Goal: Task Accomplishment & Management: Manage account settings

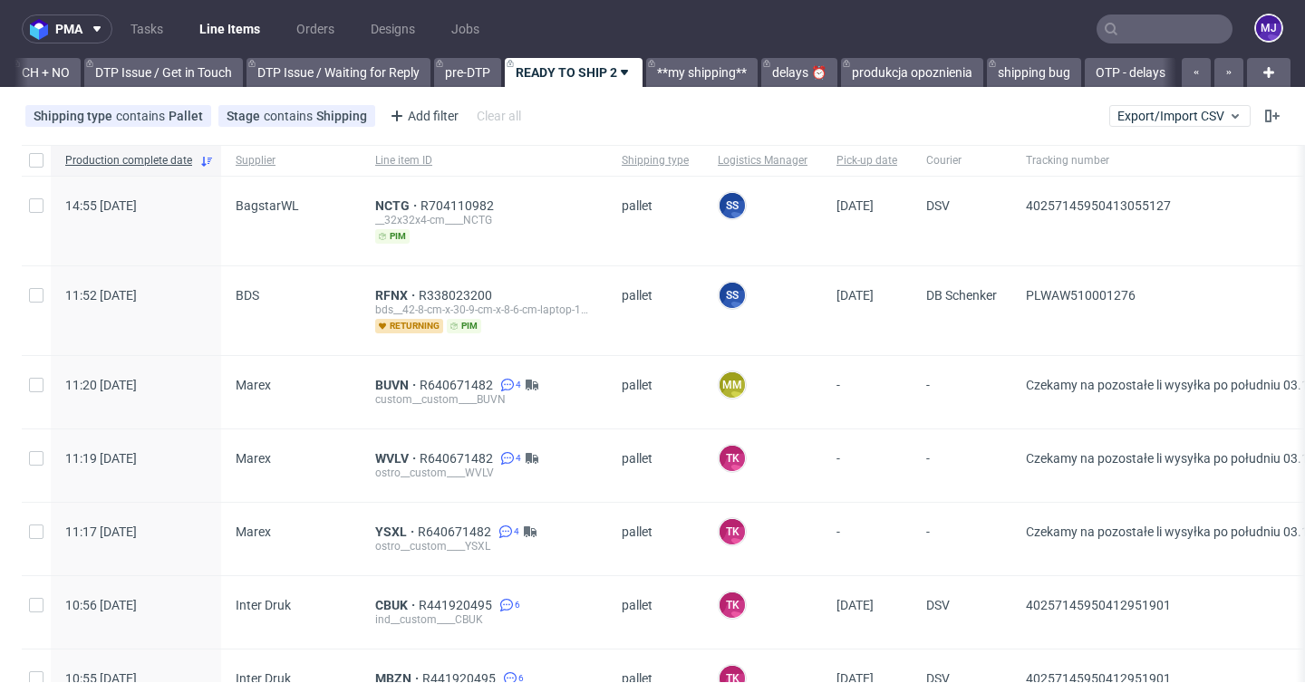
scroll to position [0, 2650]
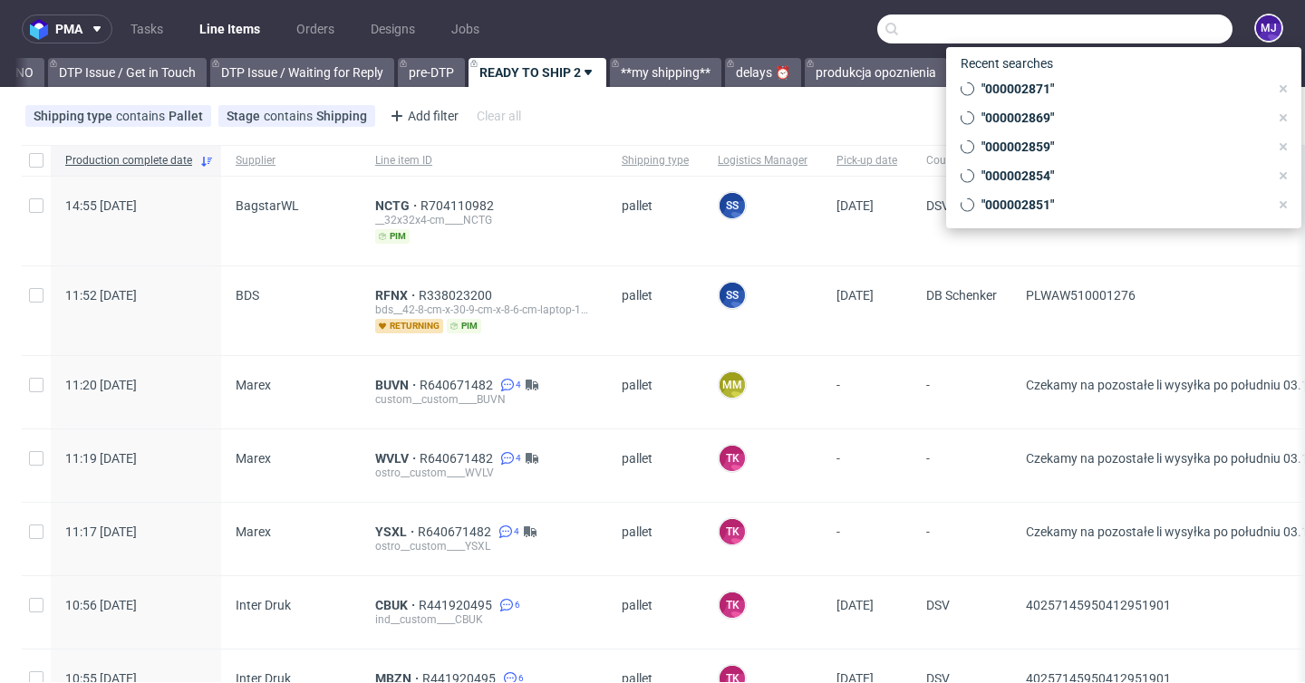
click at [1119, 18] on input "text" at bounding box center [1054, 29] width 355 height 29
paste input "000002676"
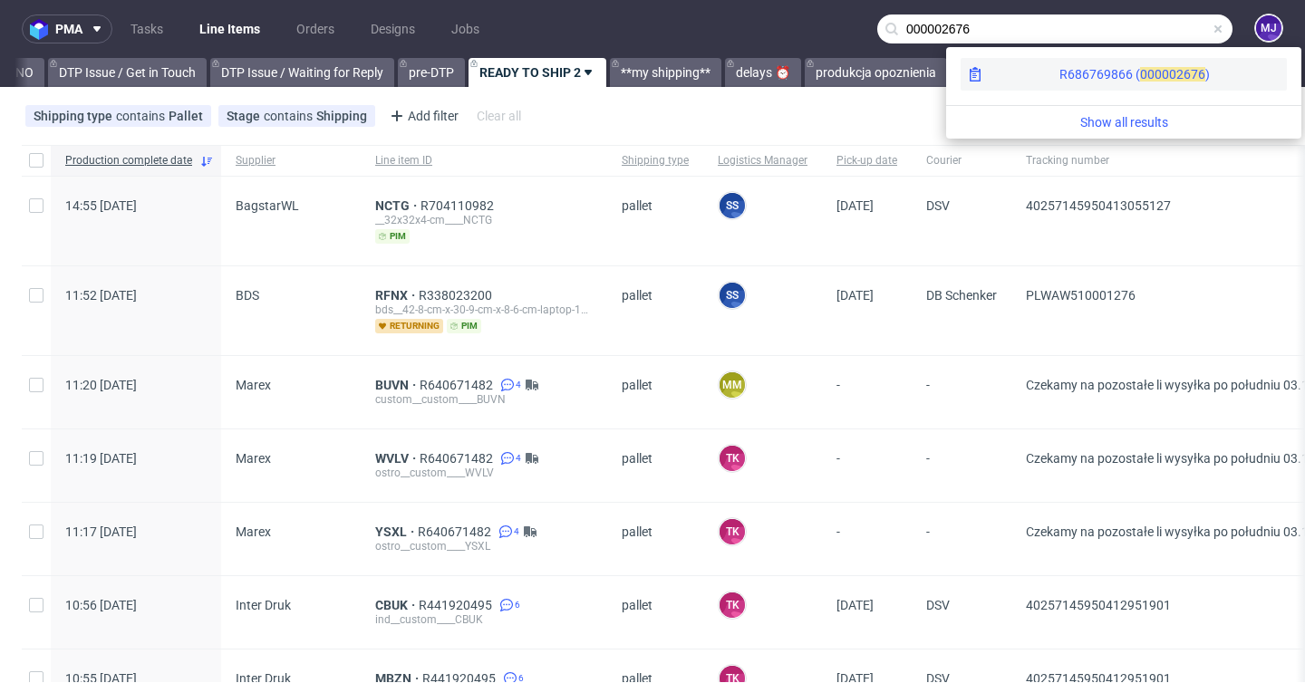
type input "000002676"
click at [1059, 73] on div "R686769866 ( 00000" at bounding box center [1117, 74] width 117 height 18
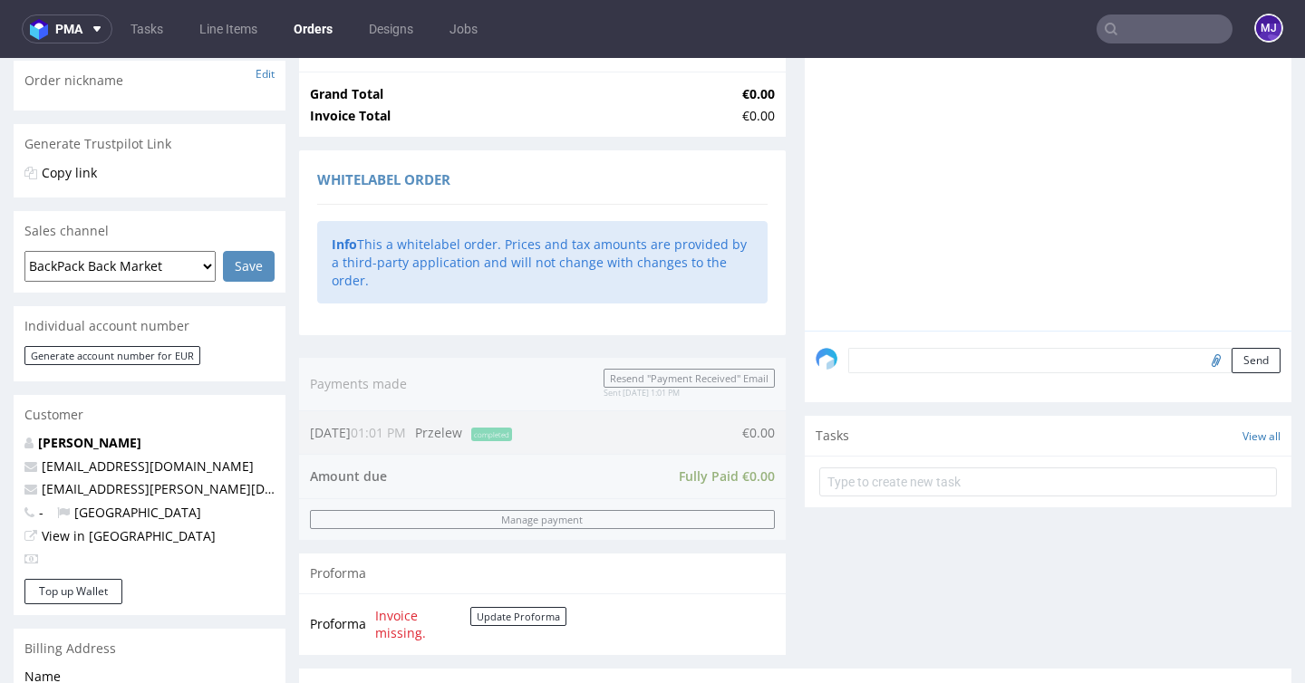
scroll to position [880, 0]
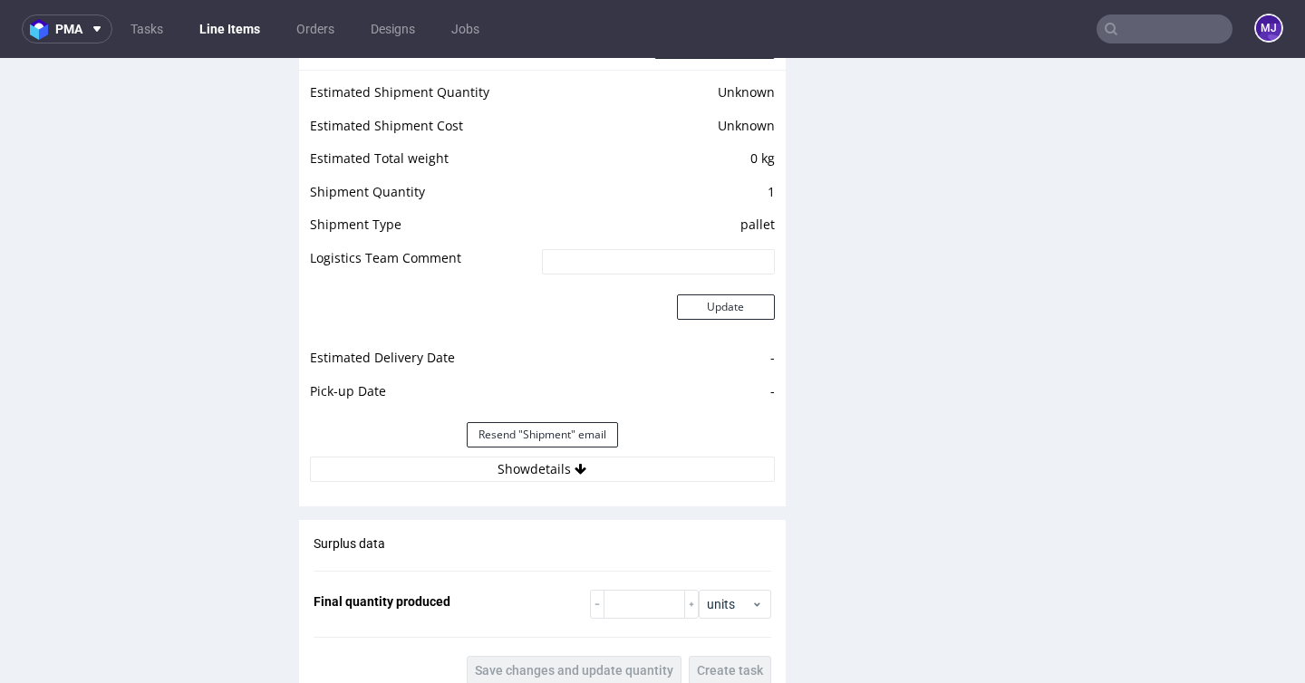
scroll to position [1485, 0]
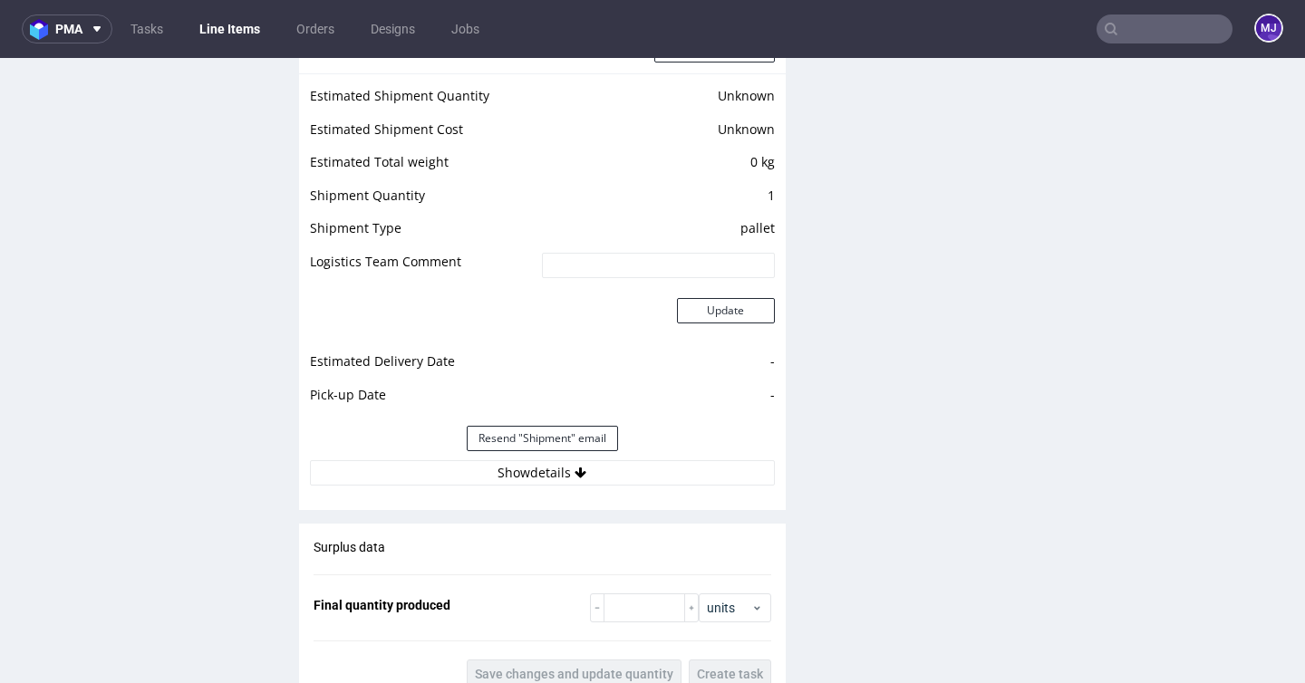
click at [1116, 35] on input "text" at bounding box center [1165, 29] width 136 height 29
paste input "000002734"
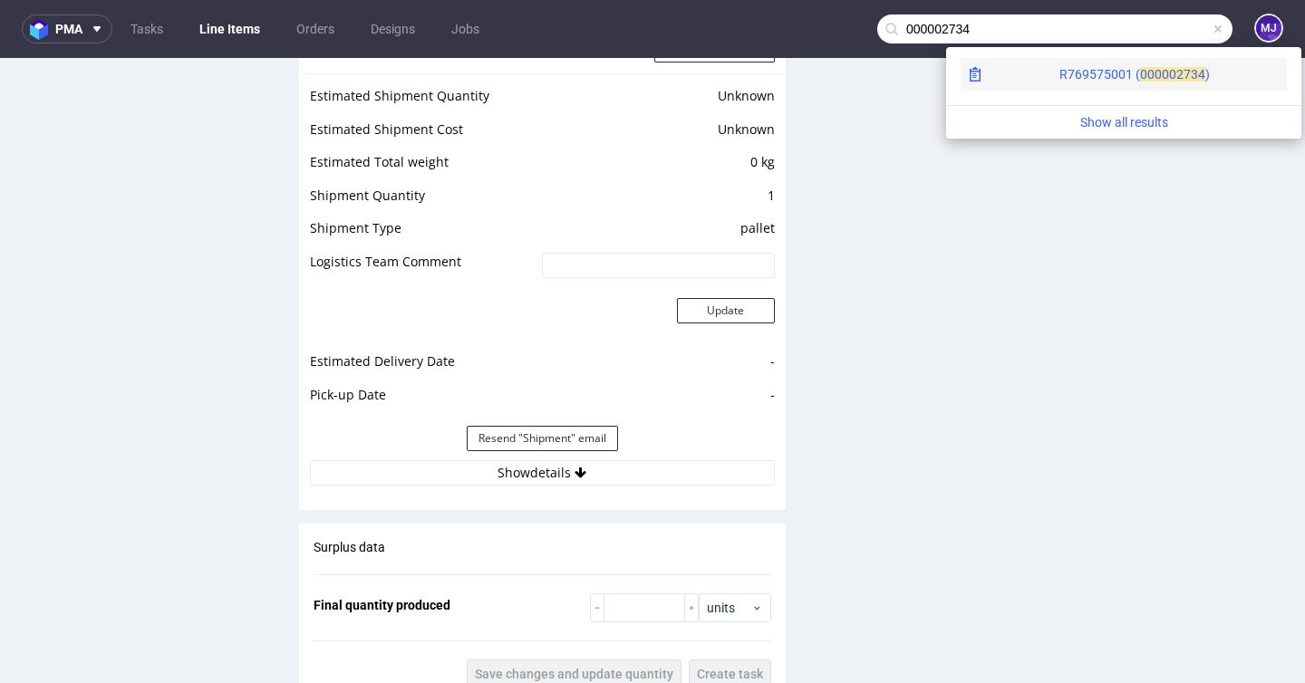
type input "000002734"
click at [1140, 69] on span "00000" at bounding box center [1158, 74] width 36 height 15
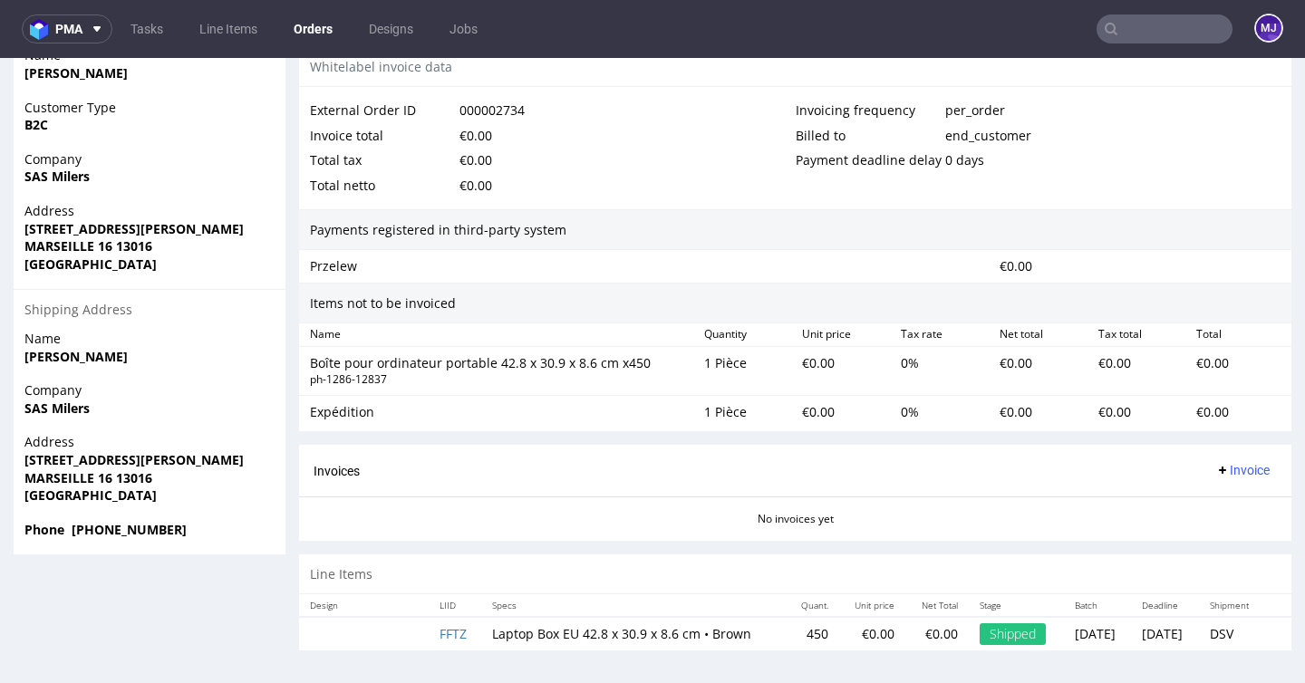
scroll to position [5, 0]
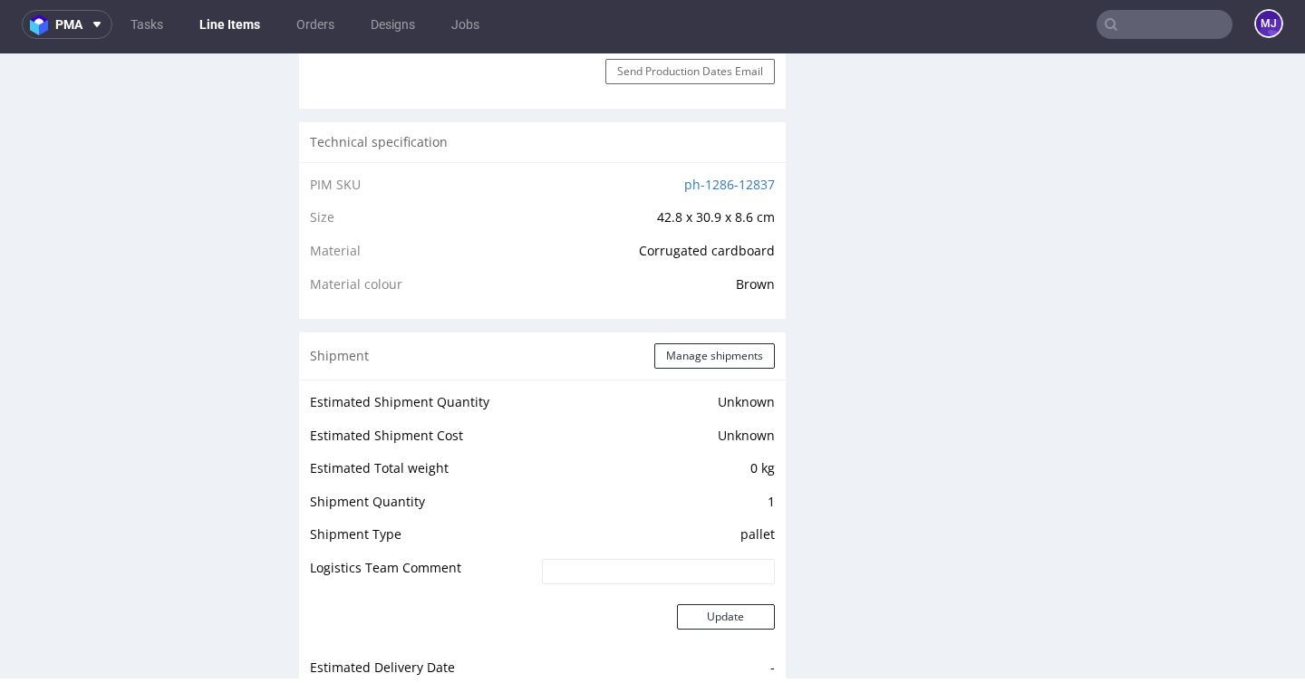
scroll to position [1661, 0]
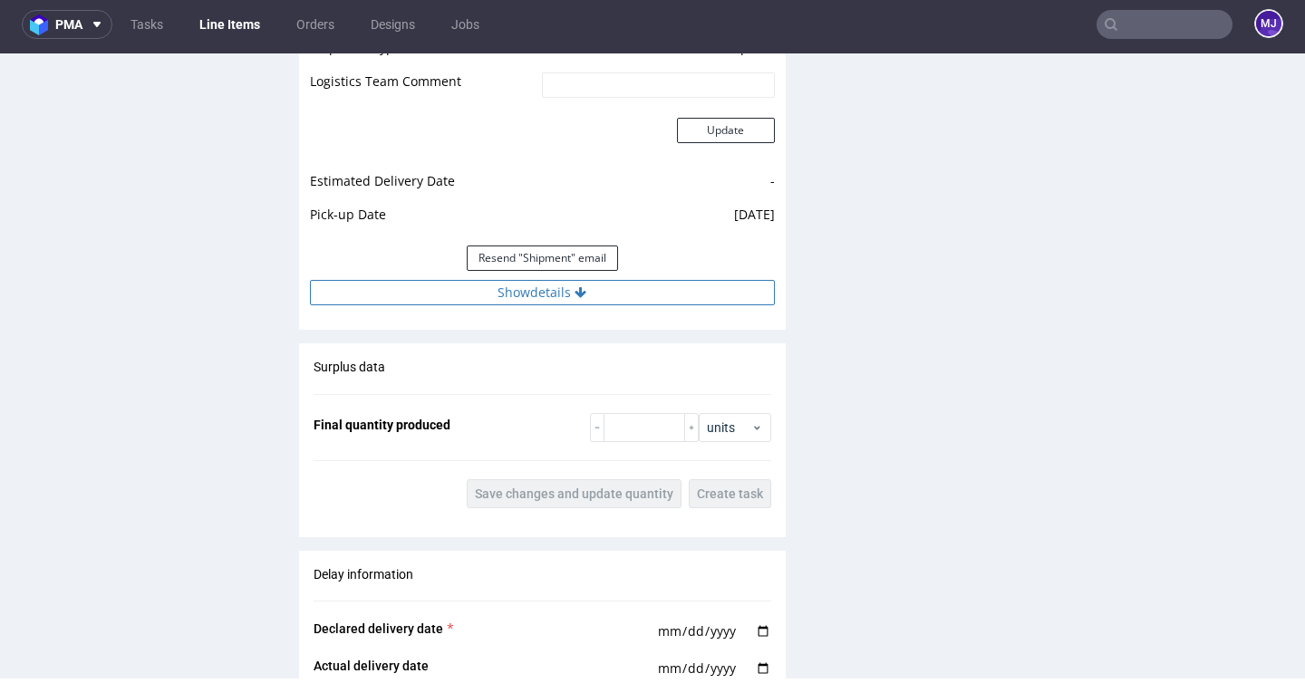
click at [556, 291] on button "Show details" at bounding box center [542, 292] width 465 height 25
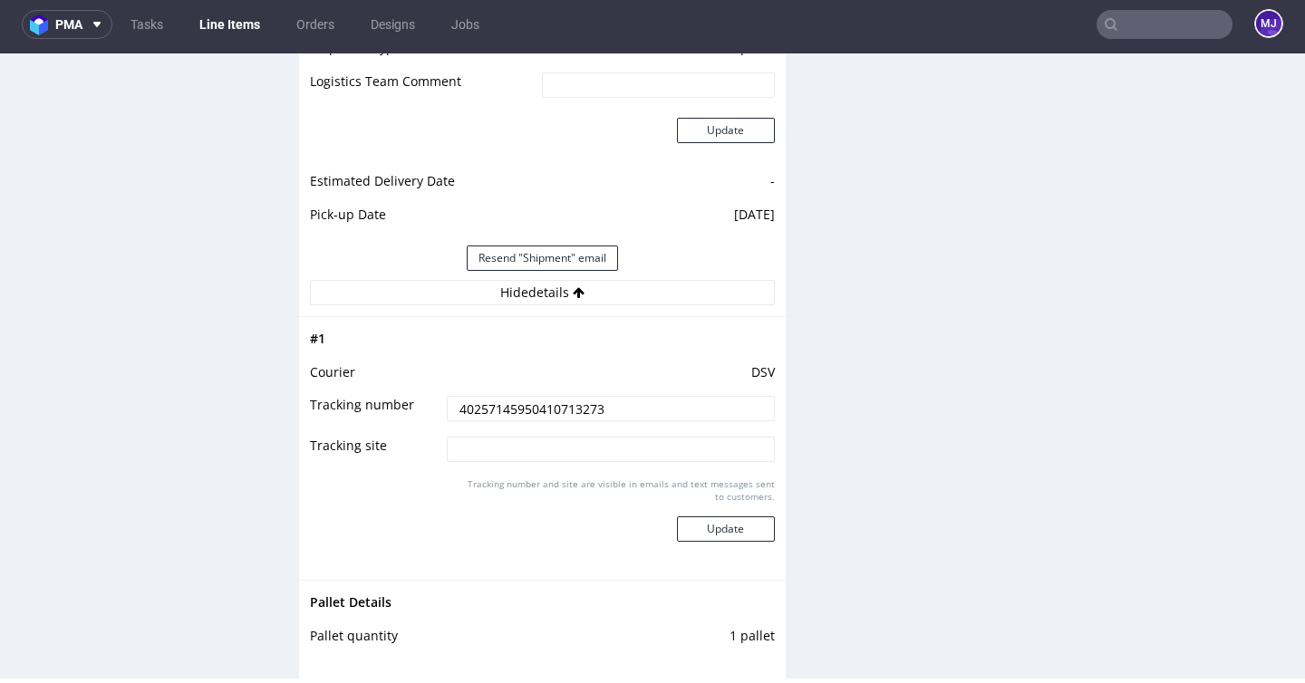
click at [541, 415] on input "40257145950410713273" at bounding box center [610, 408] width 327 height 25
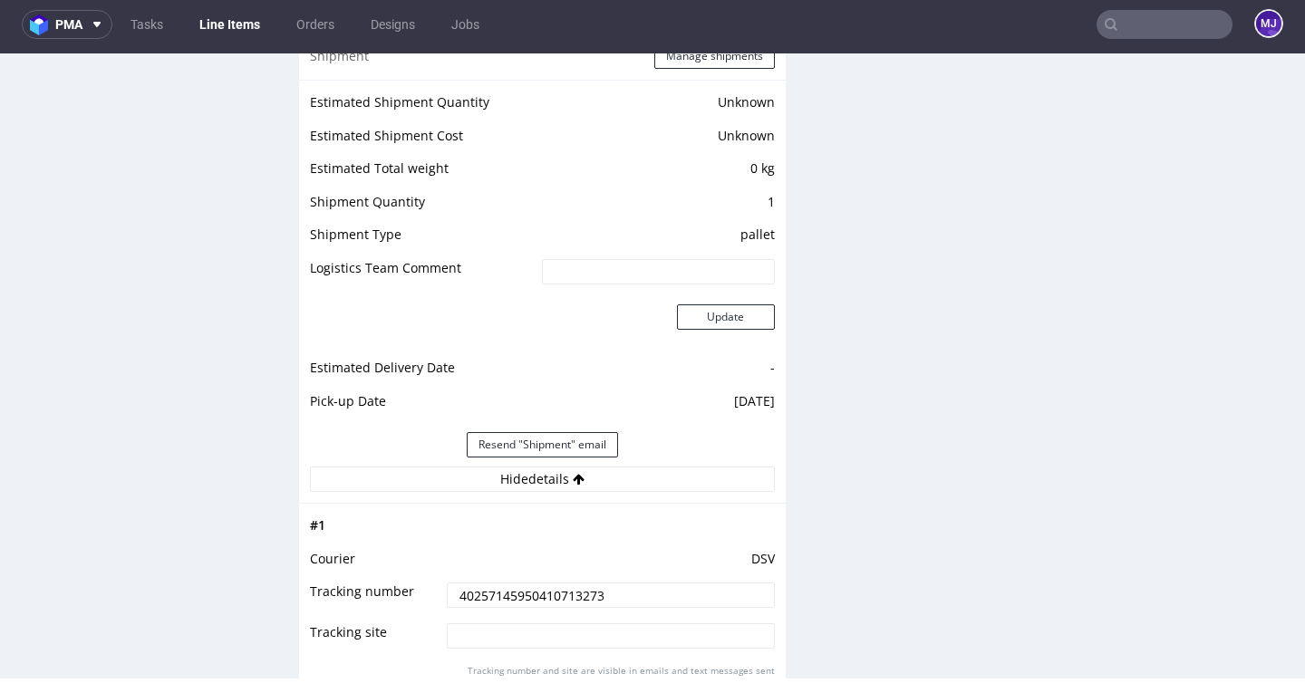
scroll to position [1229, 0]
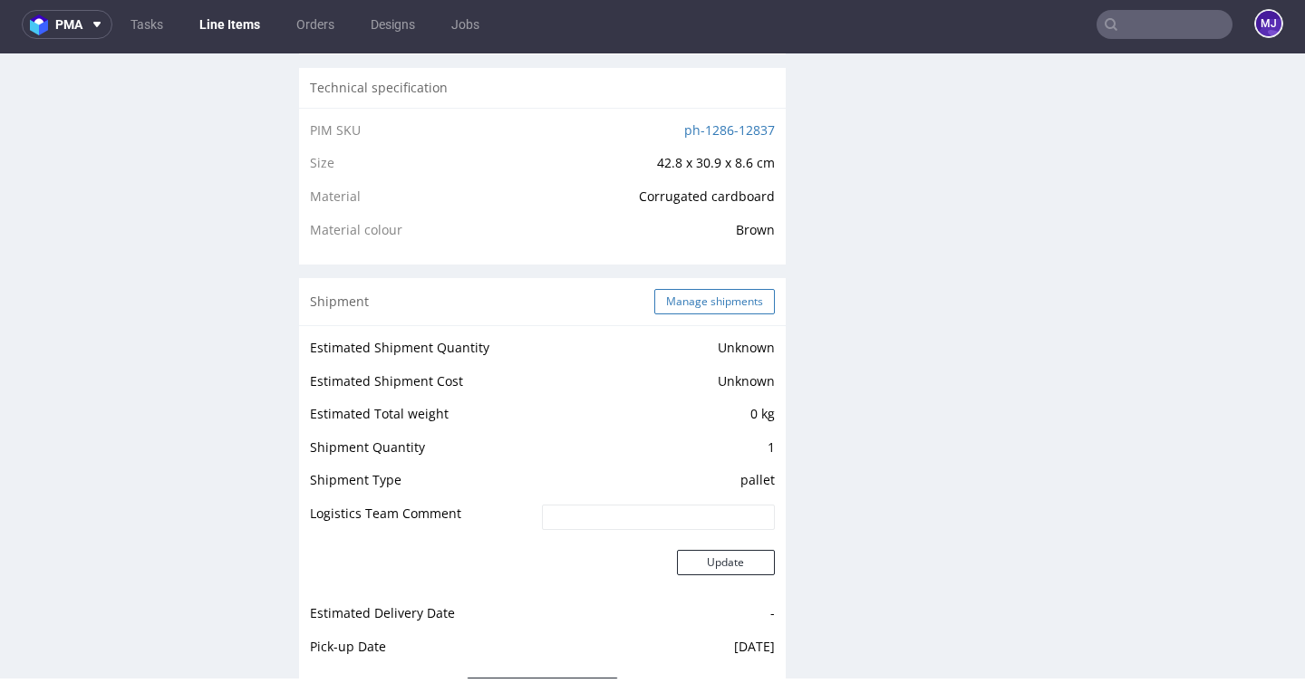
click at [696, 297] on button "Manage shipments" at bounding box center [714, 301] width 121 height 25
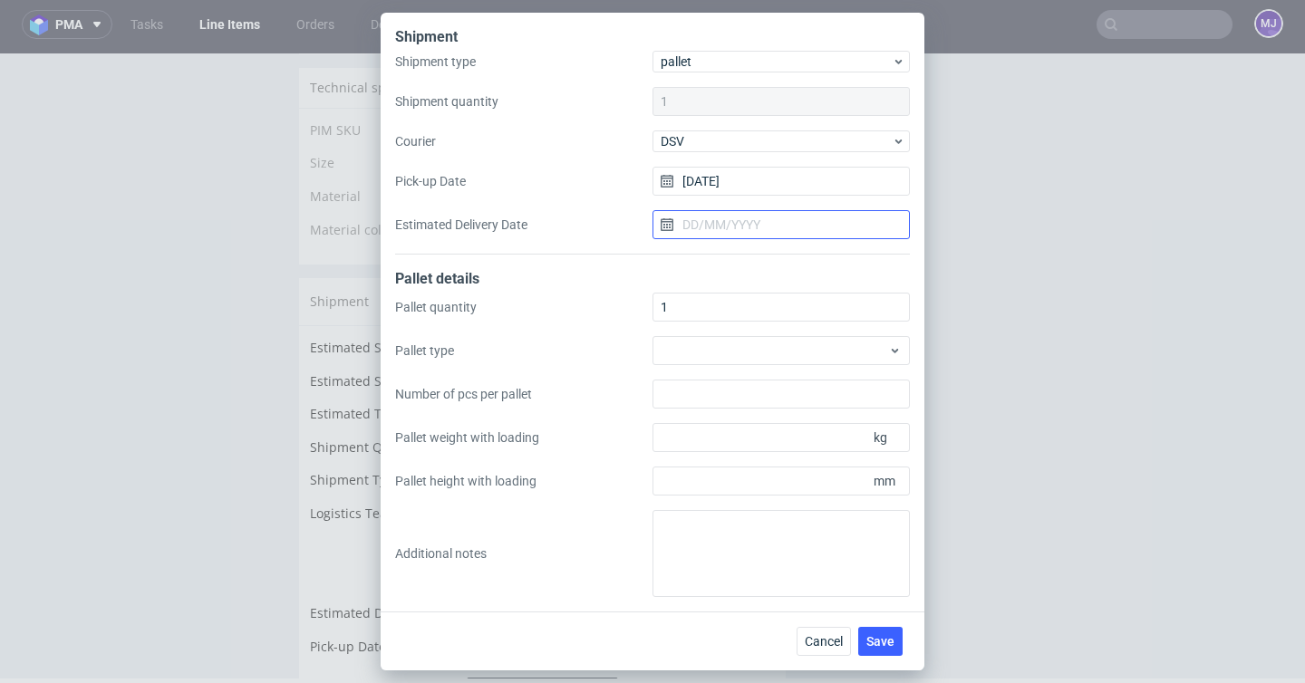
click at [750, 225] on input "Estimated Delivery Date" at bounding box center [781, 224] width 257 height 29
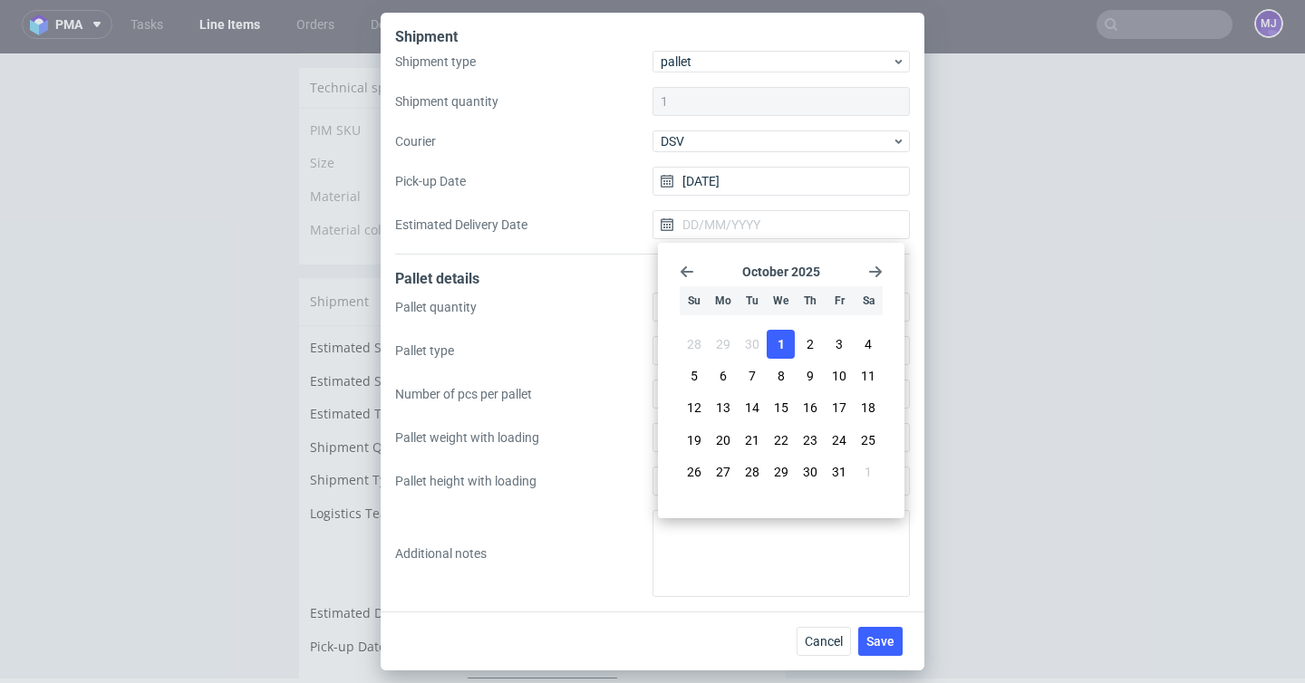
click at [782, 351] on span "1" at bounding box center [781, 344] width 7 height 18
type input "01/10/2025"
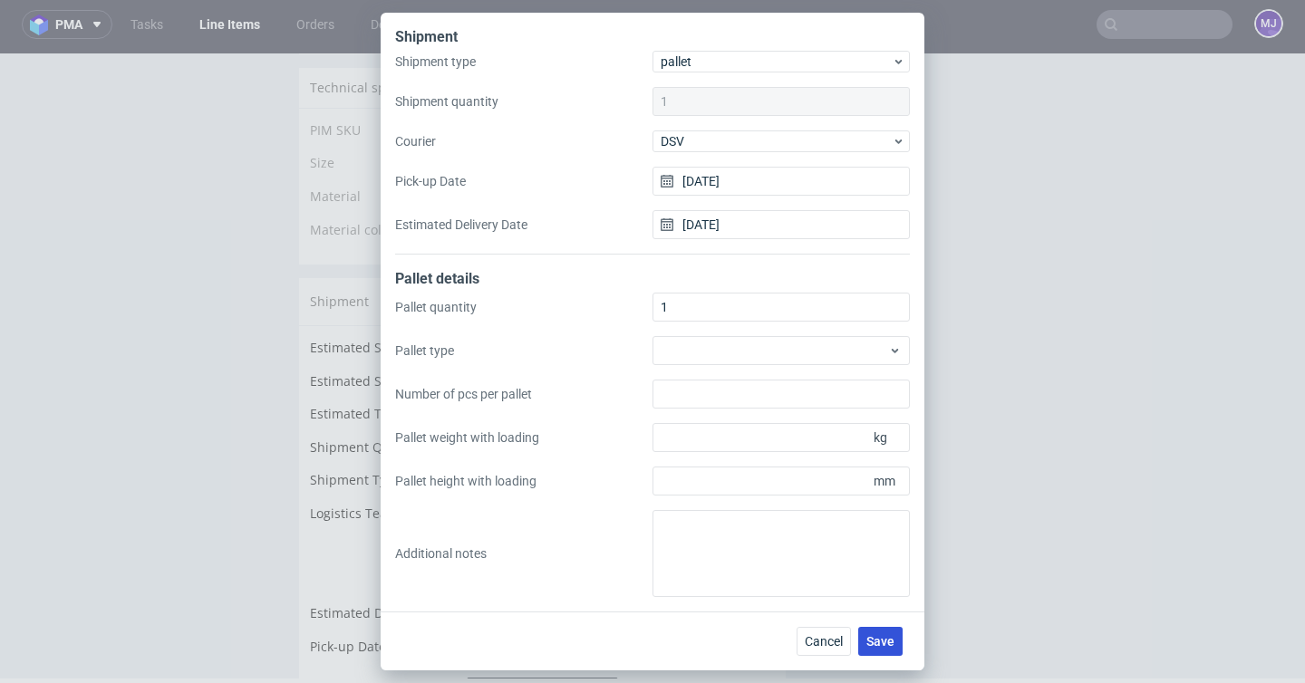
click at [887, 637] on span "Save" at bounding box center [880, 641] width 28 height 13
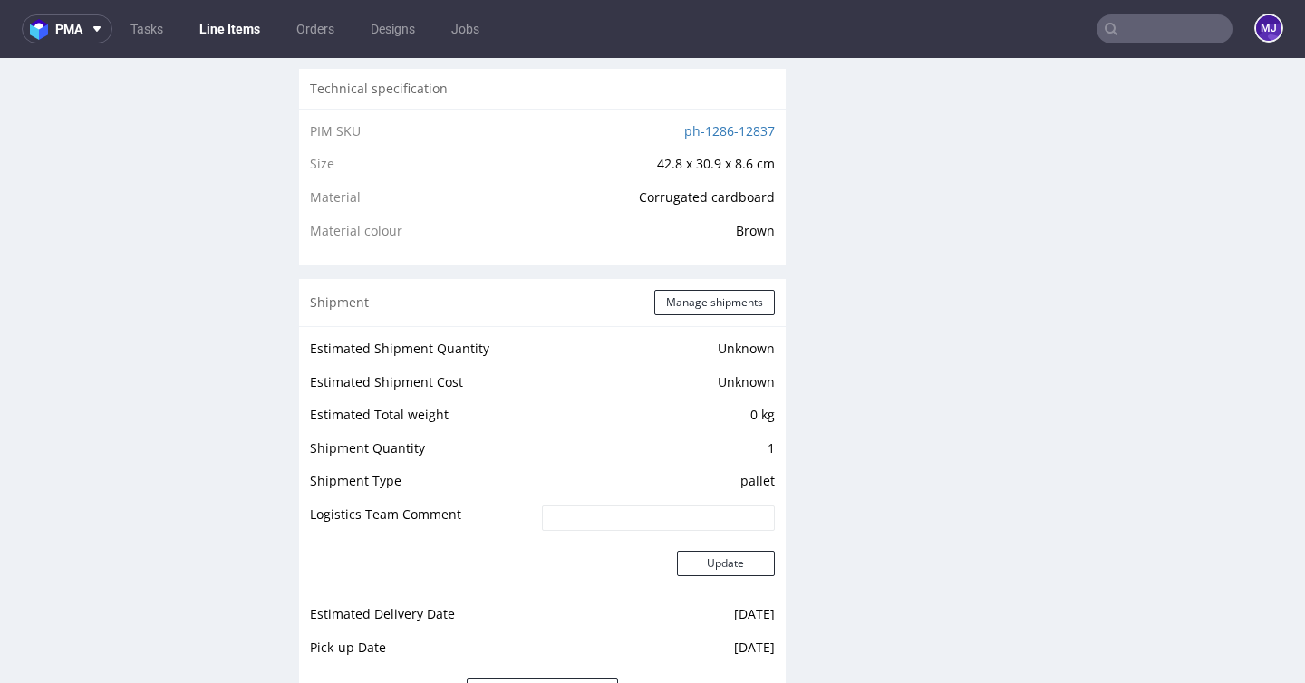
scroll to position [1336, 0]
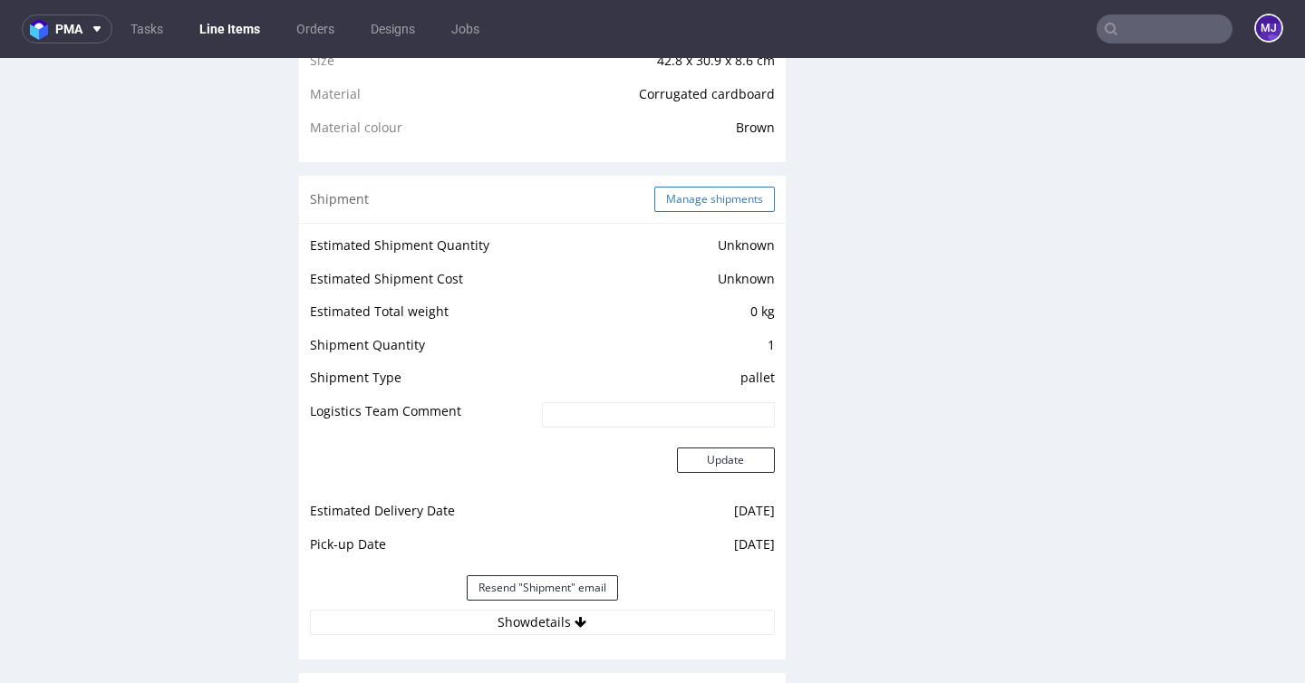
click at [720, 206] on button "Manage shipments" at bounding box center [714, 199] width 121 height 25
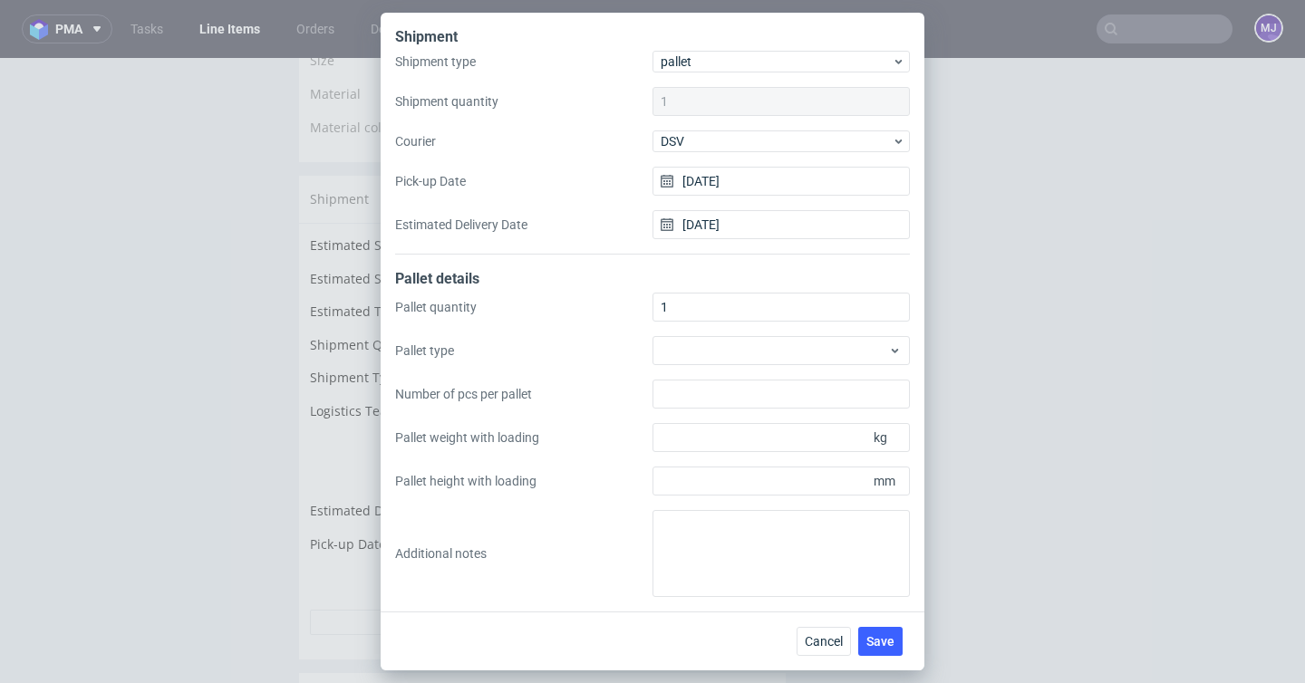
click at [232, 275] on div "Shipment Shipment type pallet Shipment quantity 1 Courier DSV Pick-up Date 19/0…" at bounding box center [652, 341] width 1305 height 683
click at [827, 643] on span "Cancel" at bounding box center [824, 641] width 38 height 13
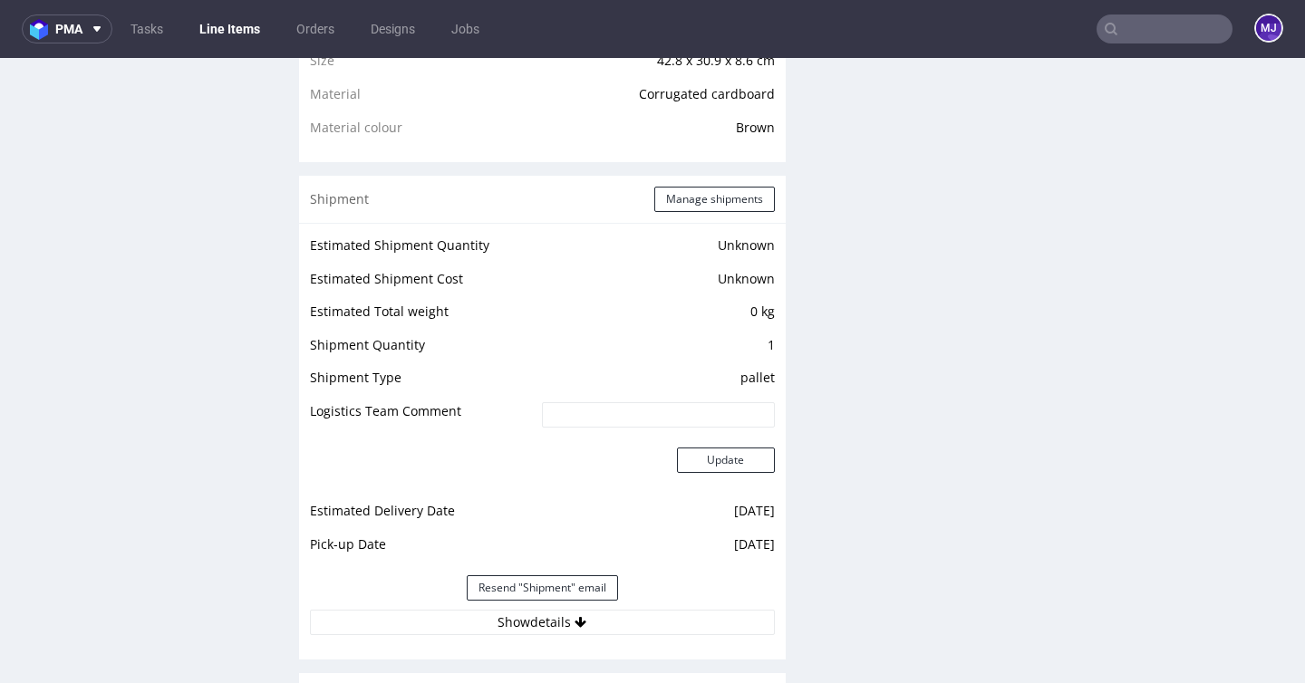
click at [223, 347] on div "R769575001 16.09.2025 05:26 PM FFTZ DID Mark this line item problematic Product…" at bounding box center [150, 258] width 272 height 2954
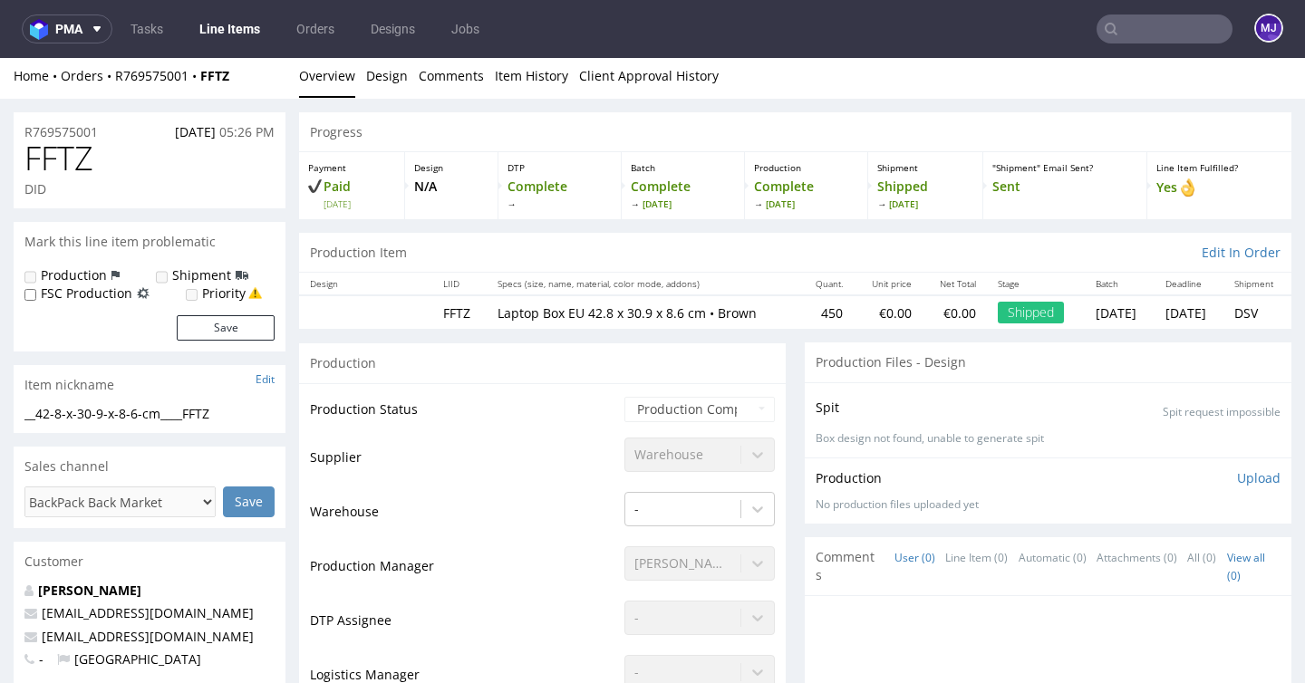
scroll to position [0, 0]
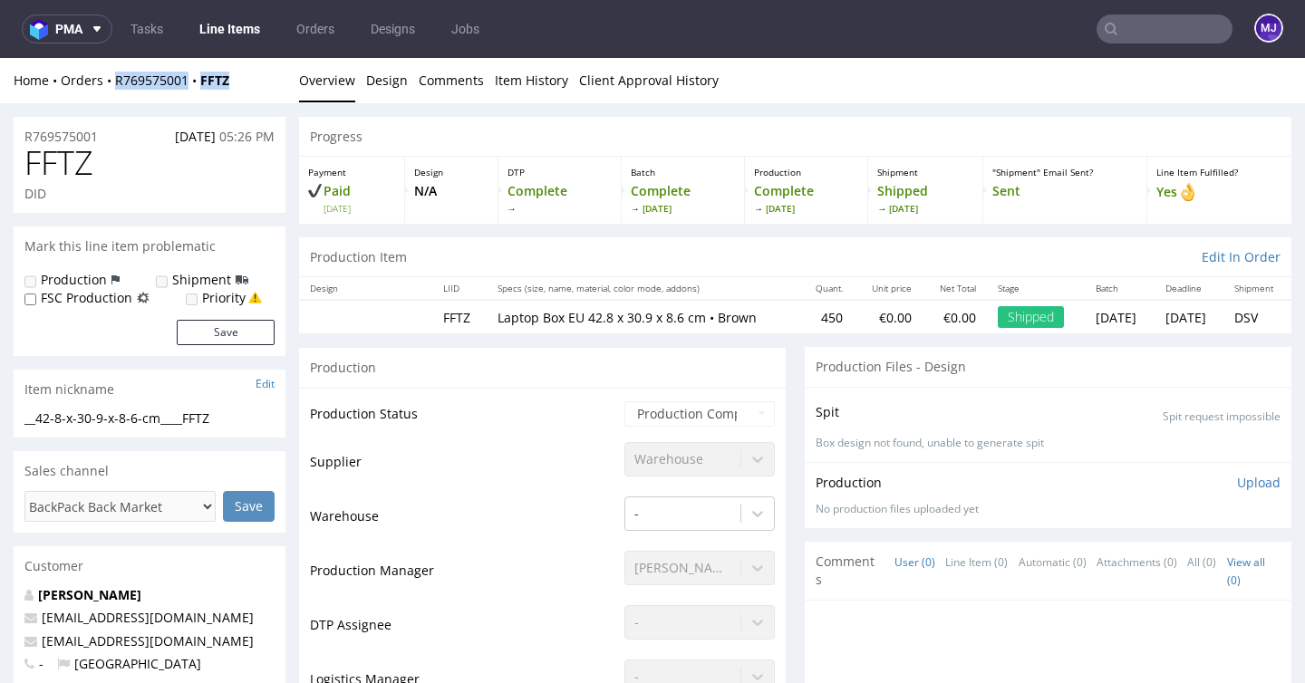
drag, startPoint x: 238, startPoint y: 80, endPoint x: 118, endPoint y: 88, distance: 120.8
click at [118, 88] on div "Home Orders R769575001 FFTZ" at bounding box center [150, 81] width 272 height 18
copy div "R769575001 FFTZ"
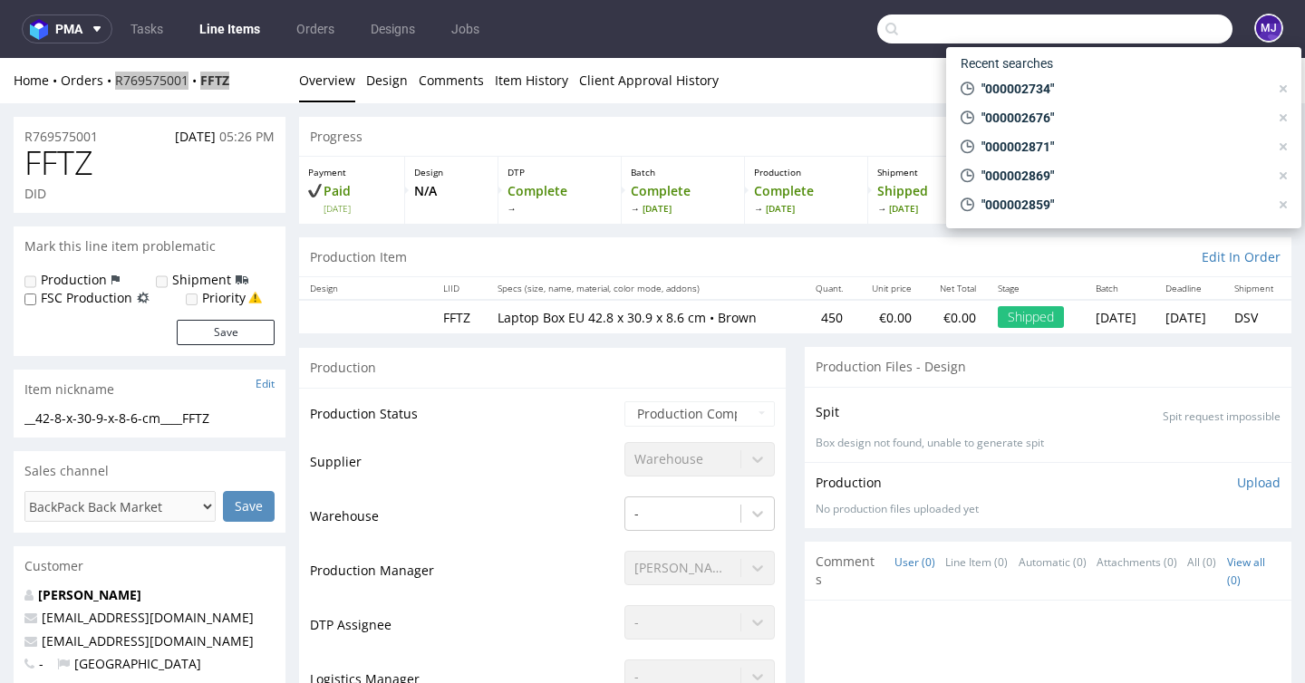
click at [1125, 24] on input "text" at bounding box center [1054, 29] width 355 height 29
paste input "000002743"
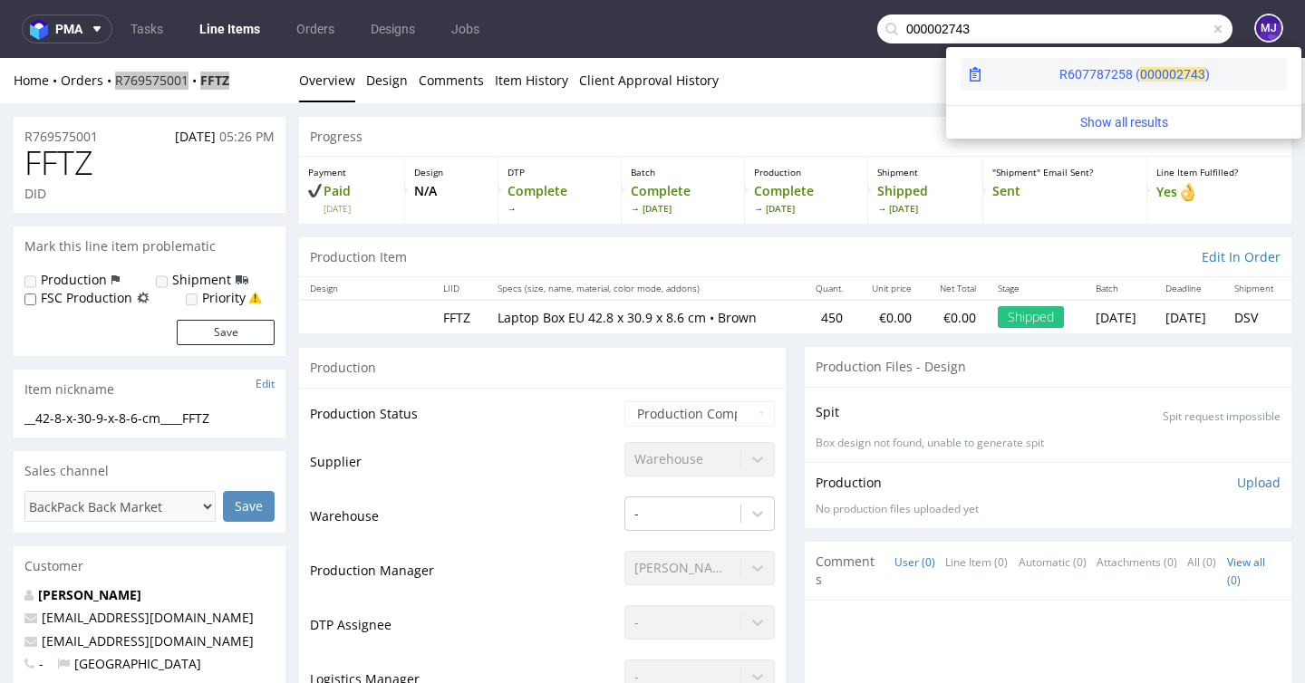
type input "000002743"
click at [1140, 74] on span "00000" at bounding box center [1158, 74] width 36 height 15
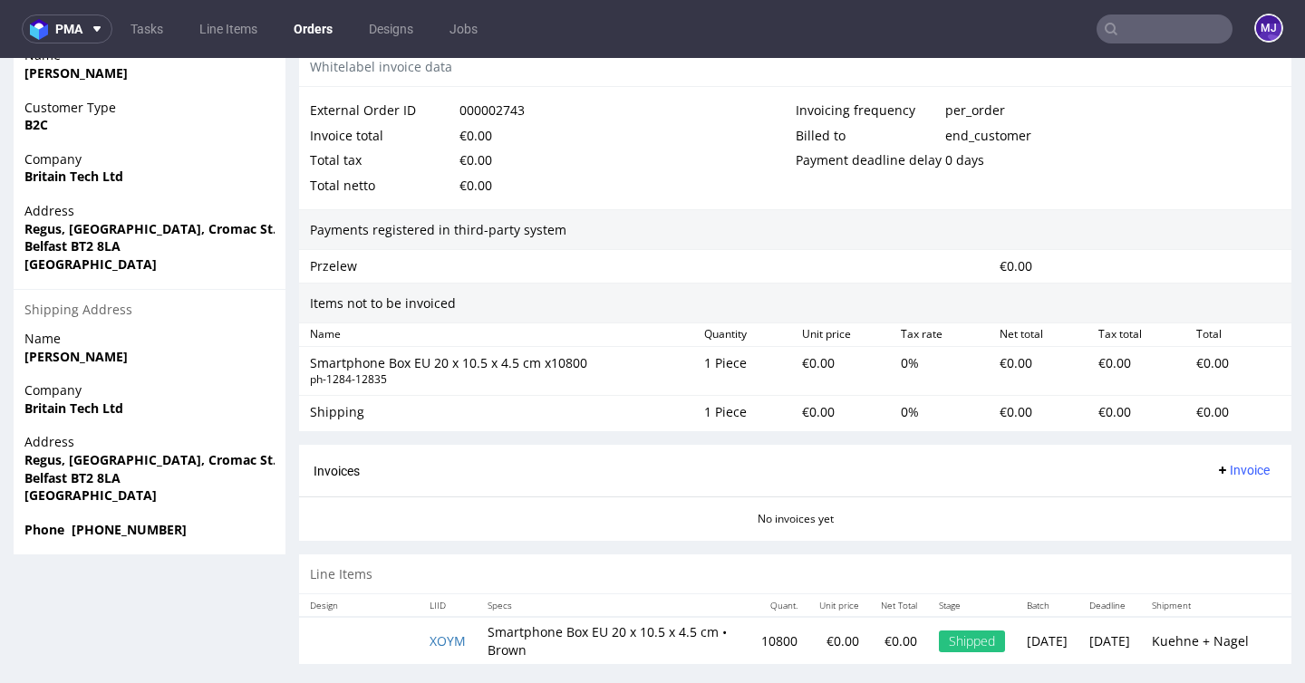
scroll to position [5, 0]
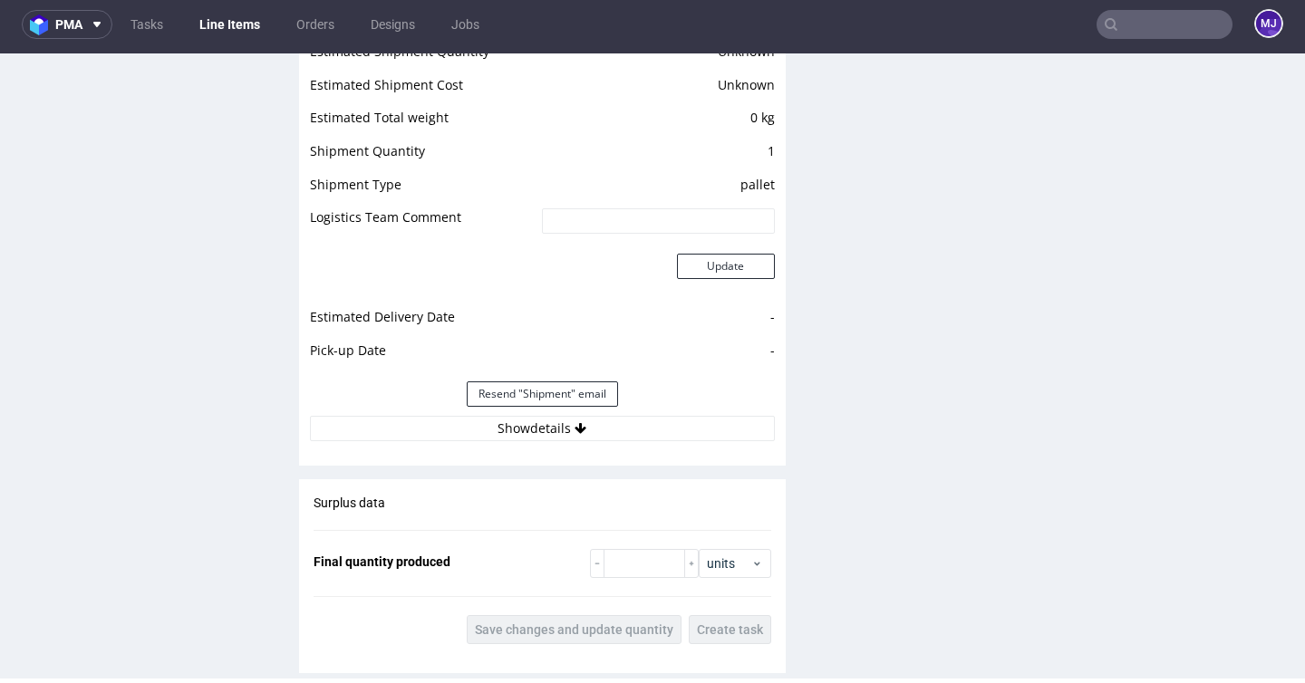
scroll to position [1639, 0]
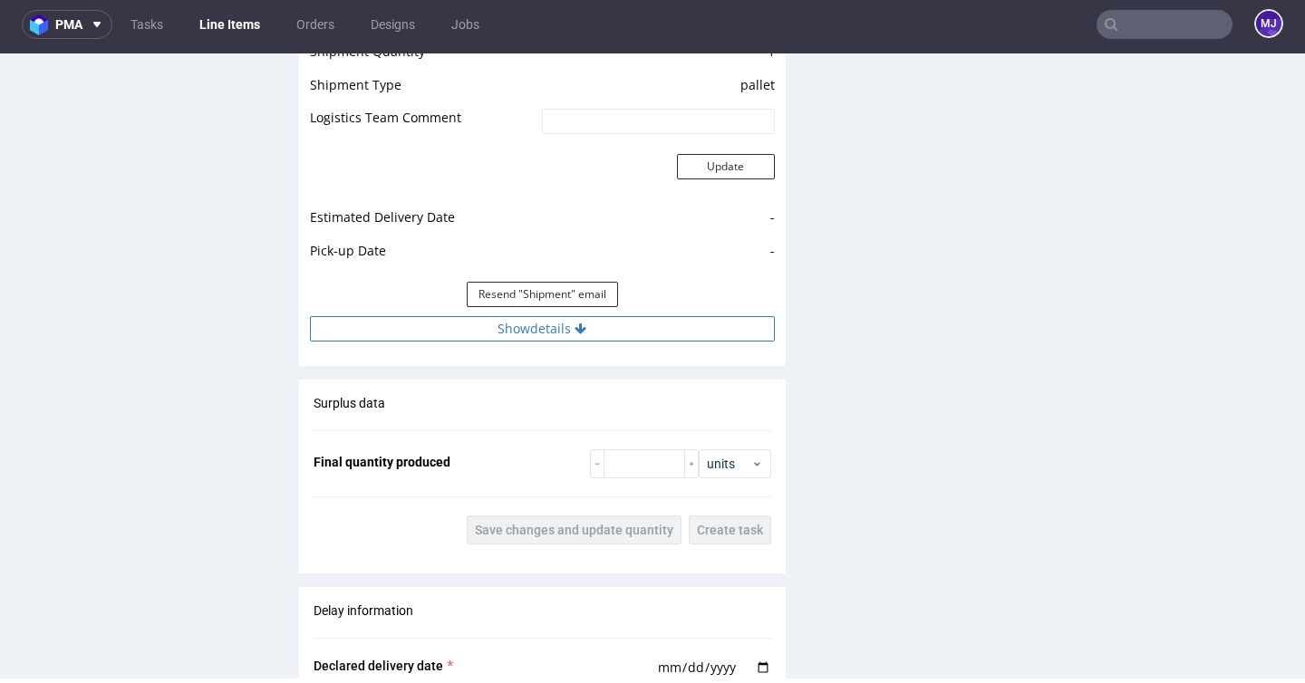
click at [565, 326] on button "Show details" at bounding box center [542, 328] width 465 height 25
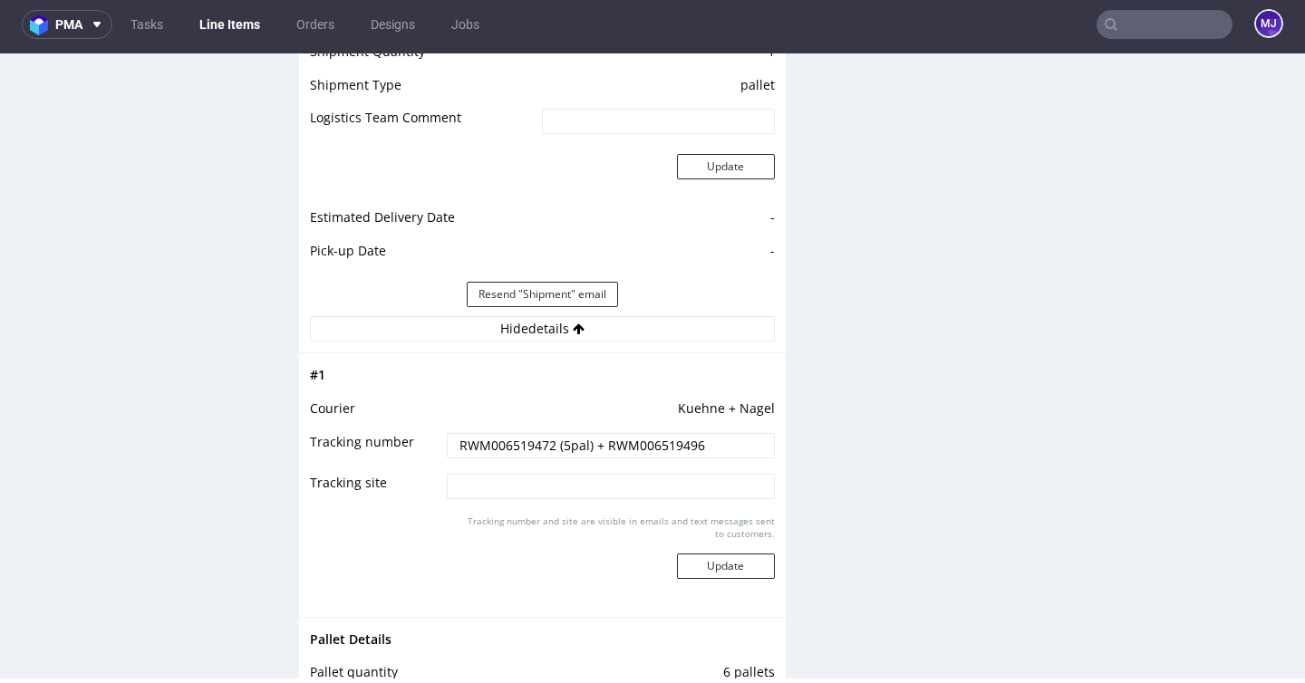
click at [511, 449] on input "RWM006519472 (5pal) + RWM006519496" at bounding box center [610, 445] width 327 height 25
click at [822, 358] on div "Production Files - Design Spit Spit request impossible Box design not found, un…" at bounding box center [1048, 182] width 487 height 2927
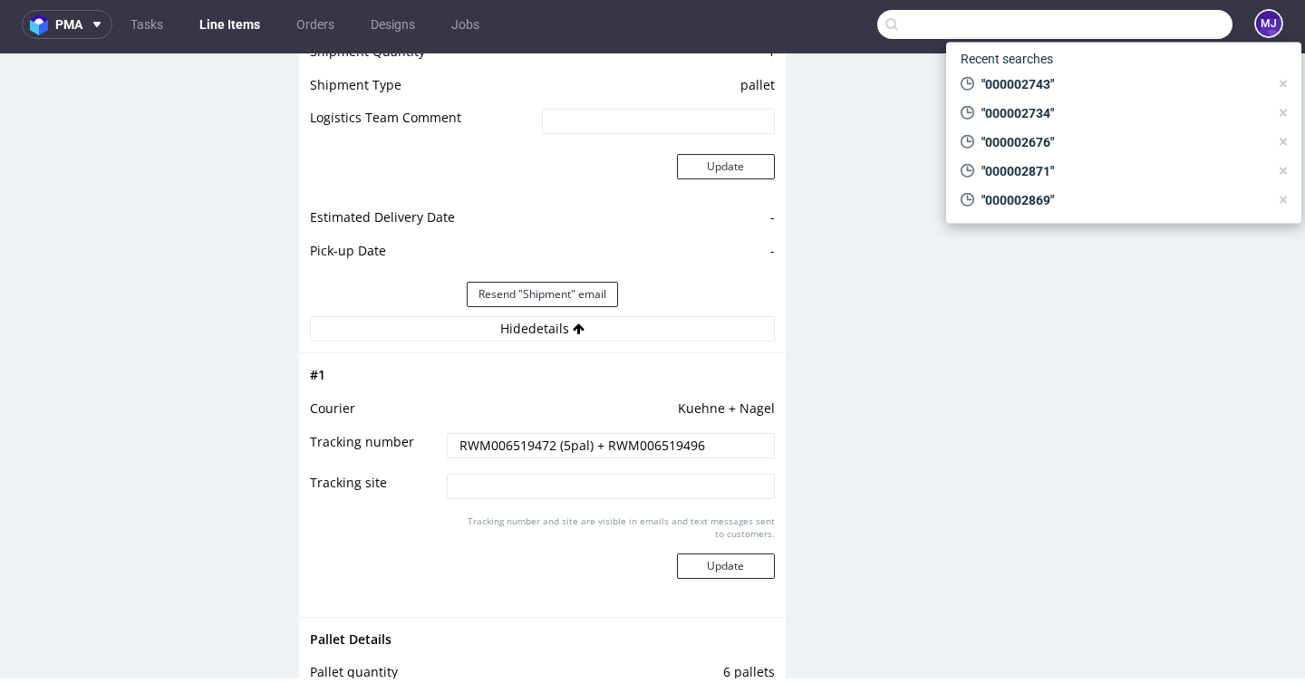
click at [1162, 27] on input "text" at bounding box center [1054, 24] width 355 height 29
paste input "000002838"
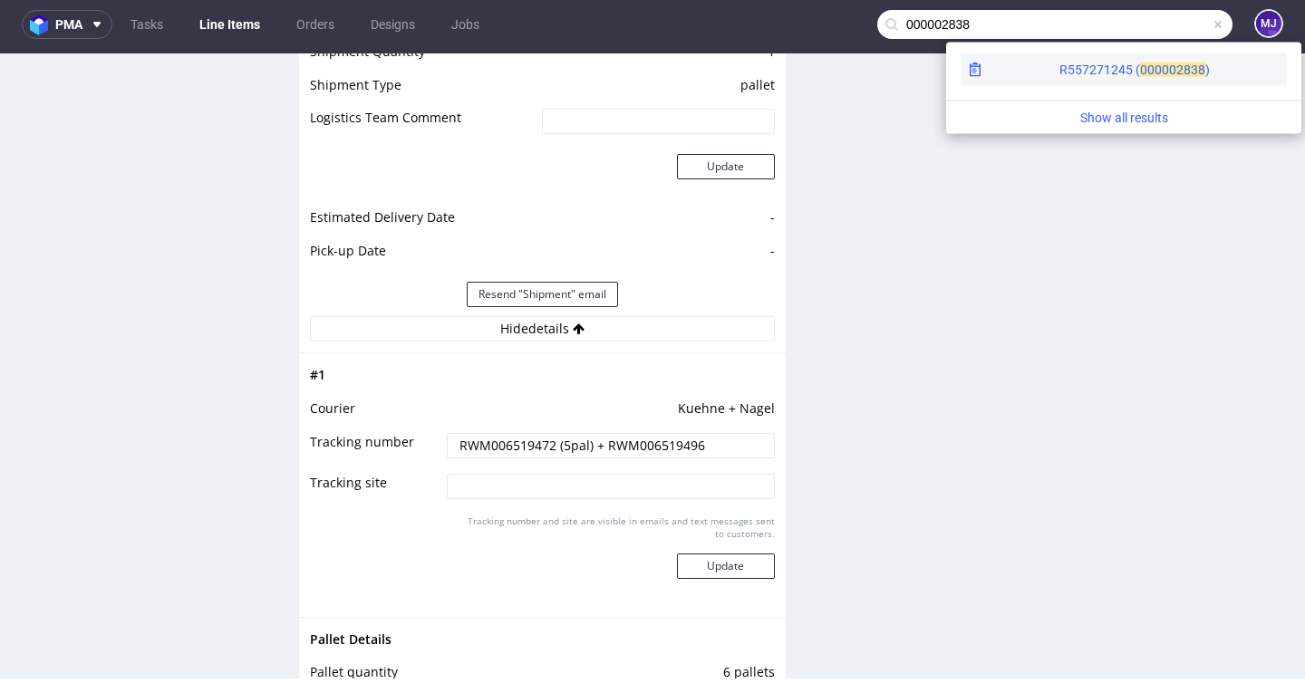
type input "000002838"
click at [1059, 66] on div "R557271245 ( 00000" at bounding box center [1117, 70] width 117 height 18
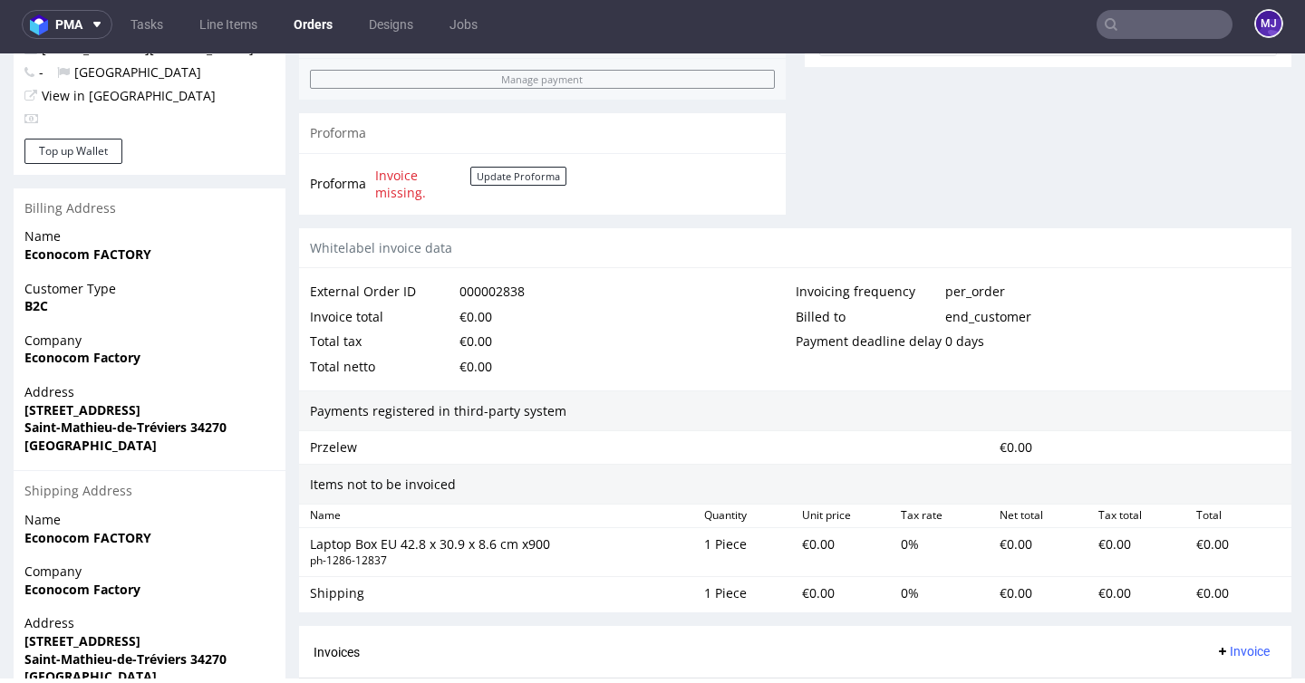
scroll to position [914, 0]
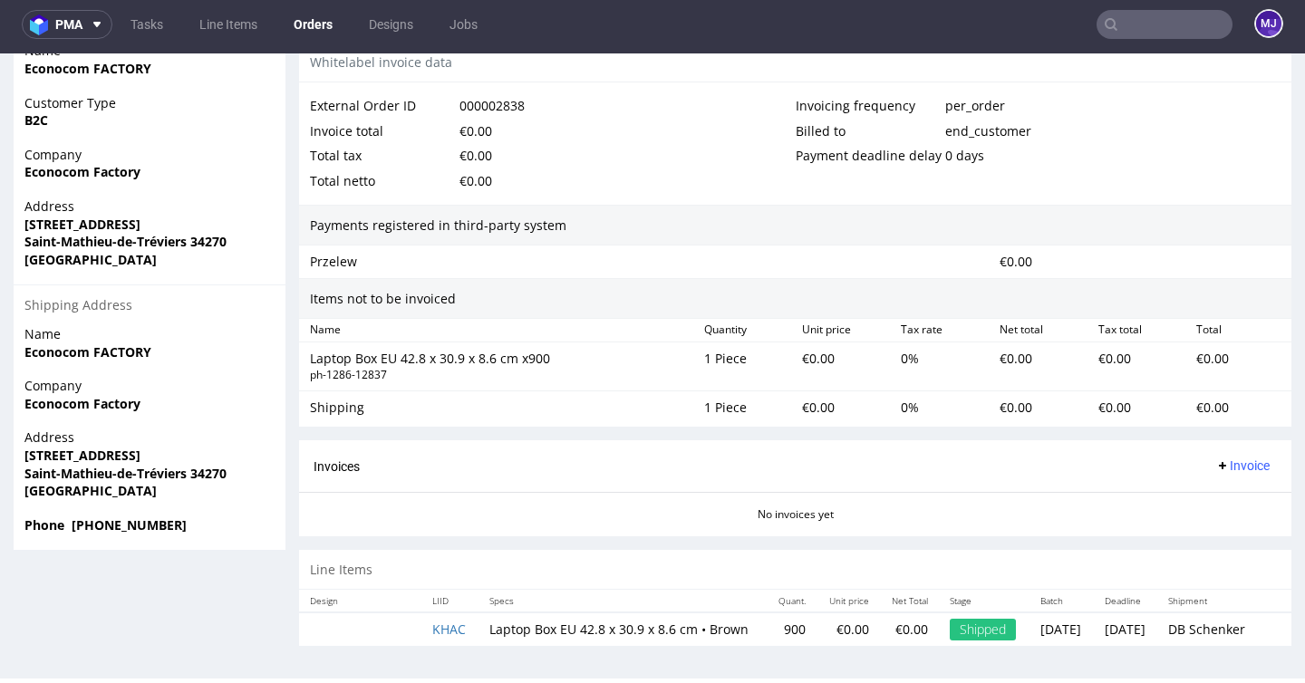
click at [445, 613] on td "KHAC" at bounding box center [449, 630] width 57 height 34
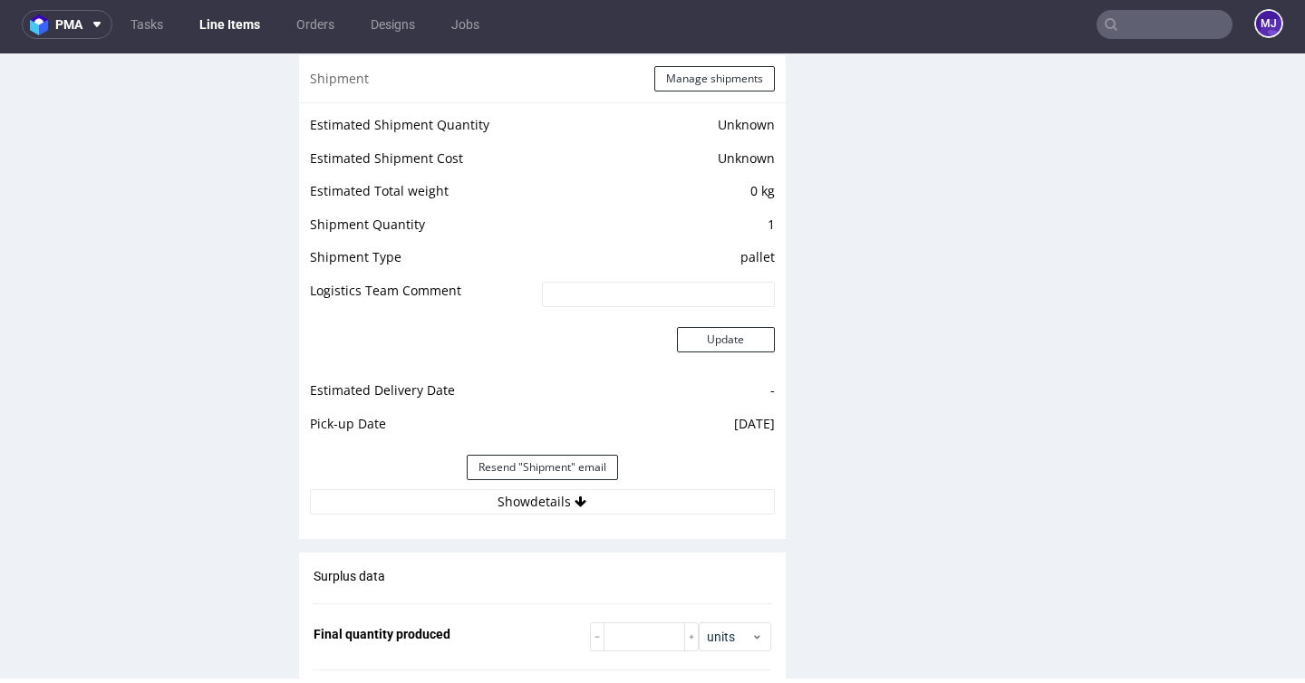
scroll to position [1456, 0]
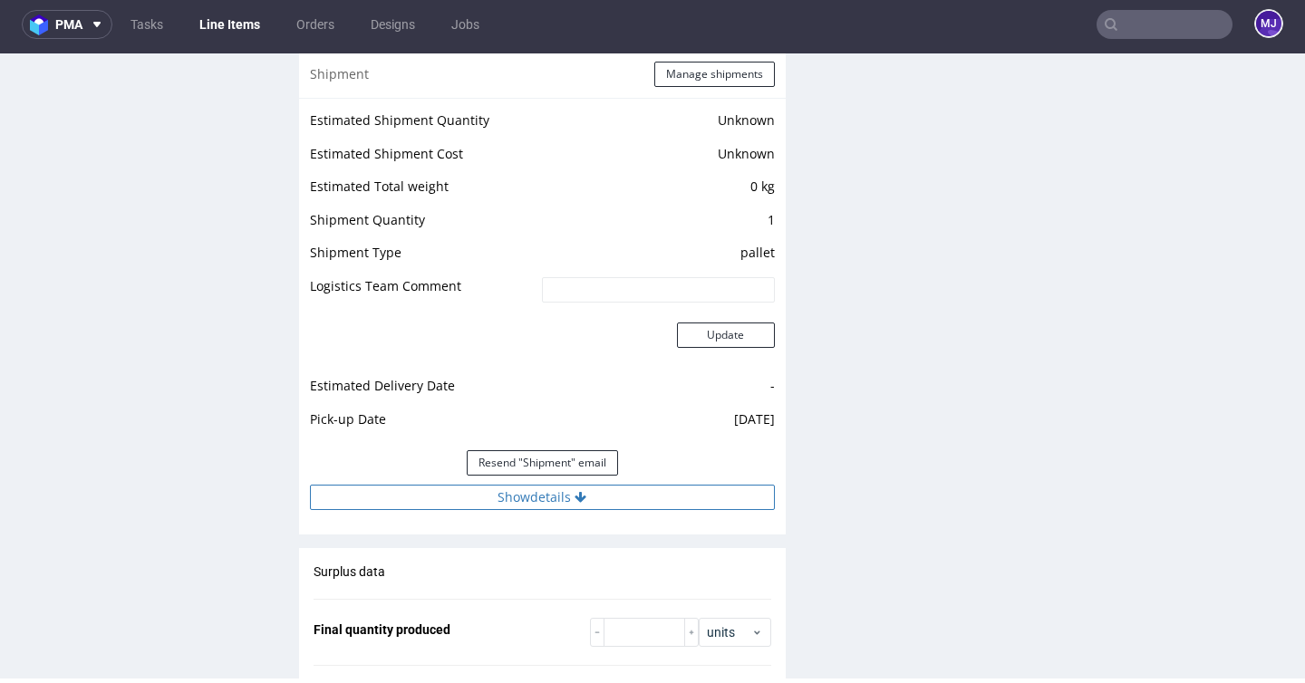
click at [499, 510] on button "Show details" at bounding box center [542, 497] width 465 height 25
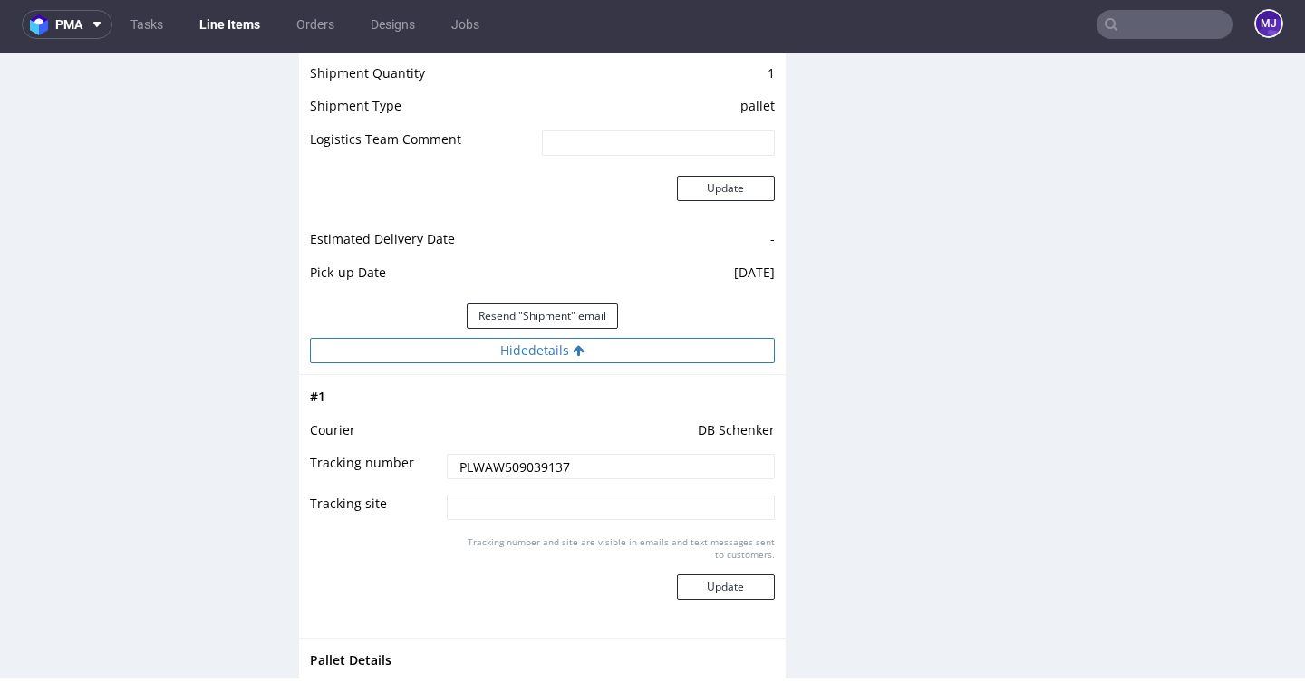
scroll to position [1610, 0]
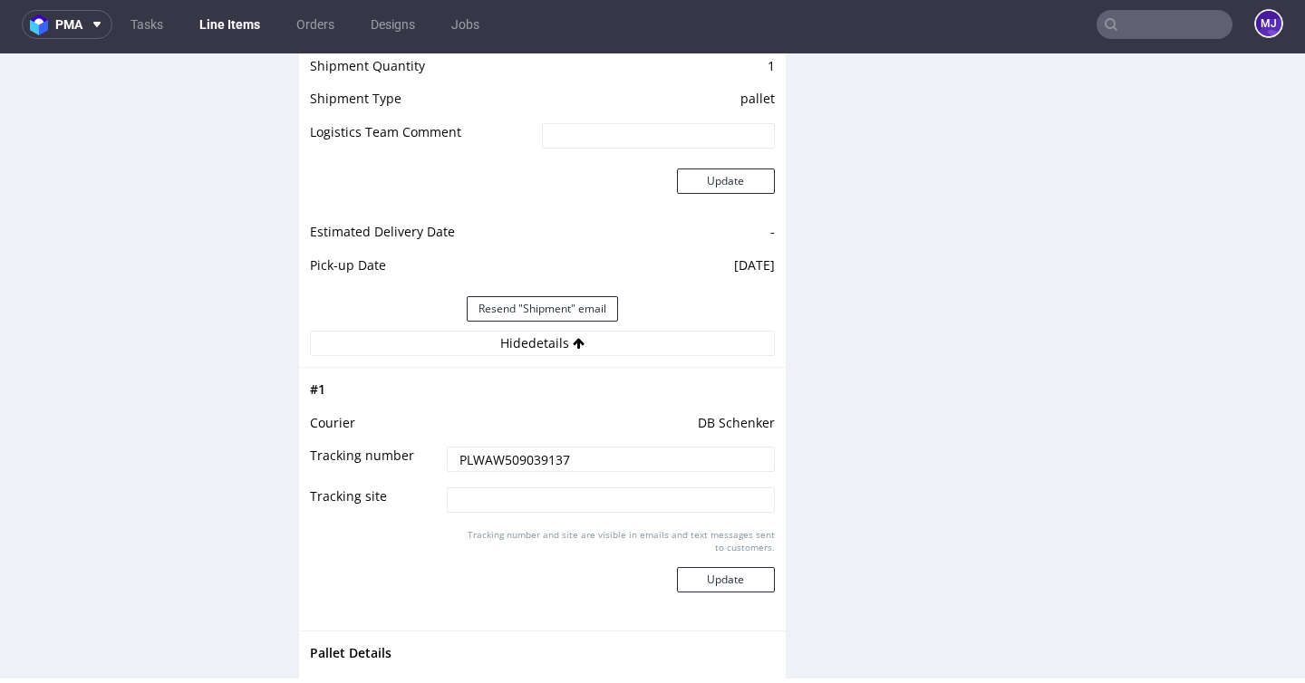
click at [505, 472] on input "PLWAW509039137" at bounding box center [610, 459] width 327 height 25
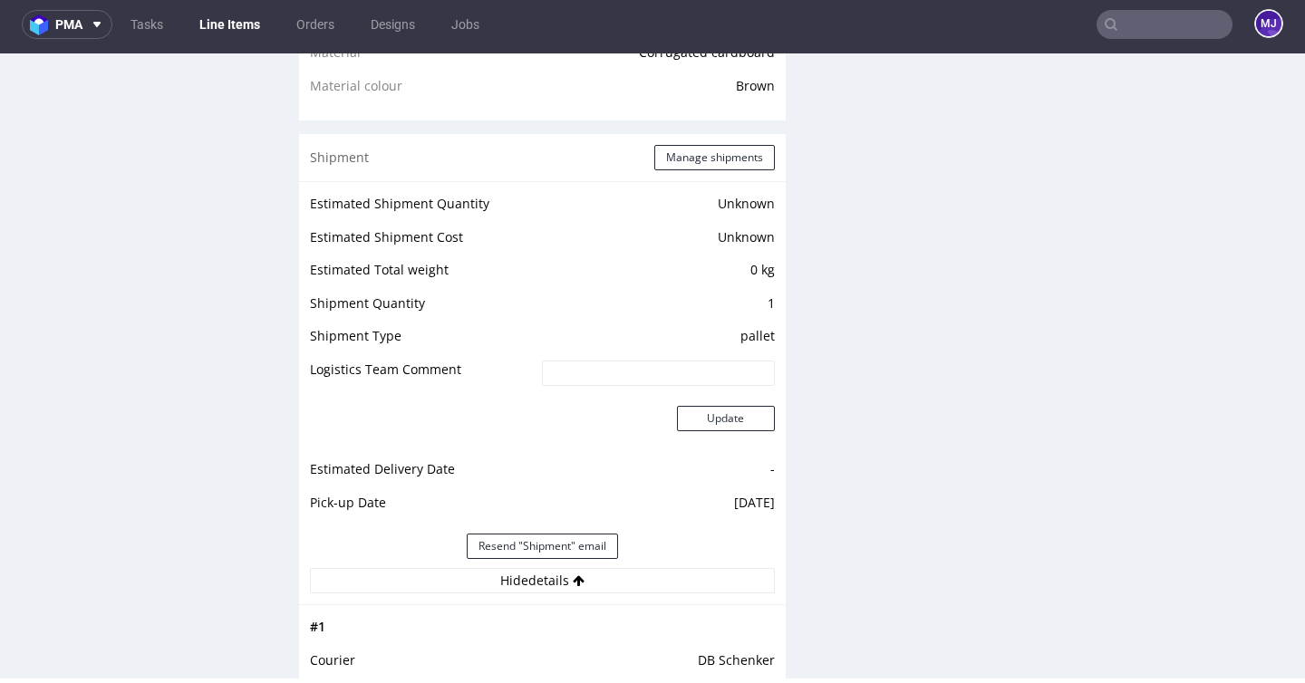
scroll to position [1358, 0]
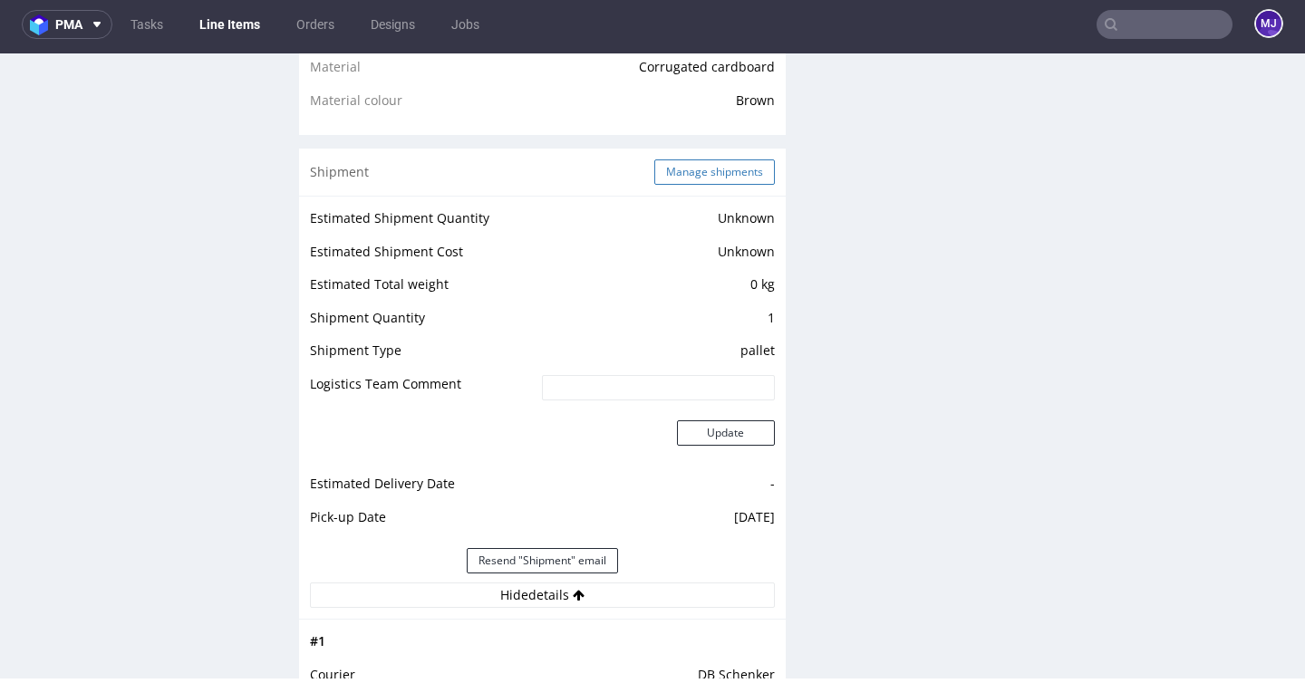
click at [716, 178] on button "Manage shipments" at bounding box center [714, 172] width 121 height 25
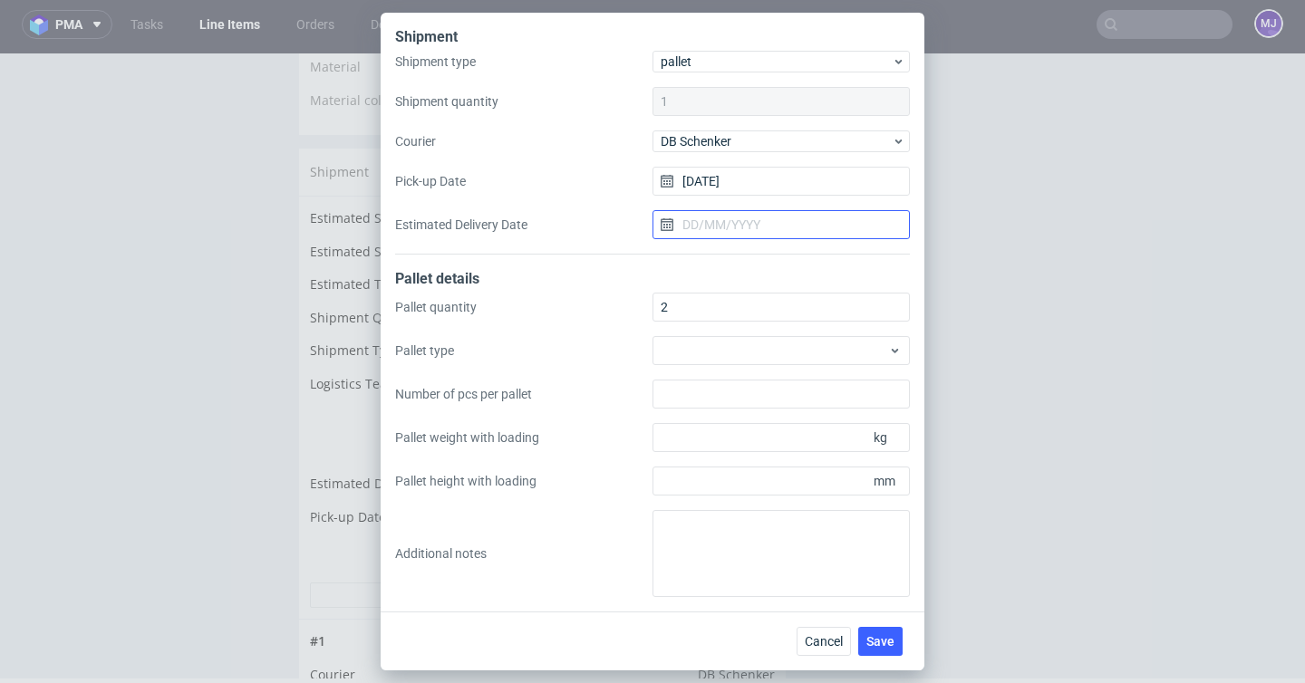
click at [730, 222] on input "Estimated Delivery Date" at bounding box center [781, 224] width 257 height 29
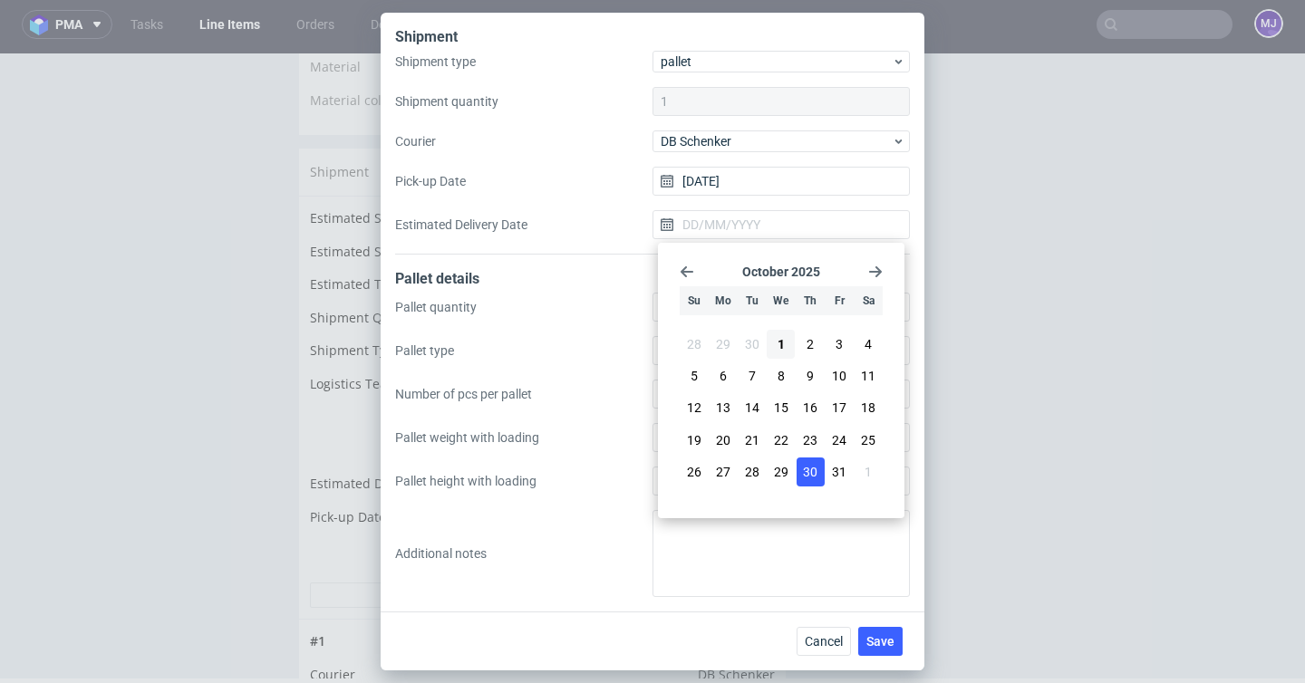
click at [807, 470] on span "30" at bounding box center [810, 472] width 15 height 18
type input "30/10/2025"
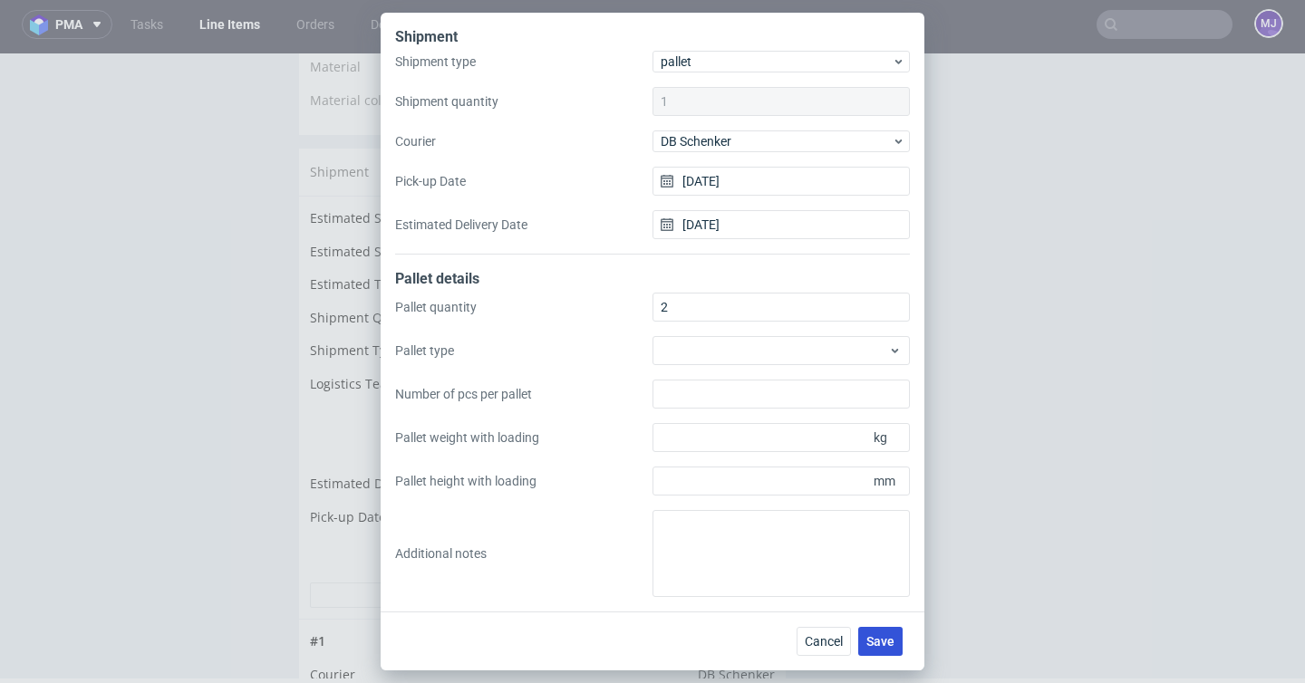
click at [874, 635] on span "Save" at bounding box center [880, 641] width 28 height 13
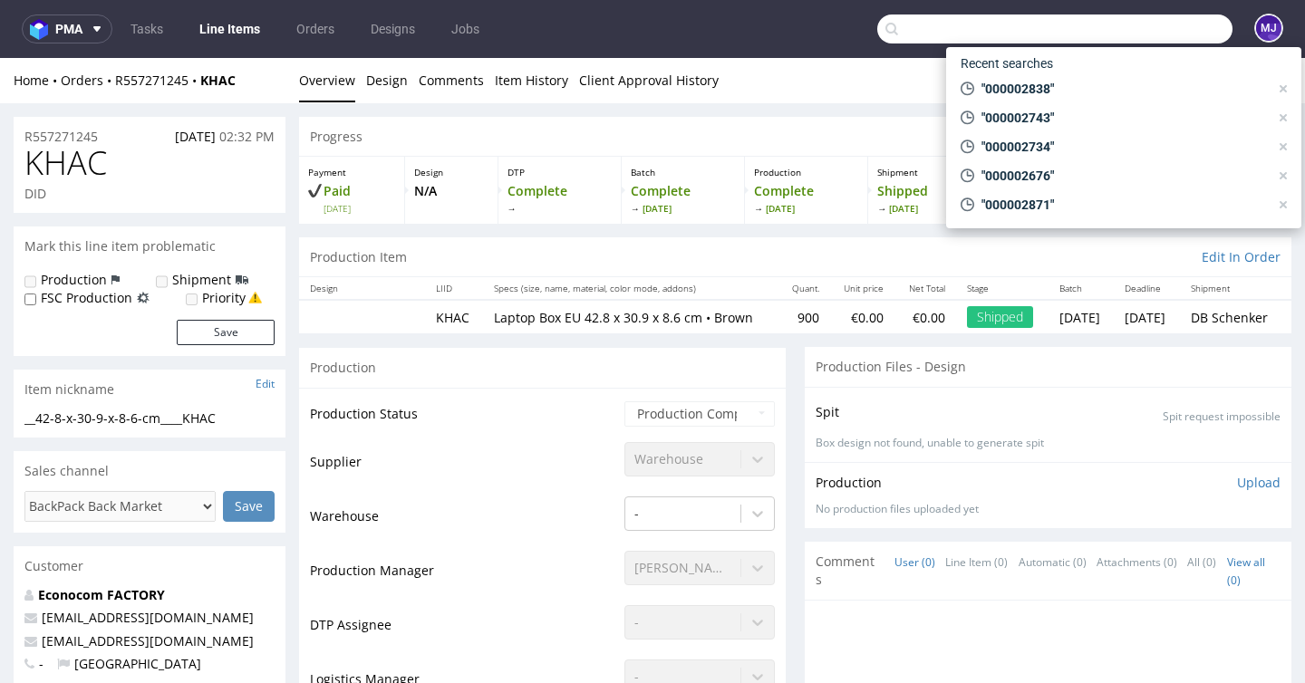
click at [1117, 29] on input "text" at bounding box center [1054, 29] width 355 height 29
paste input "000002850"
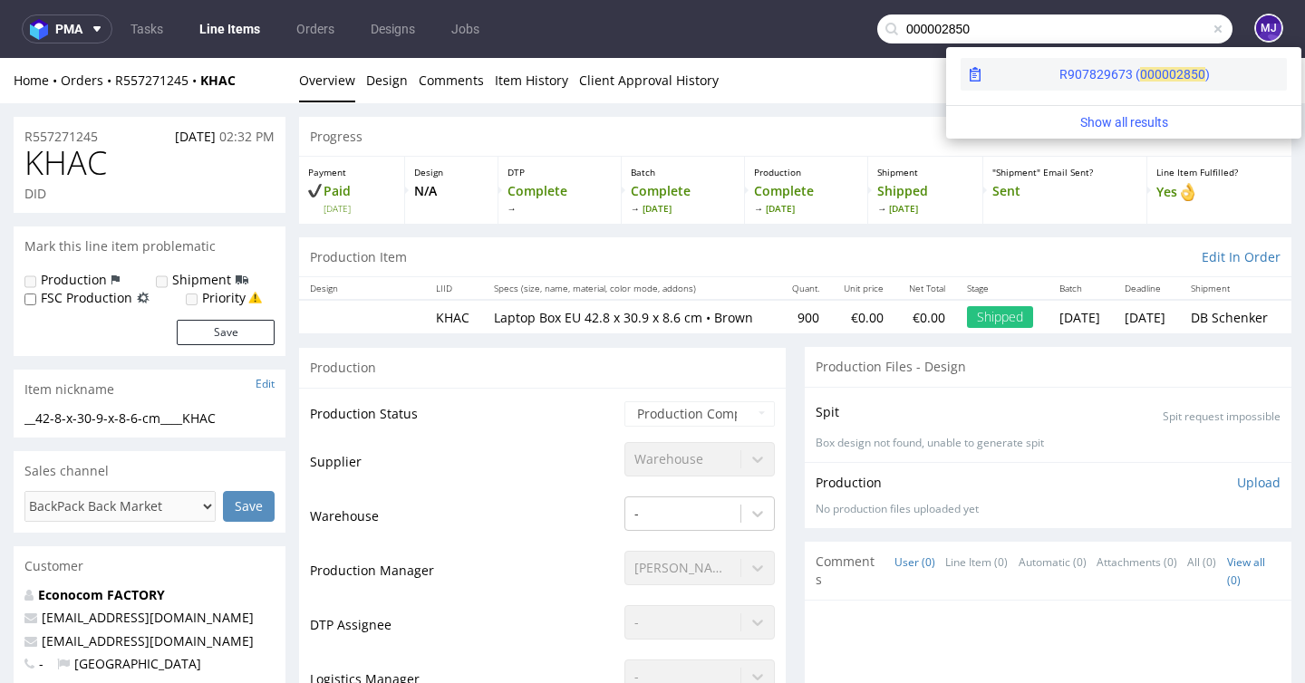
type input "000002850"
click at [1059, 72] on div "R907829673 ( 00000" at bounding box center [1117, 74] width 117 height 18
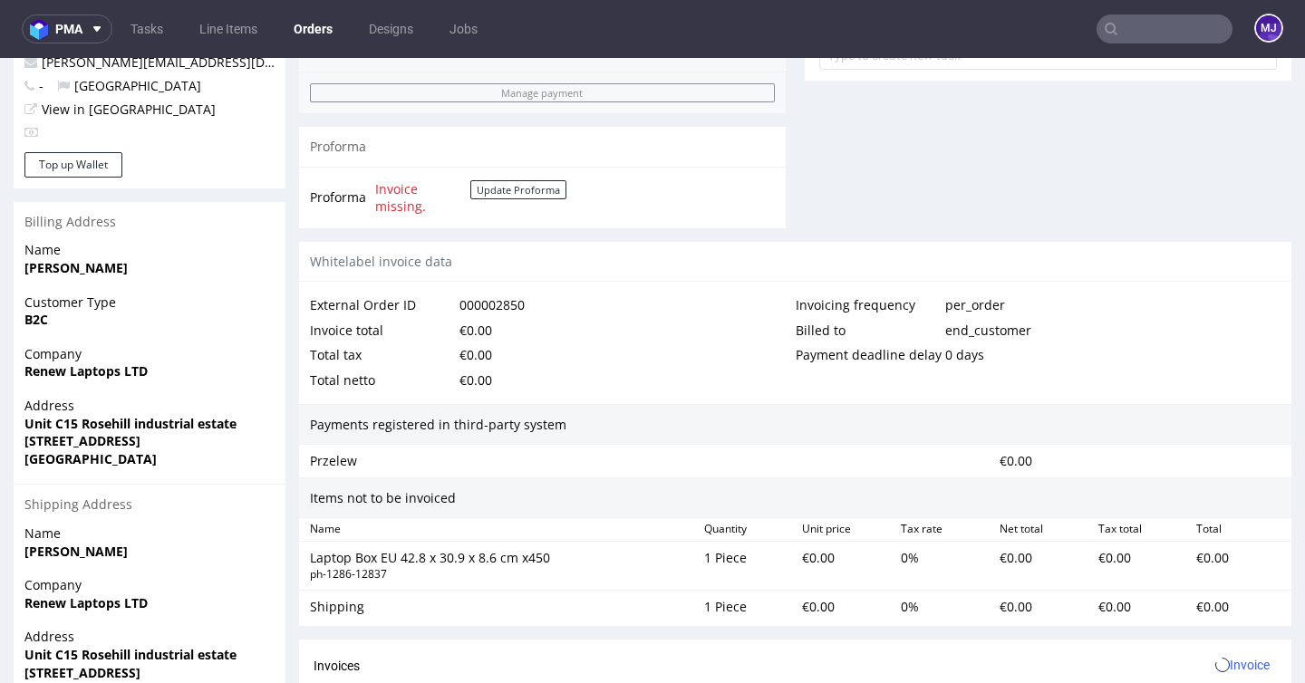
scroll to position [914, 0]
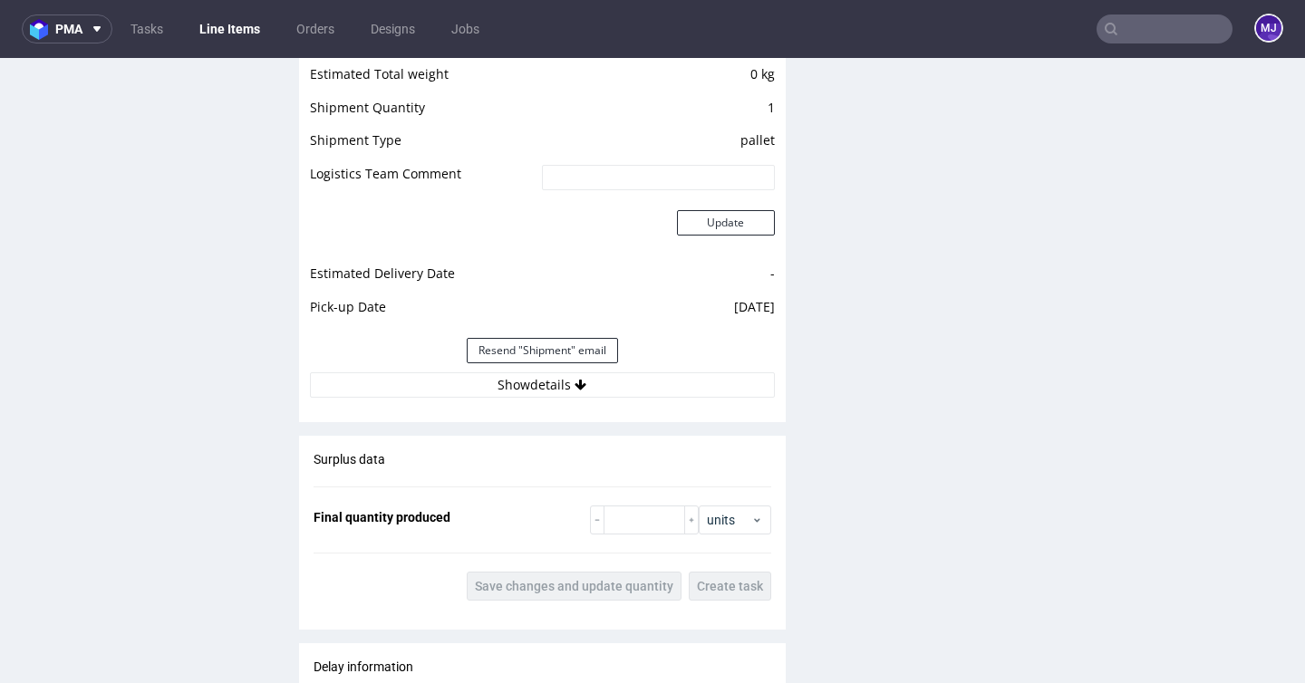
scroll to position [1644, 0]
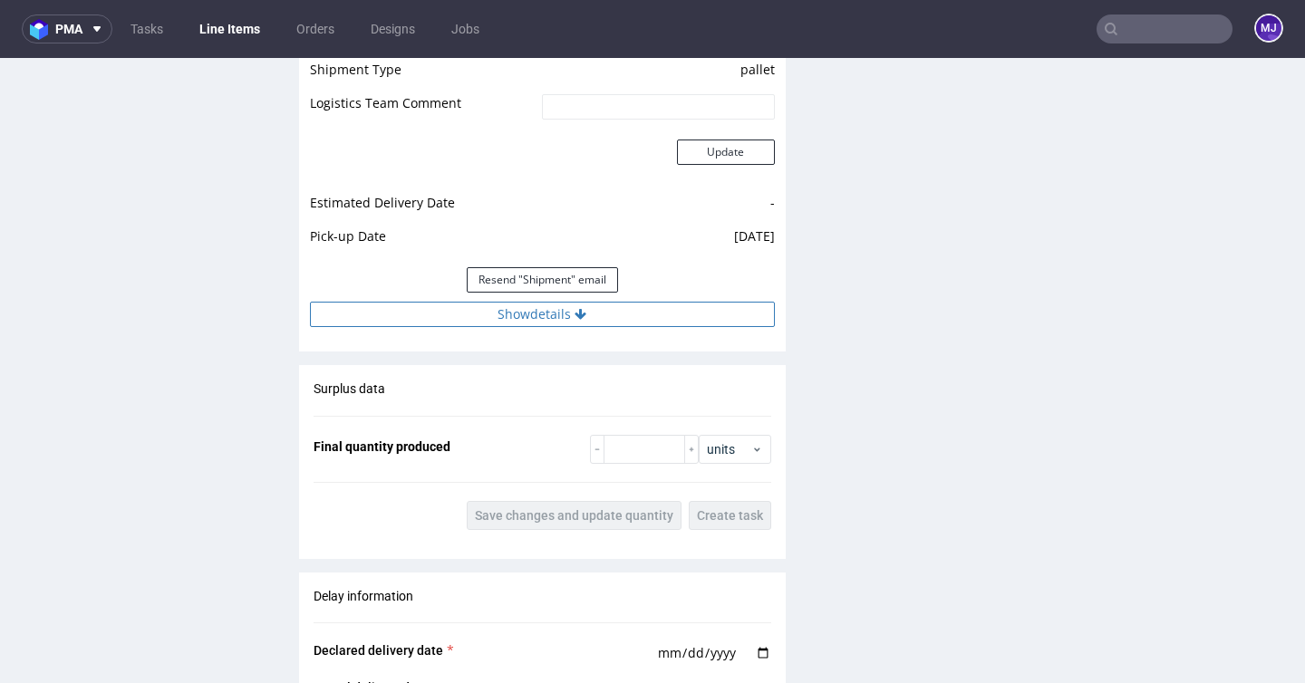
click at [527, 325] on button "Show details" at bounding box center [542, 314] width 465 height 25
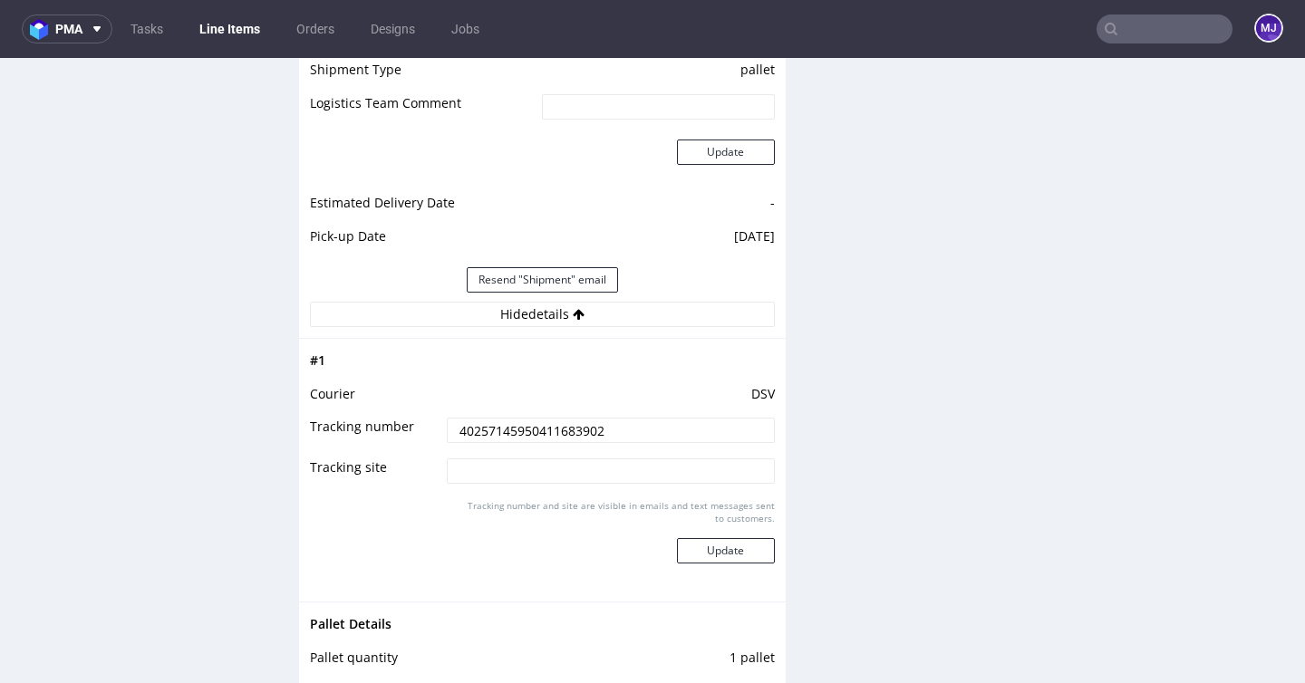
click at [469, 437] on input "40257145950411683902" at bounding box center [610, 430] width 327 height 25
click at [1136, 25] on input "text" at bounding box center [1165, 29] width 136 height 29
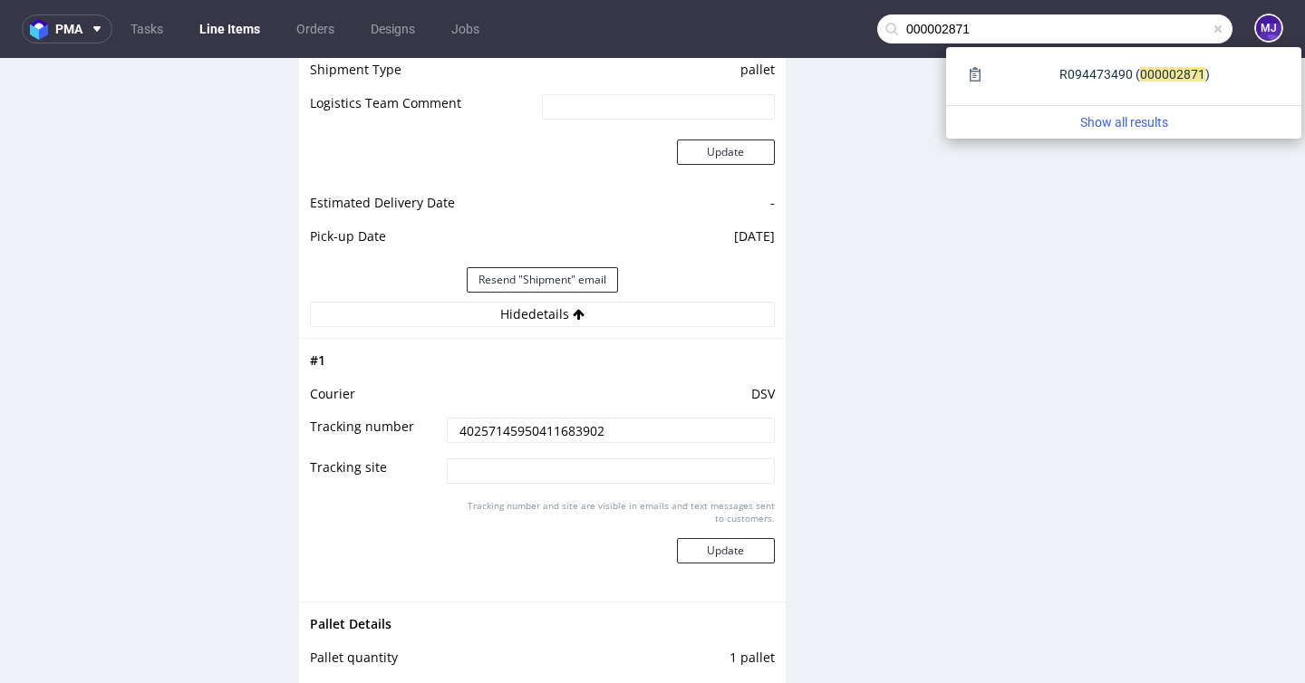
type input "000002871"
click at [1063, 76] on div "R094473490 ( 00000" at bounding box center [1117, 74] width 117 height 18
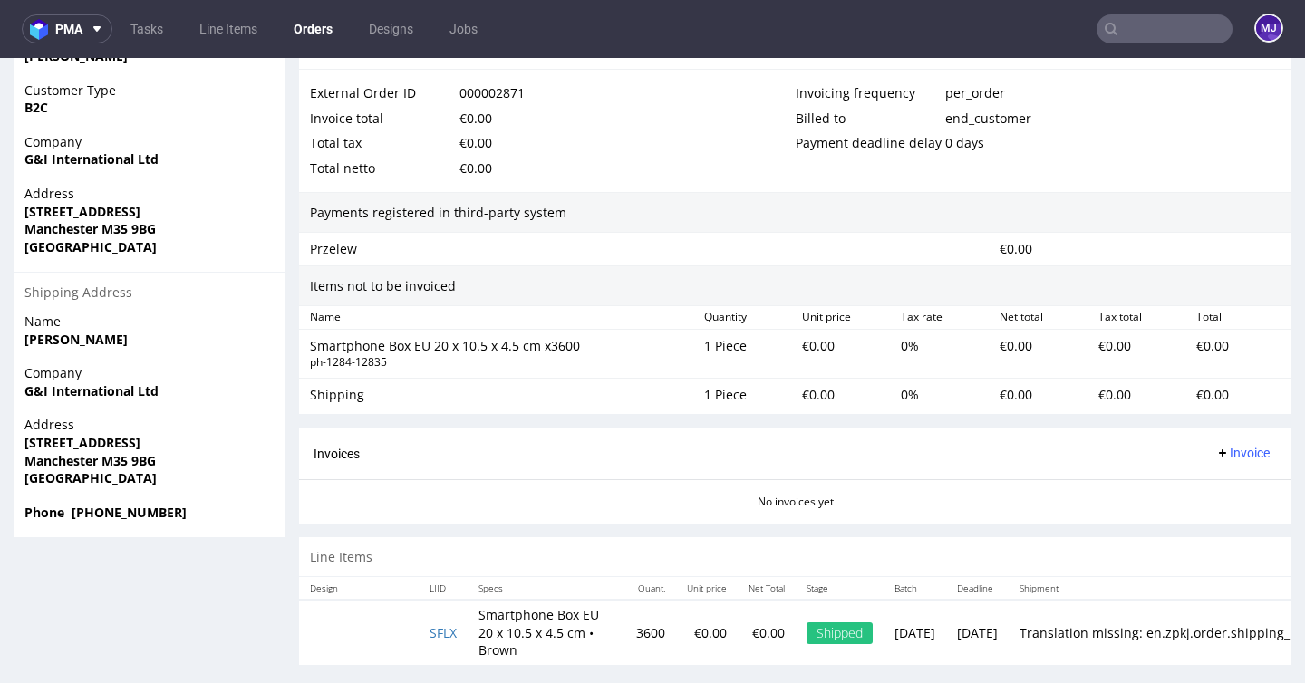
scroll to position [5, 0]
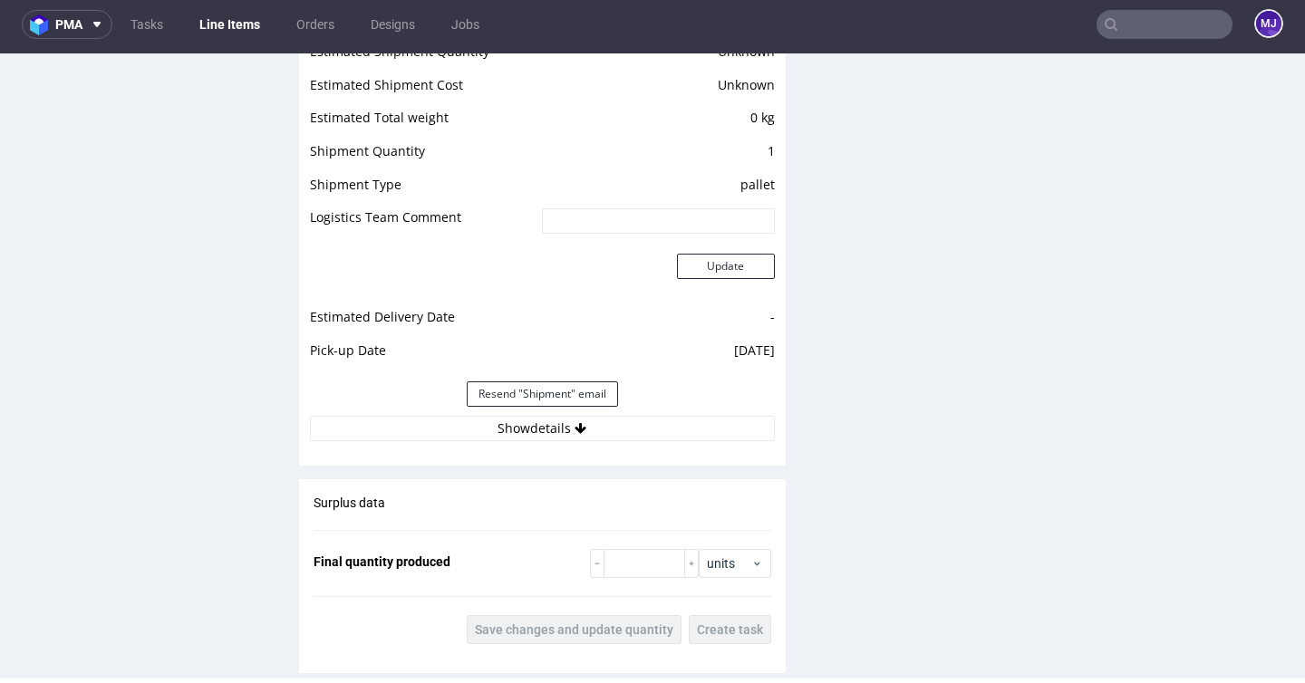
scroll to position [1542, 0]
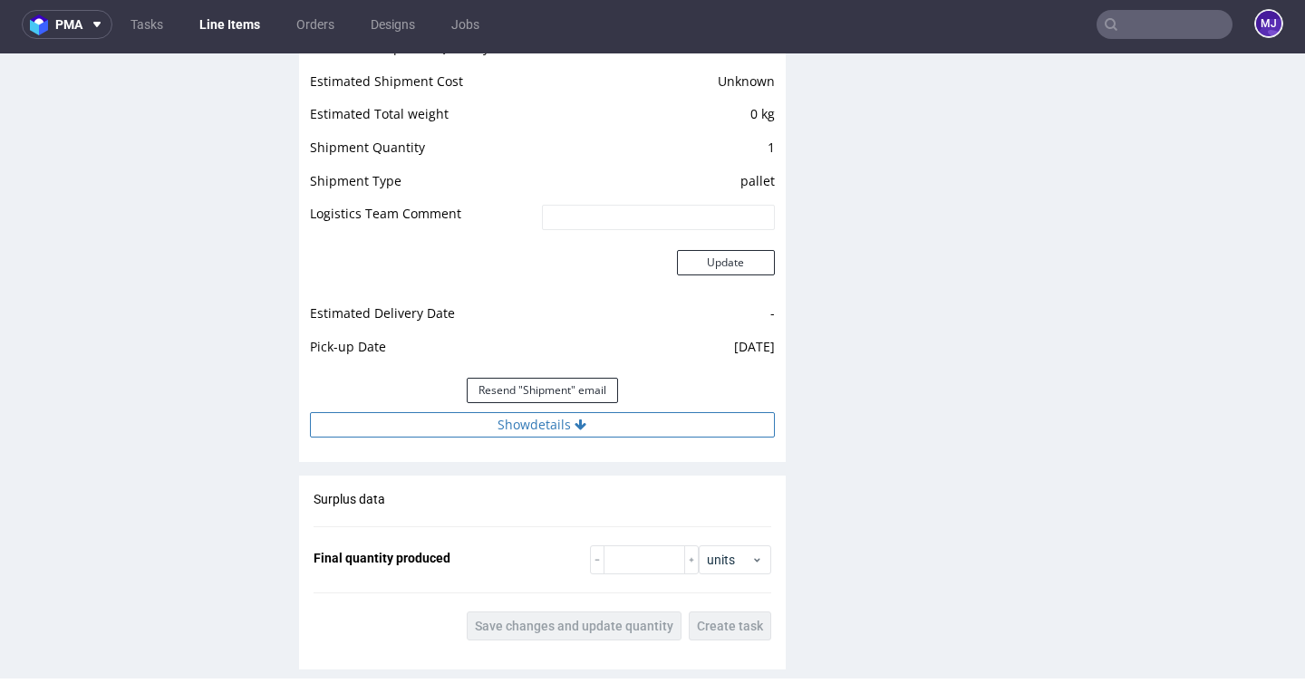
click at [498, 414] on button "Show details" at bounding box center [542, 424] width 465 height 25
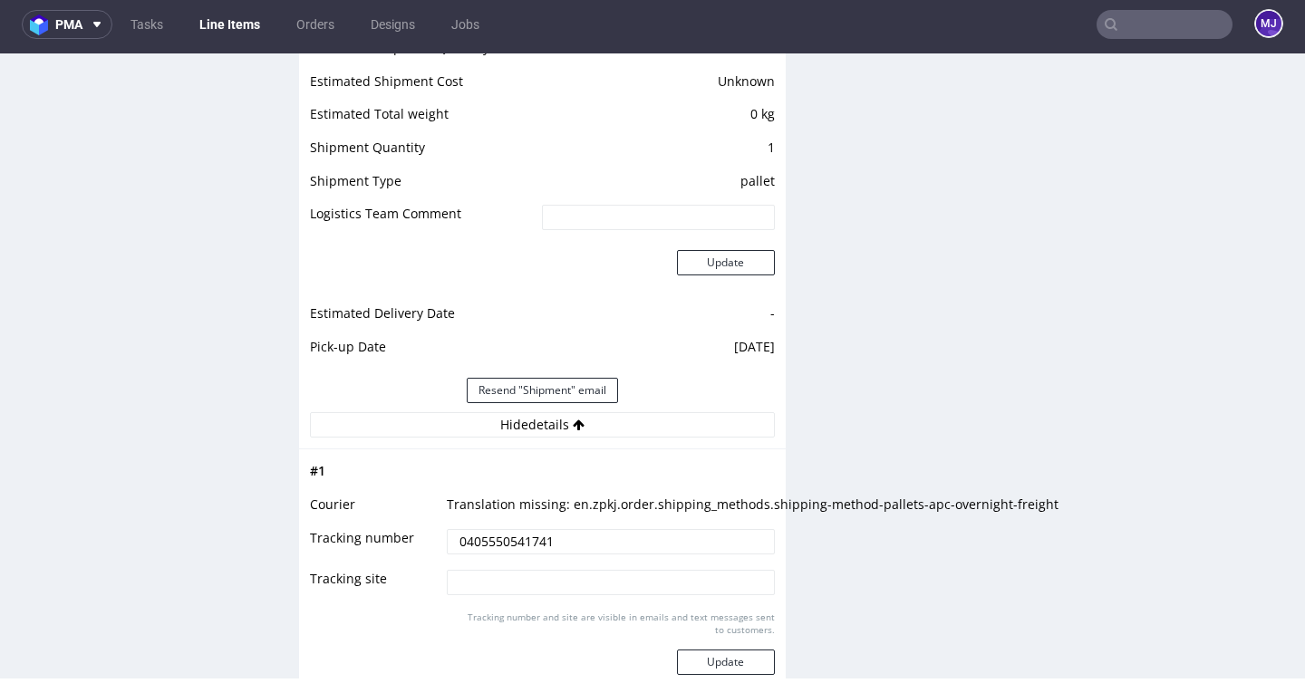
click at [479, 536] on input "0405550541741" at bounding box center [610, 541] width 327 height 25
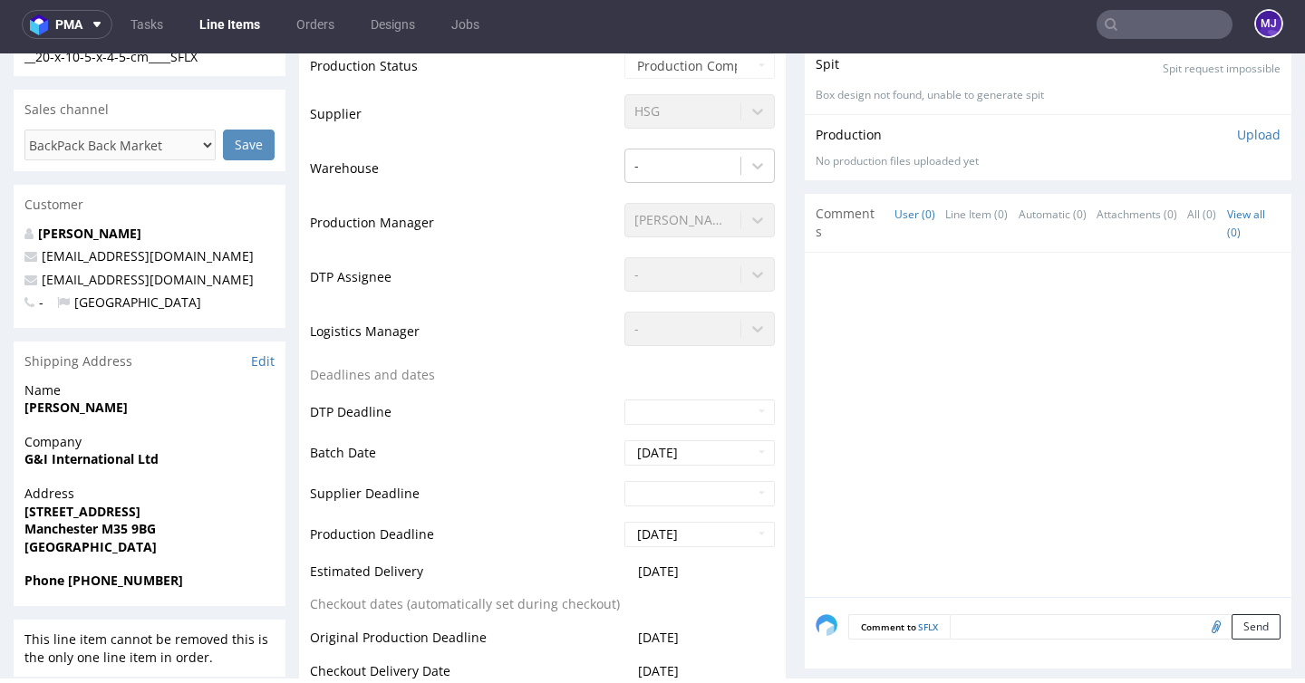
scroll to position [337, 0]
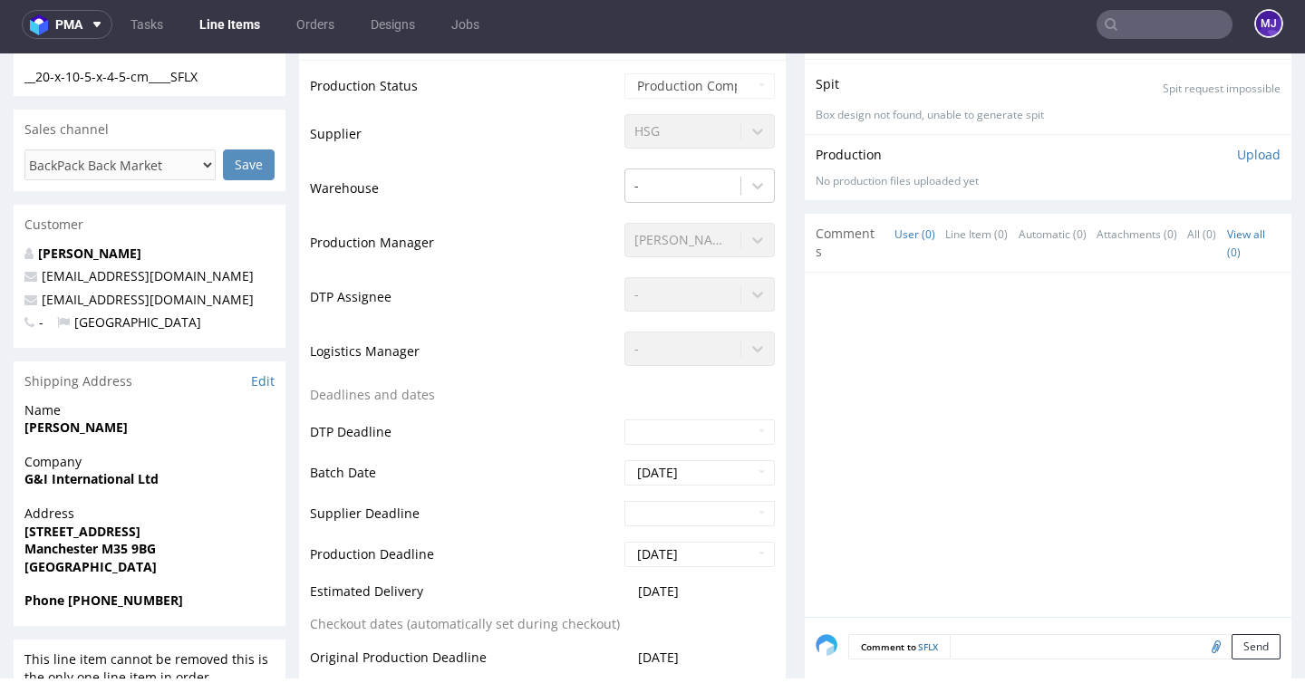
click at [119, 544] on strong "Manchester M35 9BG" at bounding box center [89, 548] width 131 height 17
drag, startPoint x: 119, startPoint y: 544, endPoint x: 169, endPoint y: 544, distance: 49.8
click at [169, 544] on span "Manchester M35 9BG" at bounding box center [149, 549] width 250 height 18
copy strong "M35 9BG"
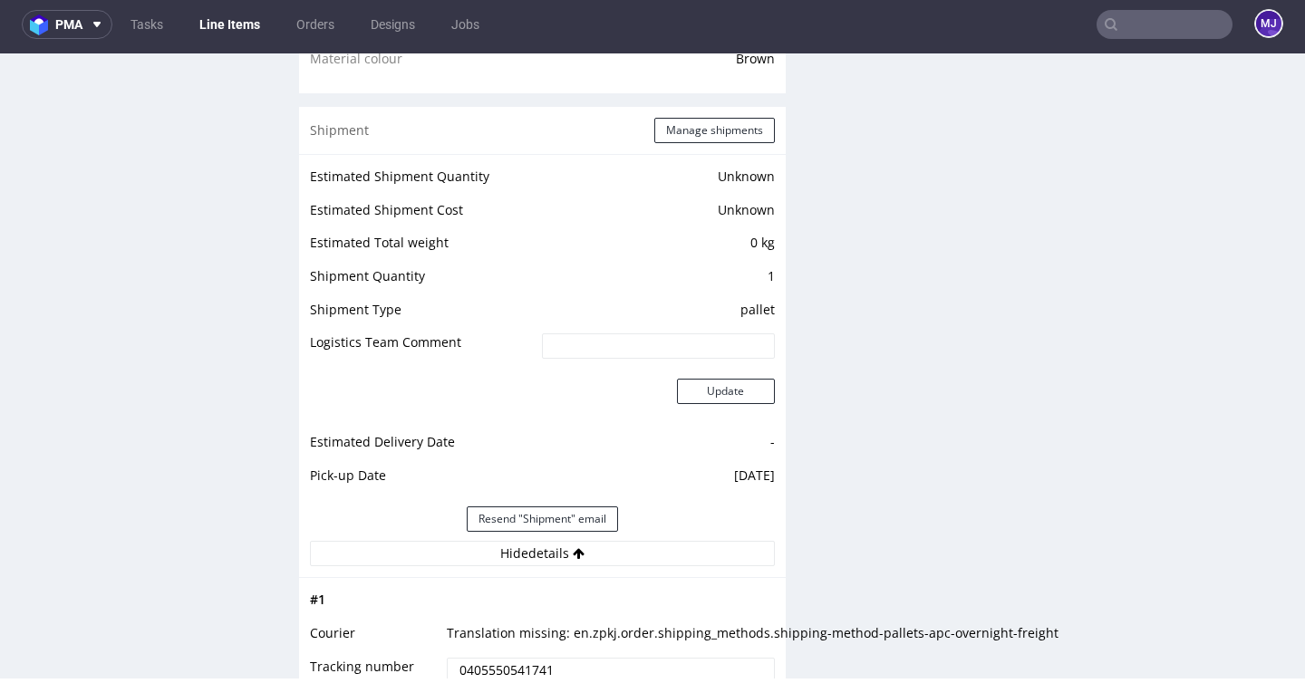
scroll to position [1331, 0]
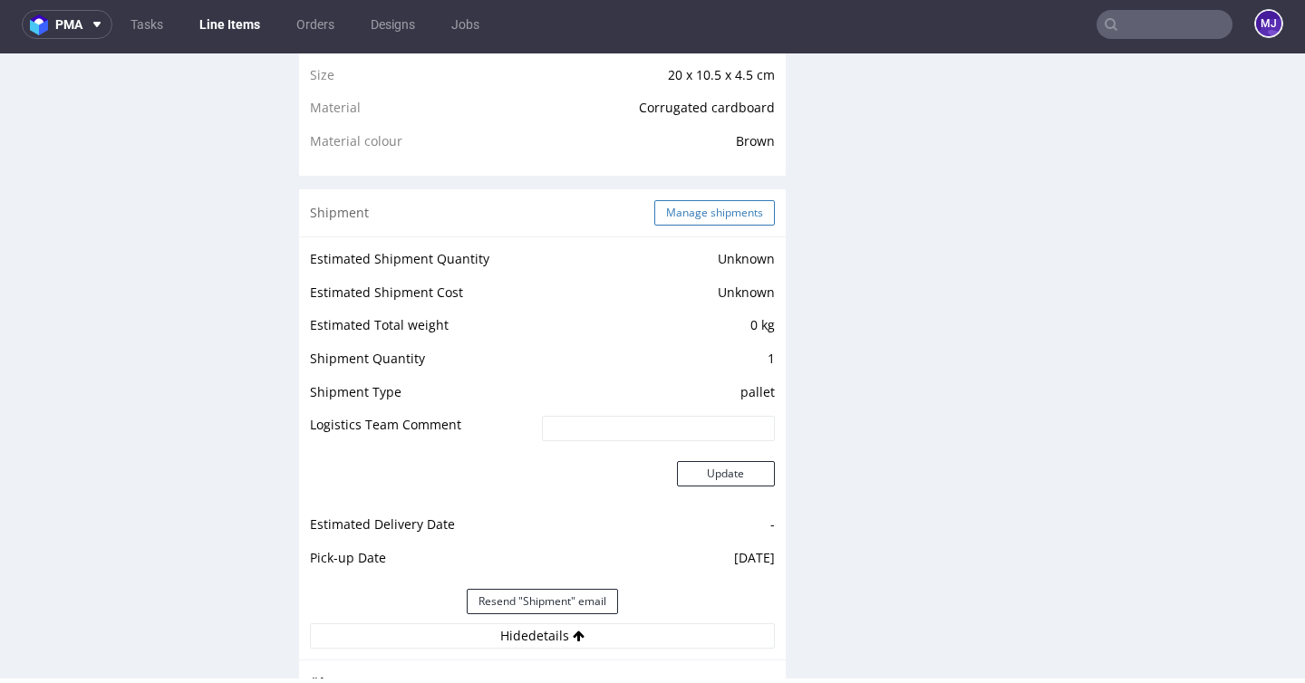
click at [684, 213] on button "Manage shipments" at bounding box center [714, 212] width 121 height 25
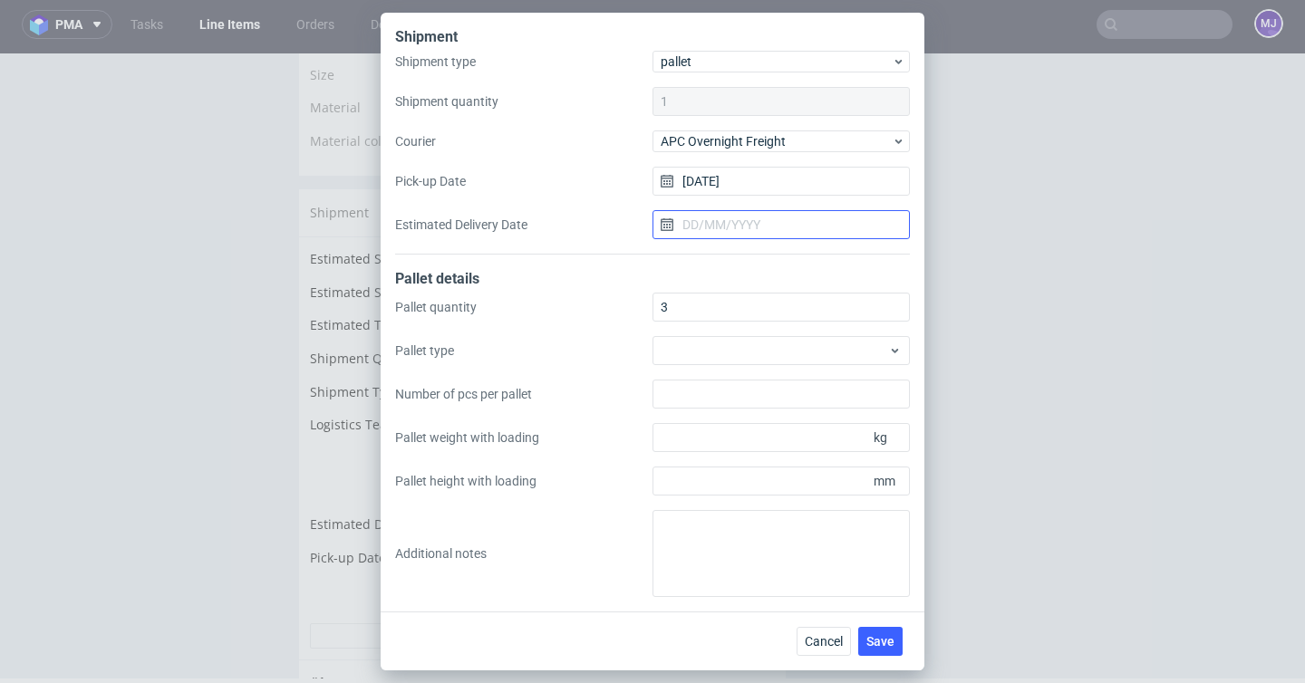
click at [715, 218] on input "Estimated Delivery Date" at bounding box center [781, 224] width 257 height 29
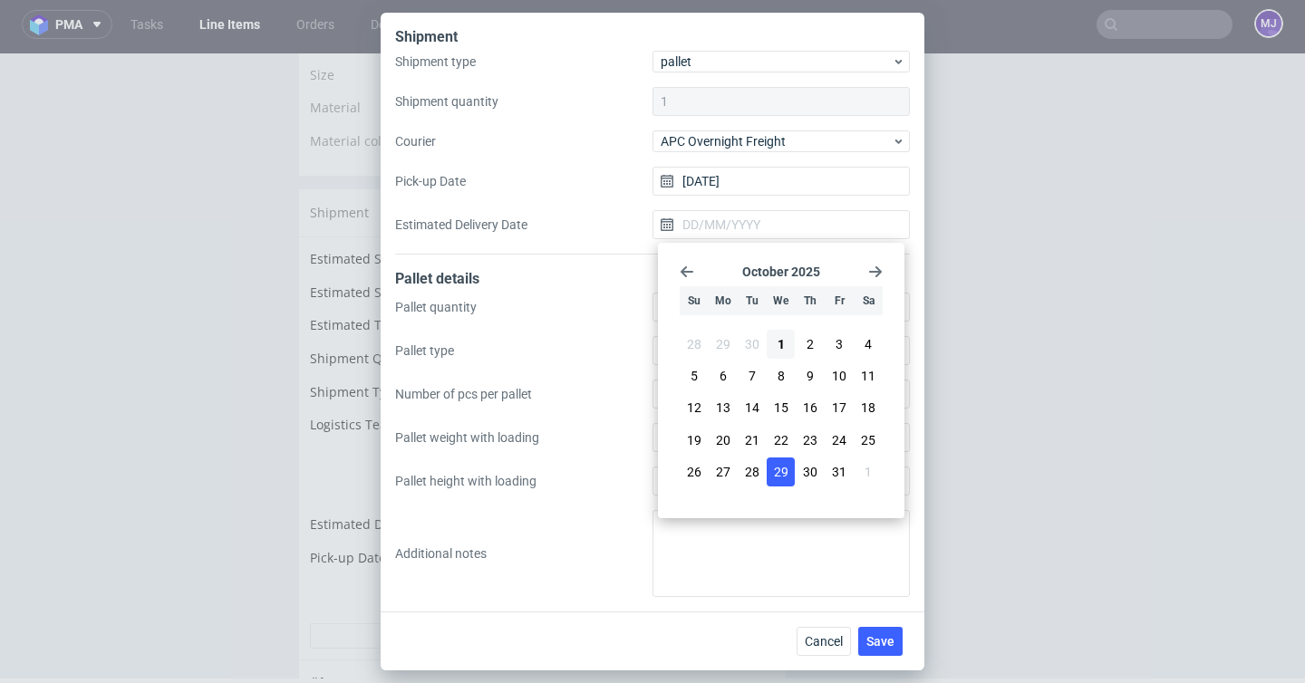
click at [776, 480] on span "29" at bounding box center [781, 472] width 15 height 18
type input "29/10/2025"
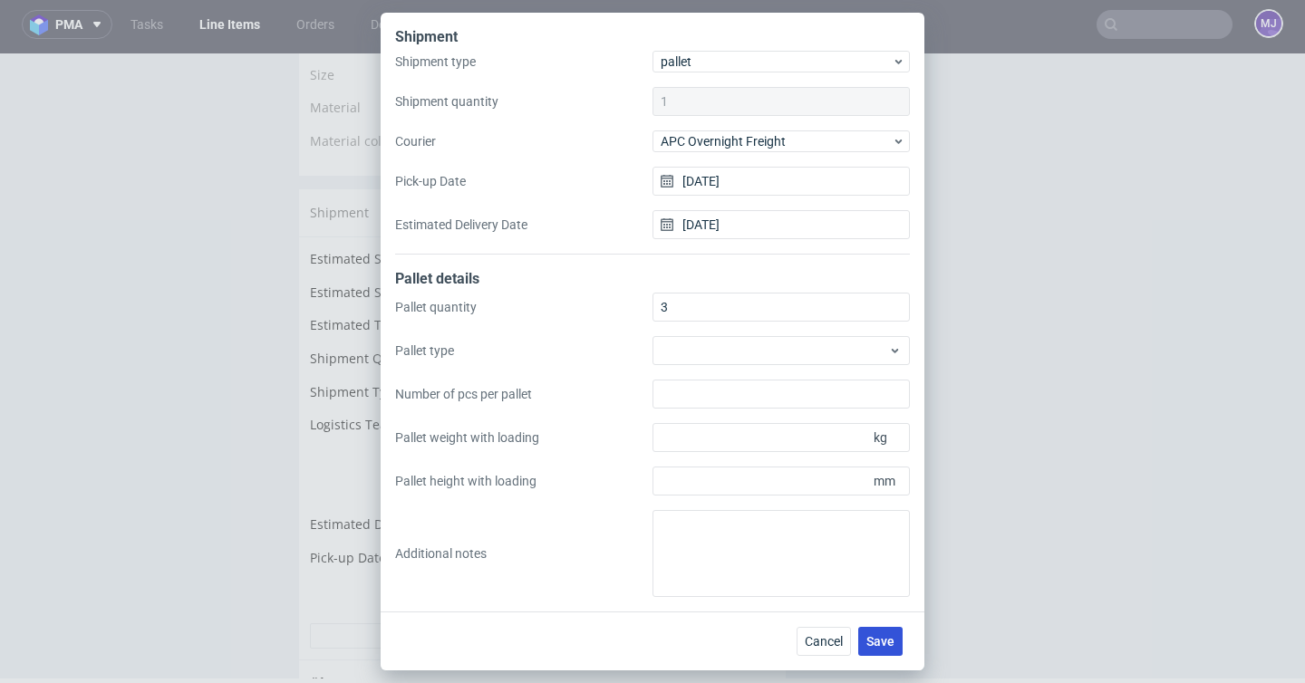
click at [875, 630] on button "Save" at bounding box center [880, 641] width 44 height 29
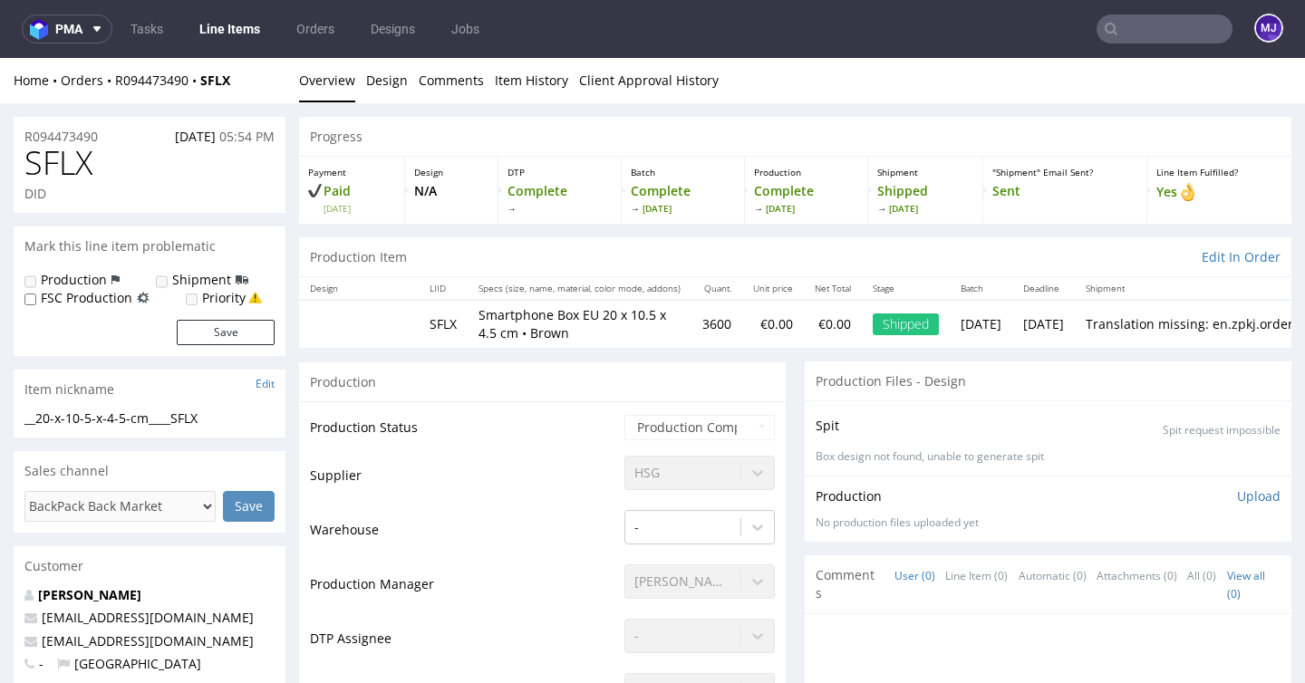
click at [1163, 29] on input "text" at bounding box center [1165, 29] width 136 height 29
paste input "000002888"
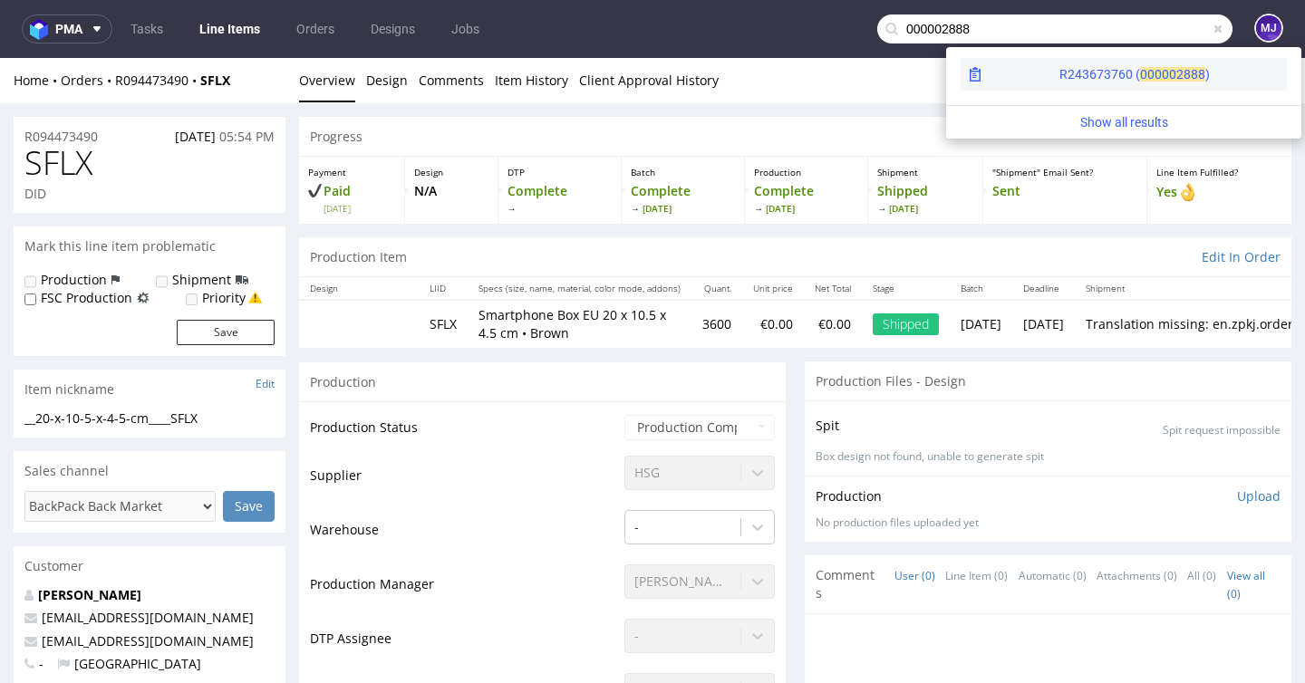
type input "000002888"
click at [1140, 72] on span "00000" at bounding box center [1158, 74] width 36 height 15
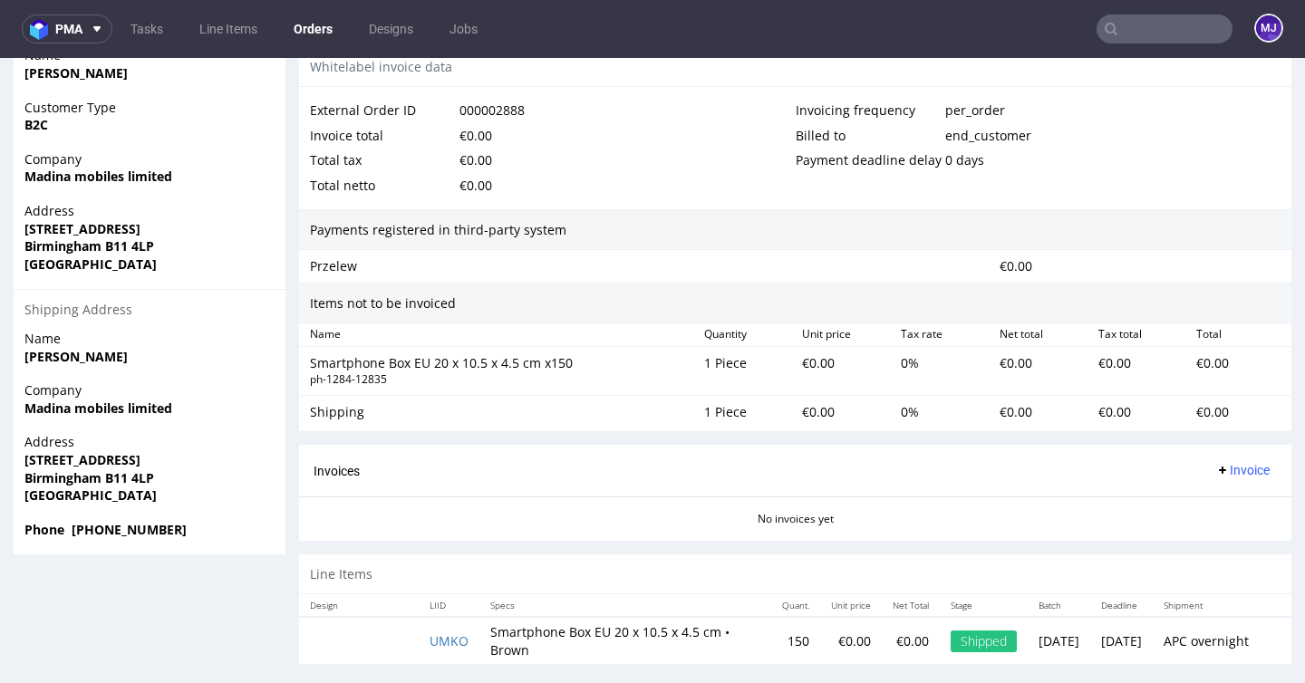
scroll to position [5, 0]
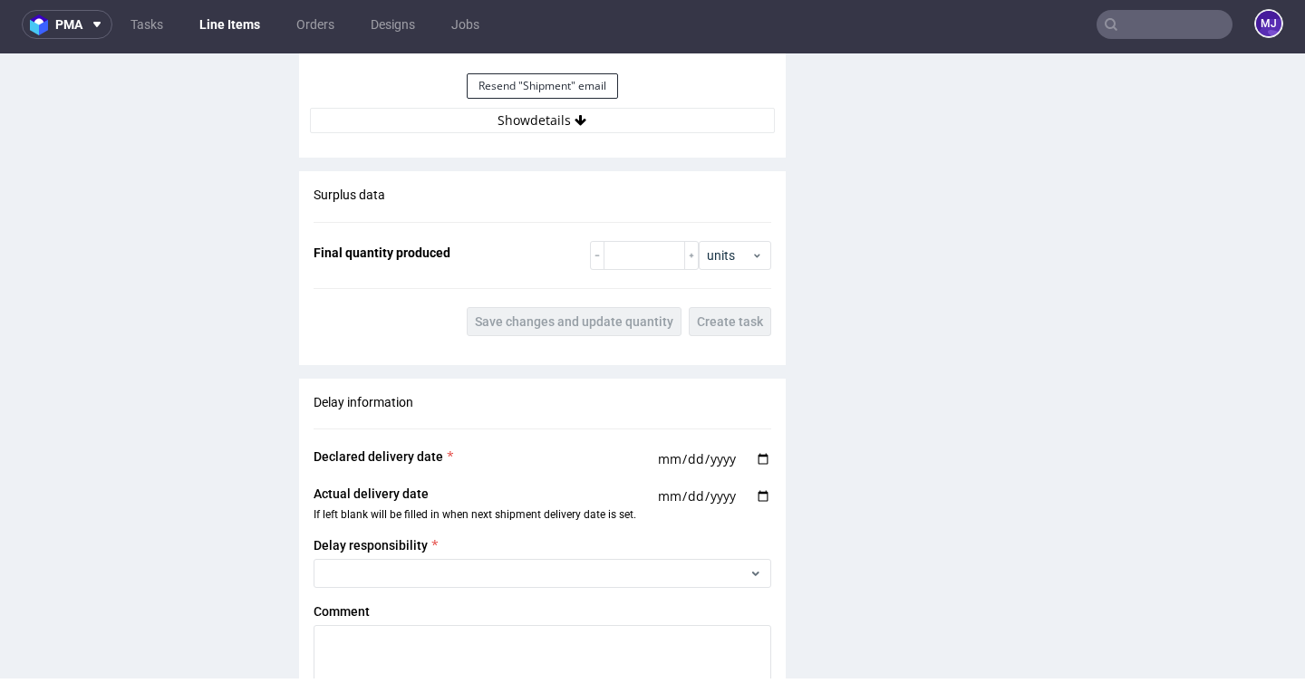
scroll to position [1772, 0]
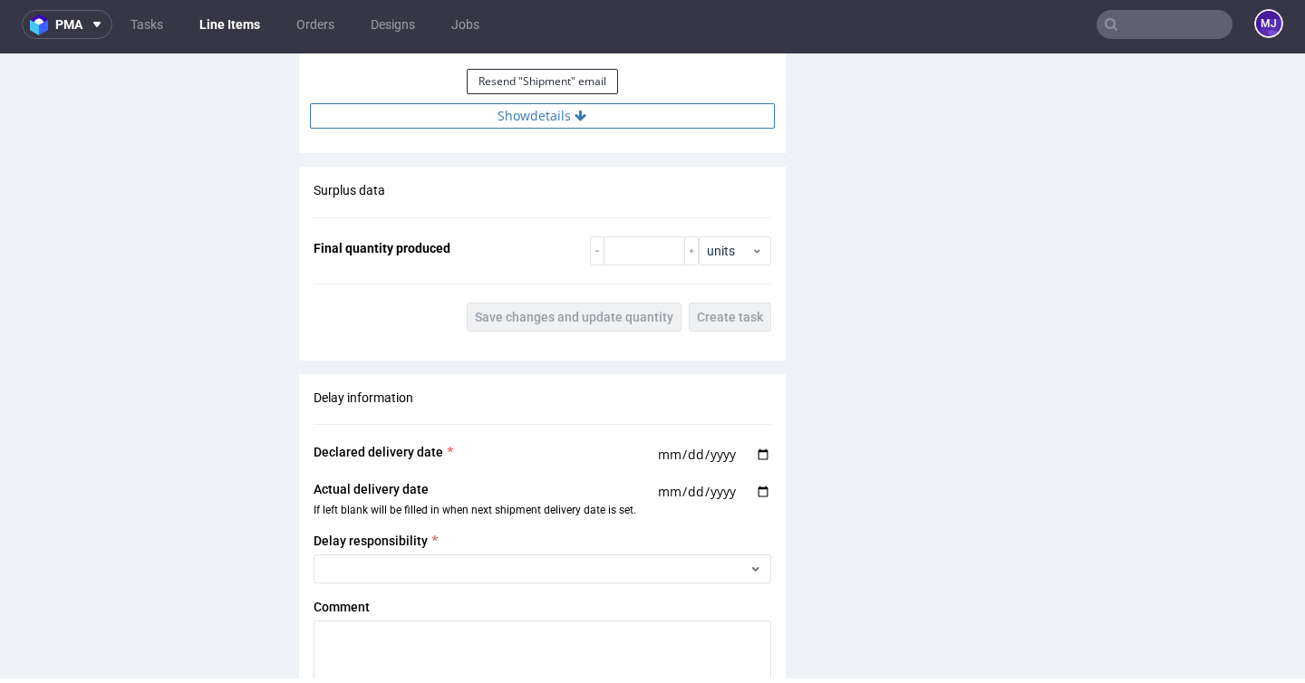
click at [557, 129] on button "Show details" at bounding box center [542, 115] width 465 height 25
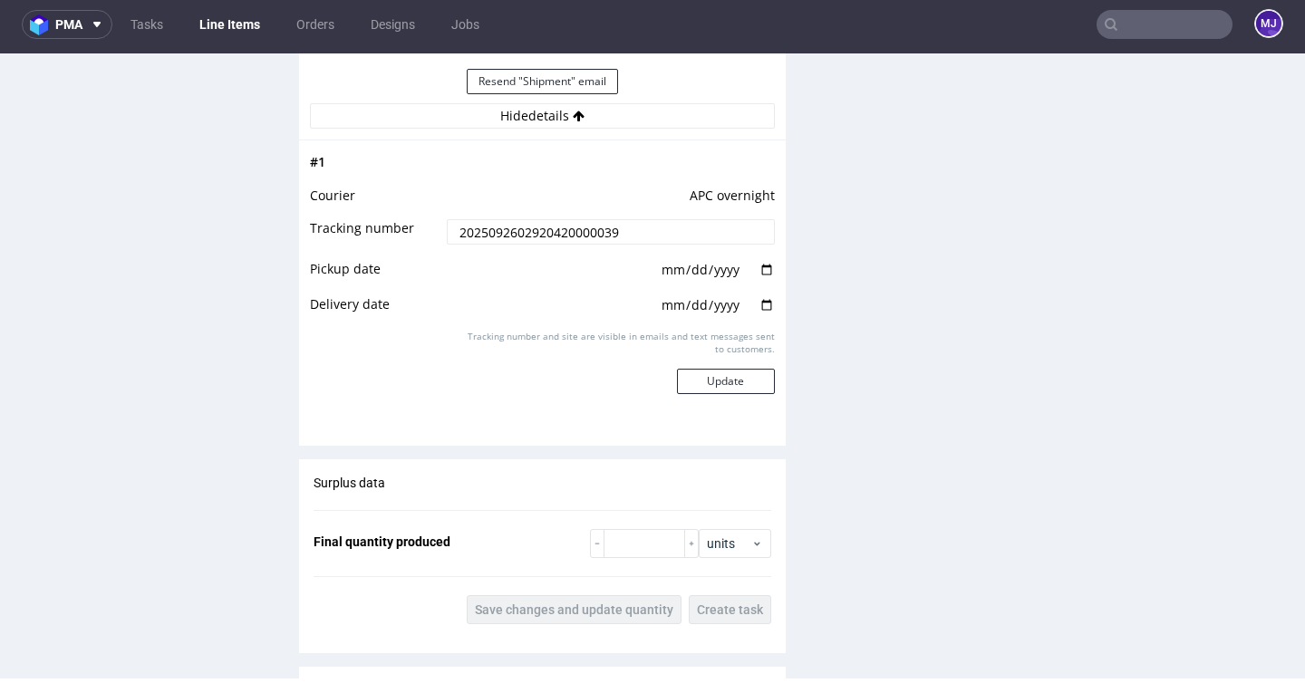
click at [517, 245] on input "2025092602920420000039" at bounding box center [610, 231] width 327 height 25
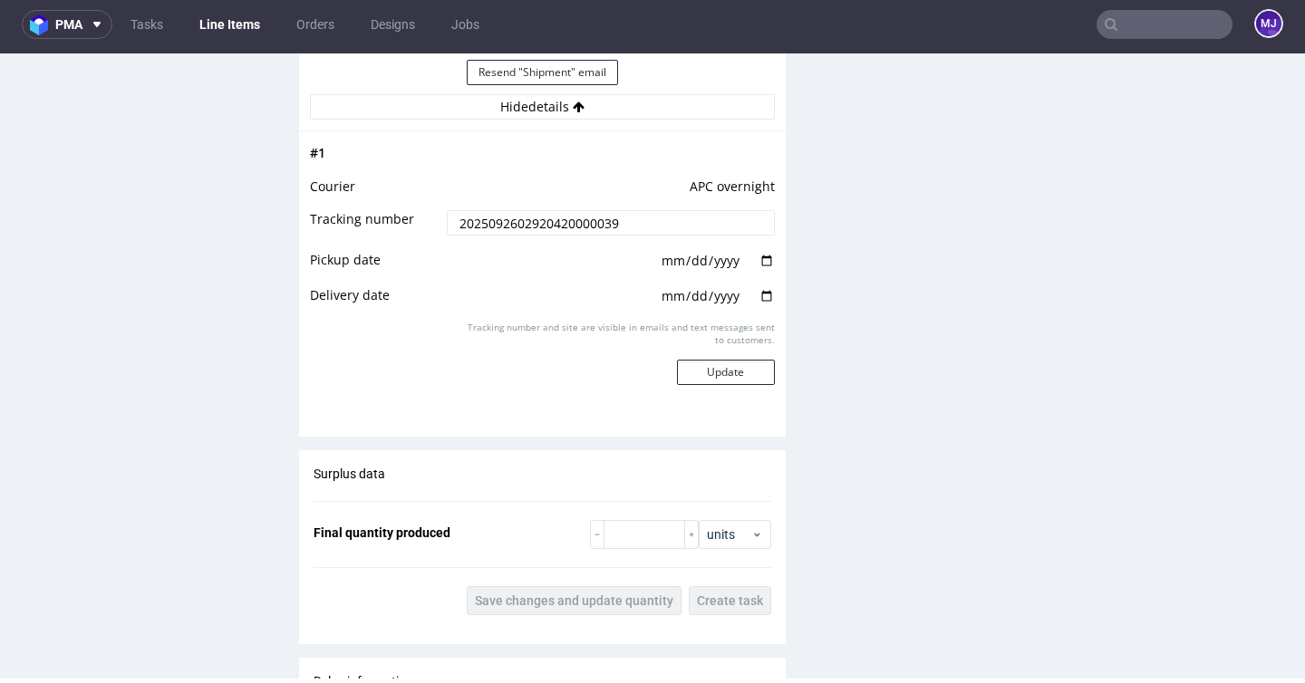
scroll to position [1881, 0]
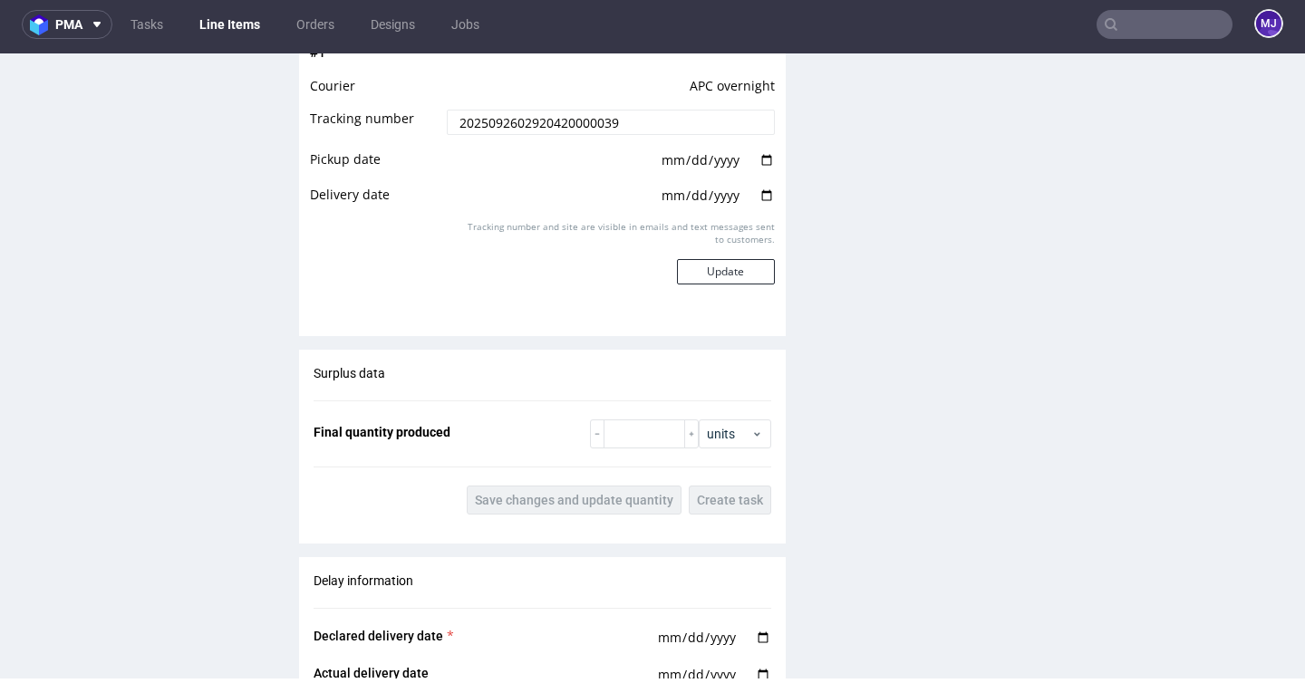
click at [751, 170] on input "date" at bounding box center [717, 160] width 115 height 20
click at [756, 170] on input "date" at bounding box center [717, 160] width 115 height 20
type input "2025-09-26"
click at [760, 206] on input "date" at bounding box center [717, 196] width 115 height 20
type input "2025-09-29"
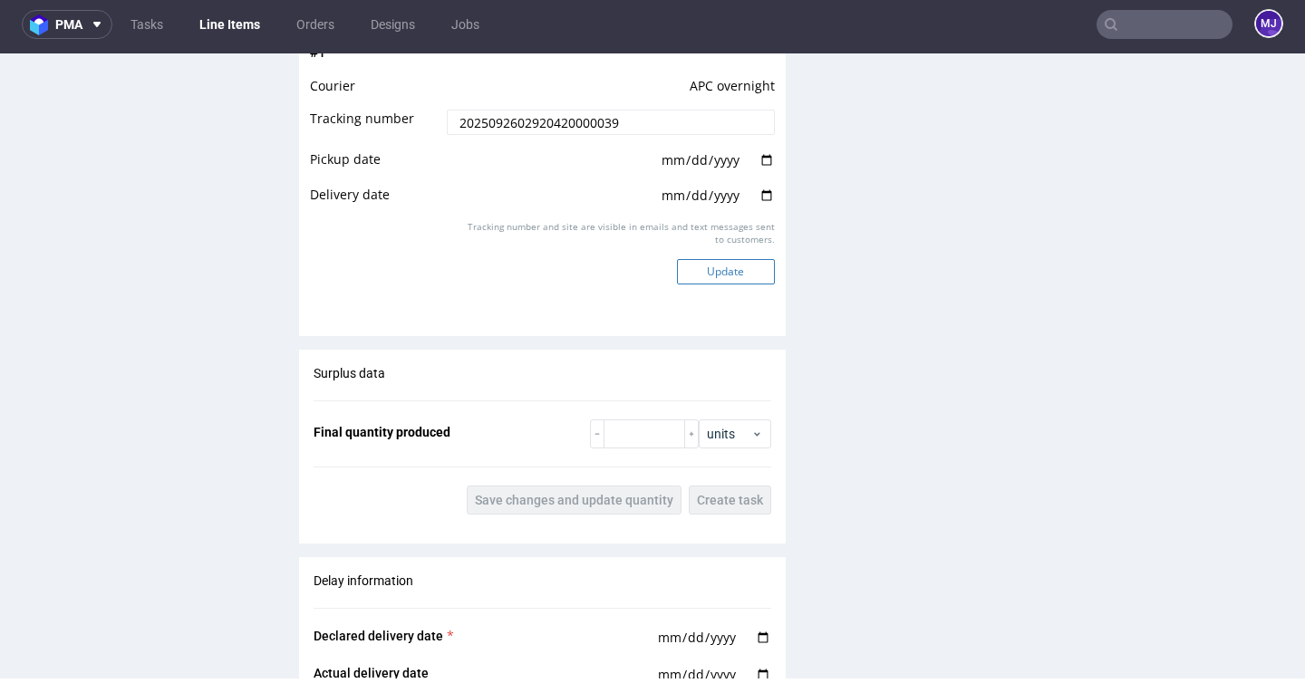
click at [701, 285] on button "Update" at bounding box center [726, 271] width 98 height 25
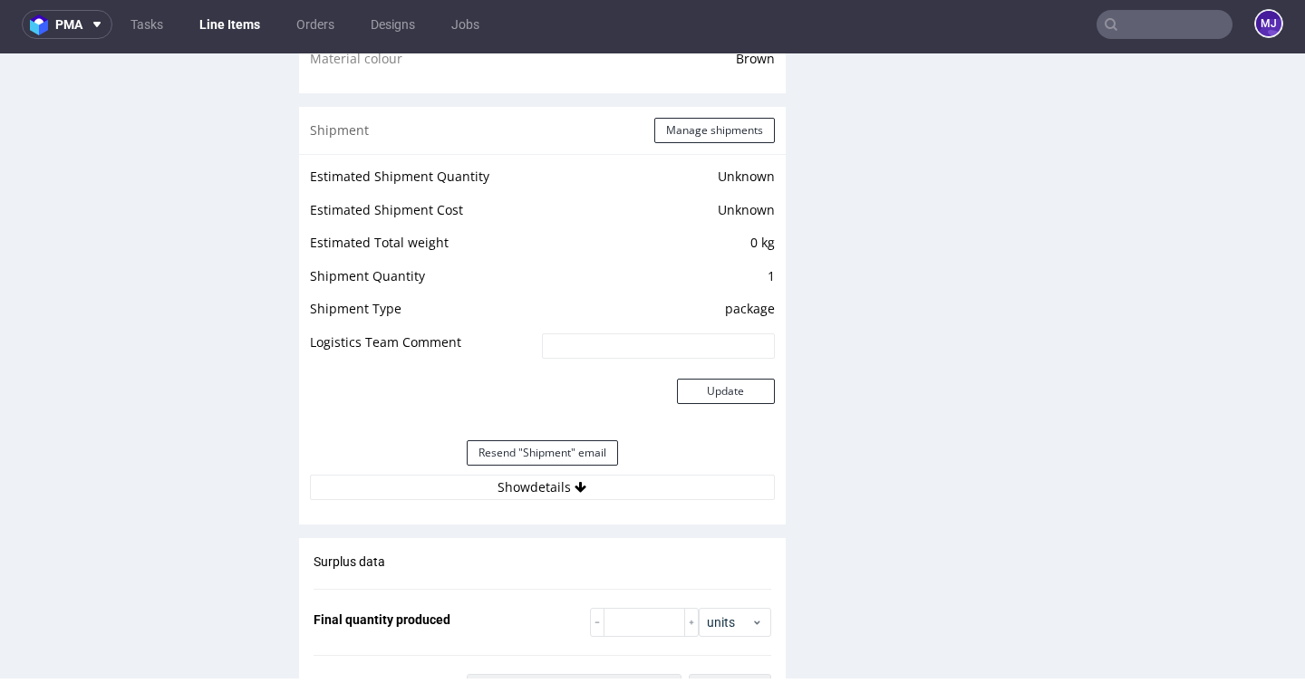
scroll to position [1455, 0]
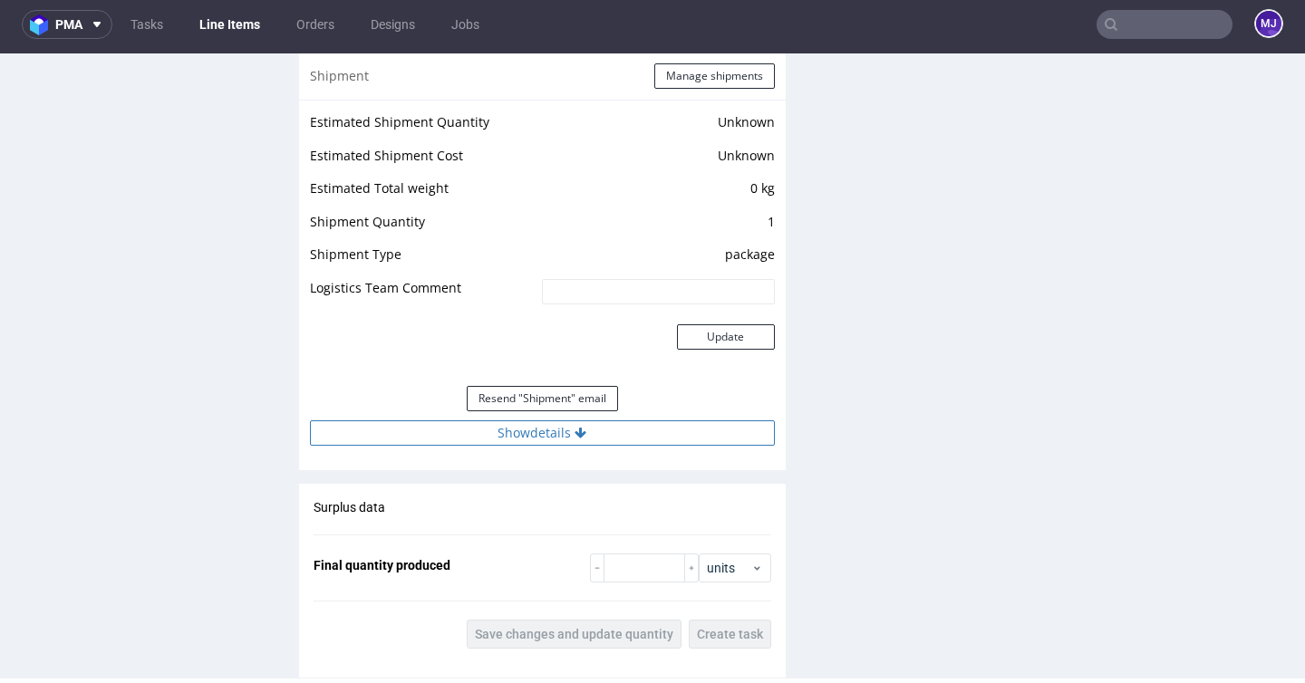
click at [570, 439] on button "Show details" at bounding box center [542, 433] width 465 height 25
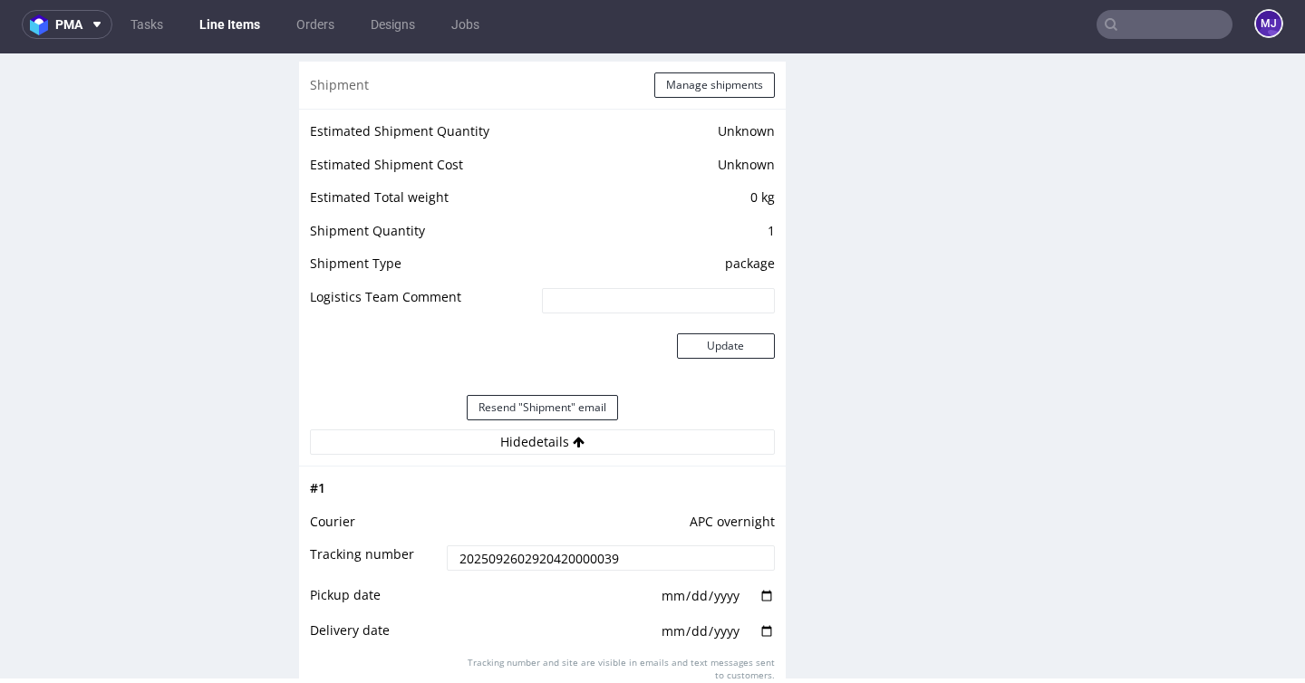
scroll to position [1444, 0]
click at [1142, 25] on input "text" at bounding box center [1165, 24] width 136 height 29
paste input "000002900"
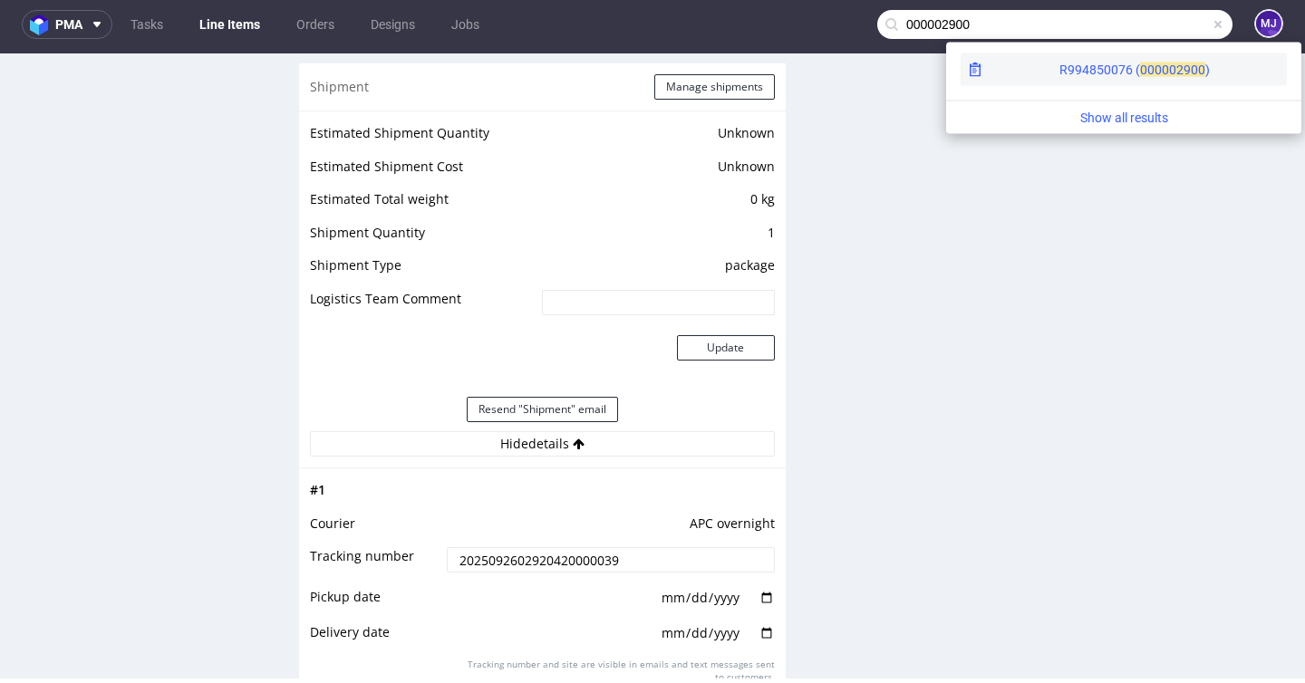
type input "000002900"
click at [1059, 63] on div "R994850076 ( 00000" at bounding box center [1117, 70] width 117 height 18
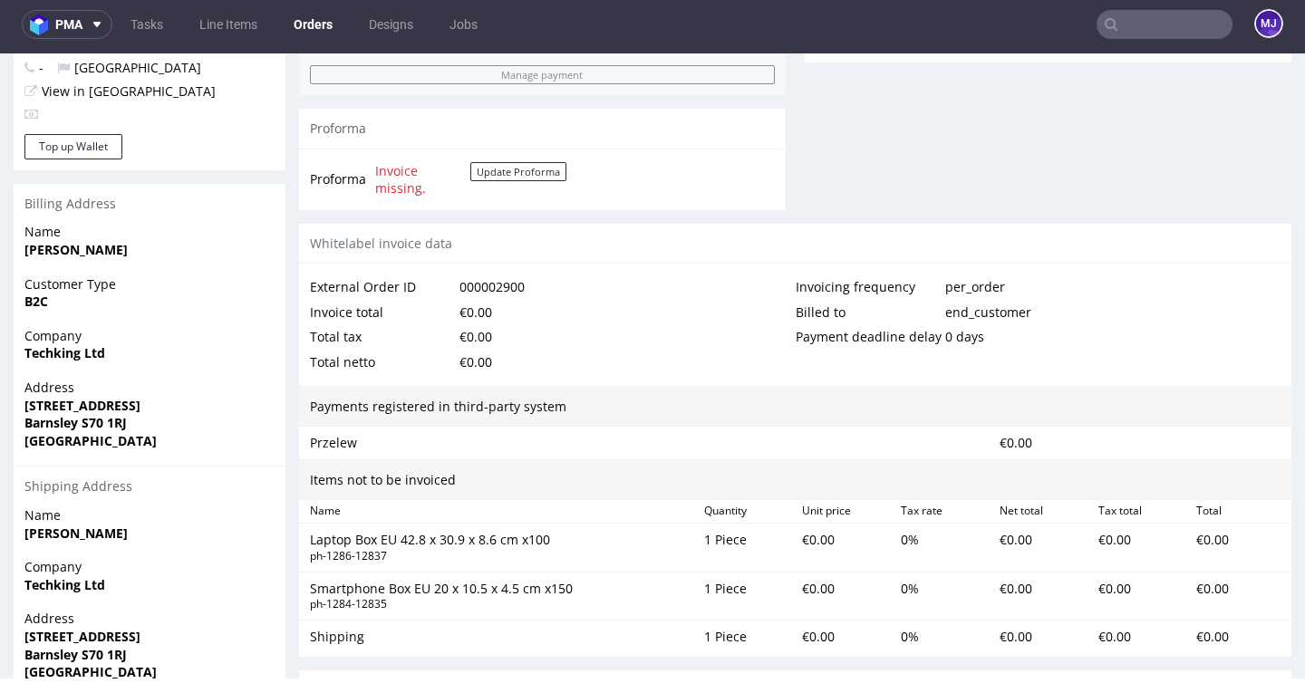
scroll to position [1009, 0]
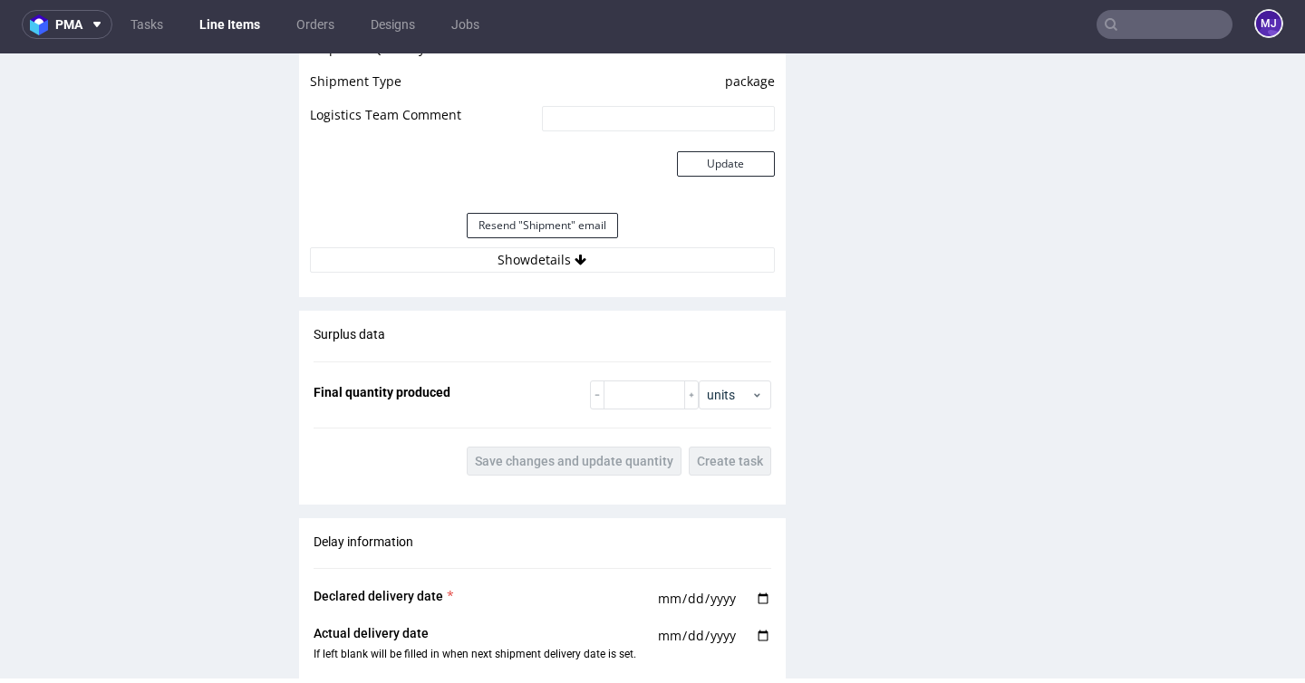
scroll to position [1631, 0]
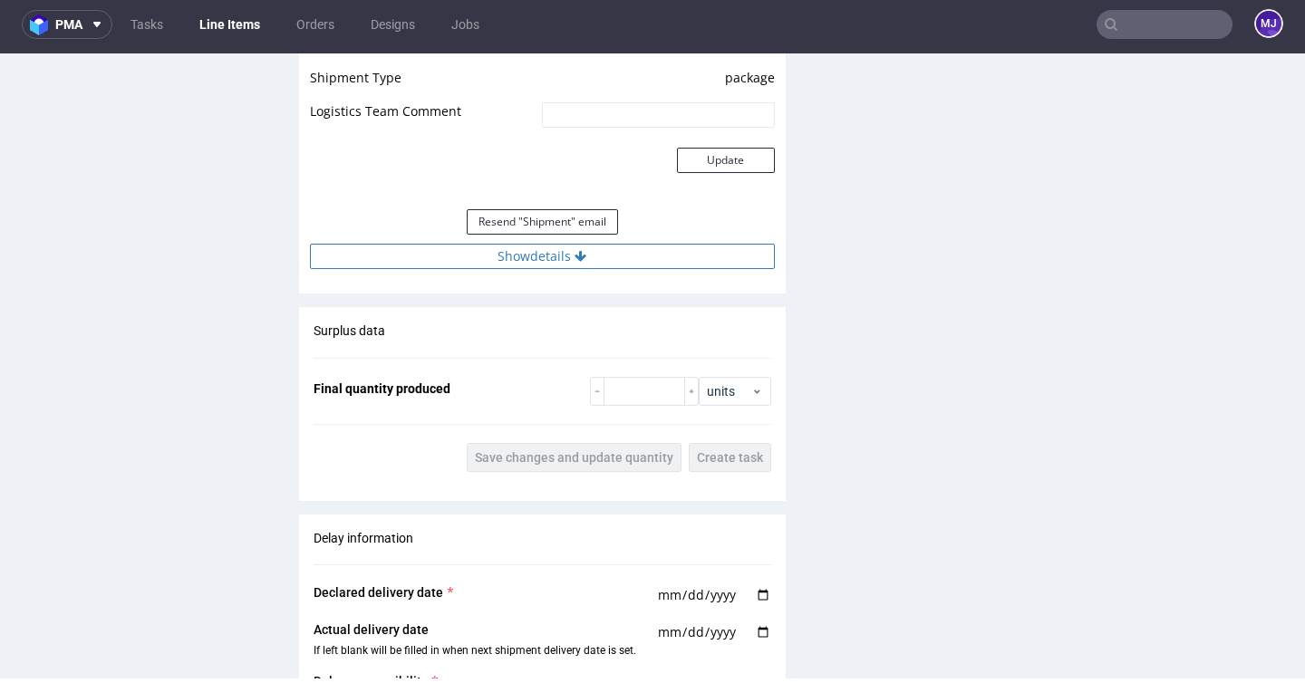
click at [533, 269] on button "Show details" at bounding box center [542, 256] width 465 height 25
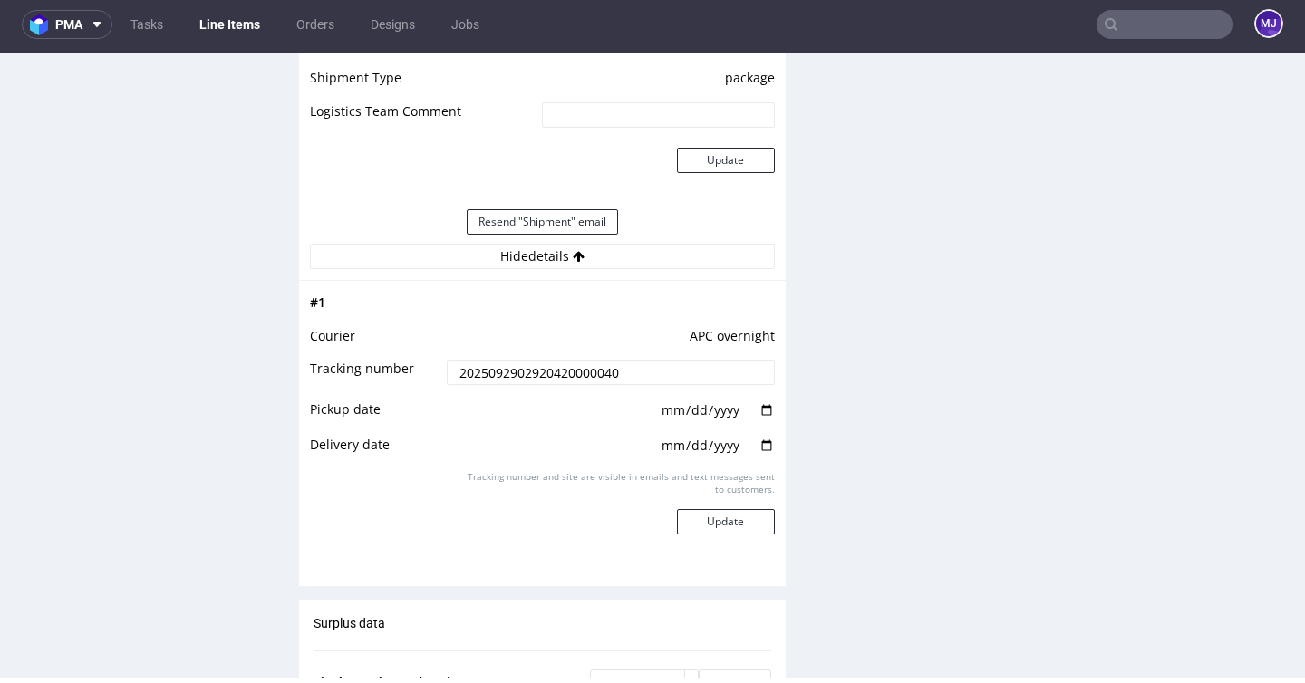
click at [501, 385] on input "2025092902920420000040" at bounding box center [610, 372] width 327 height 25
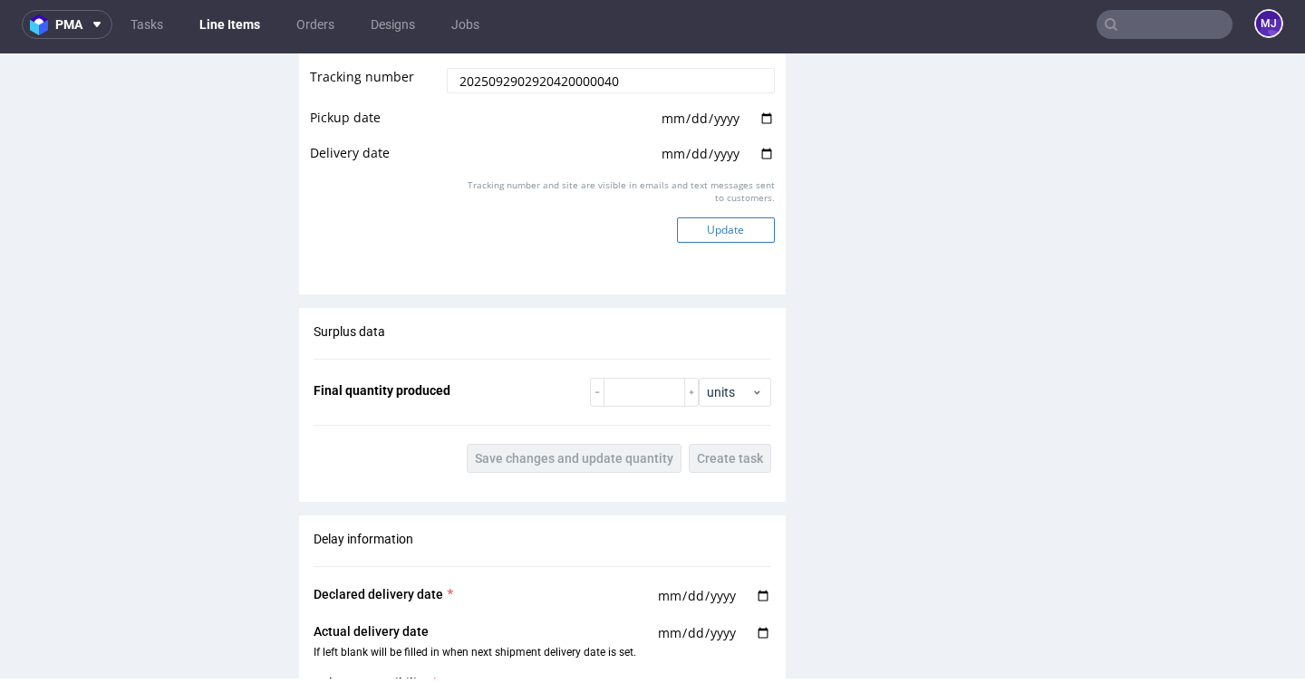
scroll to position [1902, 0]
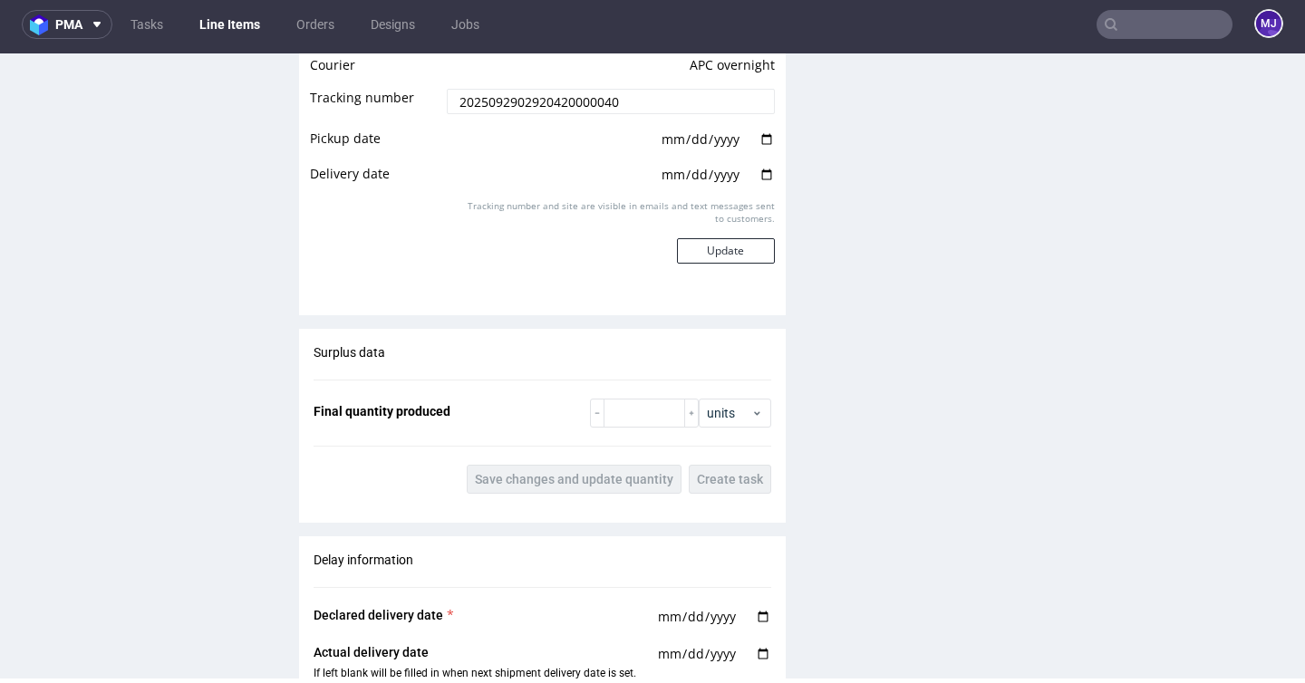
click at [765, 150] on input "date" at bounding box center [717, 140] width 115 height 20
type input "2025-10-29"
click at [754, 183] on input "date" at bounding box center [717, 175] width 115 height 20
type input "2025-10-30"
click at [743, 264] on button "Update" at bounding box center [726, 250] width 98 height 25
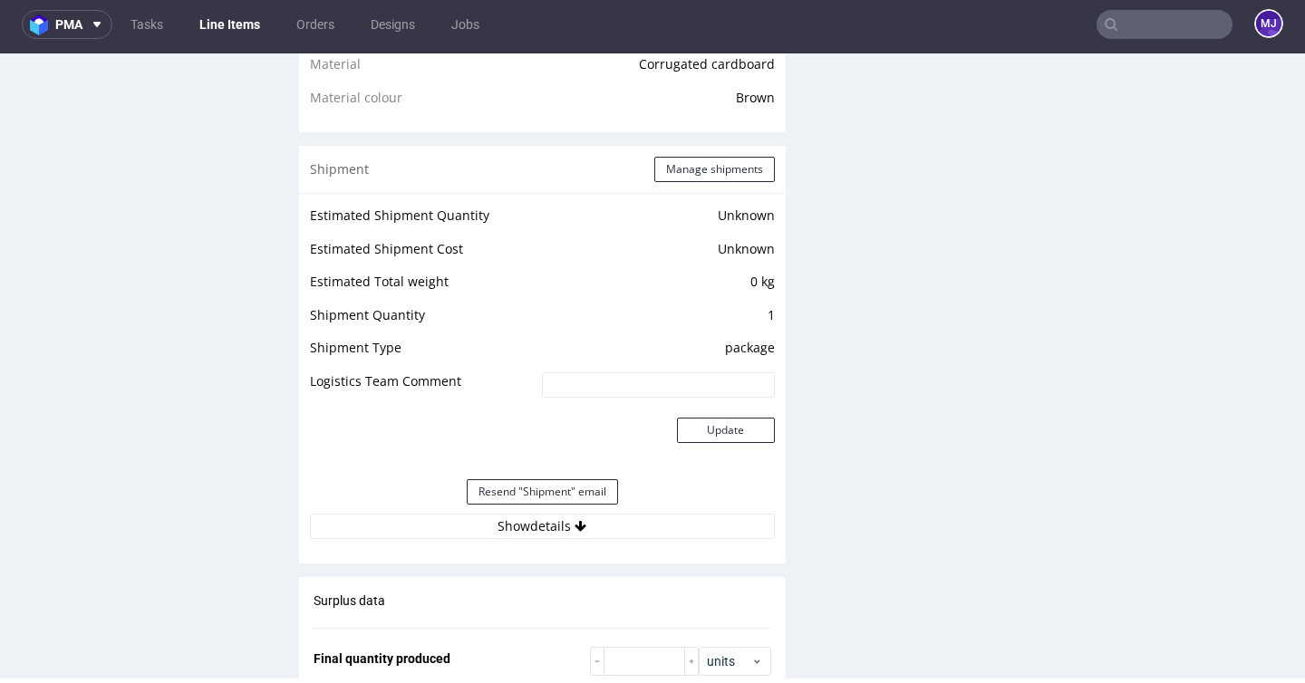
scroll to position [1577, 0]
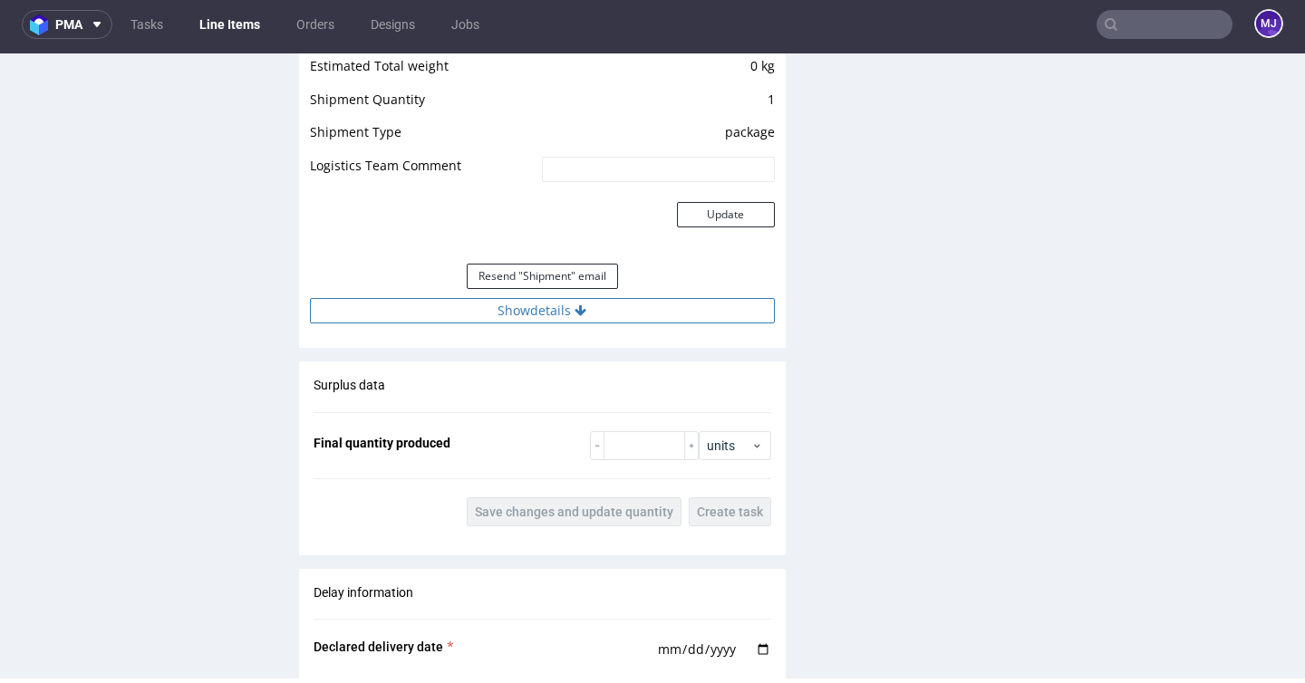
click at [595, 324] on button "Show details" at bounding box center [542, 310] width 465 height 25
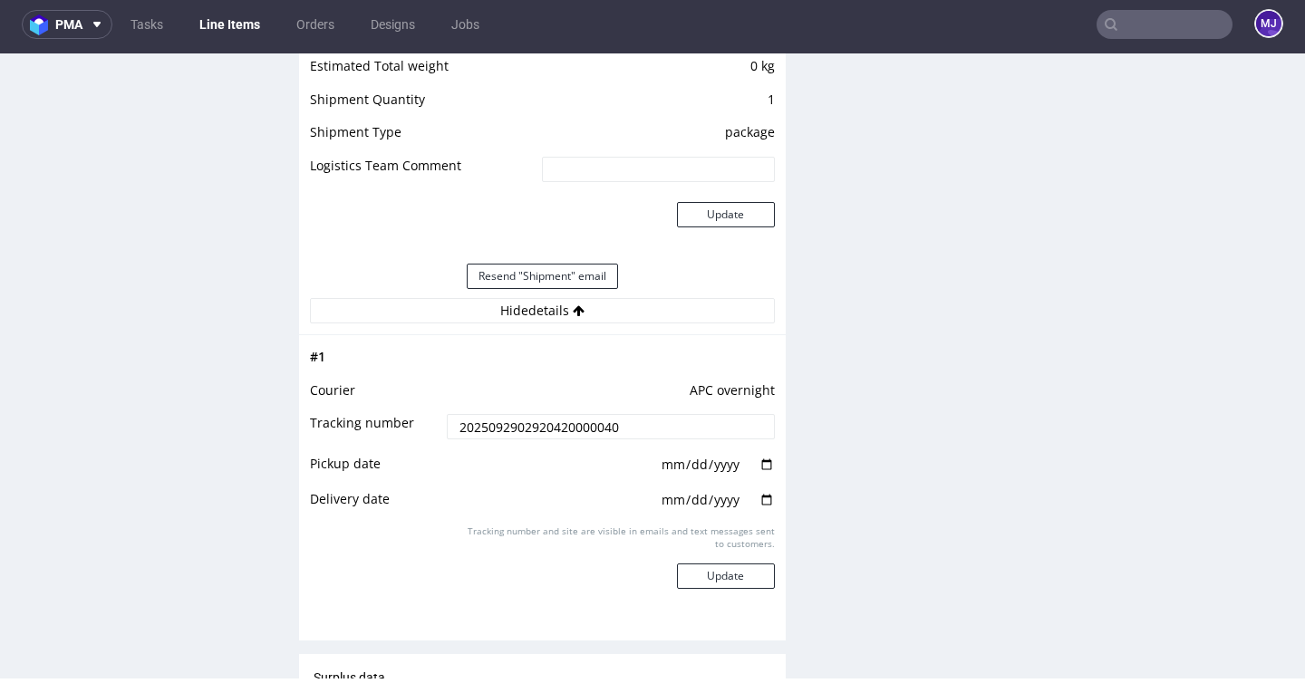
scroll to position [1738, 0]
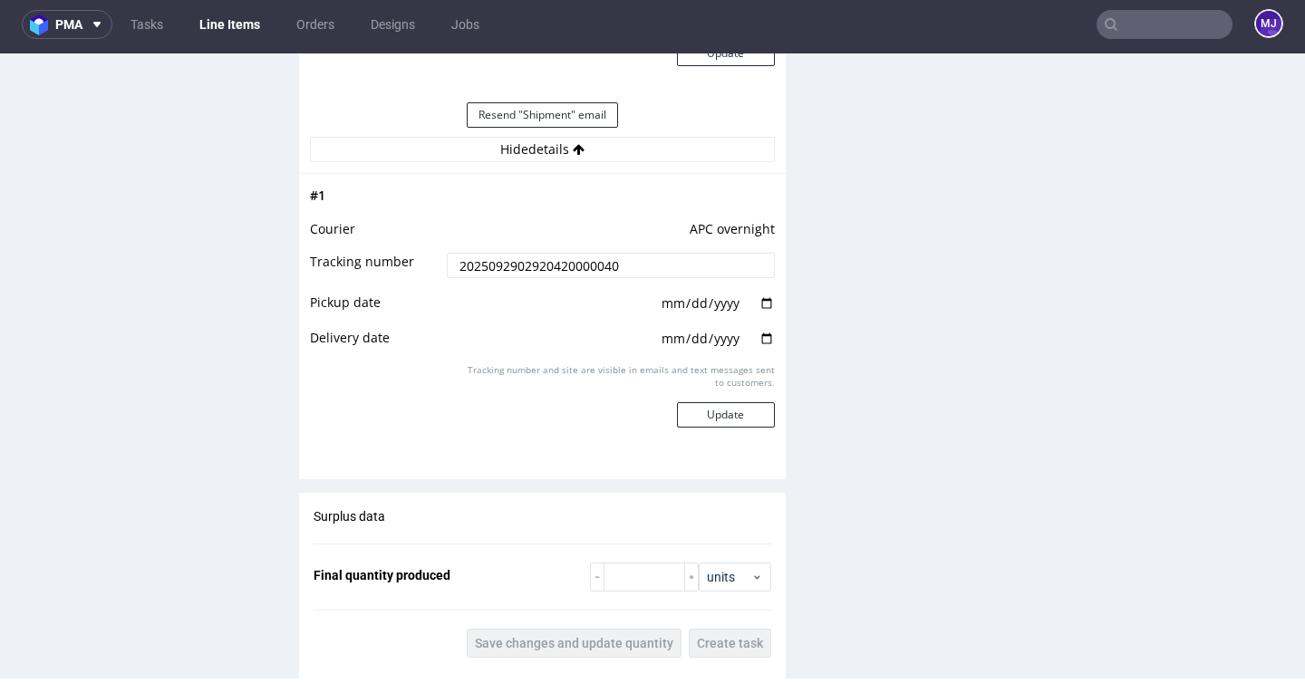
click at [756, 314] on input "2025-10-29" at bounding box center [717, 304] width 115 height 20
type input "2025-09-29"
click at [759, 349] on input "2025-10-30" at bounding box center [717, 339] width 115 height 20
type input "2025-09-30"
click at [862, 337] on div "Production Files - Design Spit Spit request impossible Box design not found, un…" at bounding box center [1048, 4] width 487 height 2800
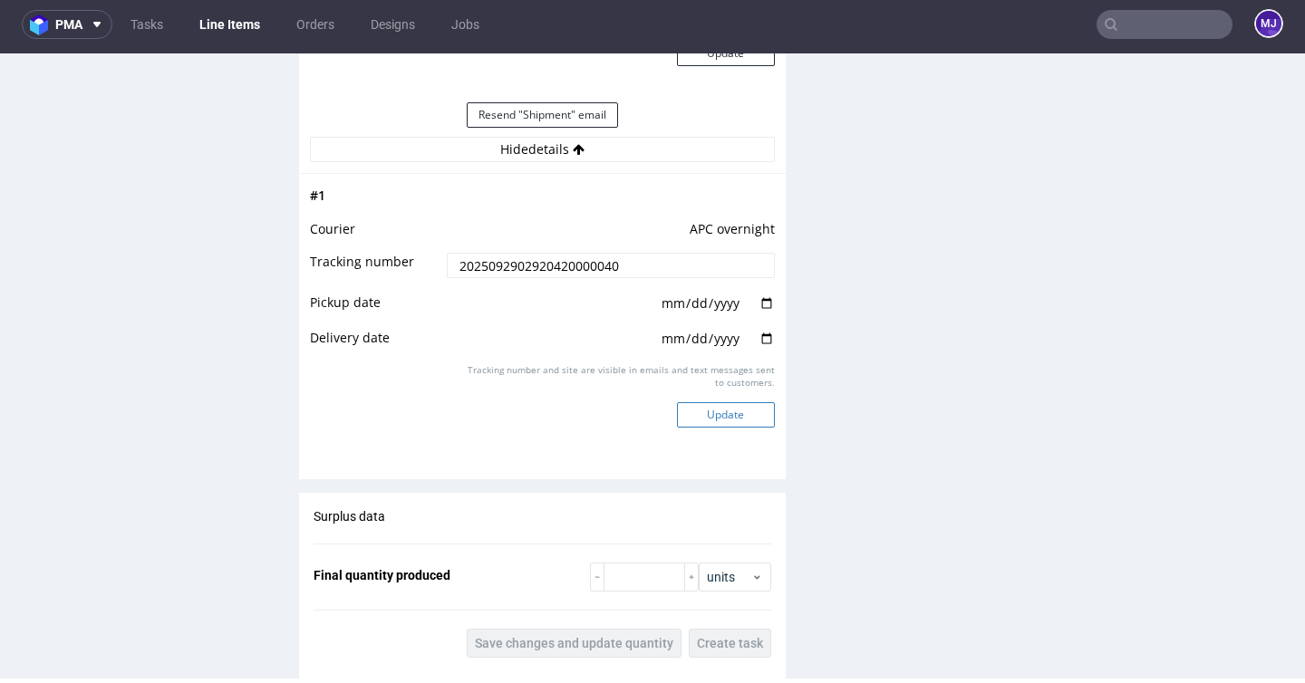
click at [727, 428] on button "Update" at bounding box center [726, 414] width 98 height 25
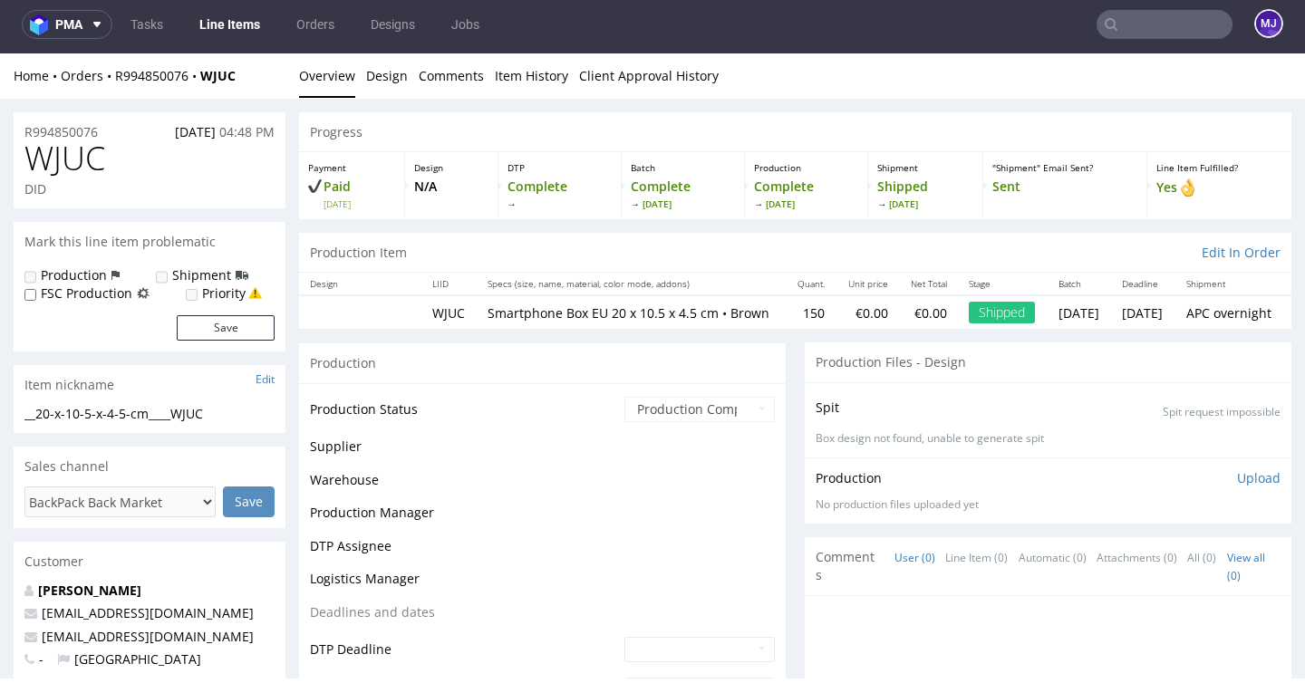
click at [876, 237] on div "Production Item Edit In Order" at bounding box center [795, 253] width 992 height 40
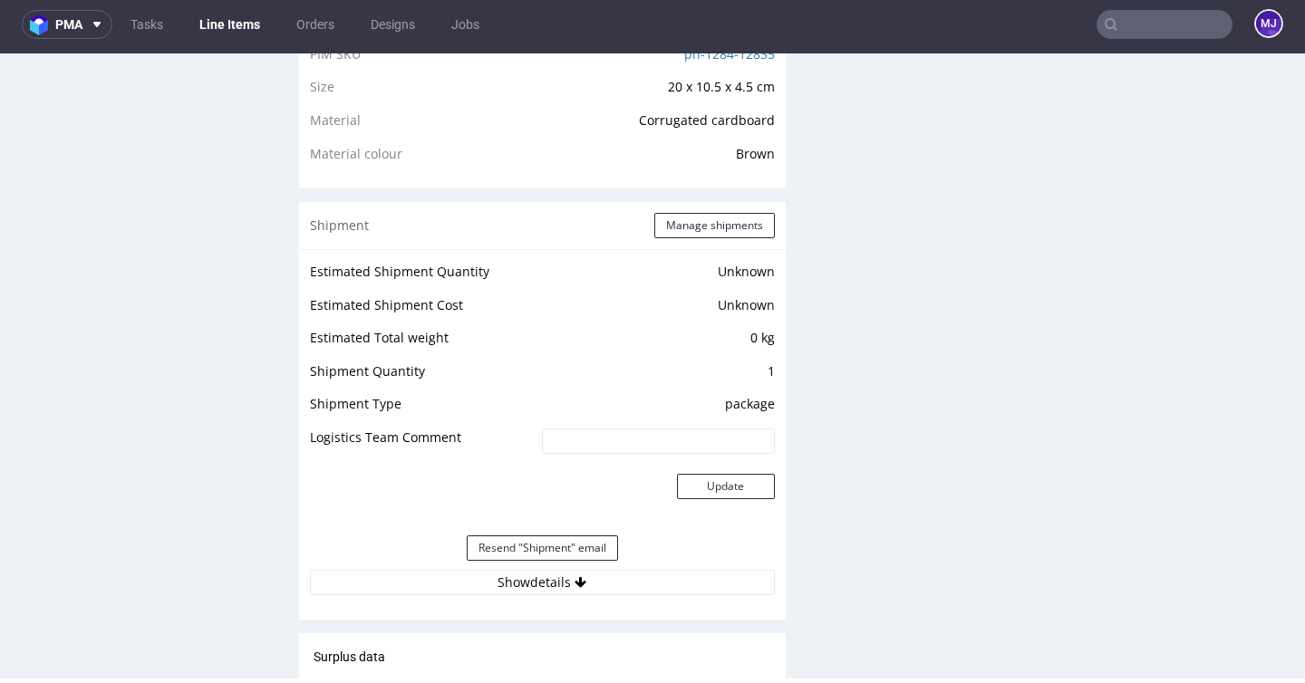
click at [1155, 42] on nav "pma Tasks Line Items Orders Designs Jobs MJ" at bounding box center [652, 24] width 1305 height 58
click at [1155, 37] on input "text" at bounding box center [1165, 24] width 136 height 29
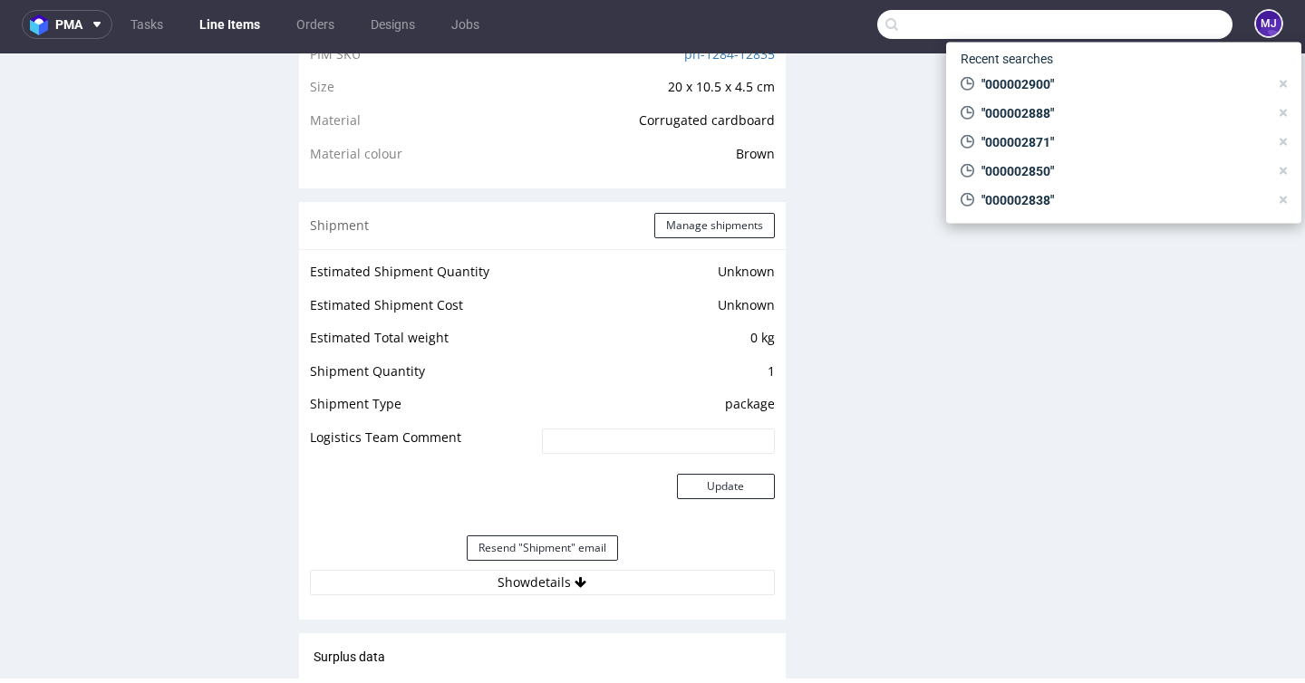
paste input "000002901"
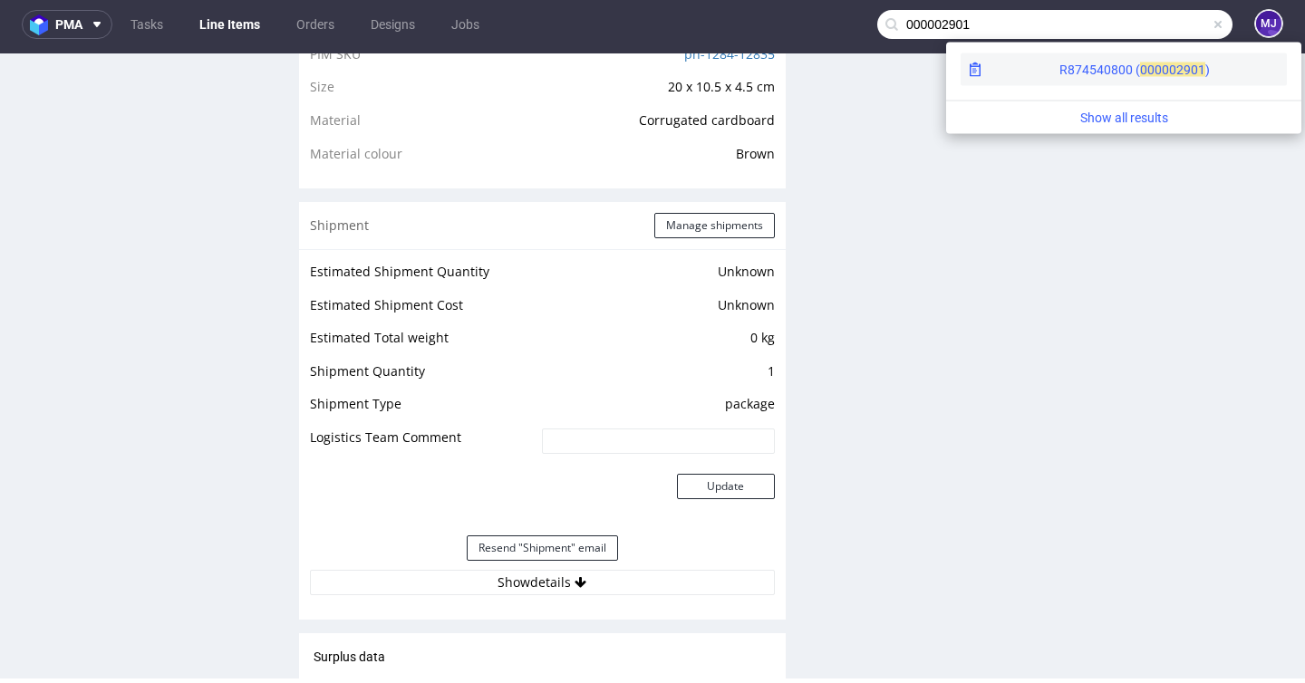
type input "000002901"
click at [1059, 73] on div "R874540800 ( 00000" at bounding box center [1117, 70] width 117 height 18
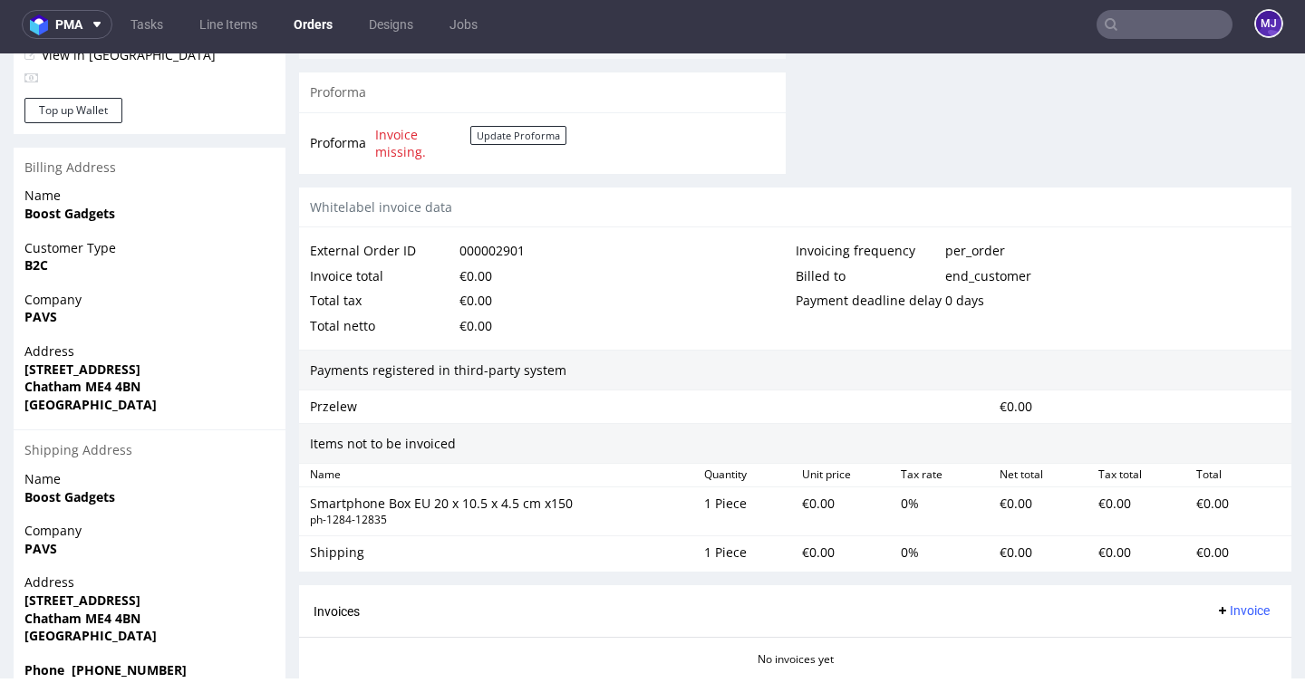
scroll to position [914, 0]
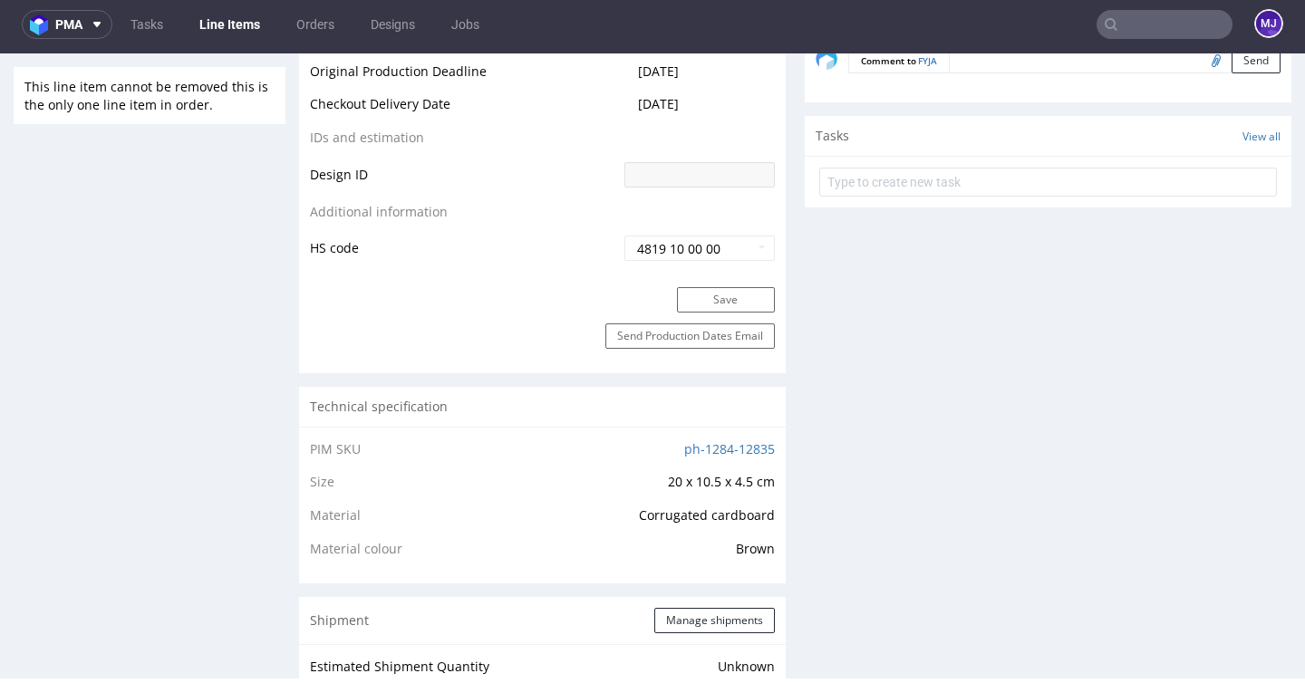
scroll to position [1624, 0]
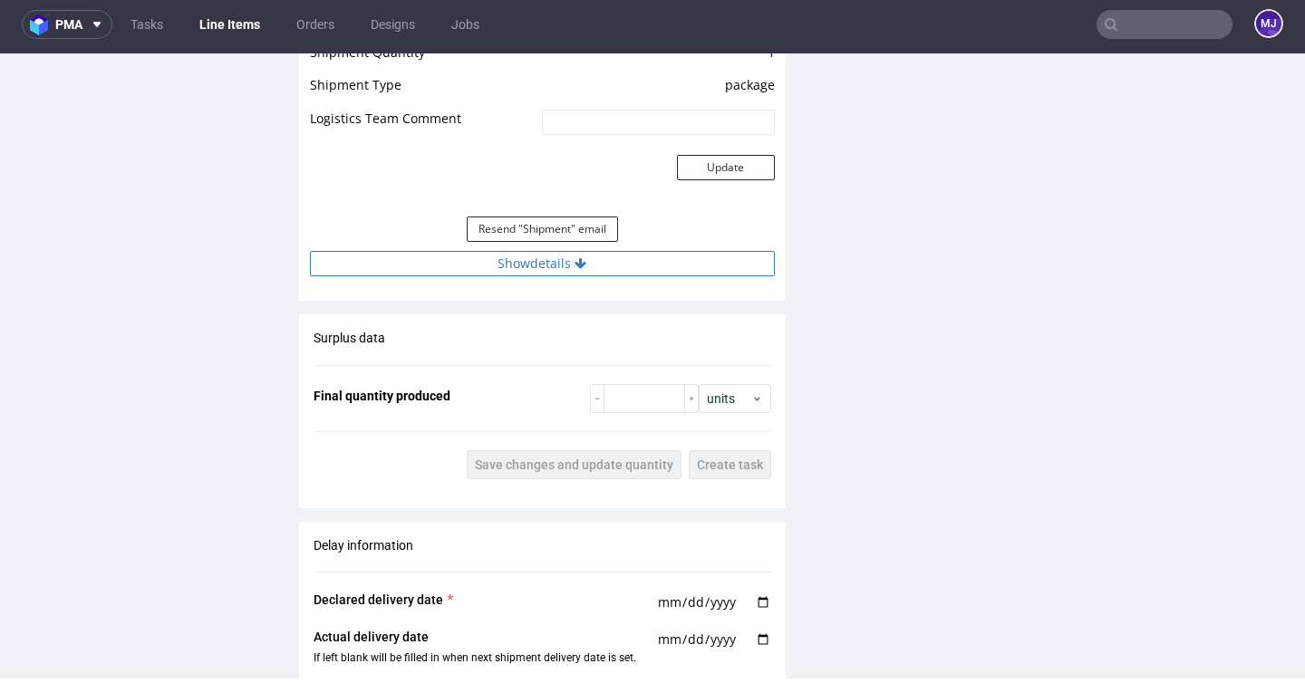
click at [554, 276] on button "Show details" at bounding box center [542, 263] width 465 height 25
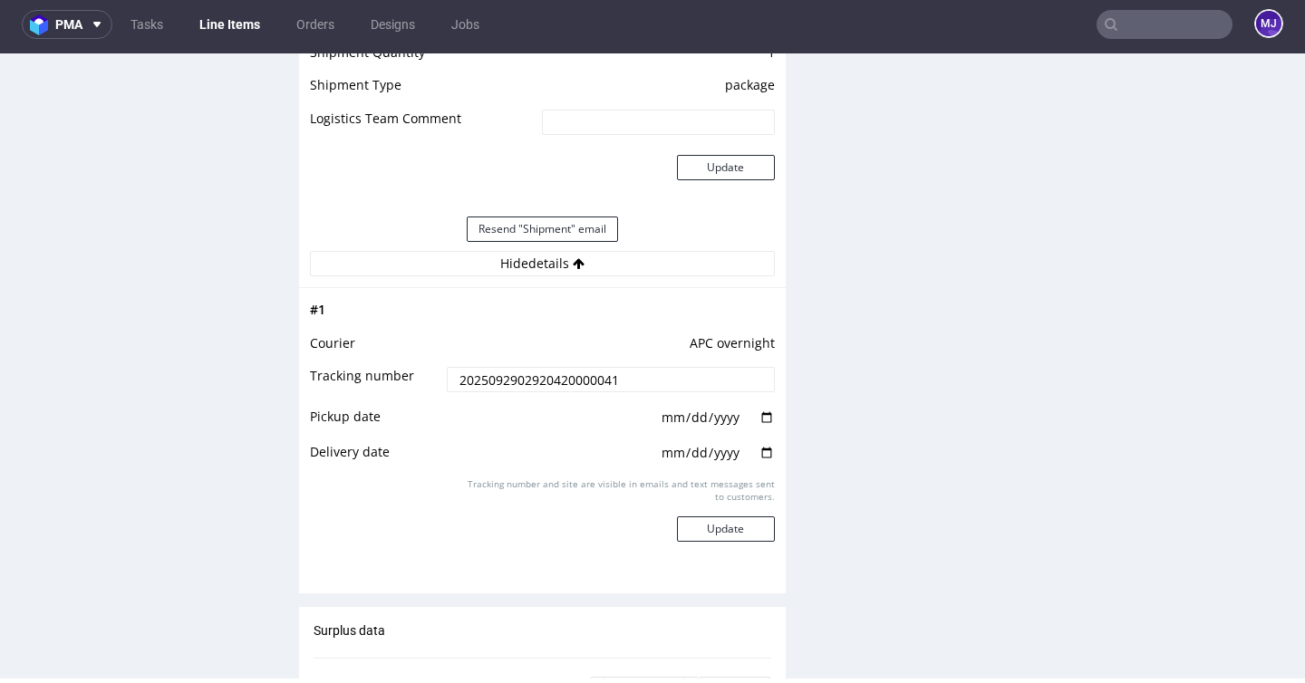
click at [543, 385] on input "2025092902920420000041" at bounding box center [610, 379] width 327 height 25
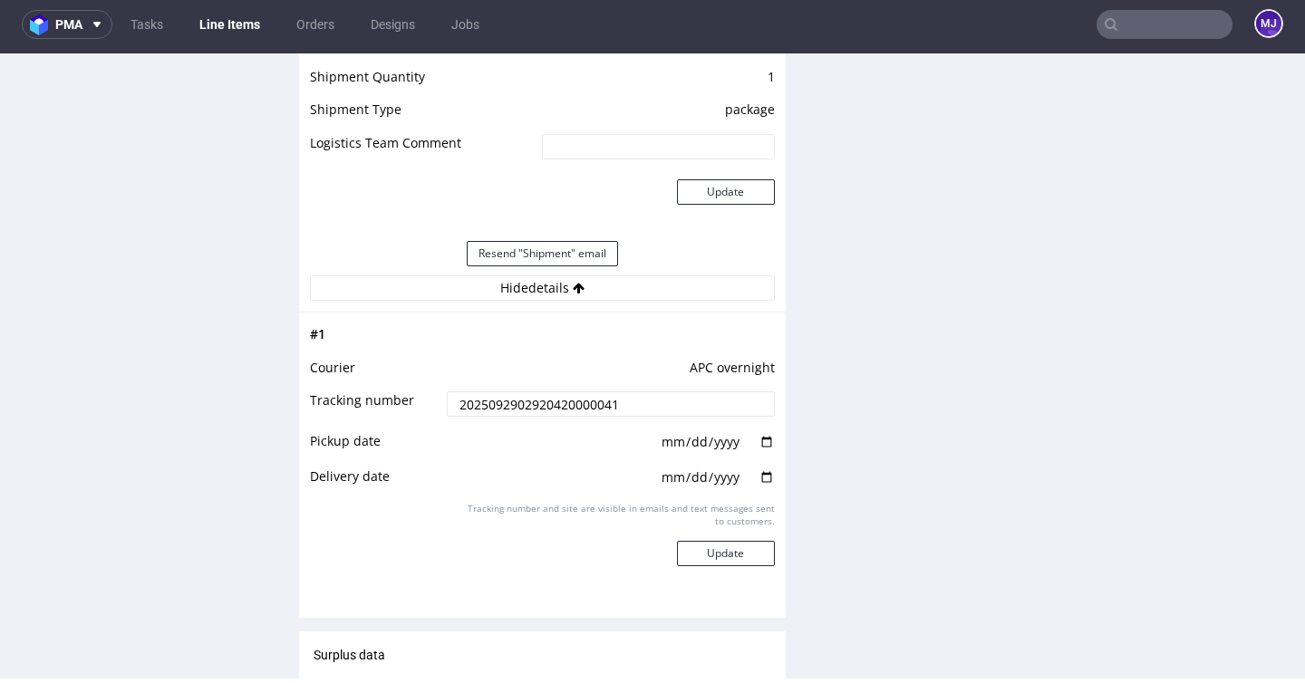
scroll to position [1722, 0]
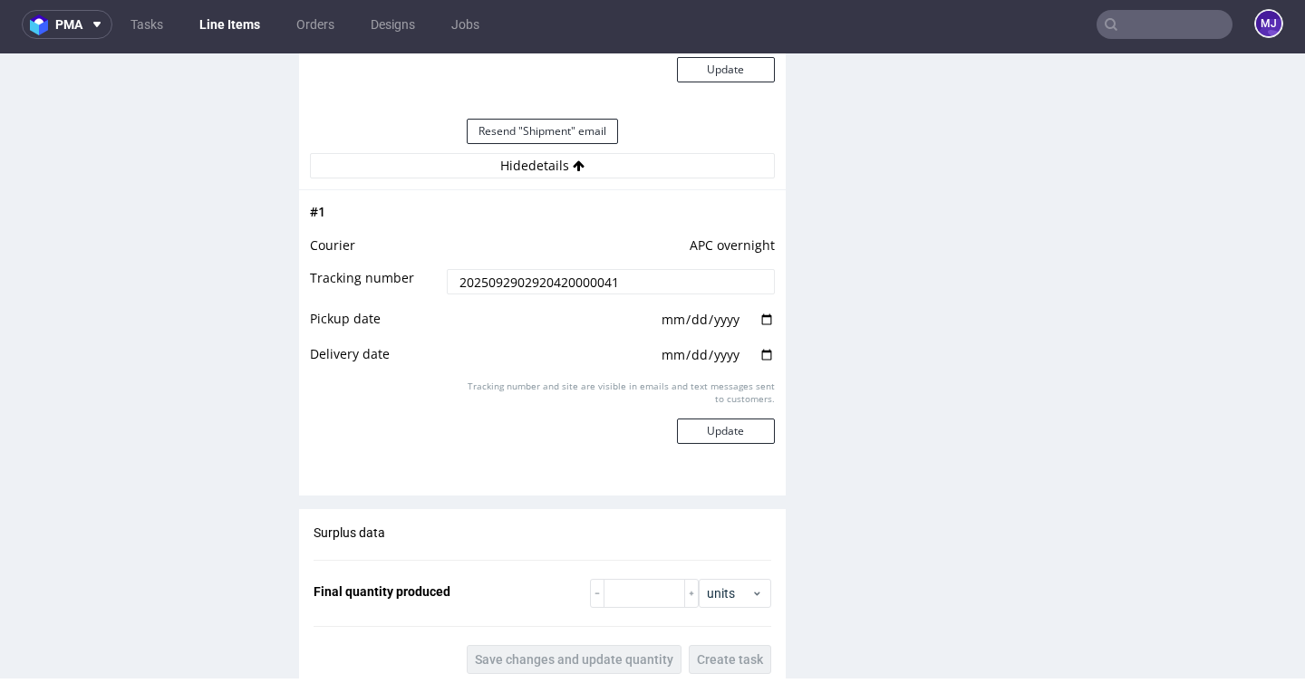
click at [759, 330] on input "date" at bounding box center [717, 320] width 115 height 20
type input "2025-09-29"
click at [752, 365] on input "date" at bounding box center [717, 355] width 115 height 20
type input "2025-09-30"
click at [720, 441] on button "Update" at bounding box center [726, 431] width 98 height 25
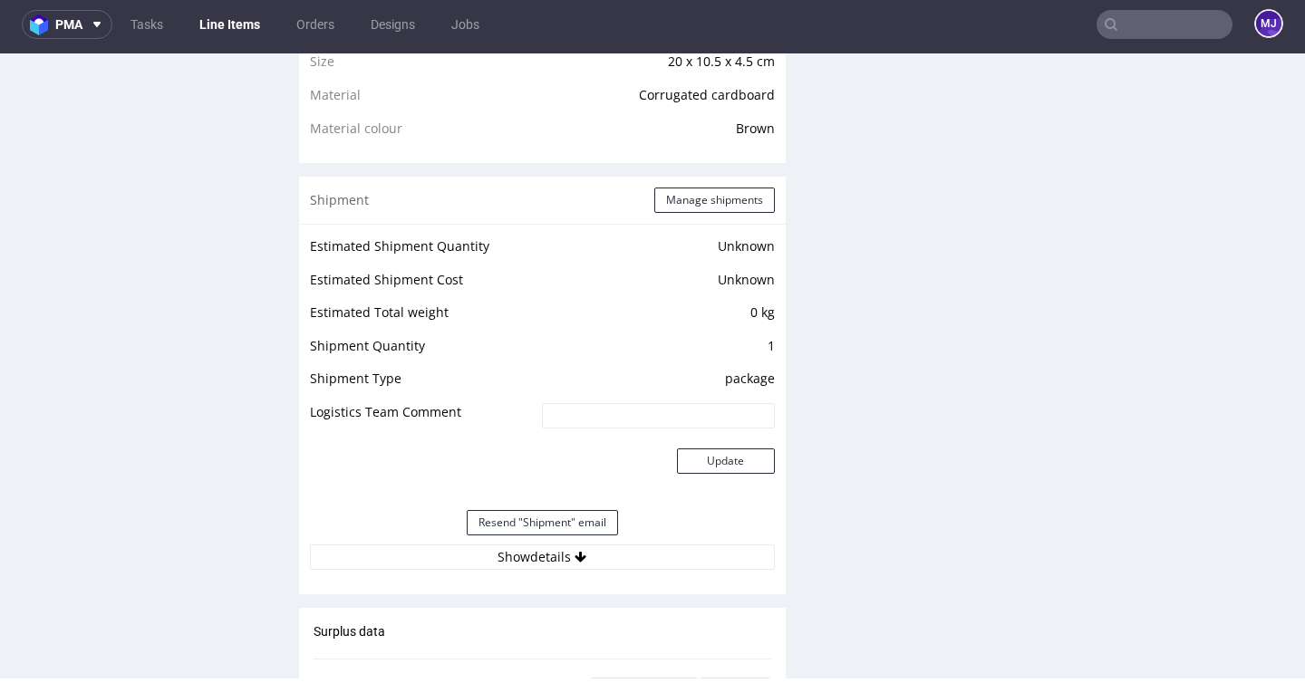
scroll to position [1563, 0]
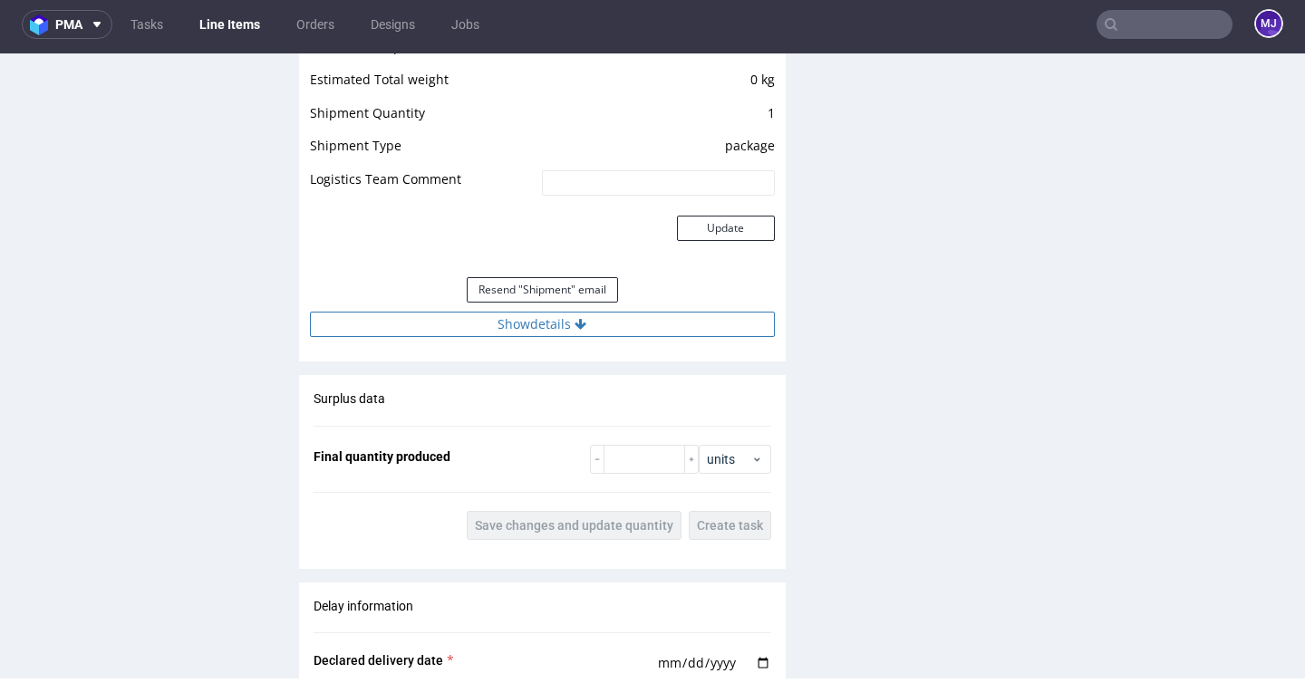
click at [632, 336] on button "Show details" at bounding box center [542, 324] width 465 height 25
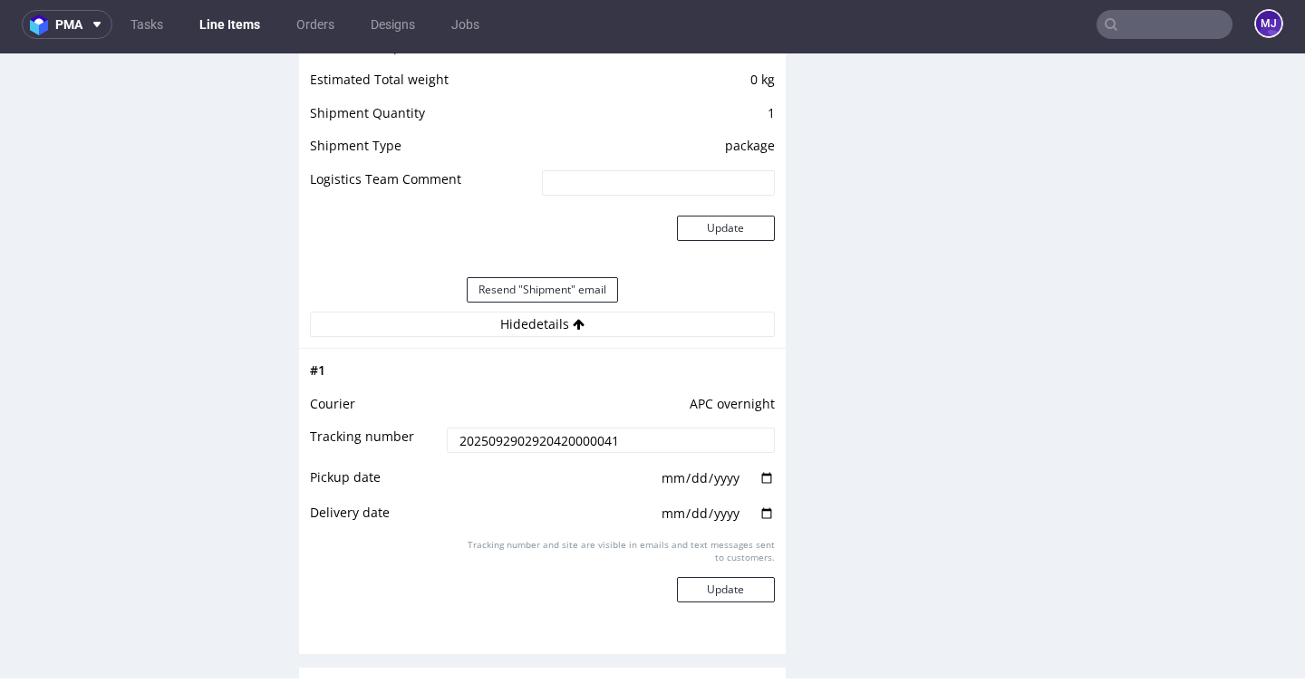
click at [1161, 27] on input "text" at bounding box center [1165, 24] width 136 height 29
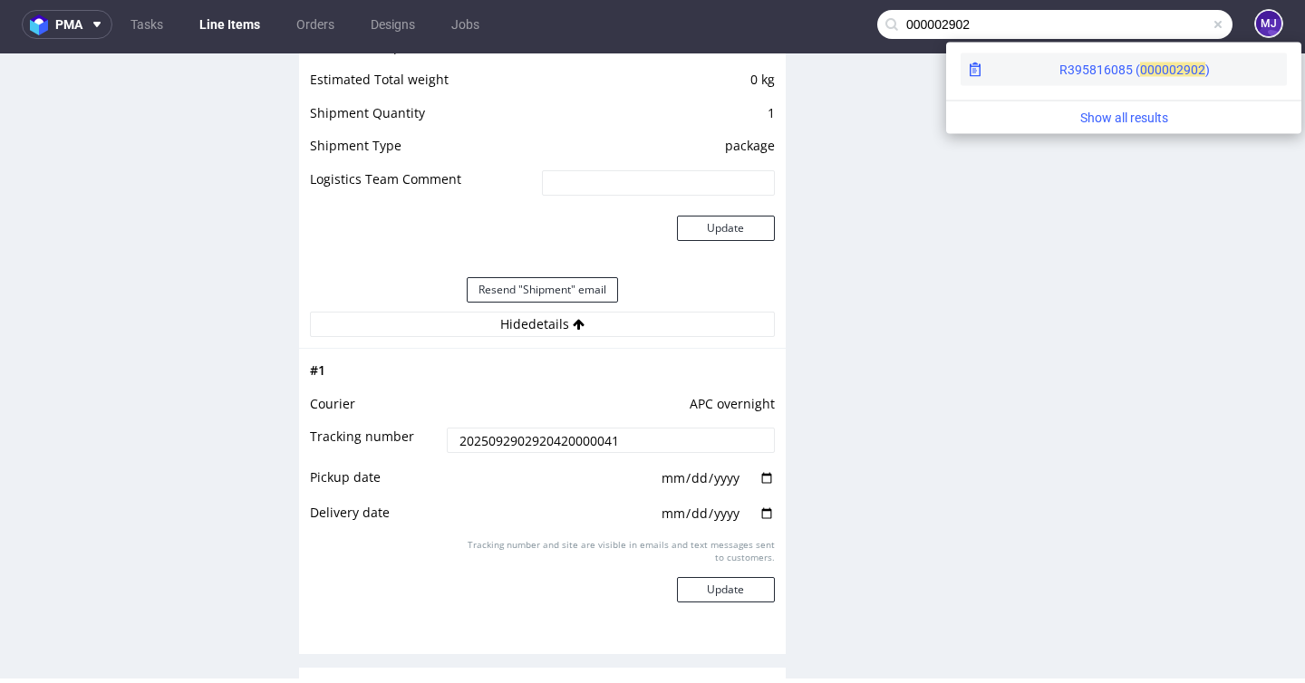
type input "000002902"
click at [1059, 65] on div "R395816085 ( 00000" at bounding box center [1117, 70] width 117 height 18
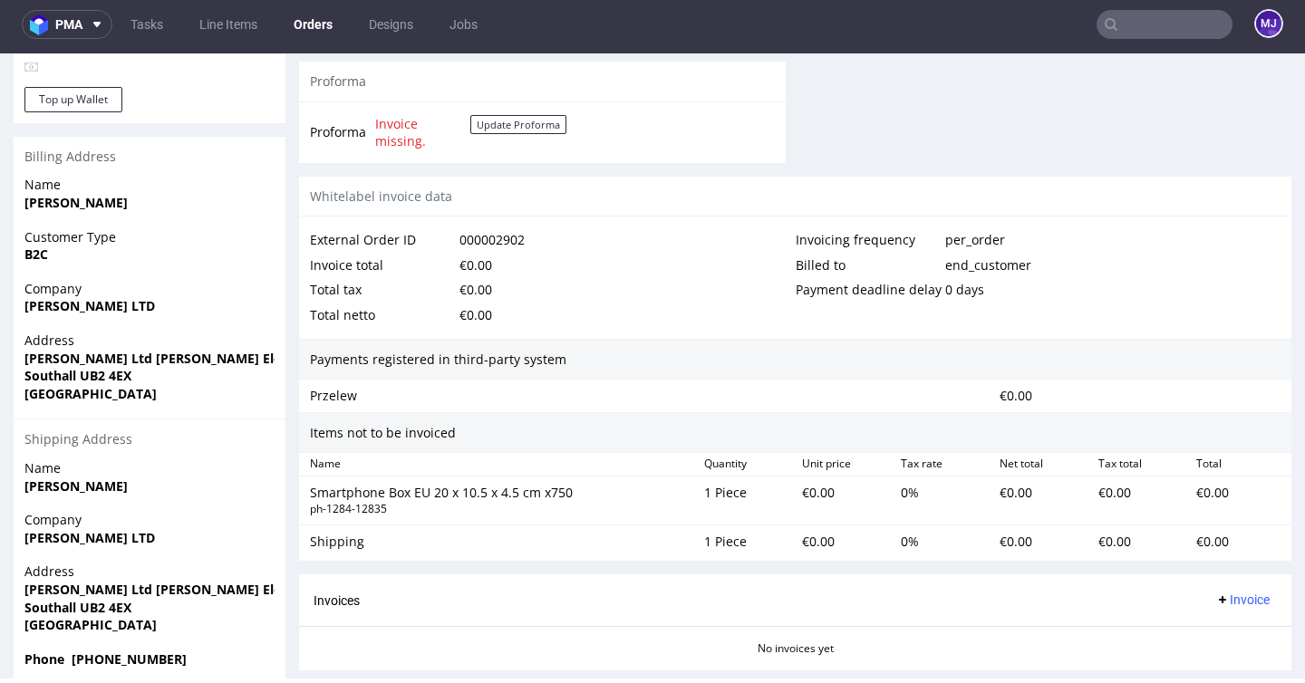
scroll to position [914, 0]
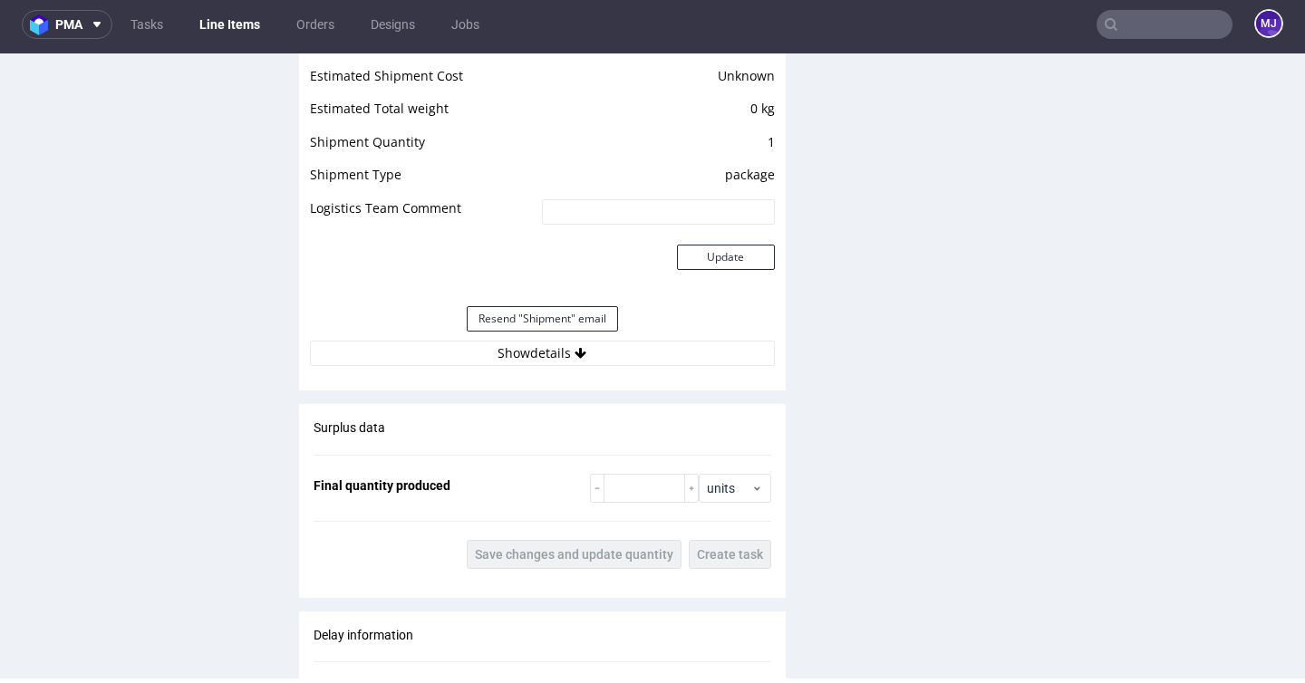
scroll to position [1547, 0]
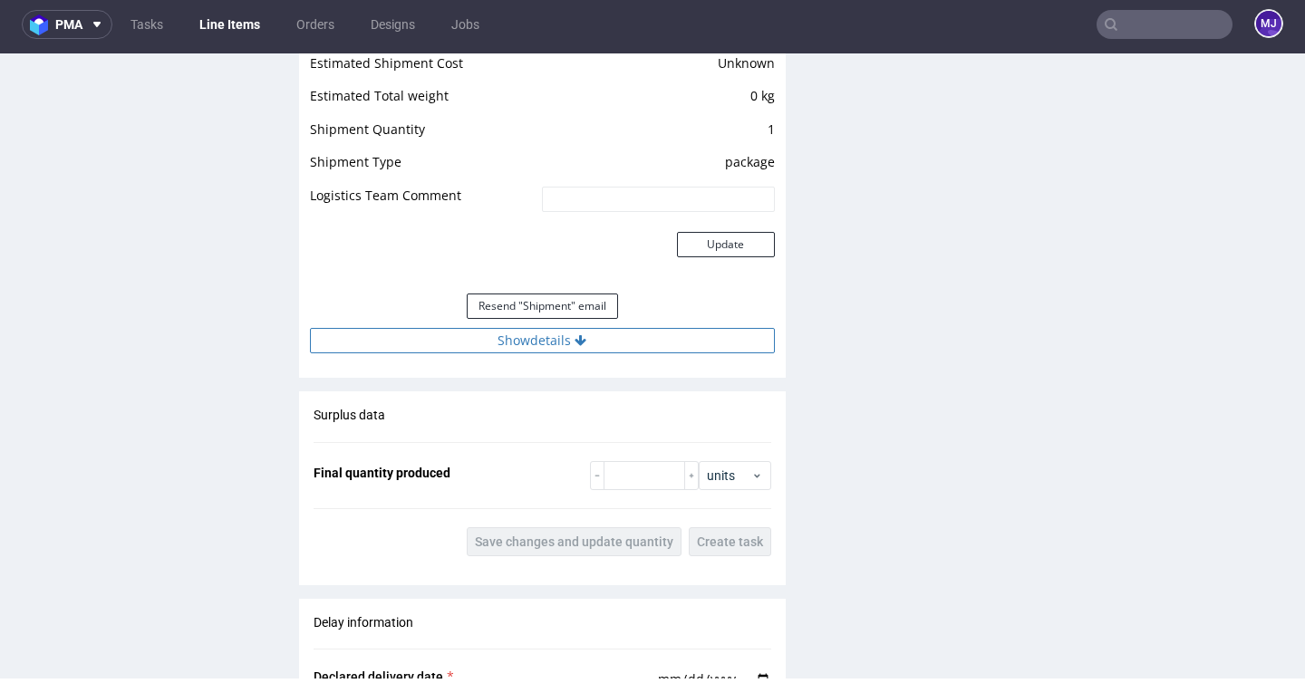
click at [566, 348] on button "Show details" at bounding box center [542, 340] width 465 height 25
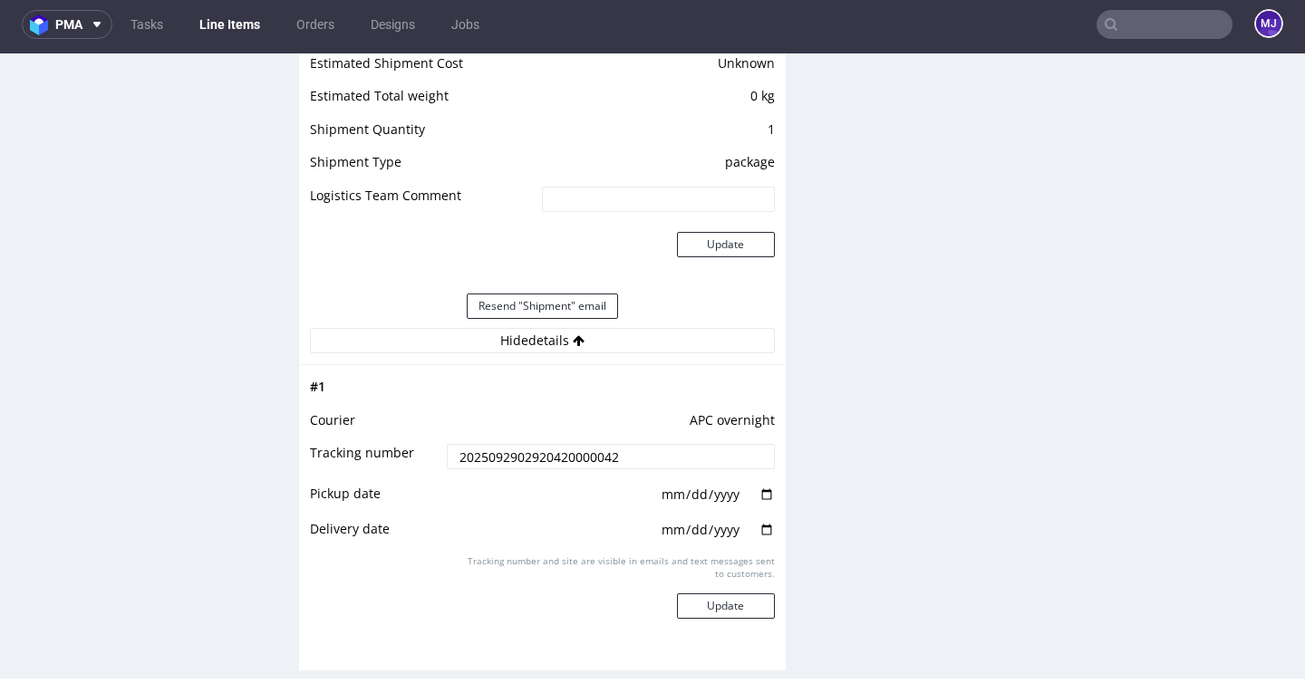
click at [557, 469] on input "2025092902920420000042" at bounding box center [610, 456] width 327 height 25
click at [1126, 22] on input "text" at bounding box center [1165, 24] width 136 height 29
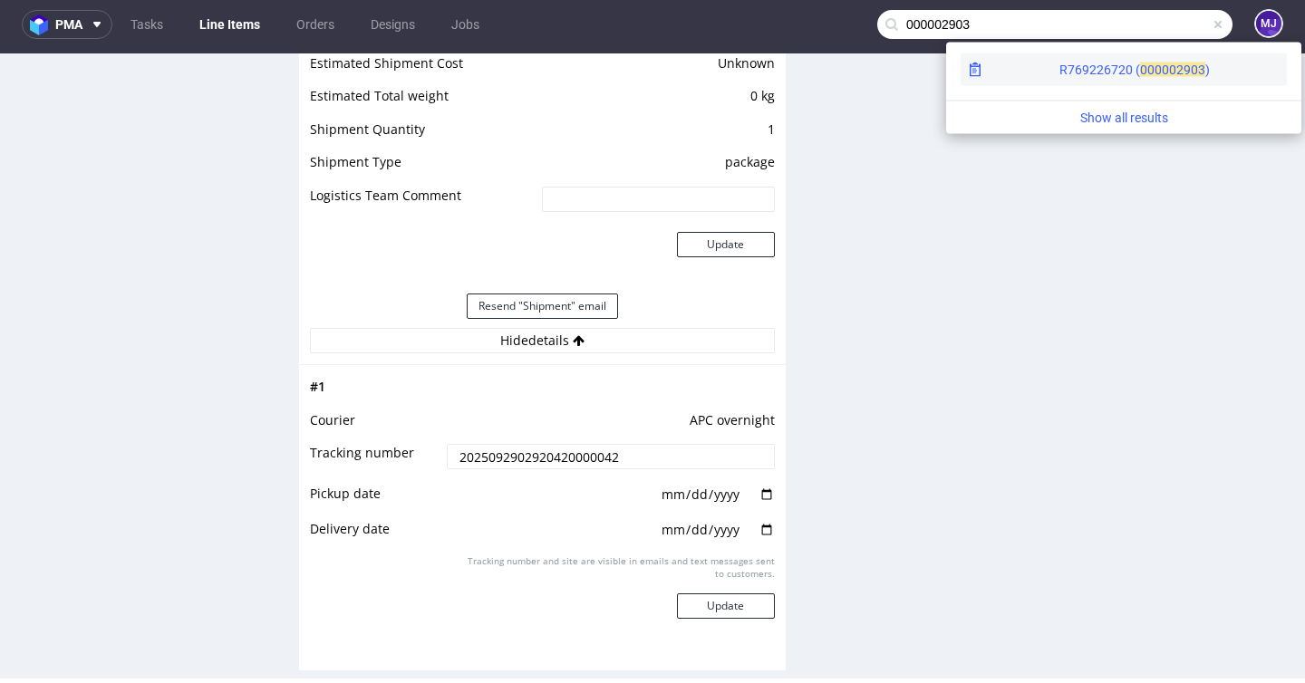
type input "000002903"
click at [1140, 65] on span "00000" at bounding box center [1158, 70] width 36 height 15
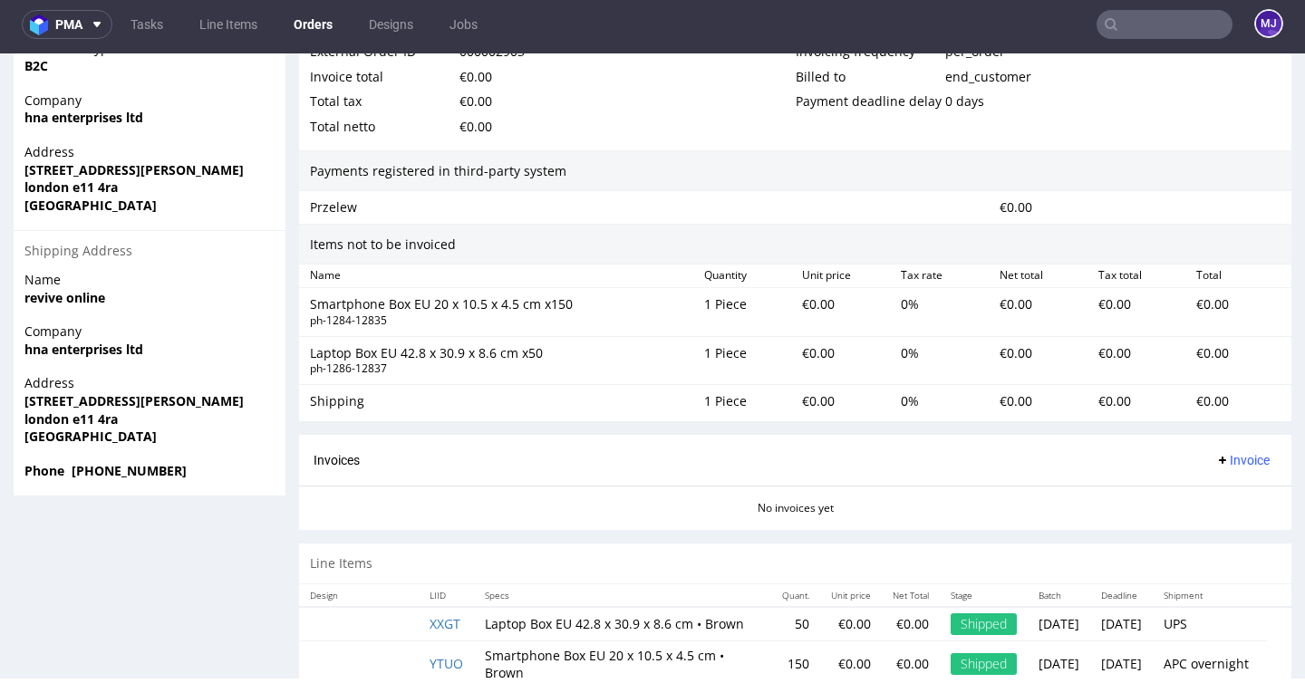
scroll to position [1009, 0]
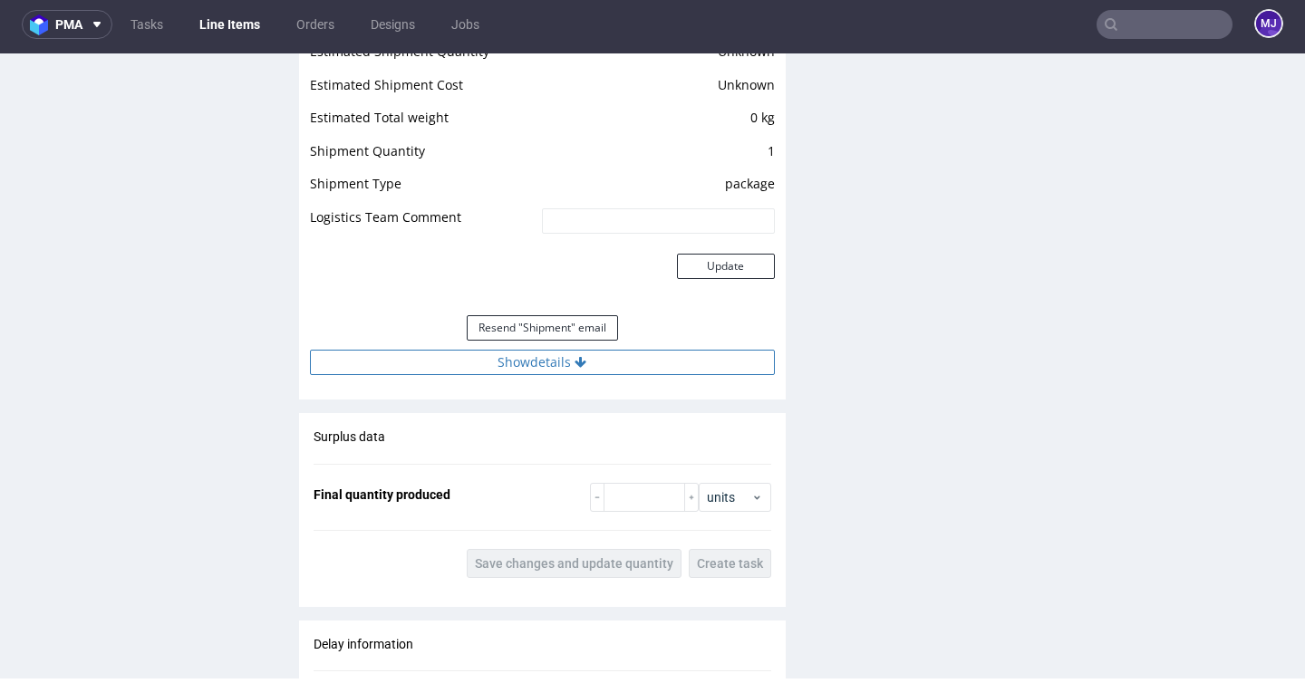
scroll to position [1547, 0]
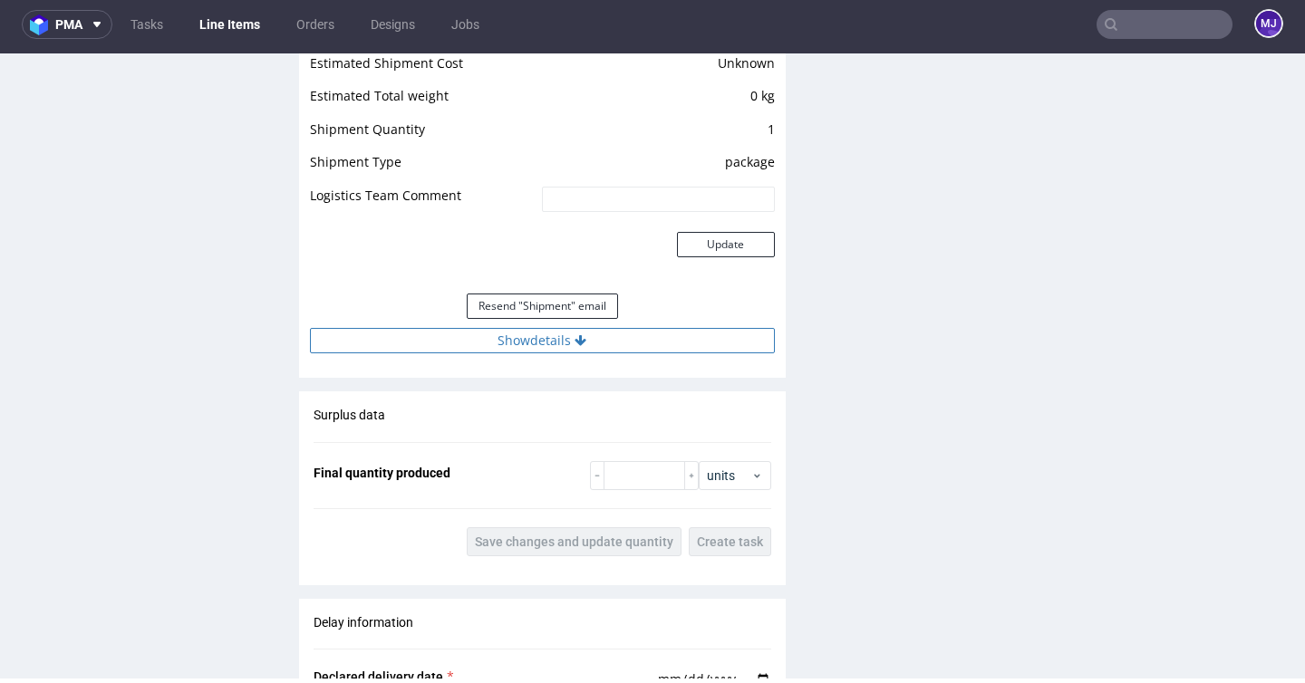
click at [565, 346] on button "Show details" at bounding box center [542, 340] width 465 height 25
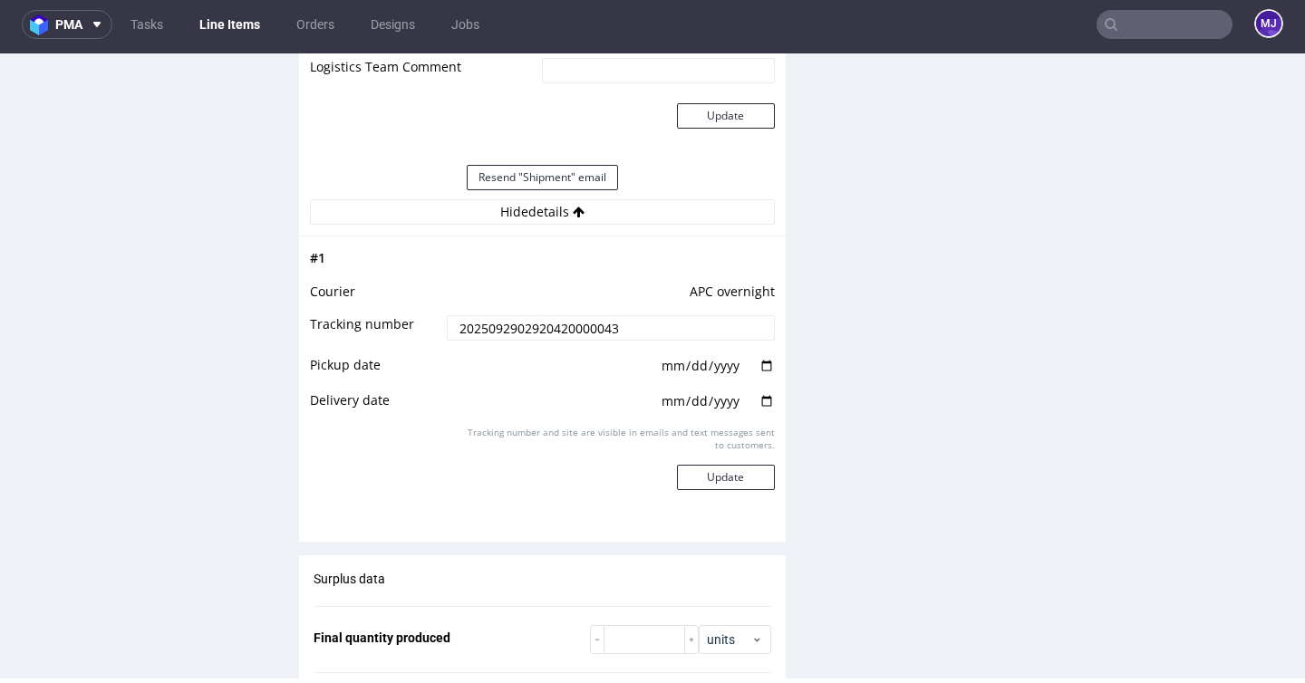
scroll to position [1800, 0]
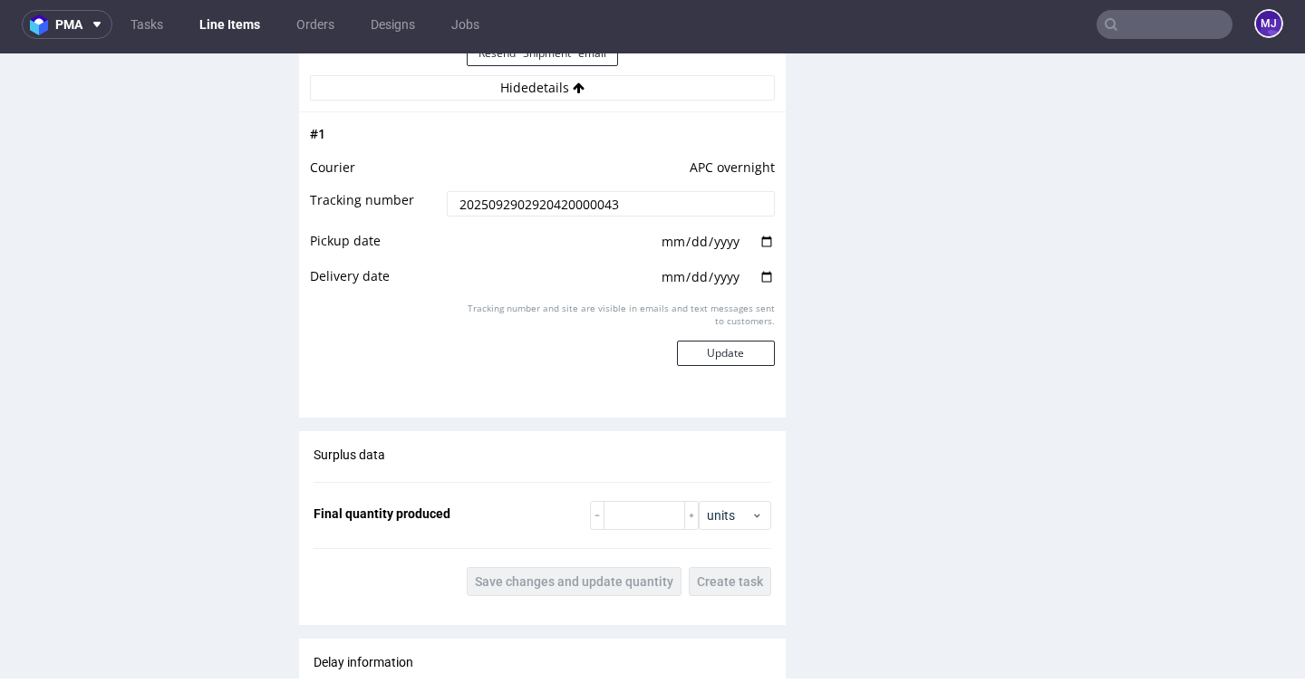
click at [756, 252] on input "date" at bounding box center [717, 242] width 115 height 20
type input "2025-09-29"
click at [761, 281] on input "date" at bounding box center [717, 277] width 115 height 20
click at [764, 287] on input "date" at bounding box center [717, 277] width 115 height 20
type input "2025-09-30"
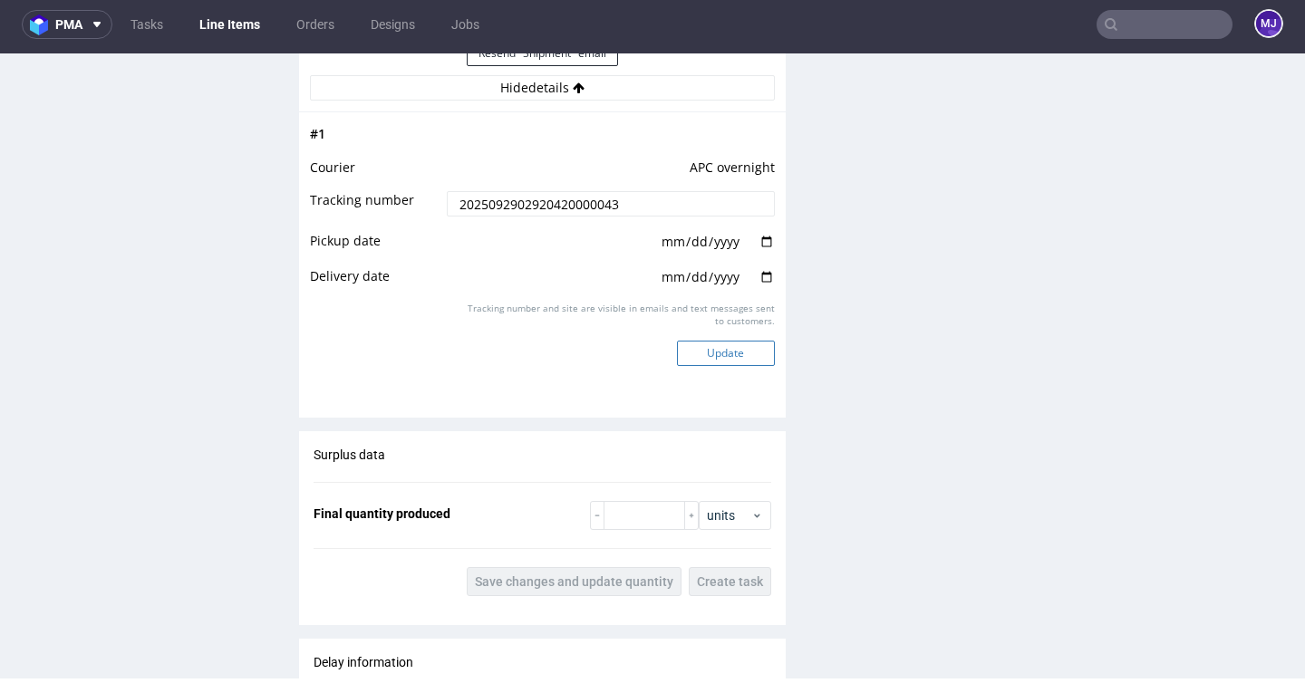
click at [730, 363] on button "Update" at bounding box center [726, 353] width 98 height 25
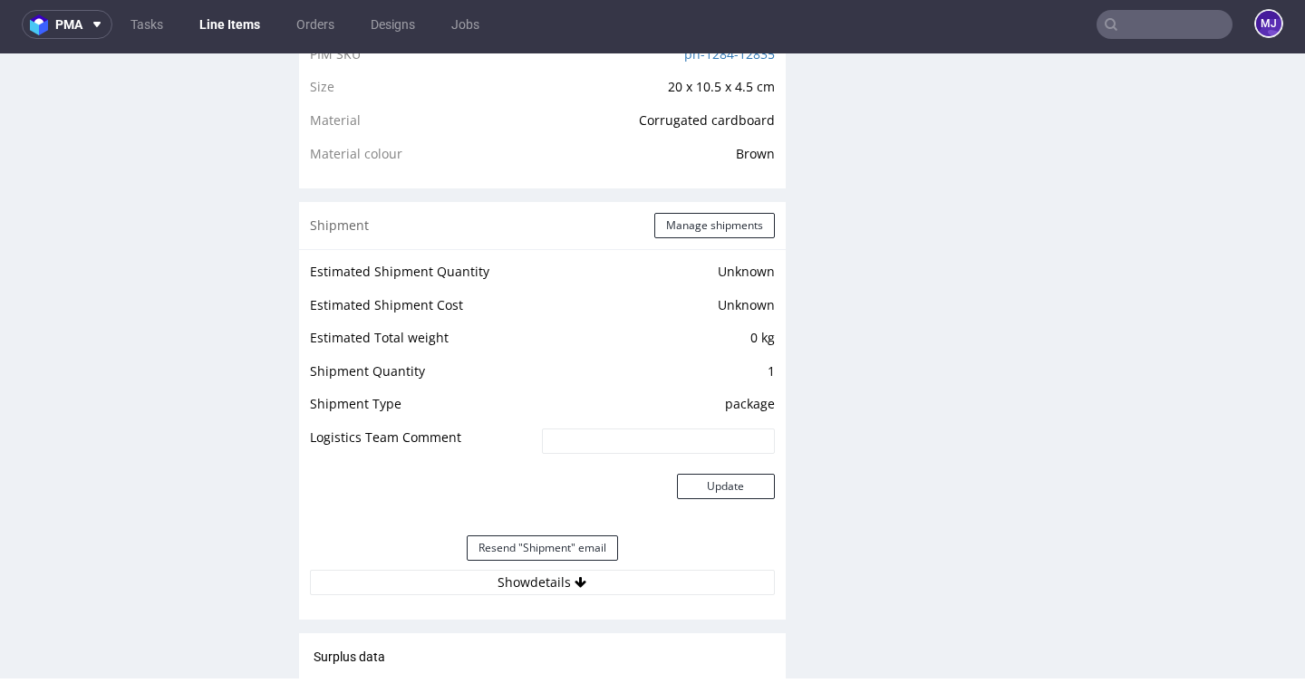
scroll to position [1305, 0]
click at [1154, 33] on input "text" at bounding box center [1165, 24] width 136 height 29
paste input "000002905"
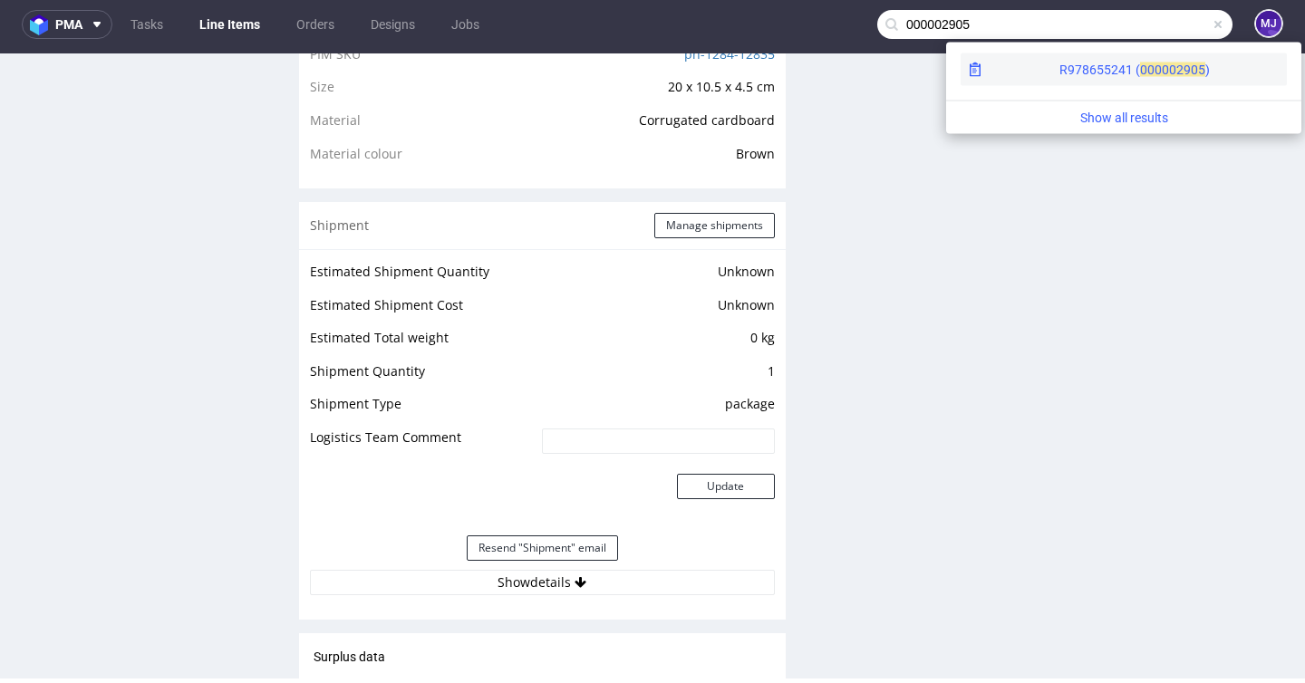
type input "000002905"
click at [1059, 63] on div "R978655241 ( 00000" at bounding box center [1117, 70] width 117 height 18
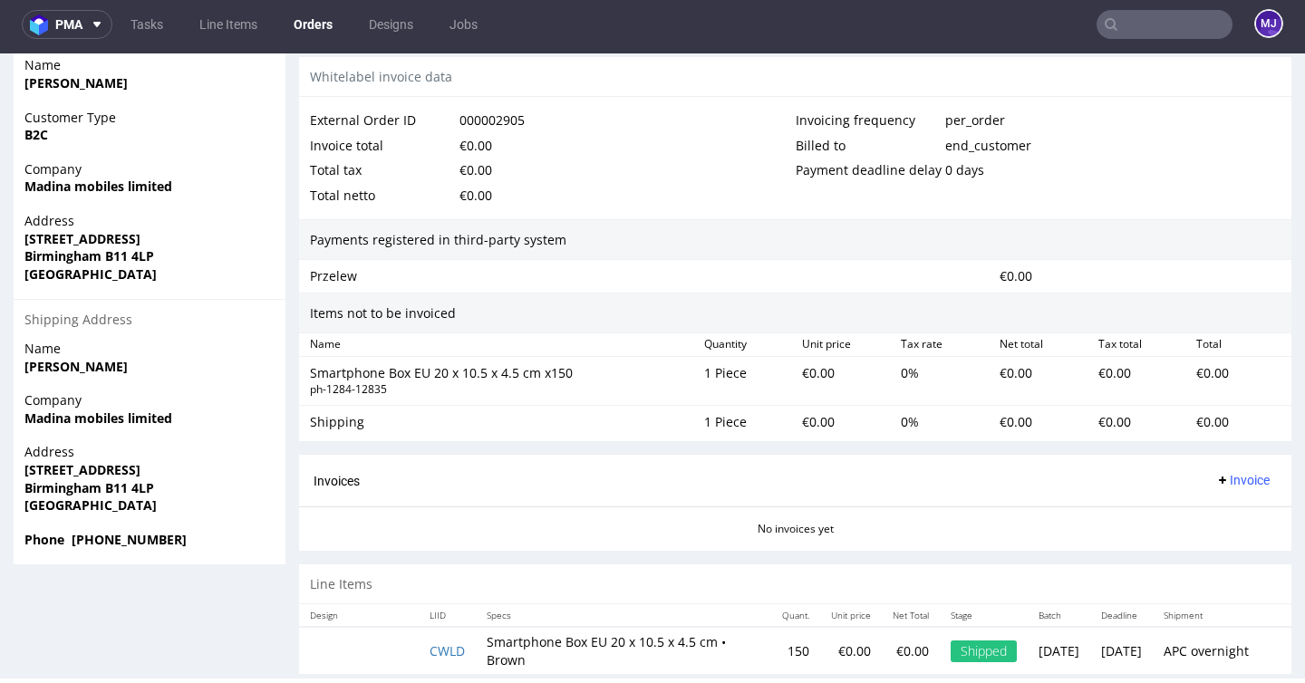
scroll to position [914, 0]
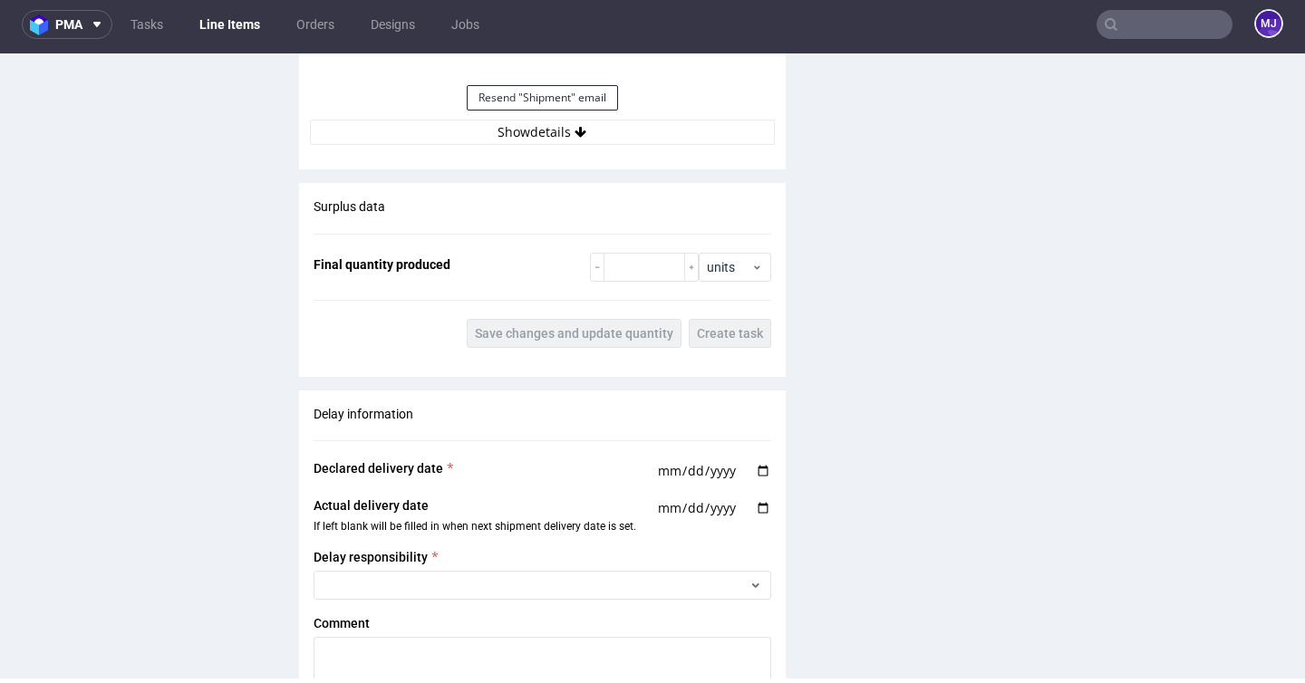
scroll to position [1815, 0]
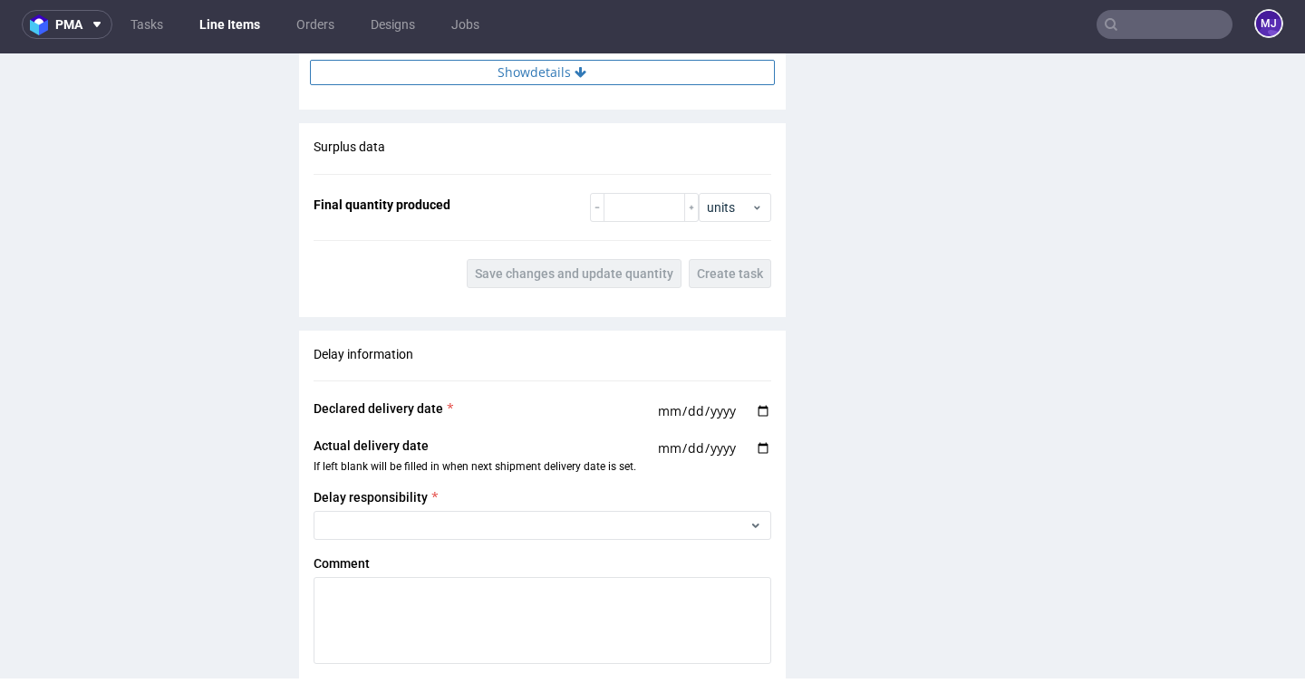
click at [562, 85] on button "Show details" at bounding box center [542, 72] width 465 height 25
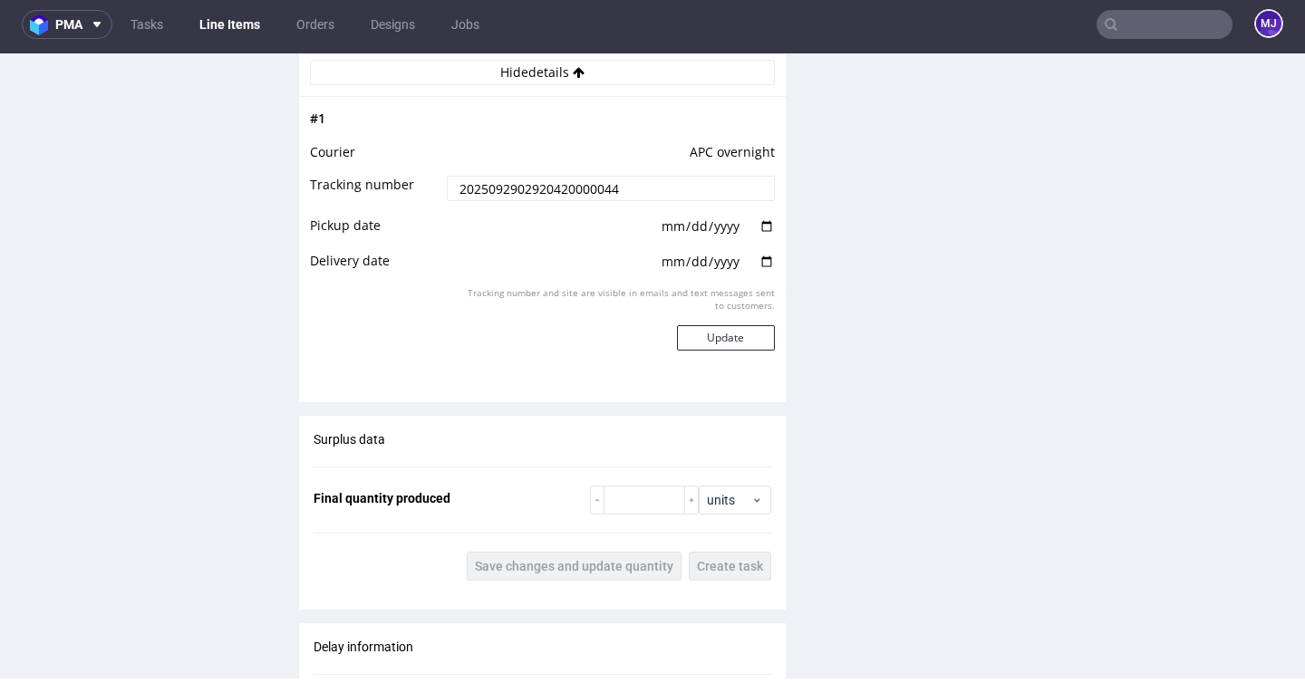
click at [479, 200] on input "2025092902920420000044" at bounding box center [610, 188] width 327 height 25
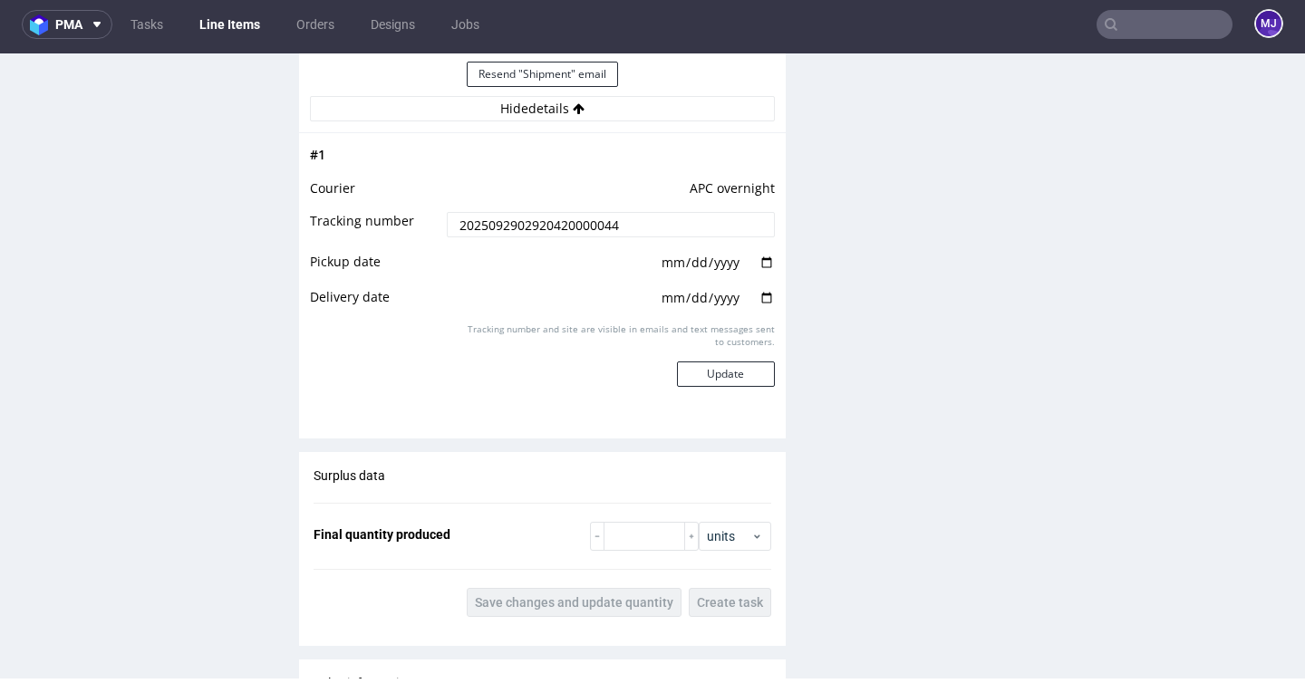
scroll to position [1810, 0]
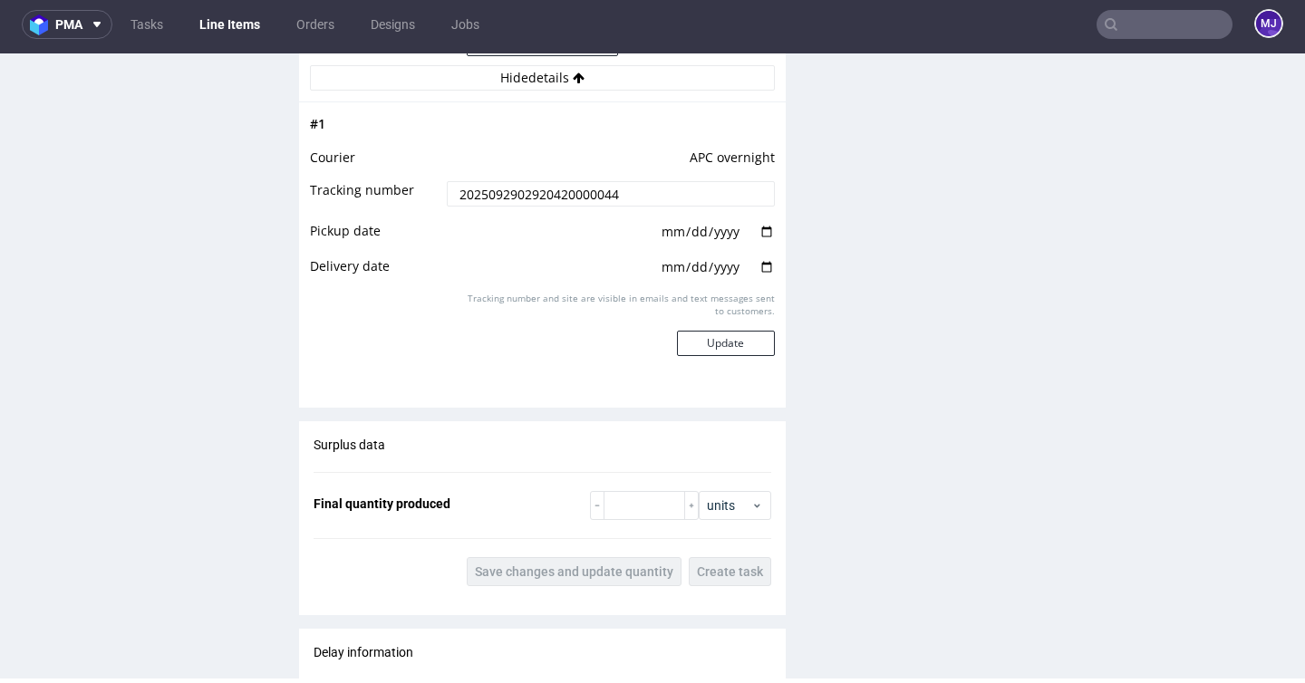
click at [759, 242] on input "date" at bounding box center [717, 232] width 115 height 20
type input "2025-09-29"
click at [760, 277] on input "date" at bounding box center [717, 267] width 115 height 20
type input "2025-09-30"
click at [728, 356] on button "Update" at bounding box center [726, 343] width 98 height 25
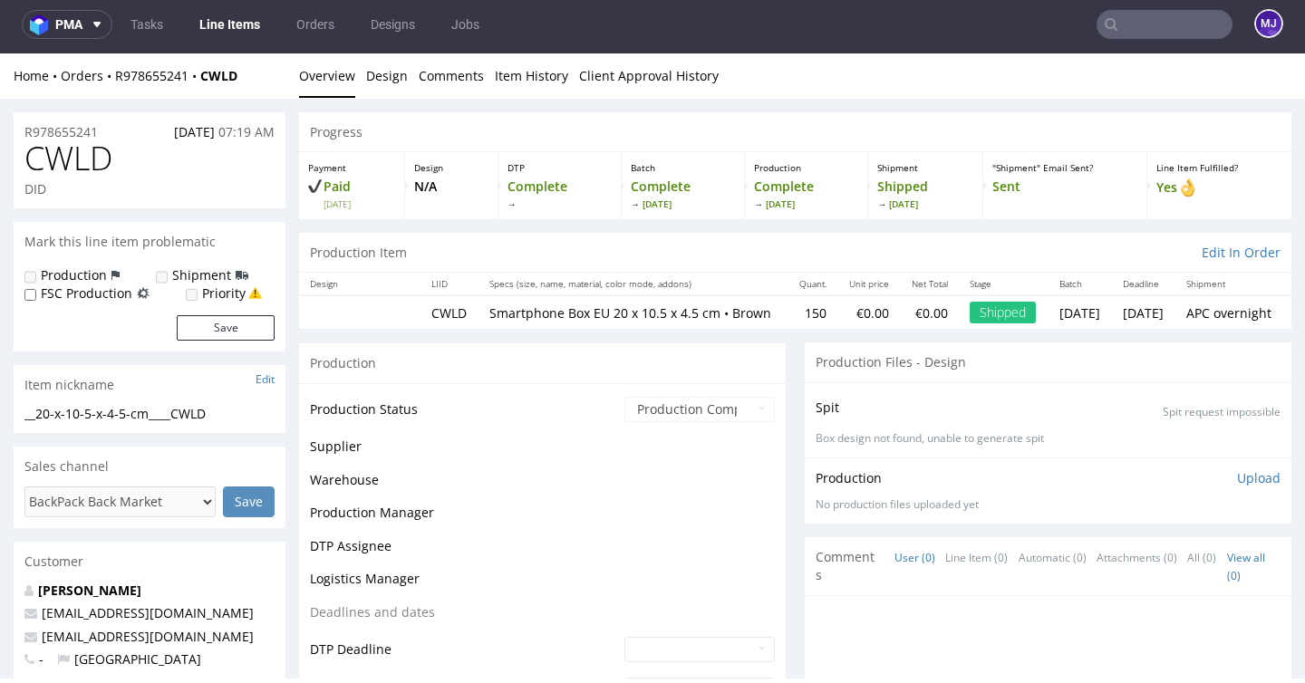
scroll to position [1330, 0]
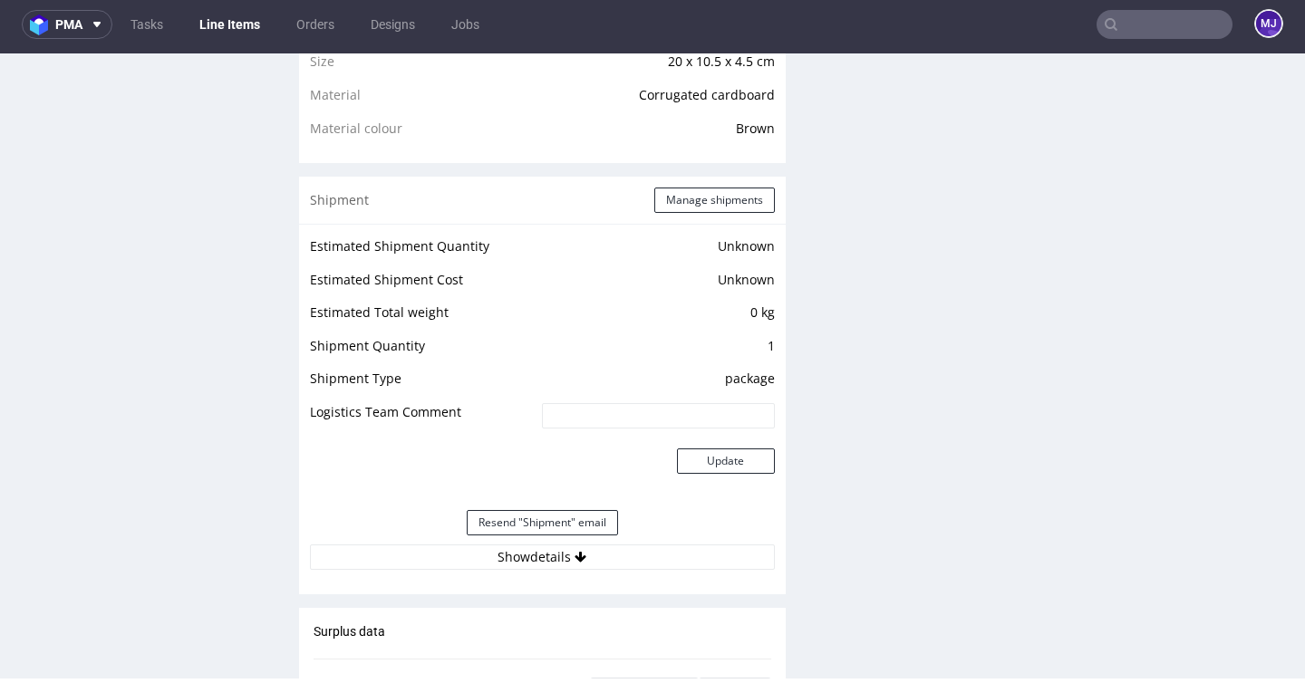
paste input "000002908"
click at [1129, 24] on input "text" at bounding box center [1165, 24] width 136 height 29
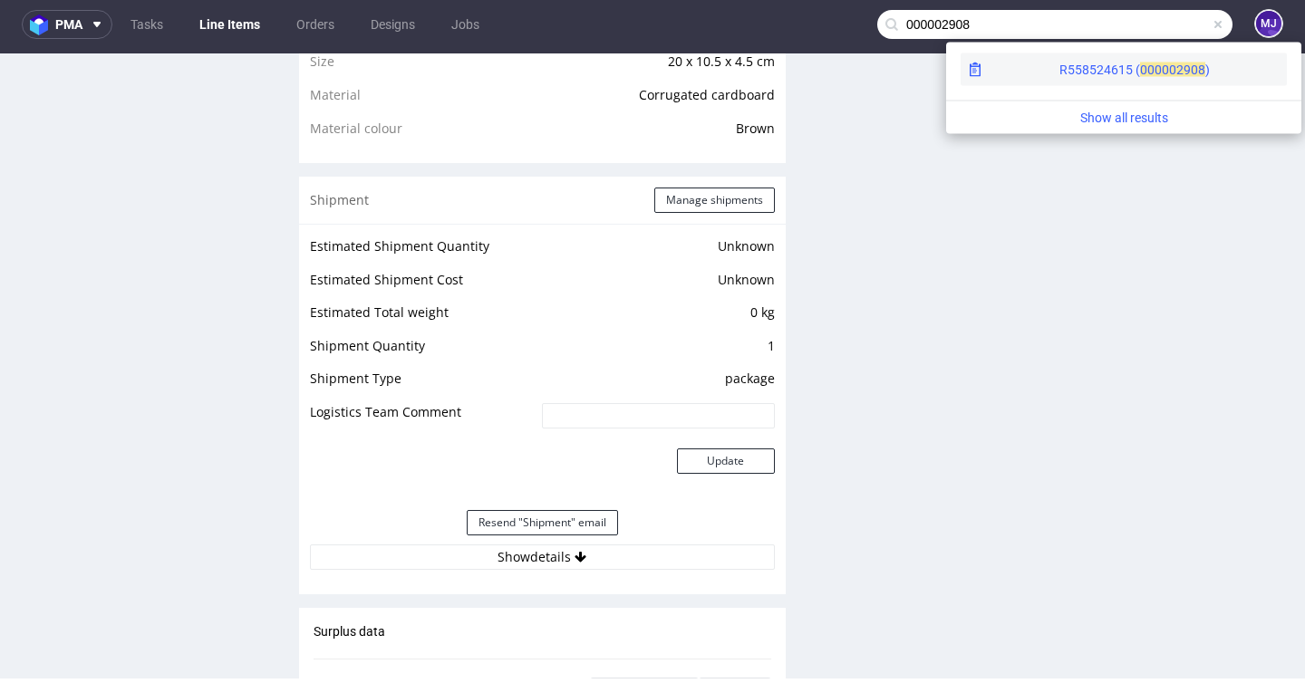
type input "000002908"
click at [1062, 63] on div "R558524615 ( 00000" at bounding box center [1117, 70] width 117 height 18
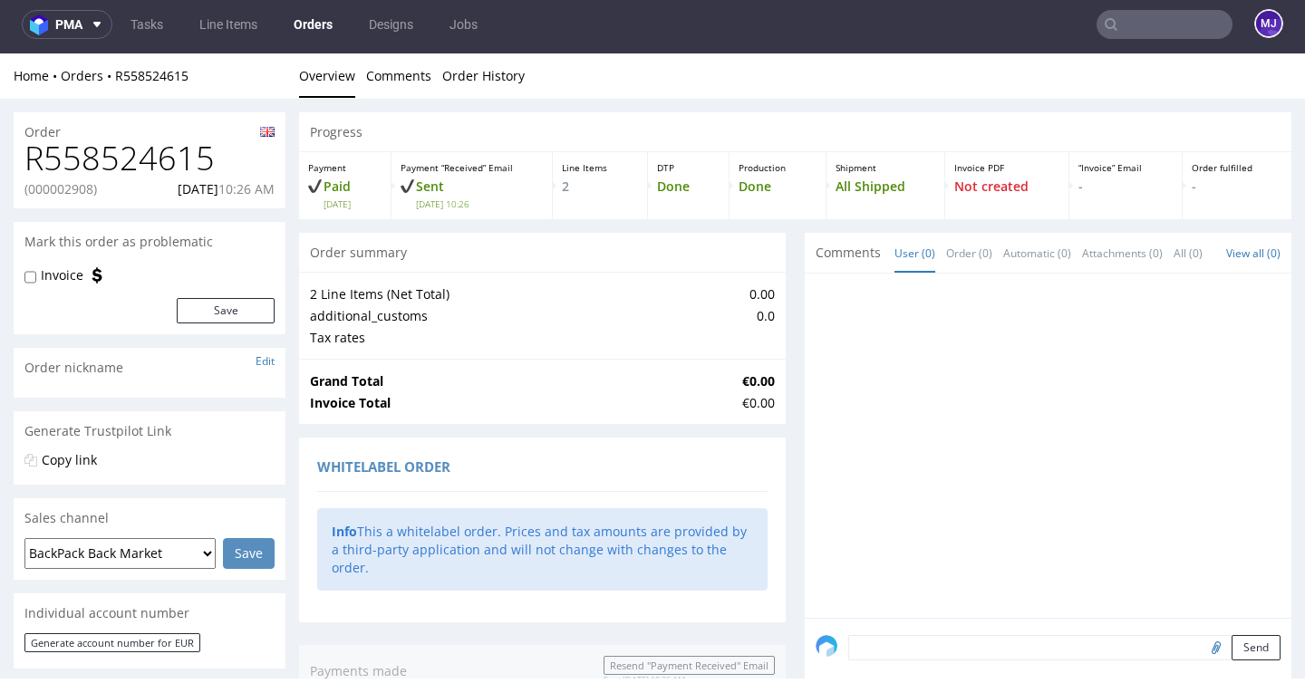
scroll to position [1009, 0]
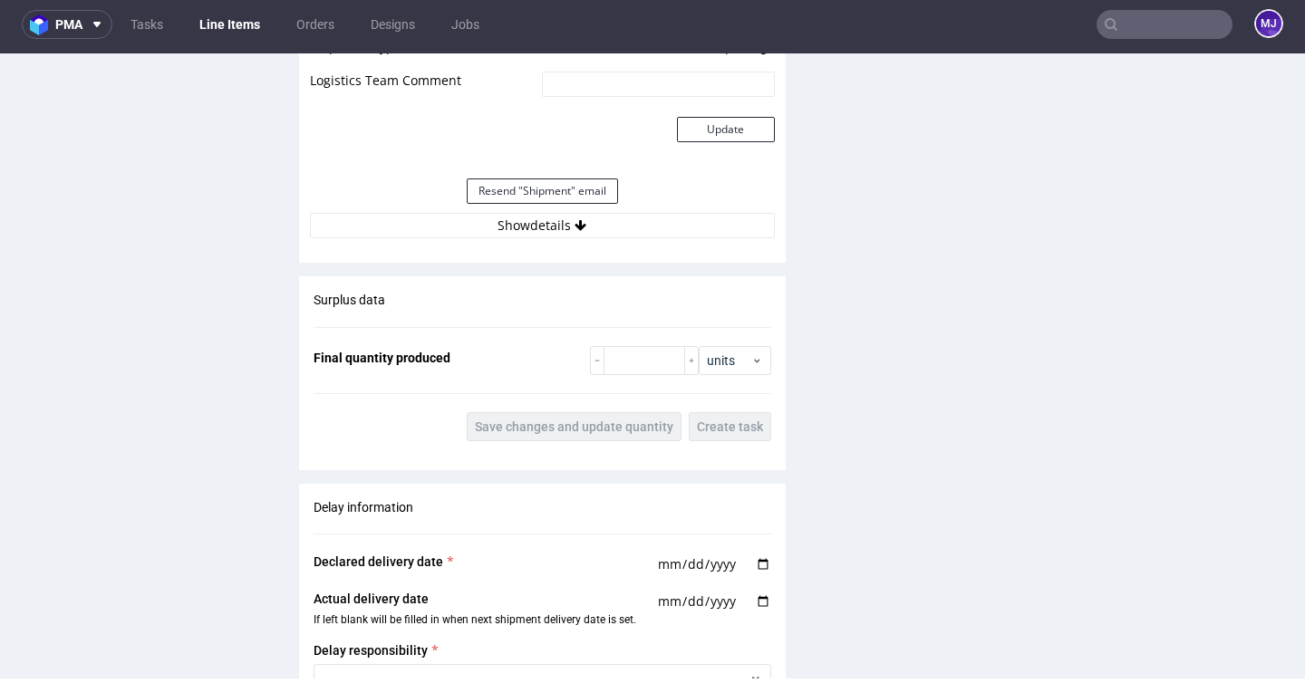
scroll to position [1657, 0]
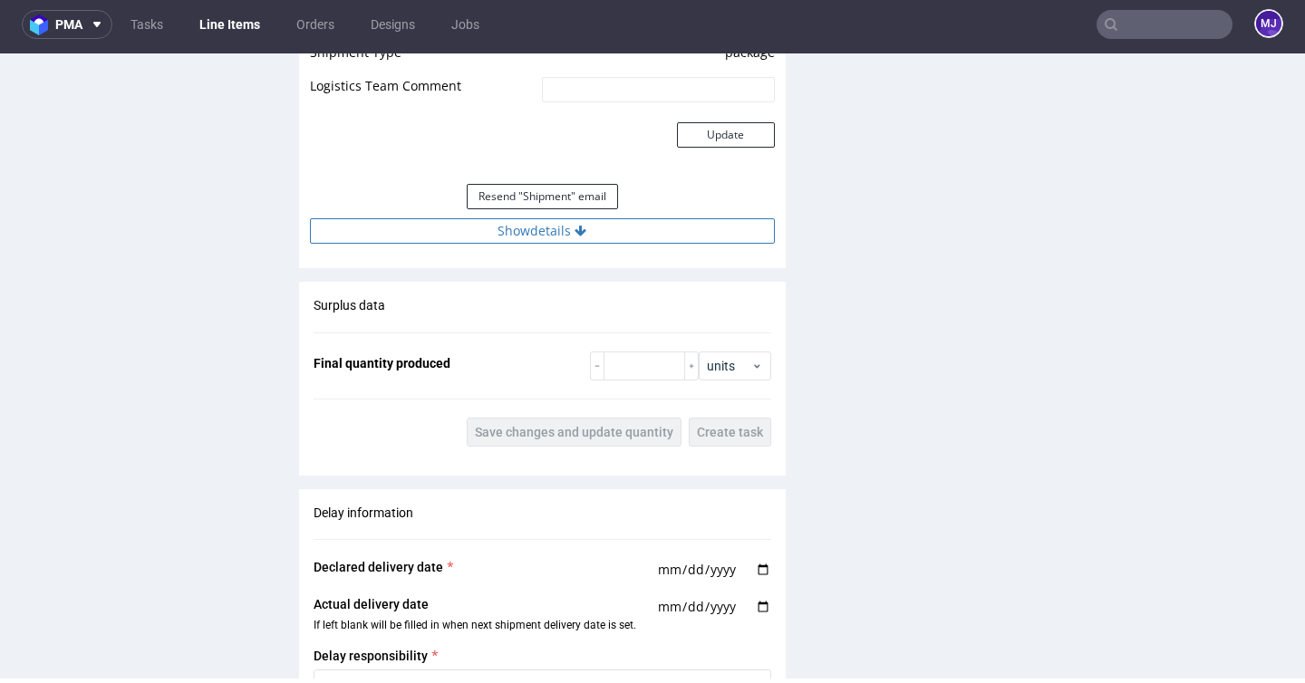
click at [548, 242] on button "Show details" at bounding box center [542, 230] width 465 height 25
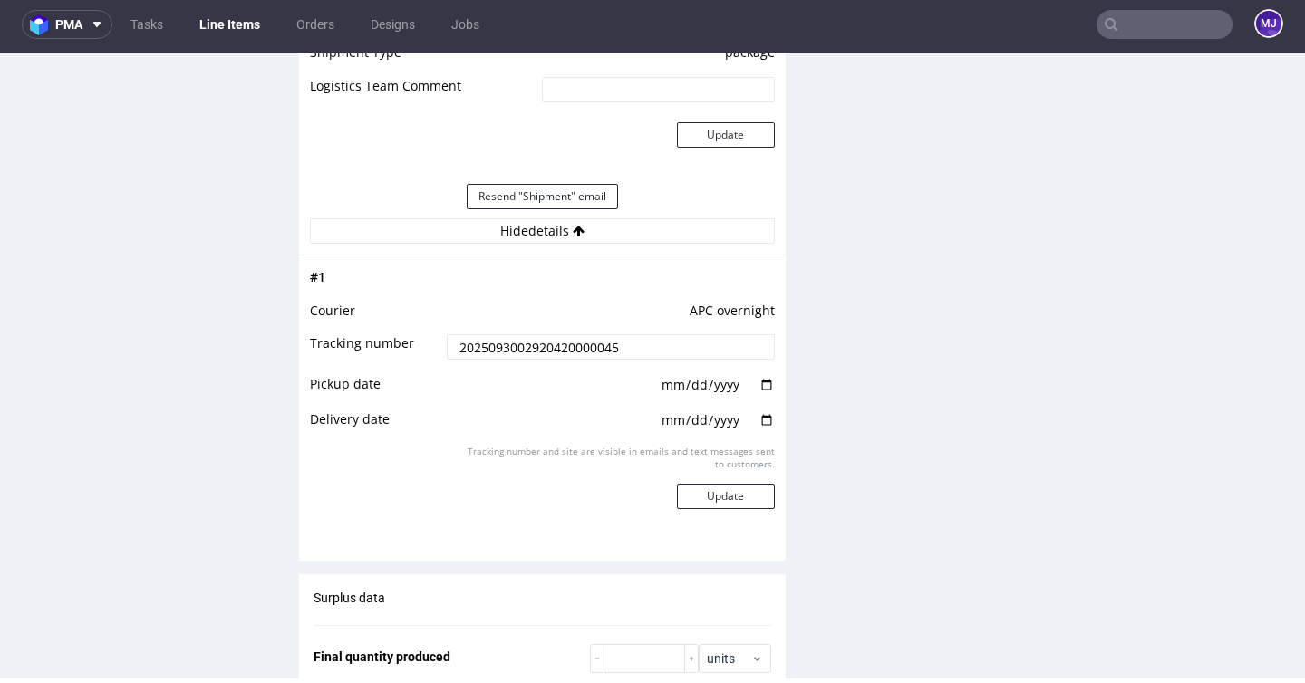
click at [535, 360] on input "2025093002920420000045" at bounding box center [610, 346] width 327 height 25
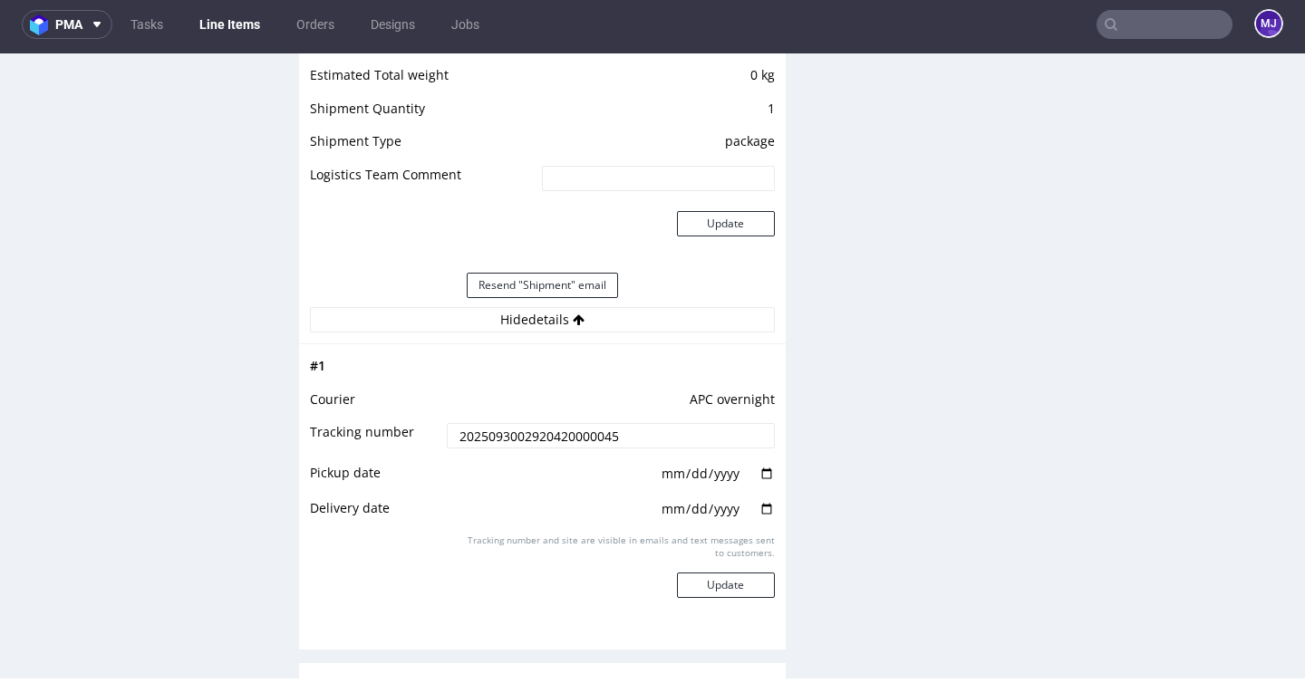
scroll to position [1664, 0]
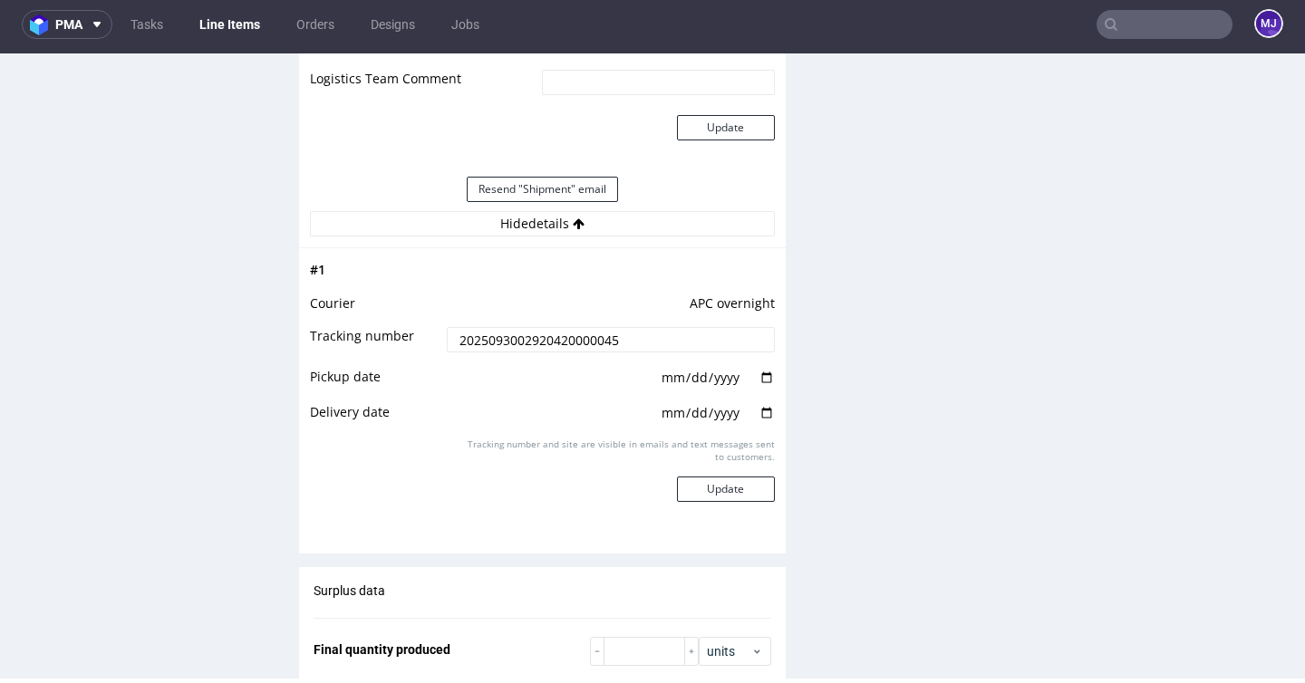
click at [759, 388] on input "date" at bounding box center [717, 378] width 115 height 20
type input "2025-09-30"
click at [756, 423] on input "date" at bounding box center [717, 413] width 115 height 20
type input "2025-10-01"
click at [718, 498] on button "Update" at bounding box center [726, 489] width 98 height 25
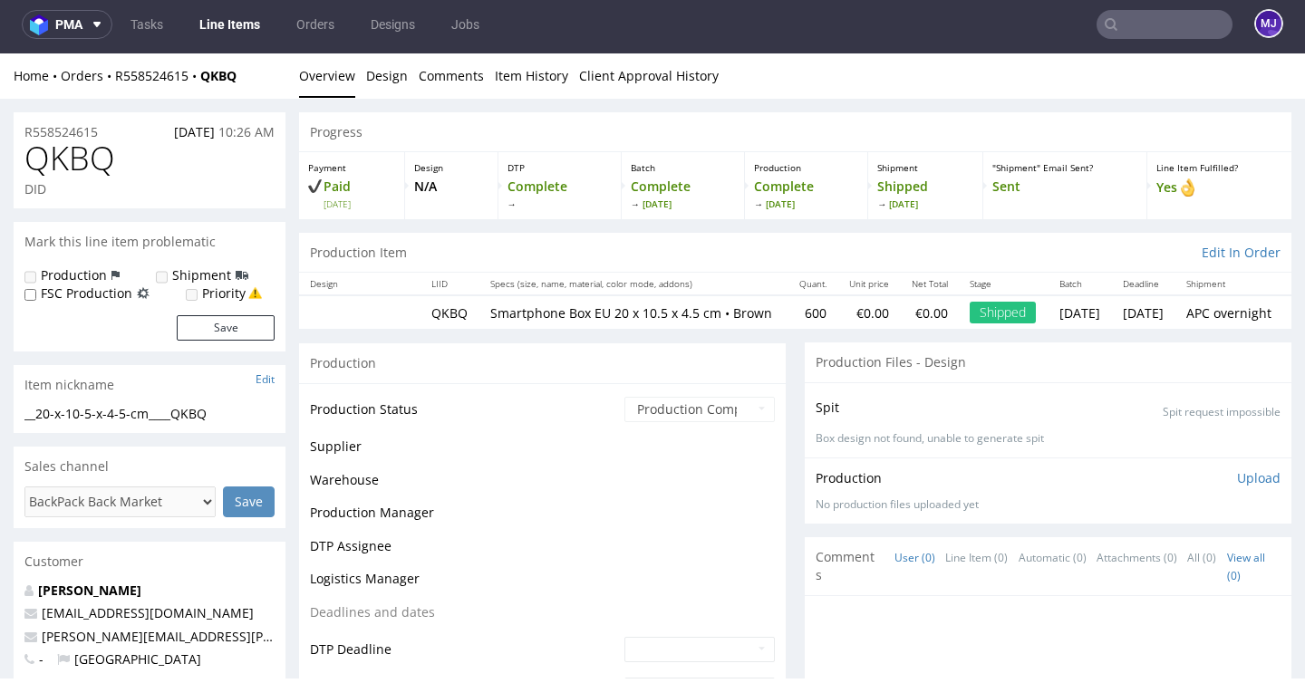
scroll to position [1305, 0]
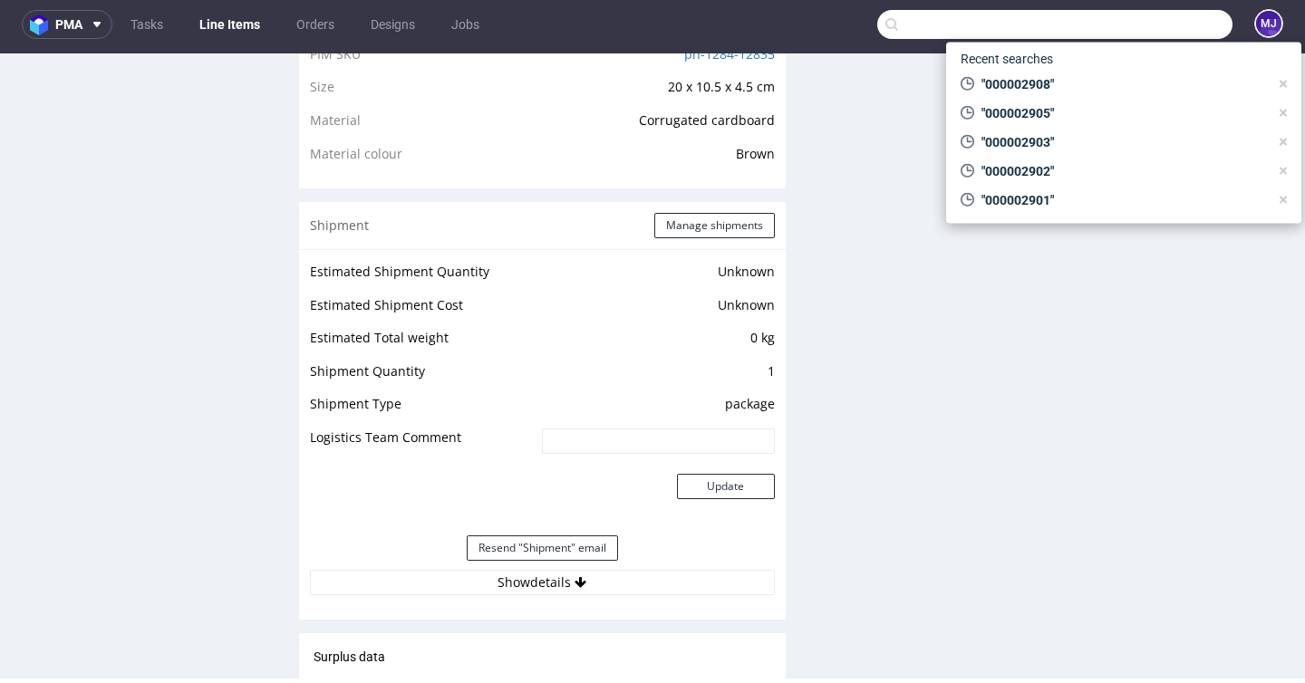
click at [1160, 27] on input "text" at bounding box center [1054, 24] width 355 height 29
paste input "000002914"
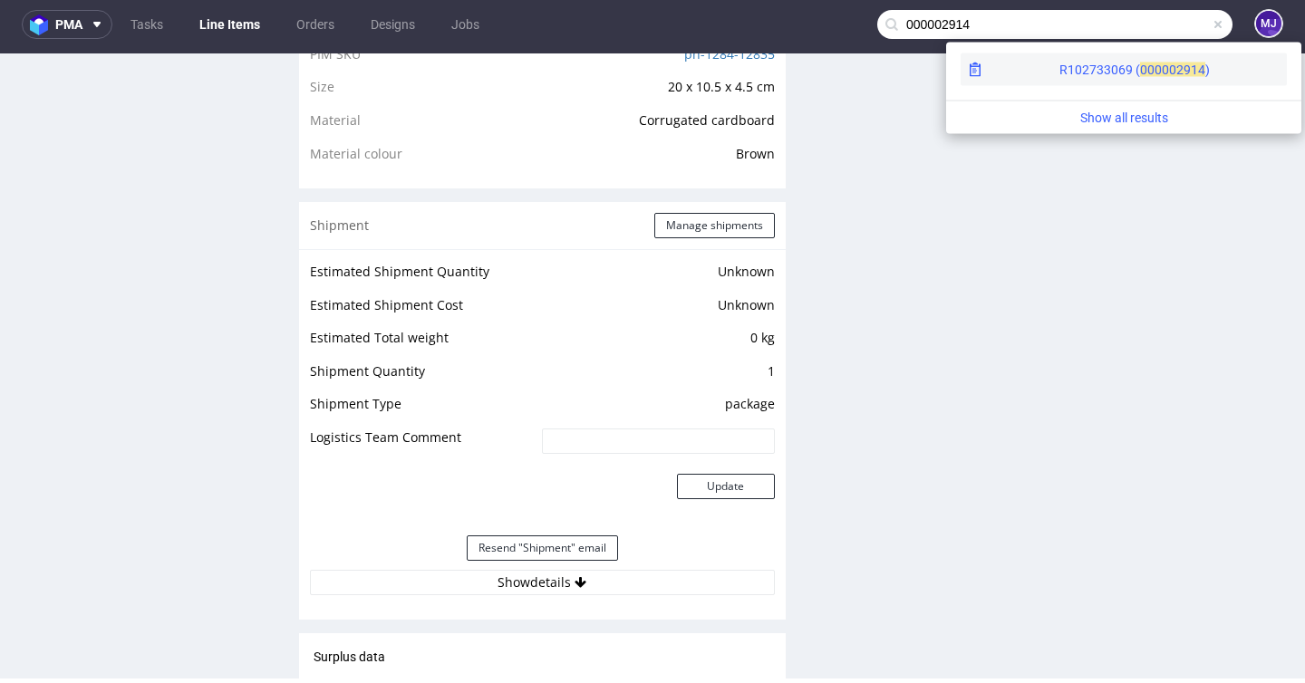
type input "000002914"
click at [1140, 69] on span "00000" at bounding box center [1158, 70] width 36 height 15
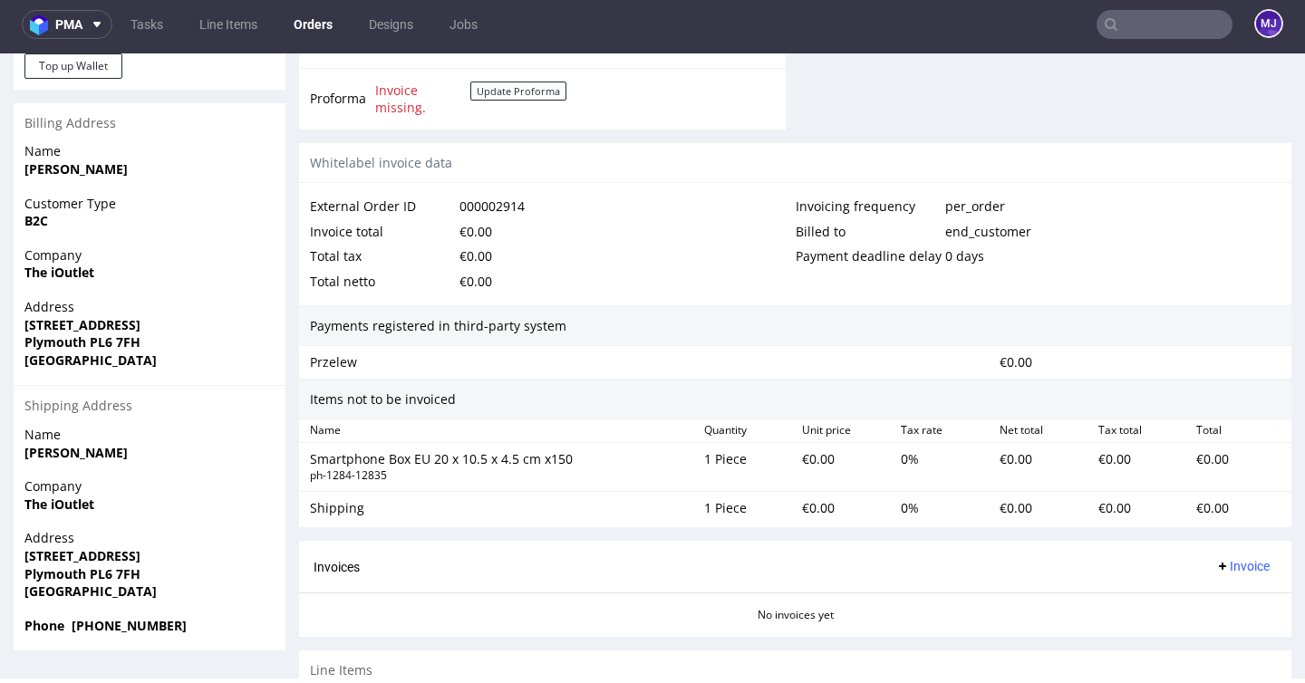
scroll to position [914, 0]
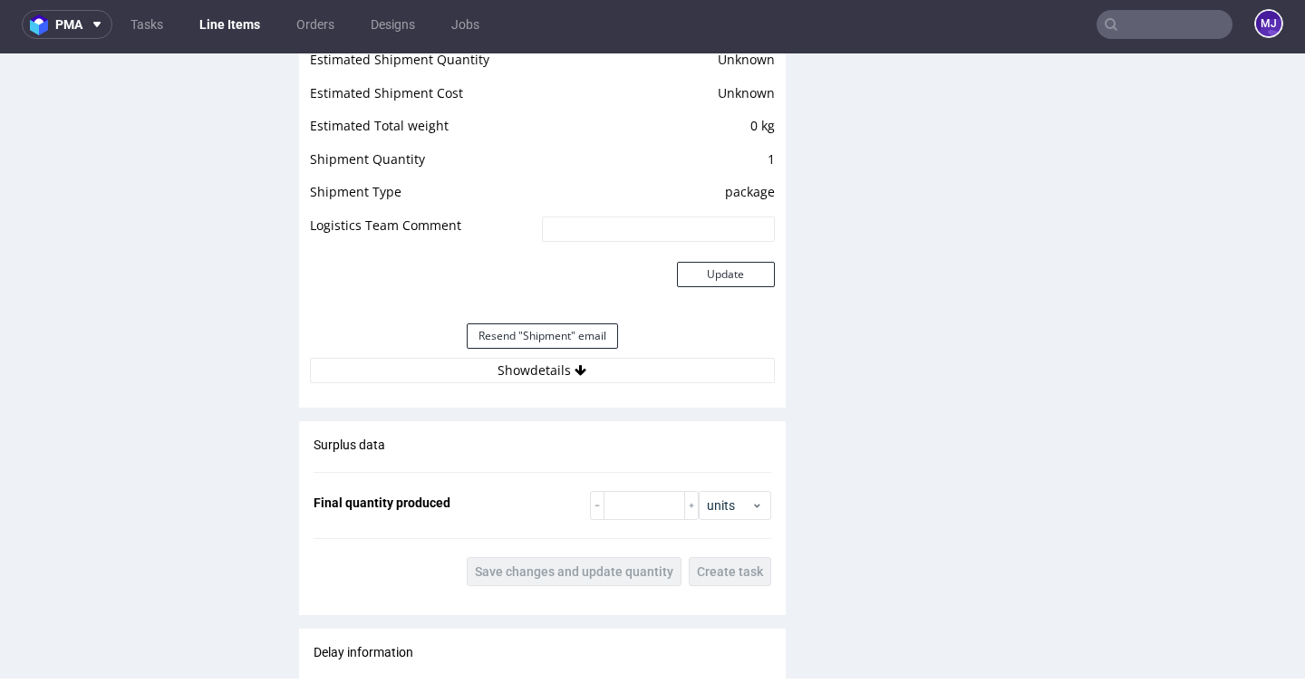
scroll to position [1528, 0]
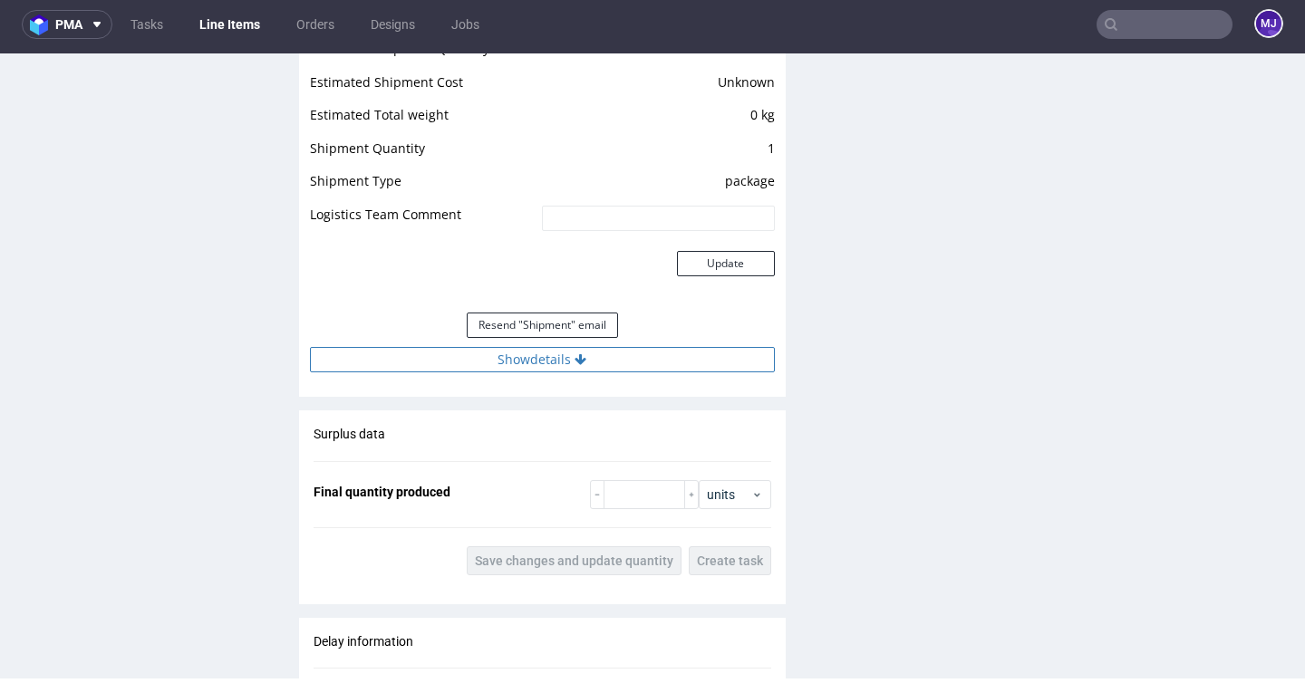
click at [579, 366] on icon at bounding box center [581, 359] width 12 height 13
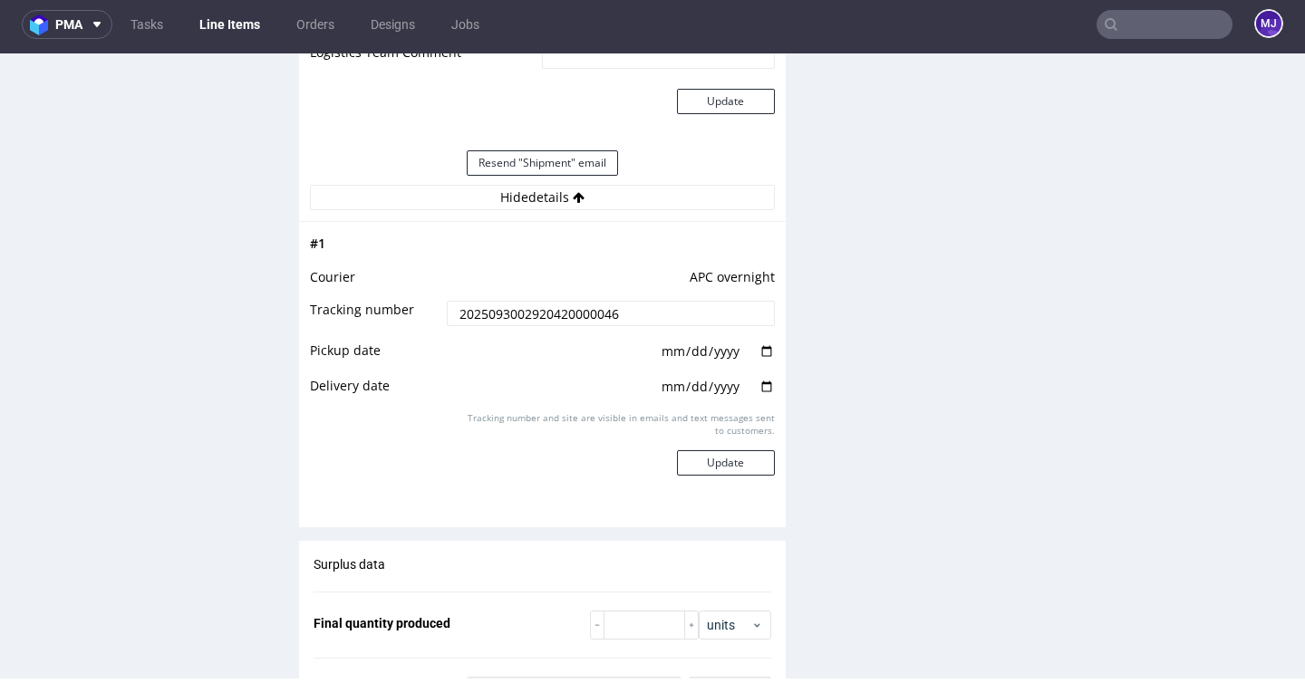
scroll to position [1796, 0]
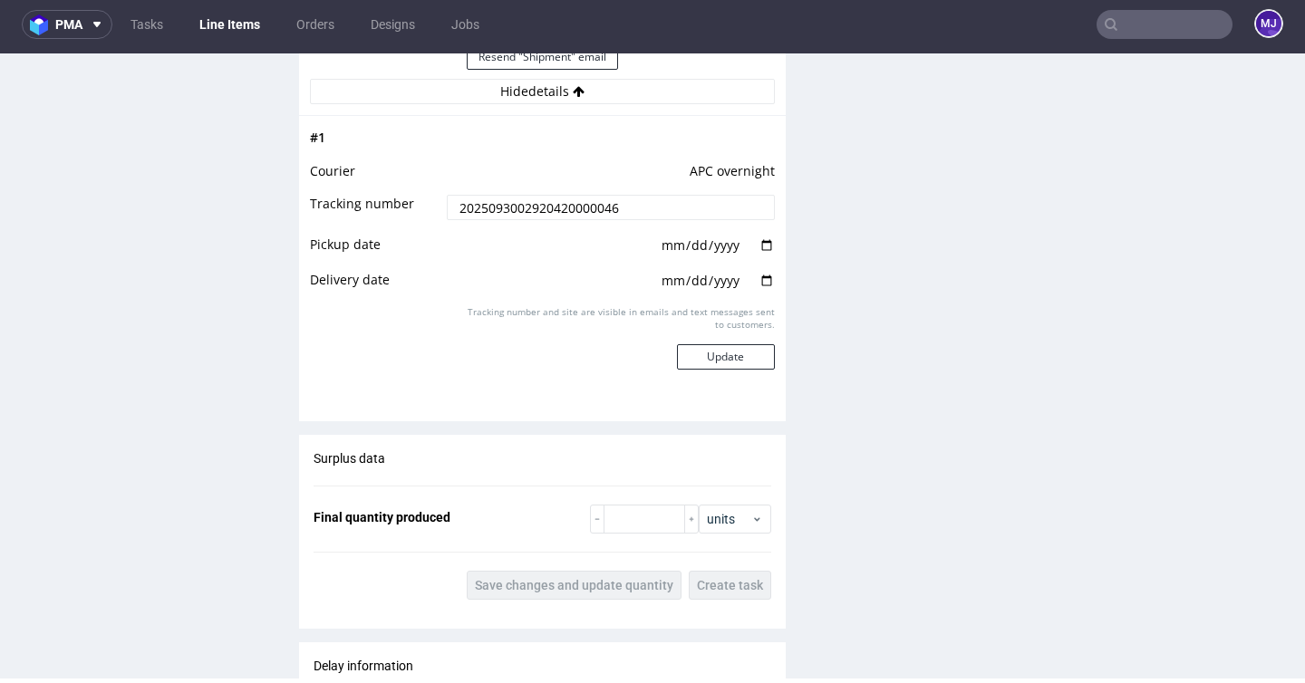
click at [757, 256] on input "date" at bounding box center [717, 246] width 115 height 20
type input "2025-09-30"
click at [759, 291] on input "date" at bounding box center [717, 281] width 115 height 20
type input "2025-10-01"
click at [738, 370] on button "Update" at bounding box center [726, 356] width 98 height 25
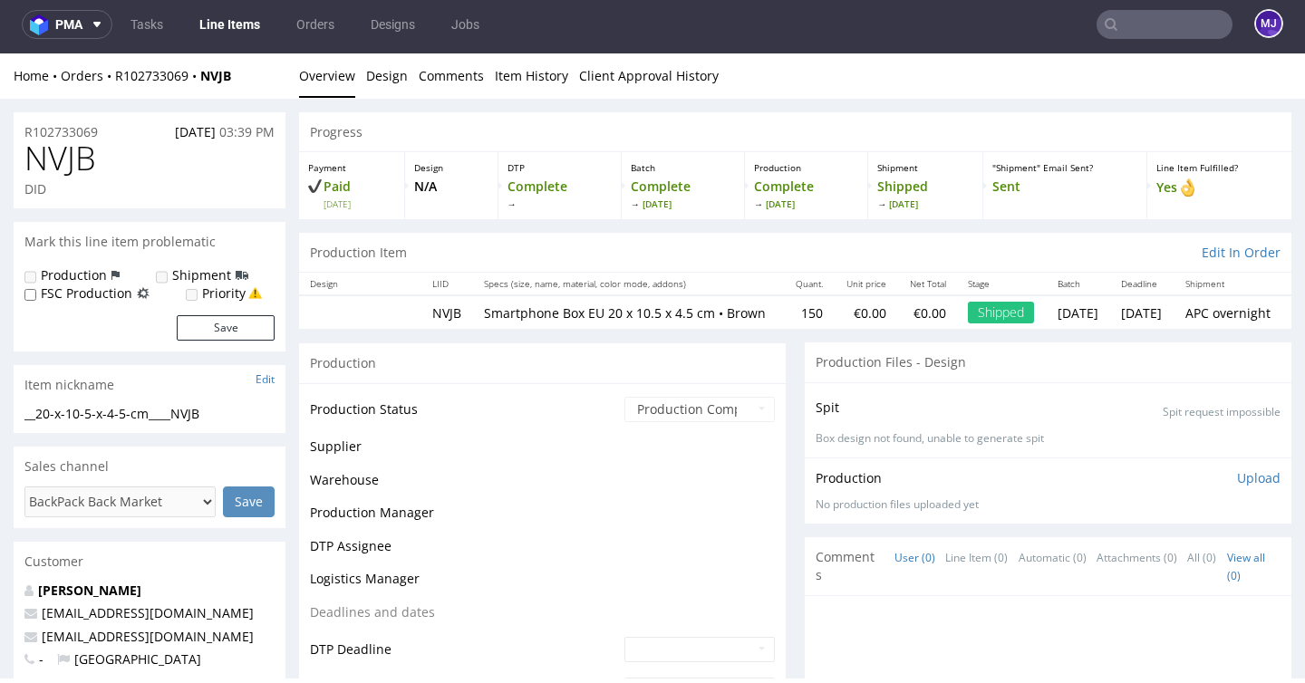
scroll to position [1330, 0]
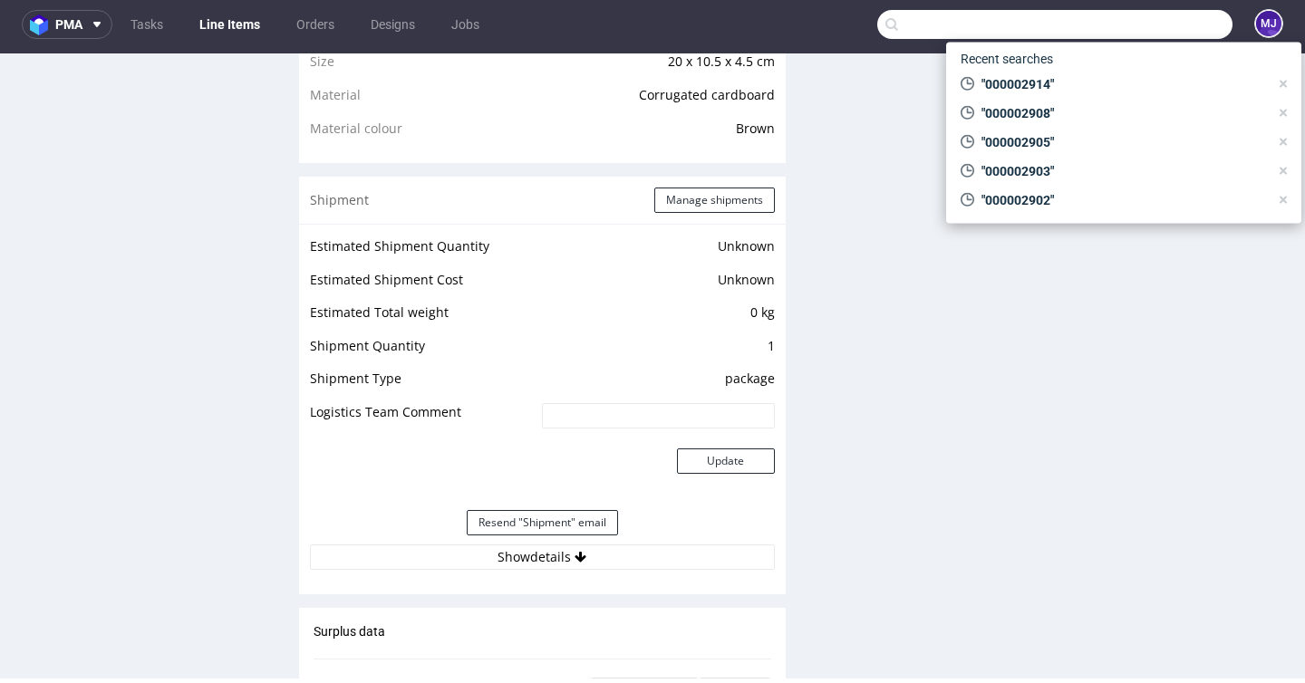
click at [1146, 21] on input "text" at bounding box center [1054, 24] width 355 height 29
paste input "000002915"
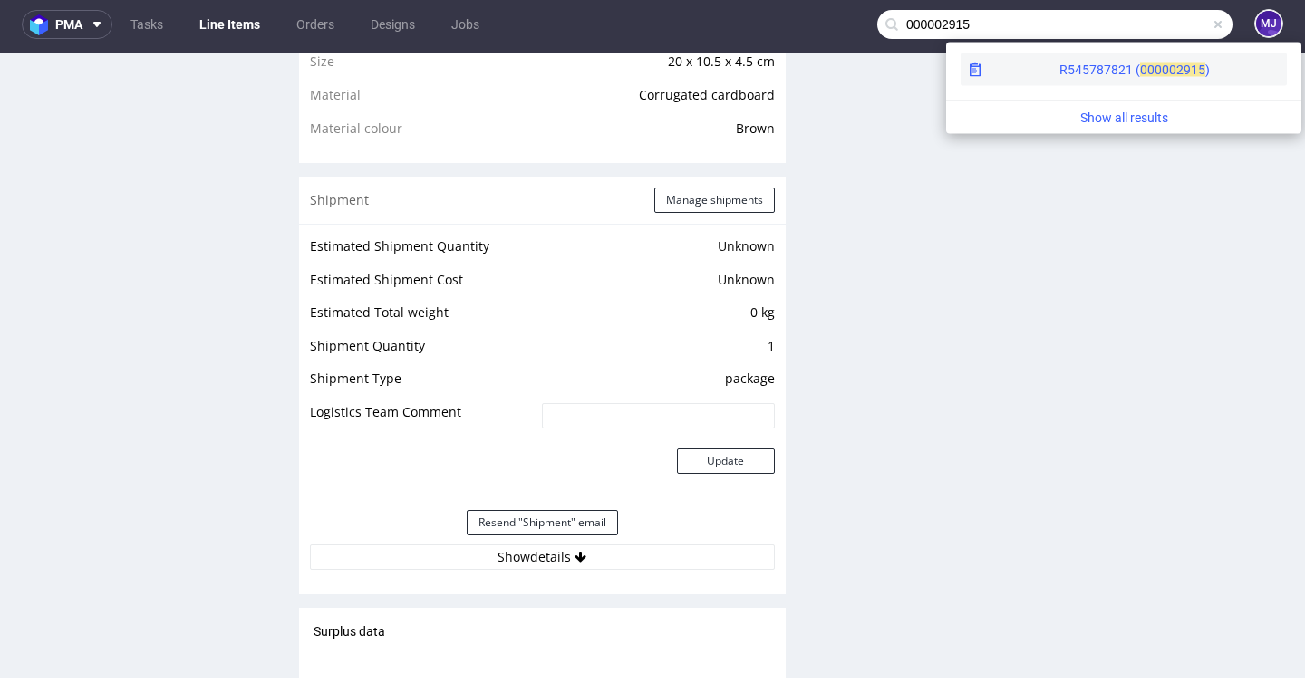
type input "000002915"
click at [1065, 66] on div "R545787821 ( 00000" at bounding box center [1117, 70] width 117 height 18
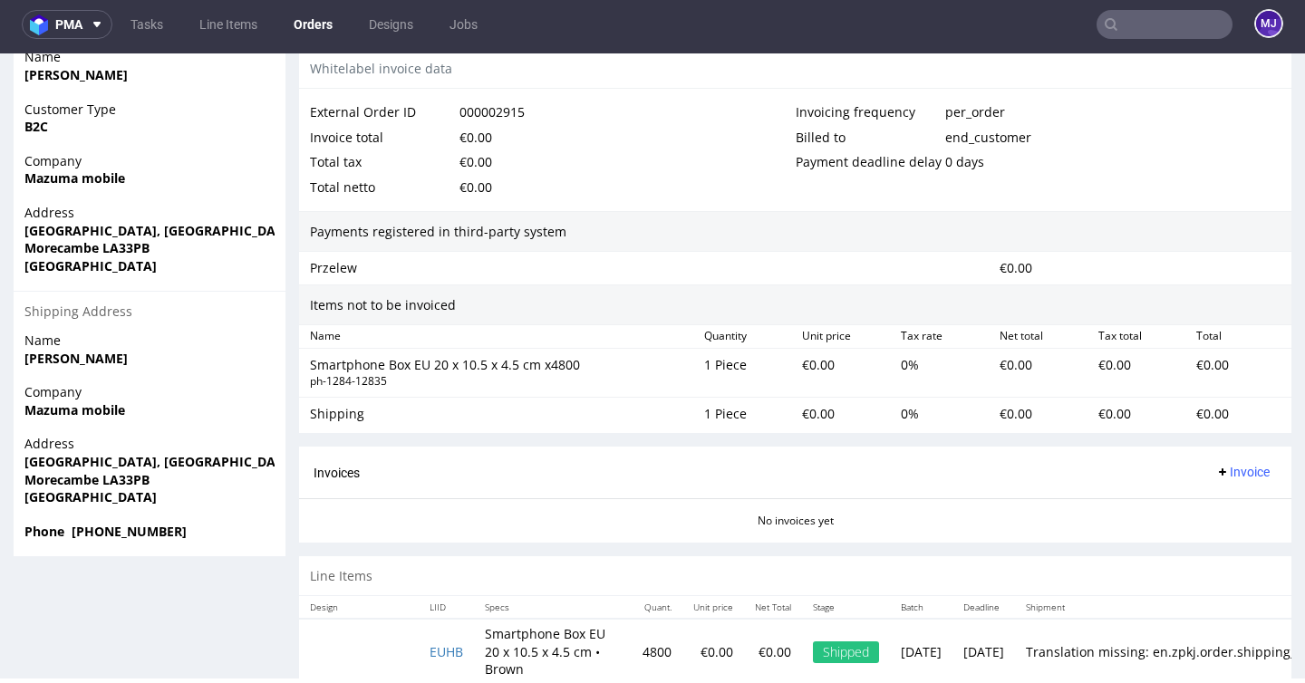
scroll to position [931, 0]
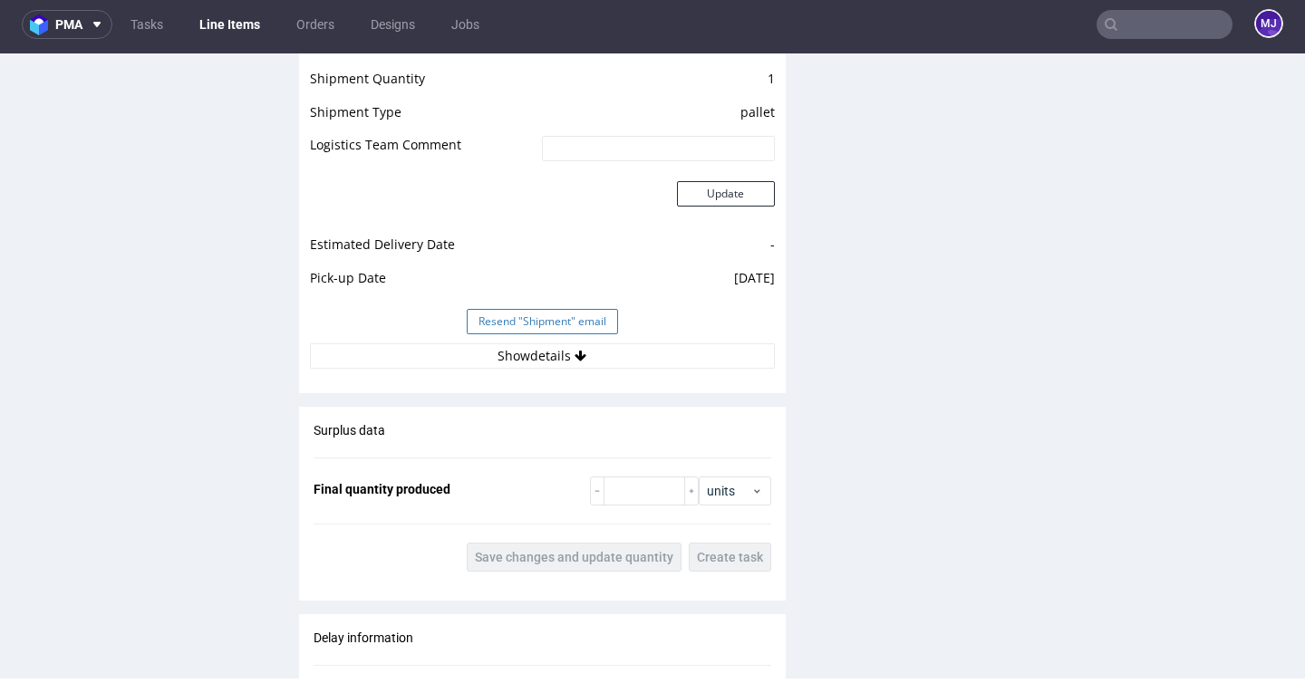
scroll to position [1638, 0]
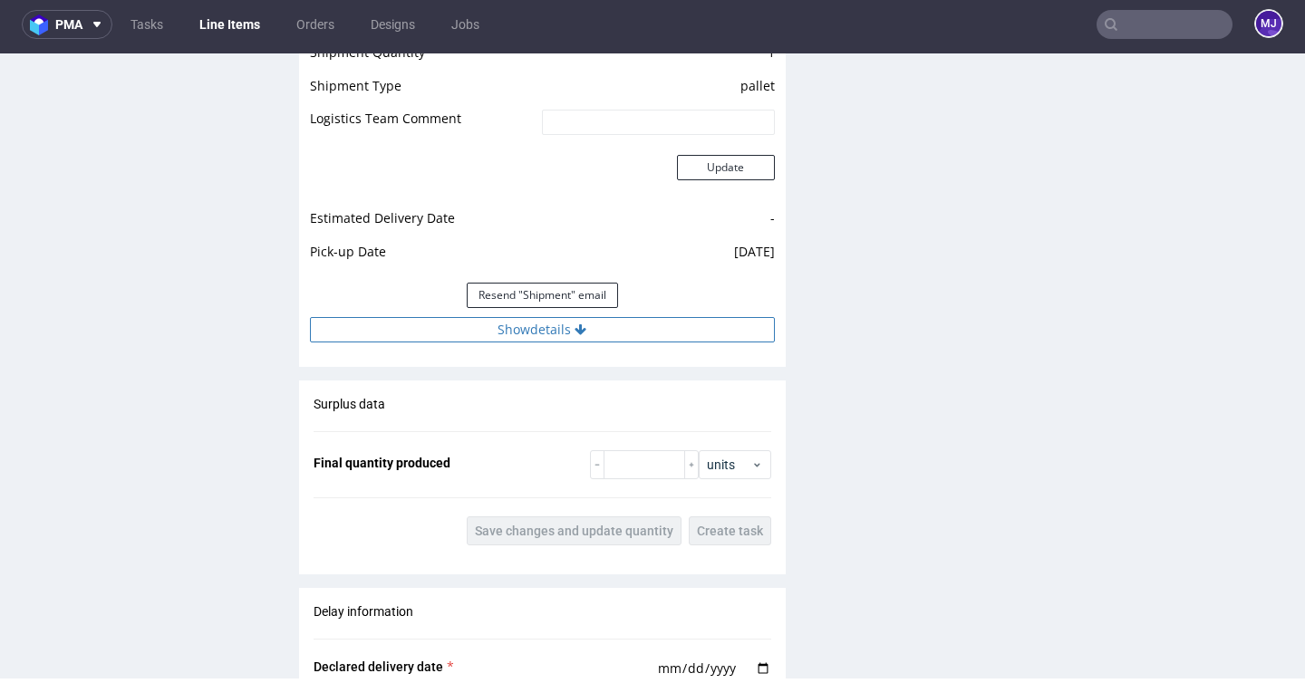
click at [546, 340] on button "Show details" at bounding box center [542, 329] width 465 height 25
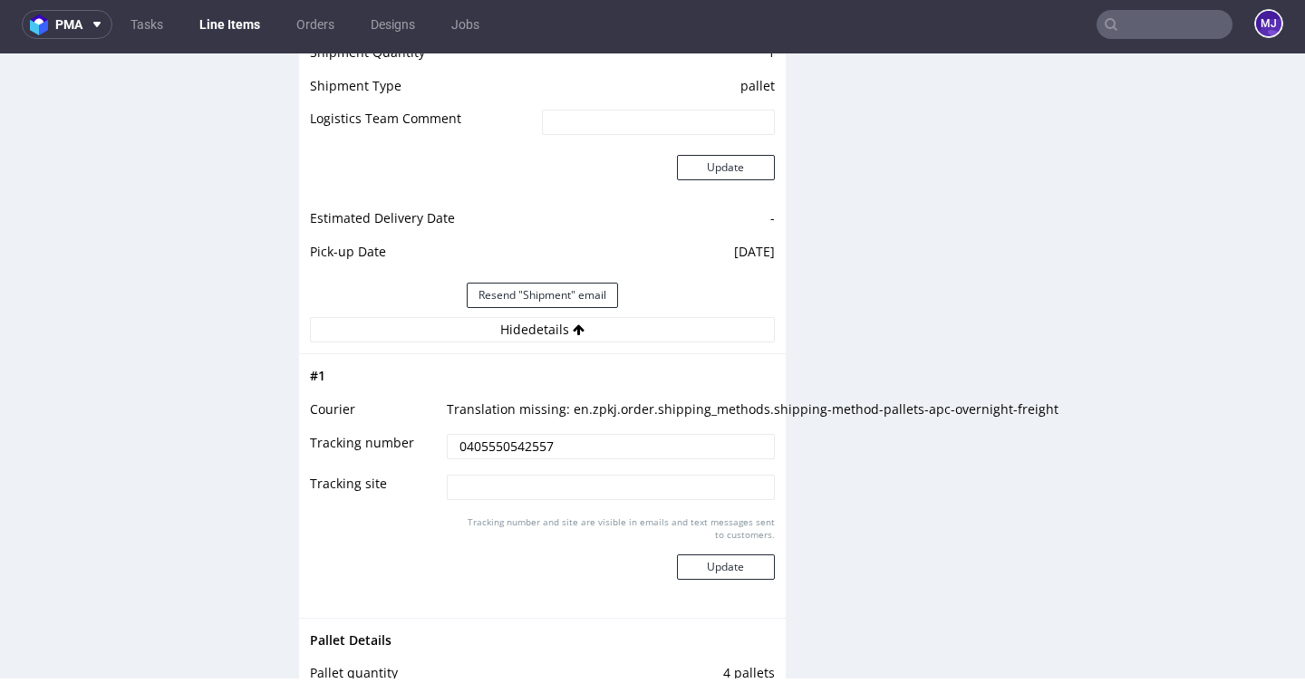
click at [490, 444] on input "0405550542557" at bounding box center [610, 446] width 327 height 25
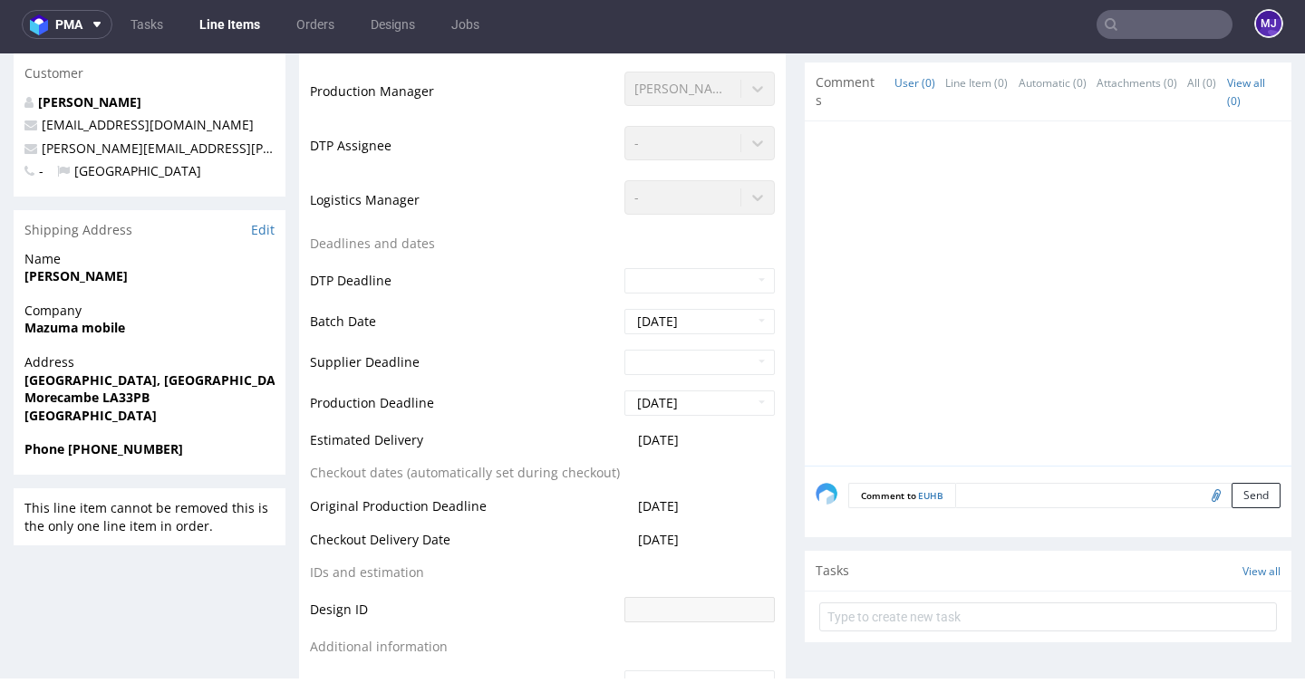
scroll to position [484, 0]
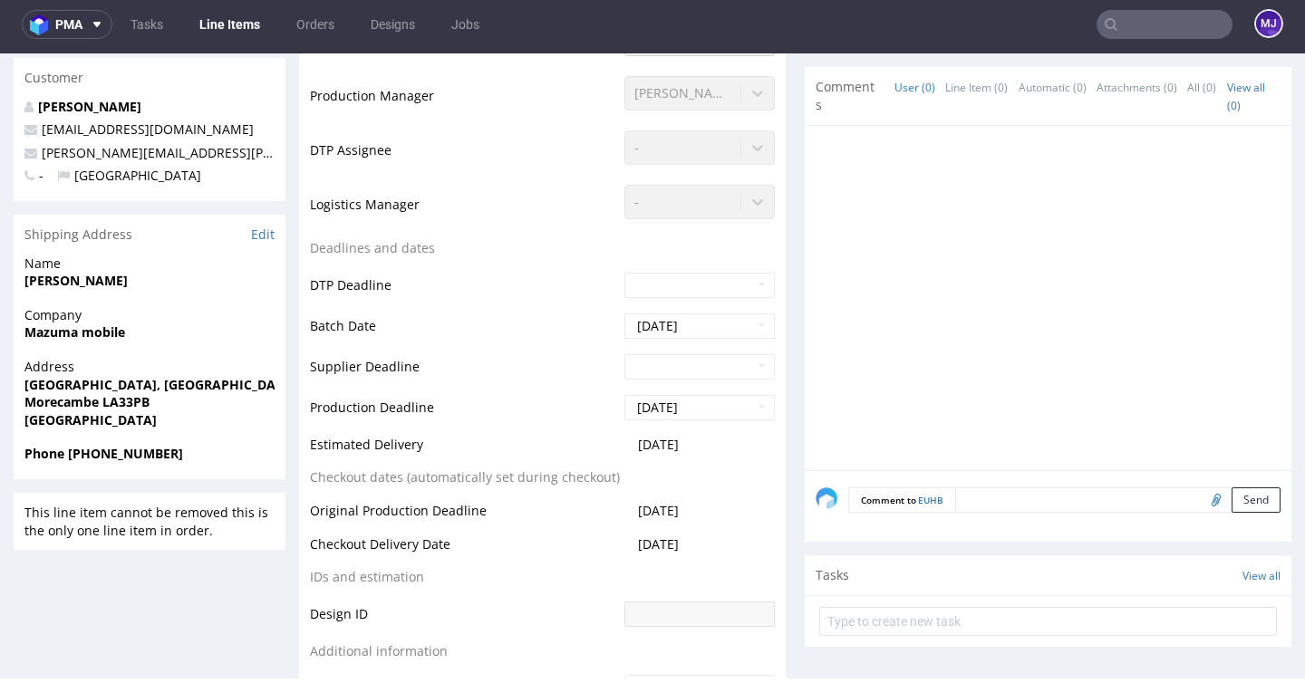
click at [111, 404] on strong "Morecambe LA33PB" at bounding box center [86, 401] width 125 height 17
copy strong "LA33PB"
click at [1150, 41] on nav "pma Tasks Line Items Orders Designs Jobs MJ" at bounding box center [652, 24] width 1305 height 58
click at [1155, 35] on input "text" at bounding box center [1165, 24] width 136 height 29
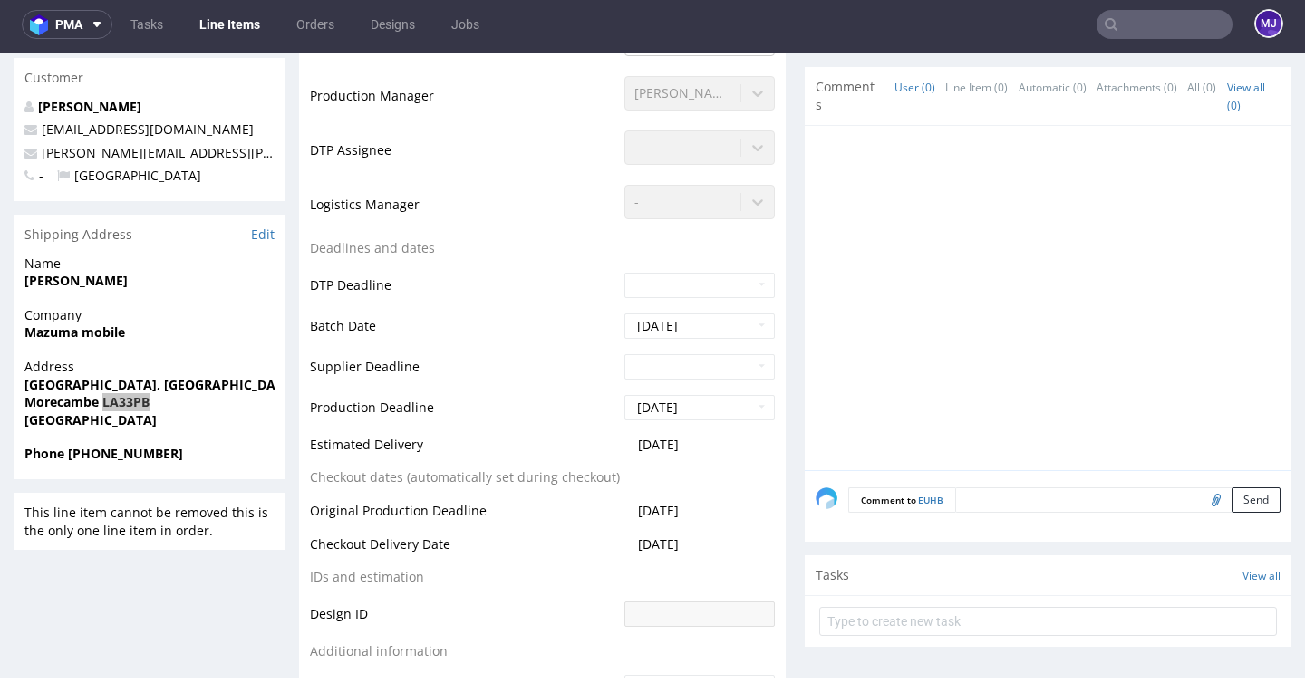
paste input "000002916"
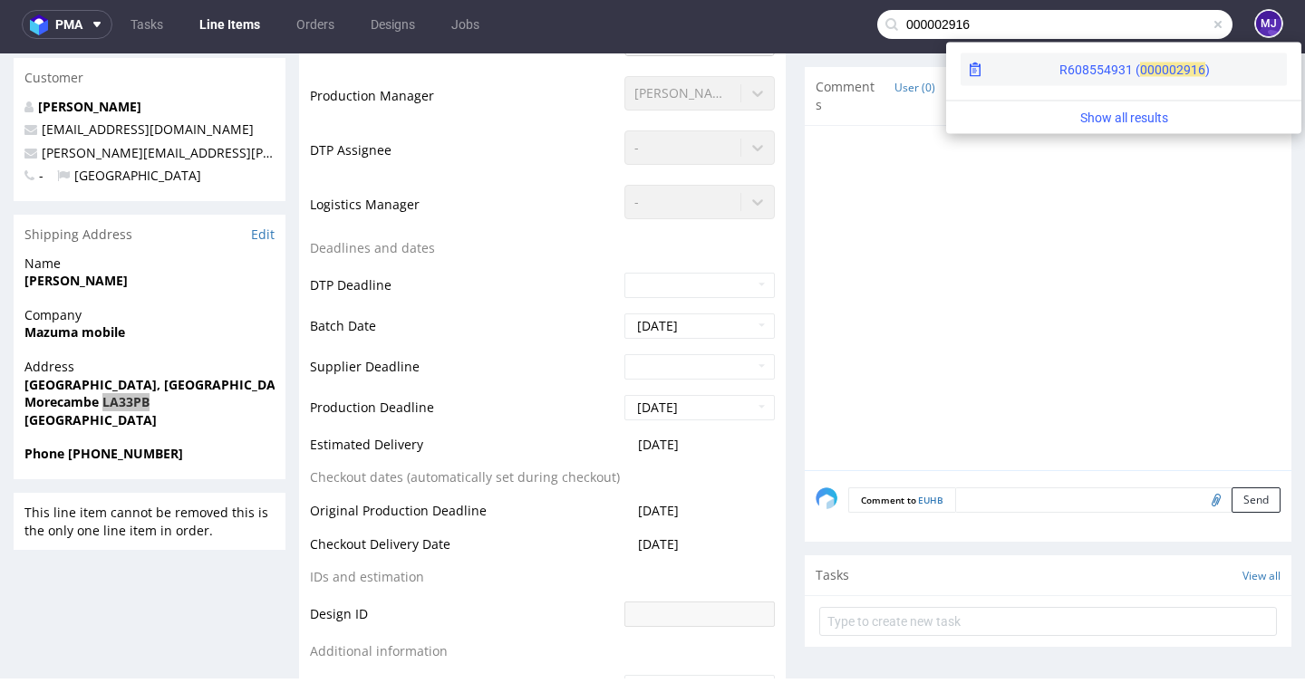
type input "000002916"
click at [1140, 64] on span "00000" at bounding box center [1158, 70] width 36 height 15
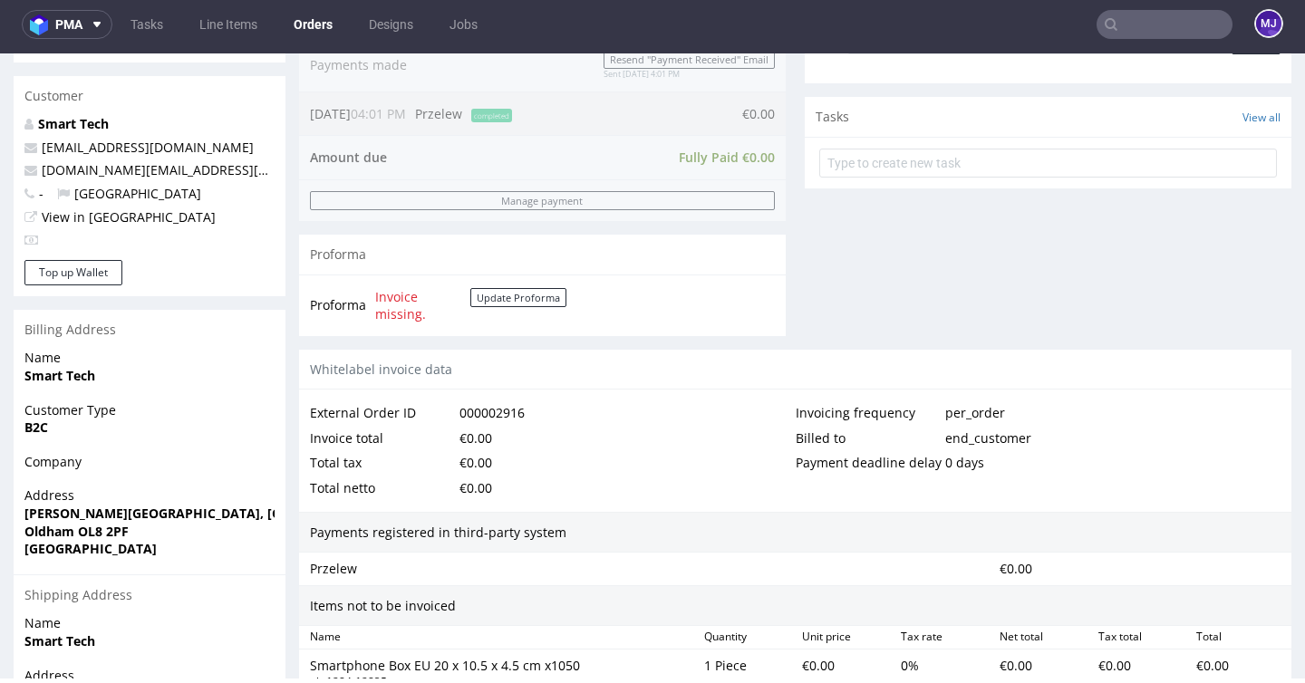
scroll to position [914, 0]
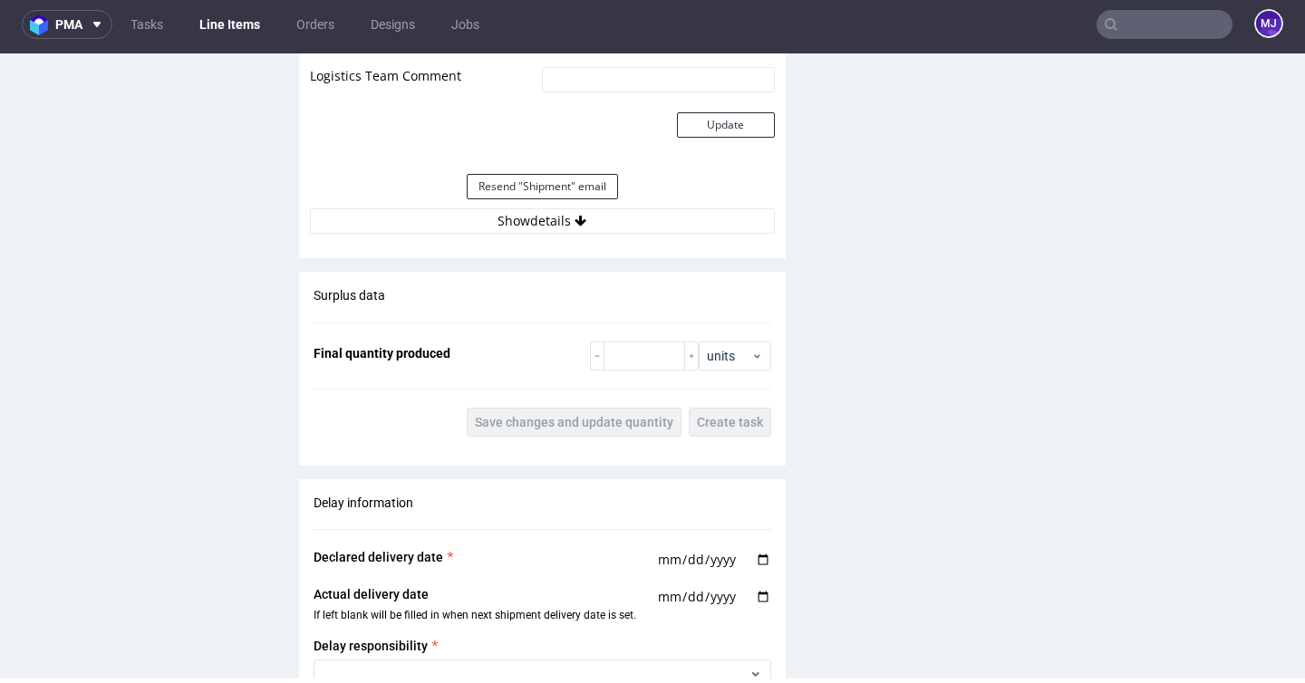
scroll to position [2100, 0]
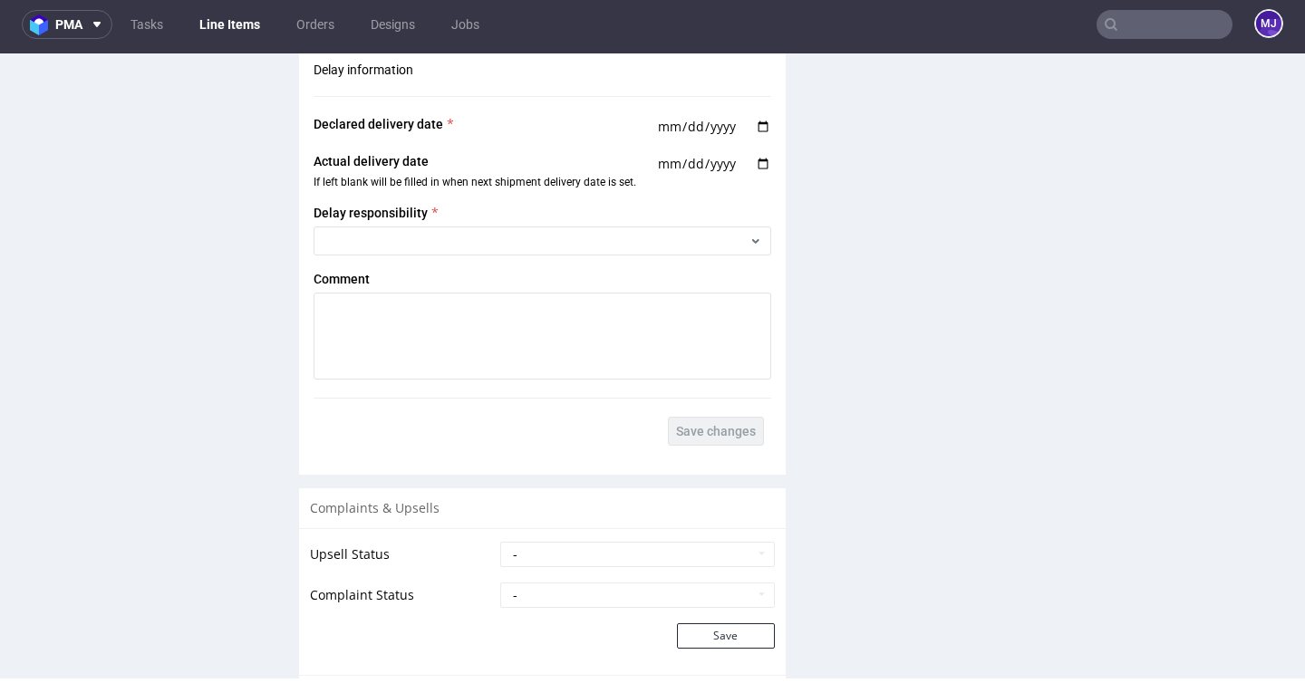
click at [538, 130] on div "Declared delivery date 2025-10-14" at bounding box center [543, 126] width 458 height 23
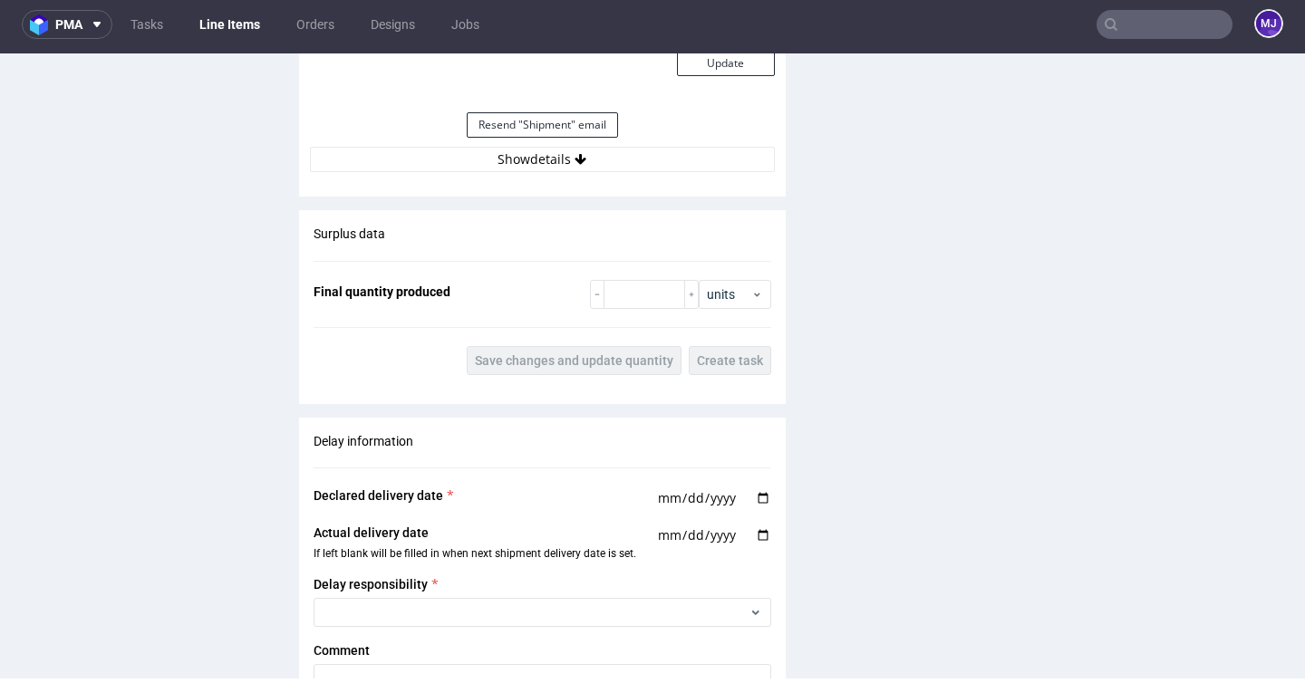
scroll to position [1687, 0]
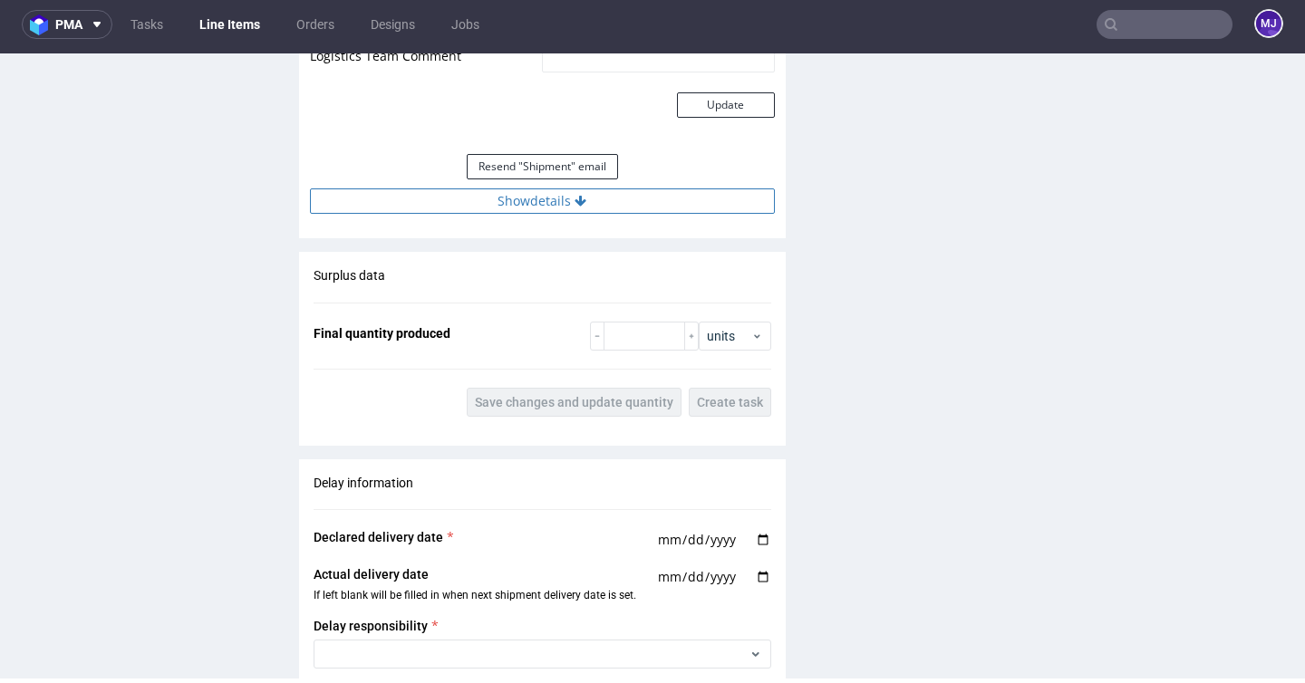
click at [587, 207] on button "Show details" at bounding box center [542, 201] width 465 height 25
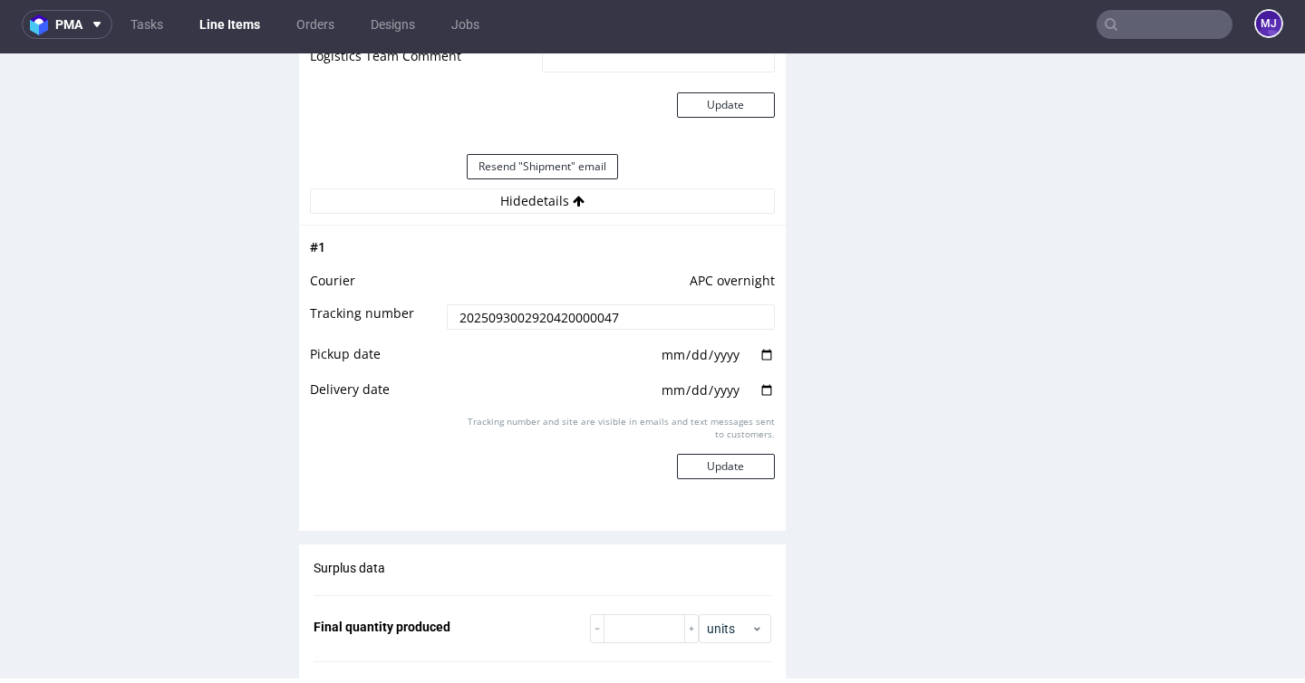
click at [759, 365] on input "date" at bounding box center [717, 355] width 115 height 20
type input "2025-09-30"
click at [759, 401] on input "date" at bounding box center [717, 391] width 115 height 20
type input "2025-10-01"
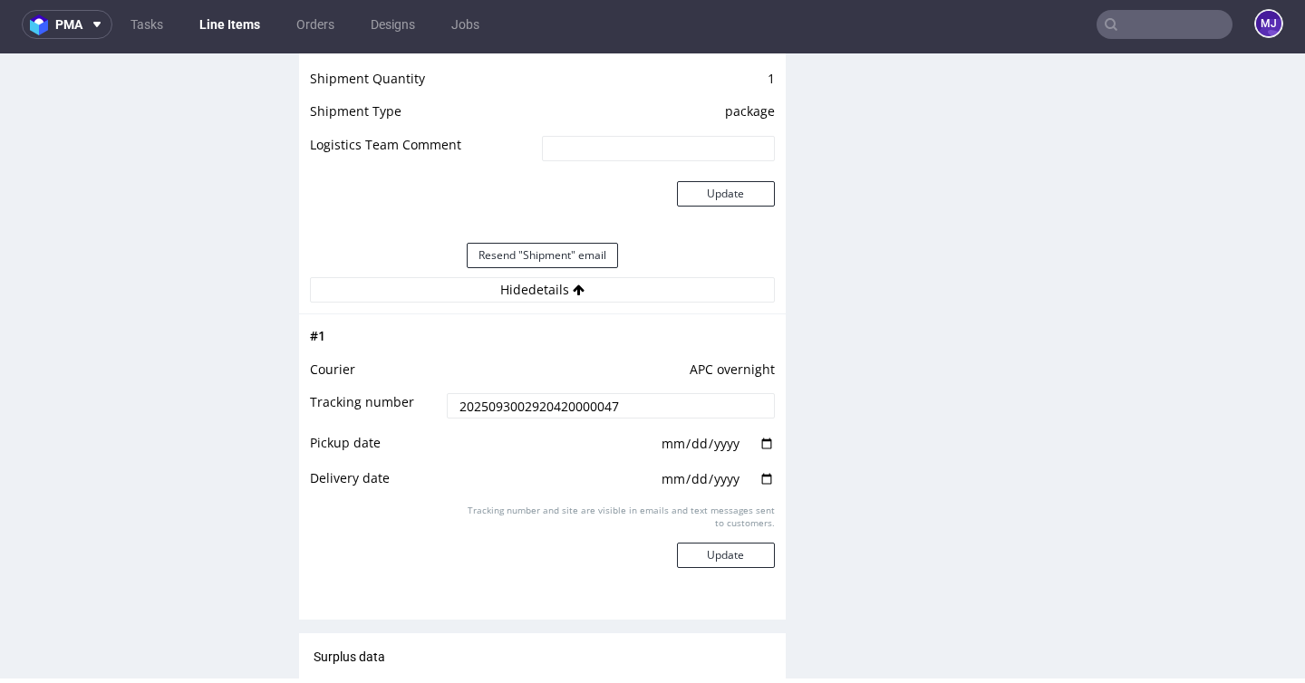
scroll to position [1704, 0]
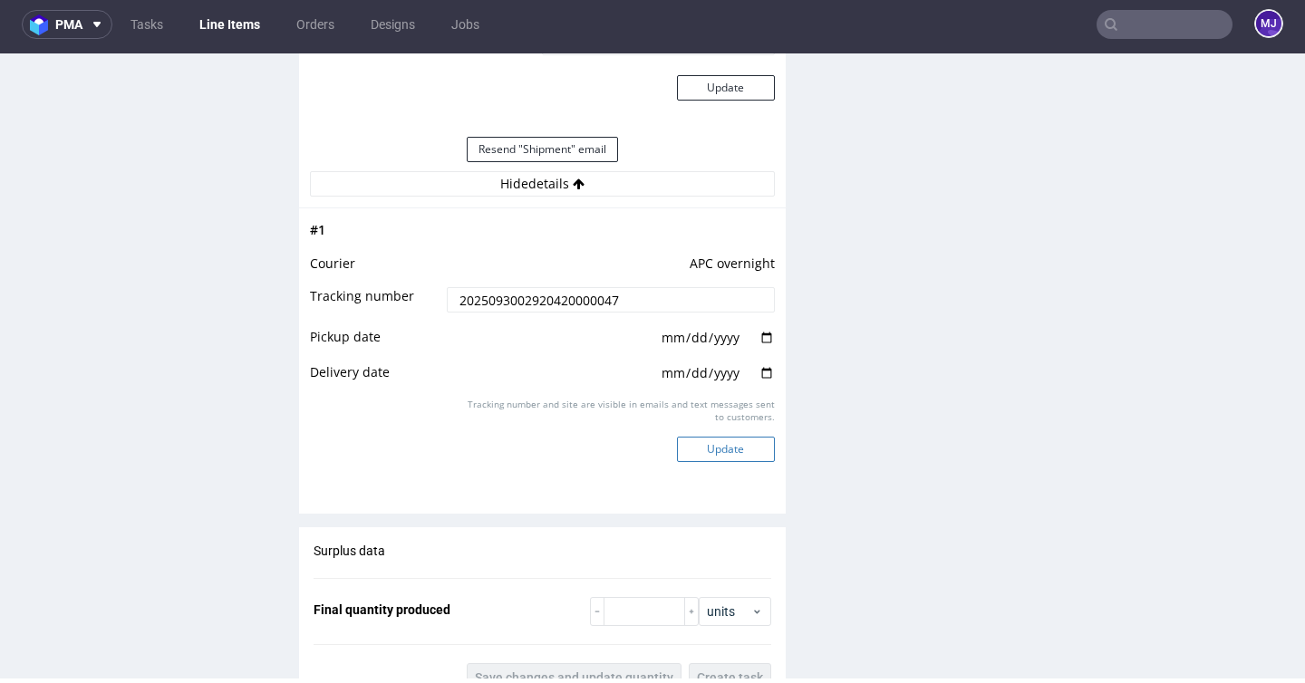
click at [730, 462] on button "Update" at bounding box center [726, 449] width 98 height 25
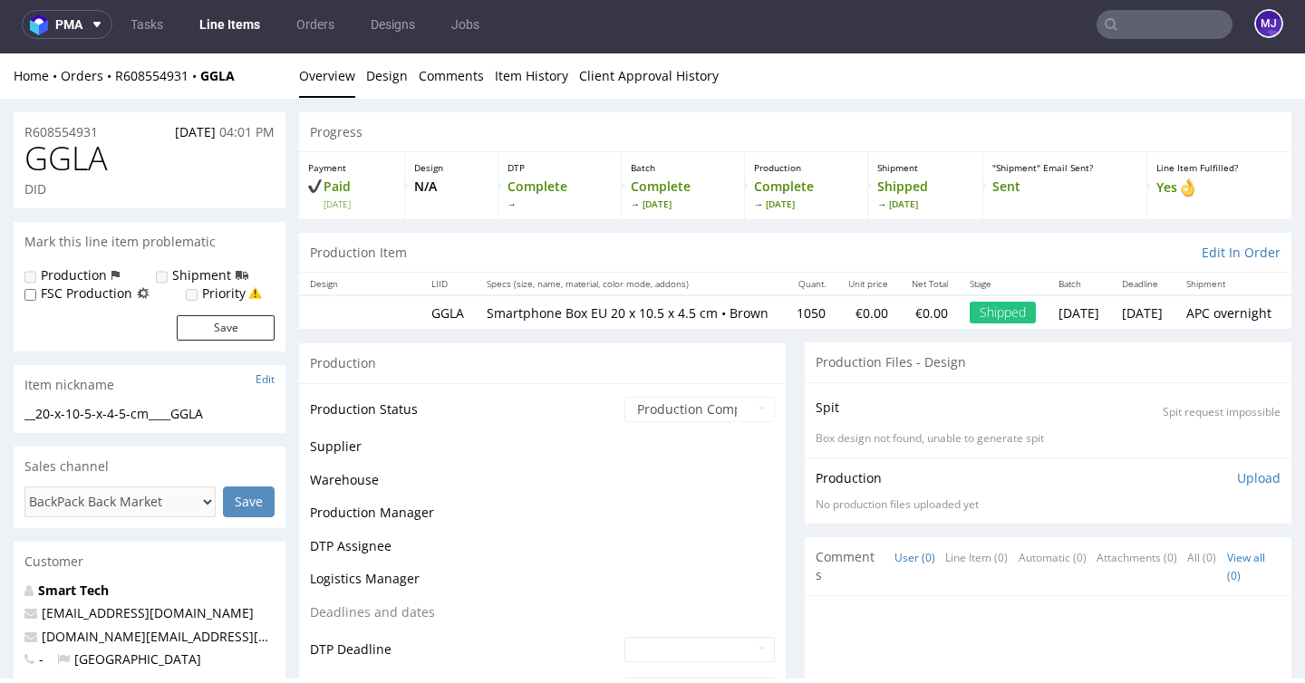
scroll to position [1330, 0]
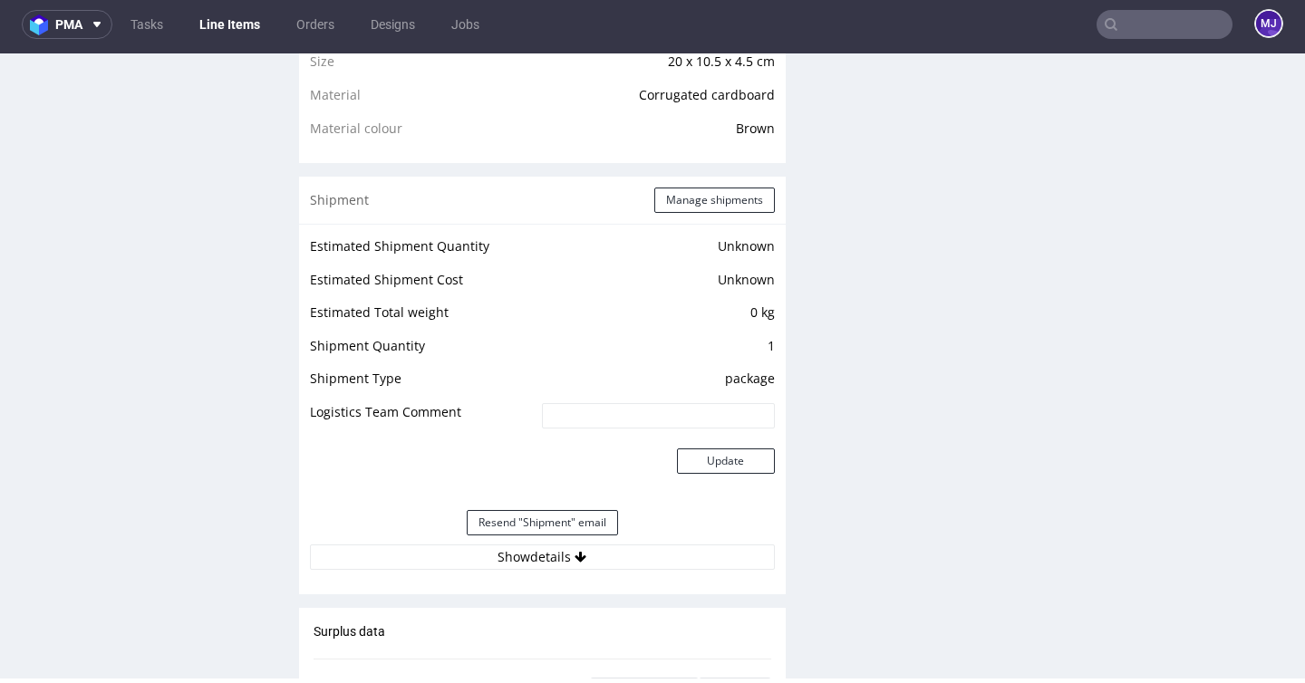
click at [1136, 16] on input "text" at bounding box center [1165, 24] width 136 height 29
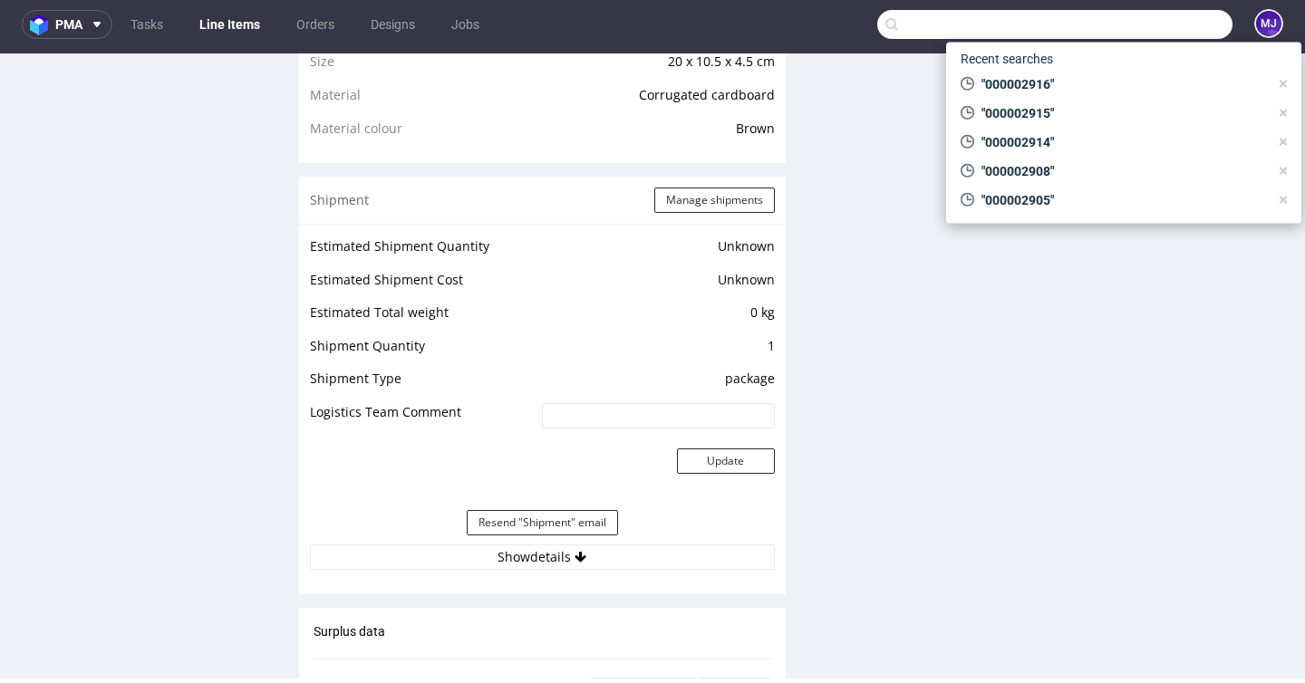
paste input "000002921"
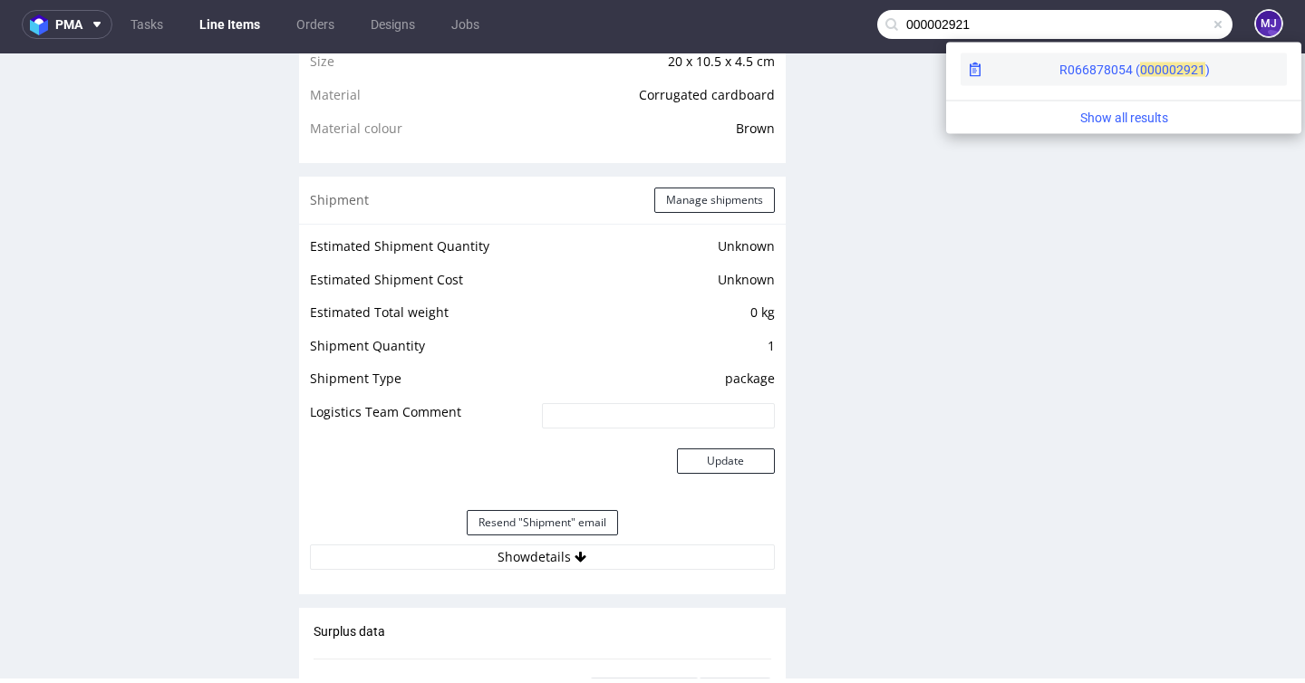
type input "000002921"
click at [1066, 63] on div "R066878054 ( 00000" at bounding box center [1117, 70] width 117 height 18
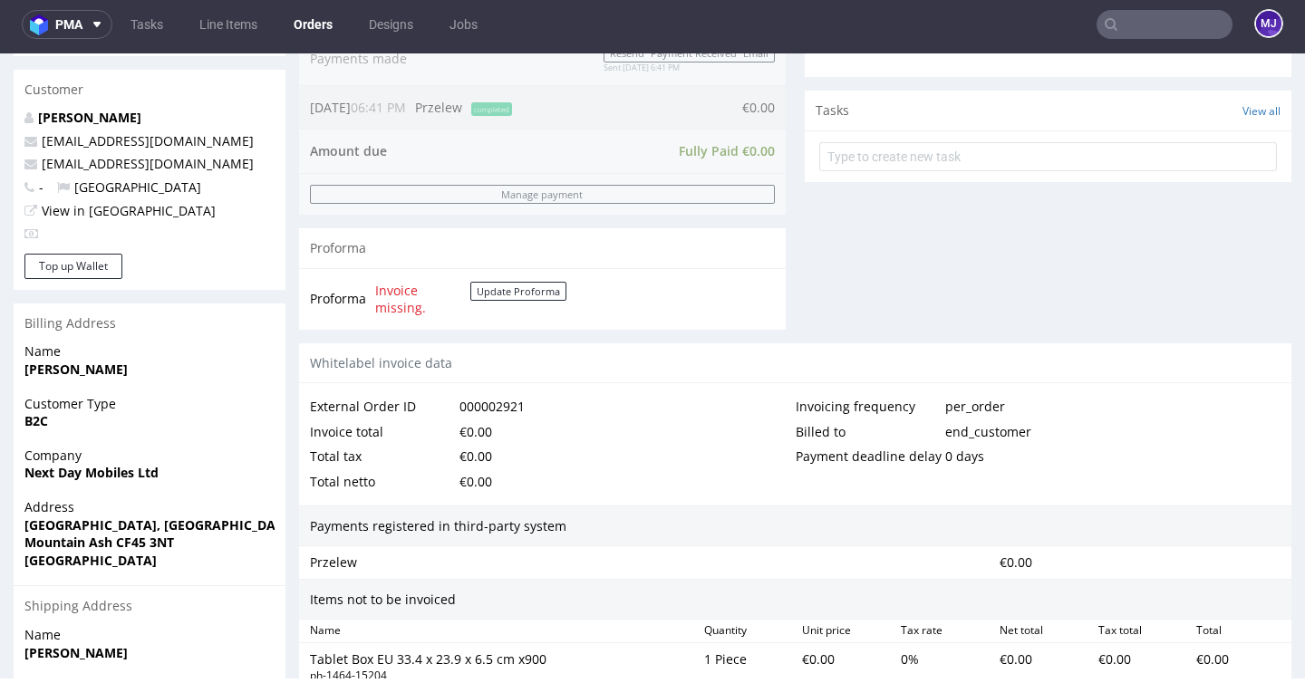
scroll to position [1009, 0]
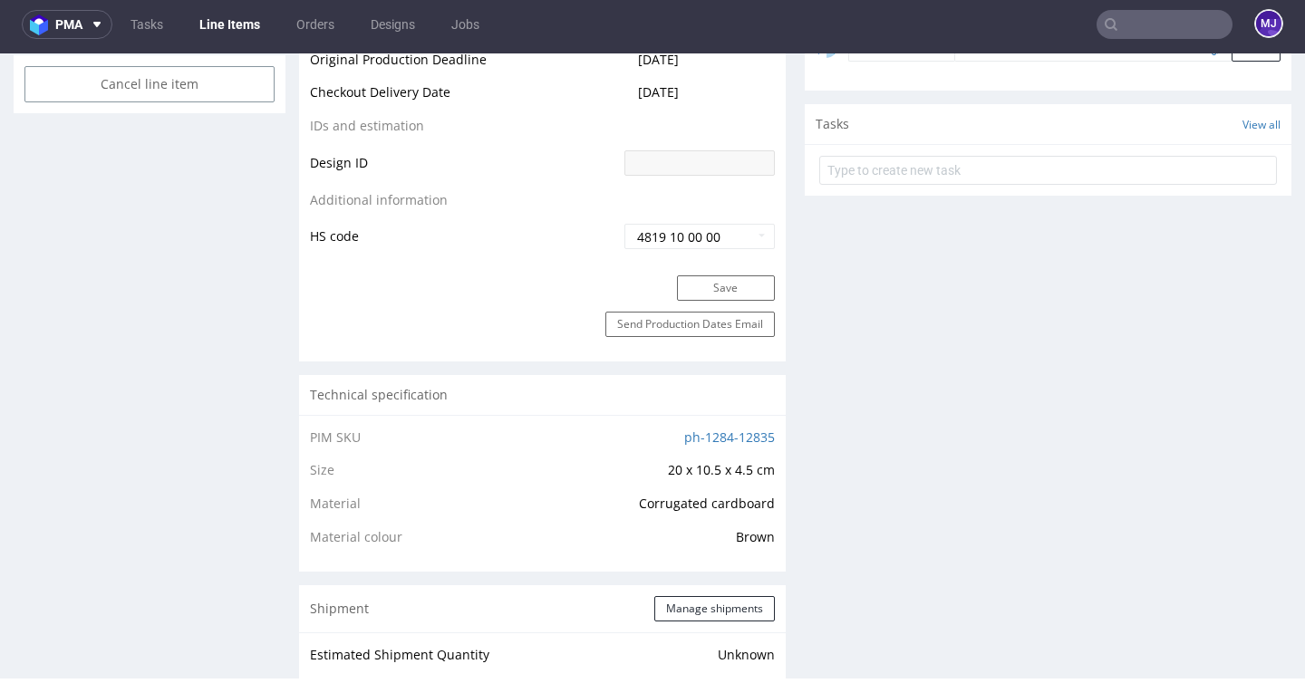
scroll to position [1482, 0]
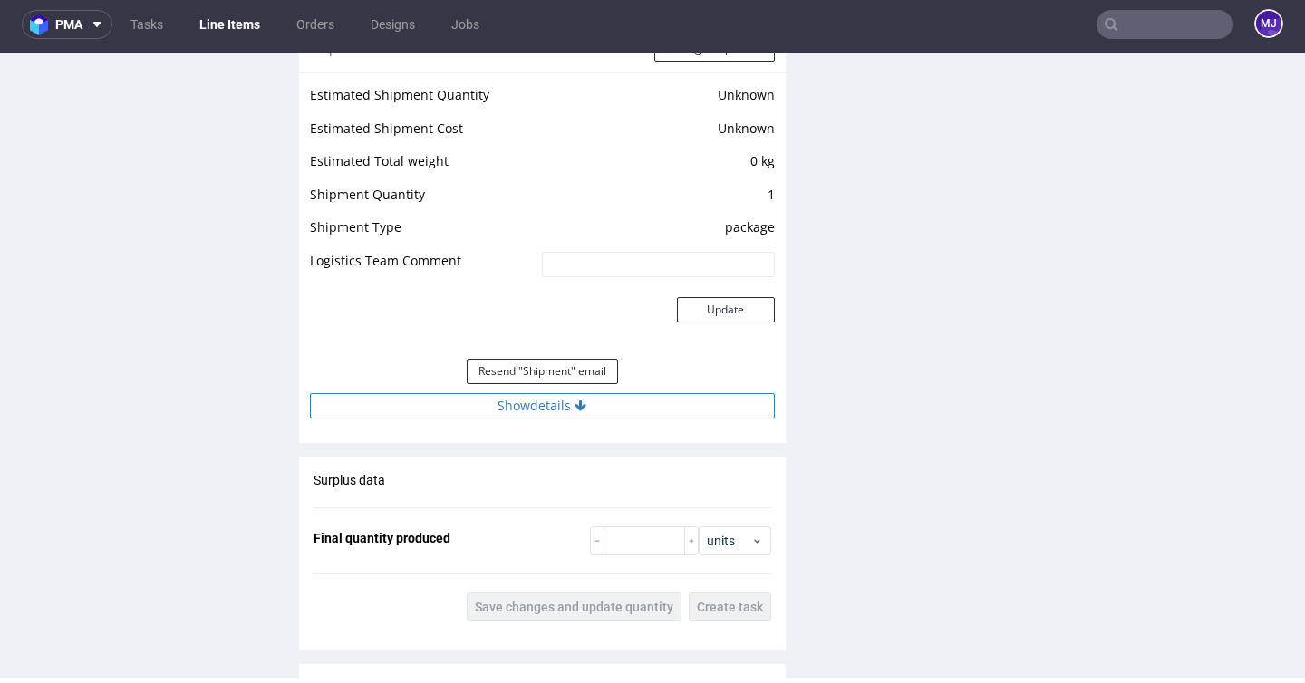
click at [548, 419] on button "Show details" at bounding box center [542, 405] width 465 height 25
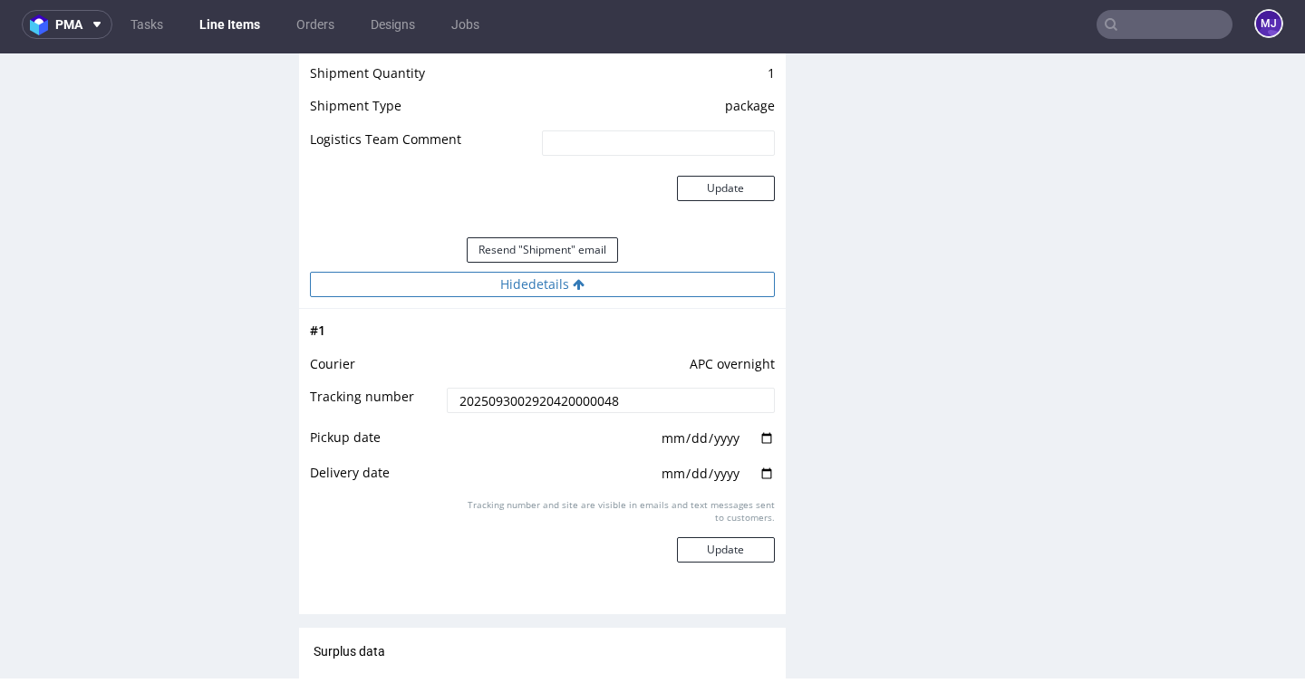
scroll to position [1655, 0]
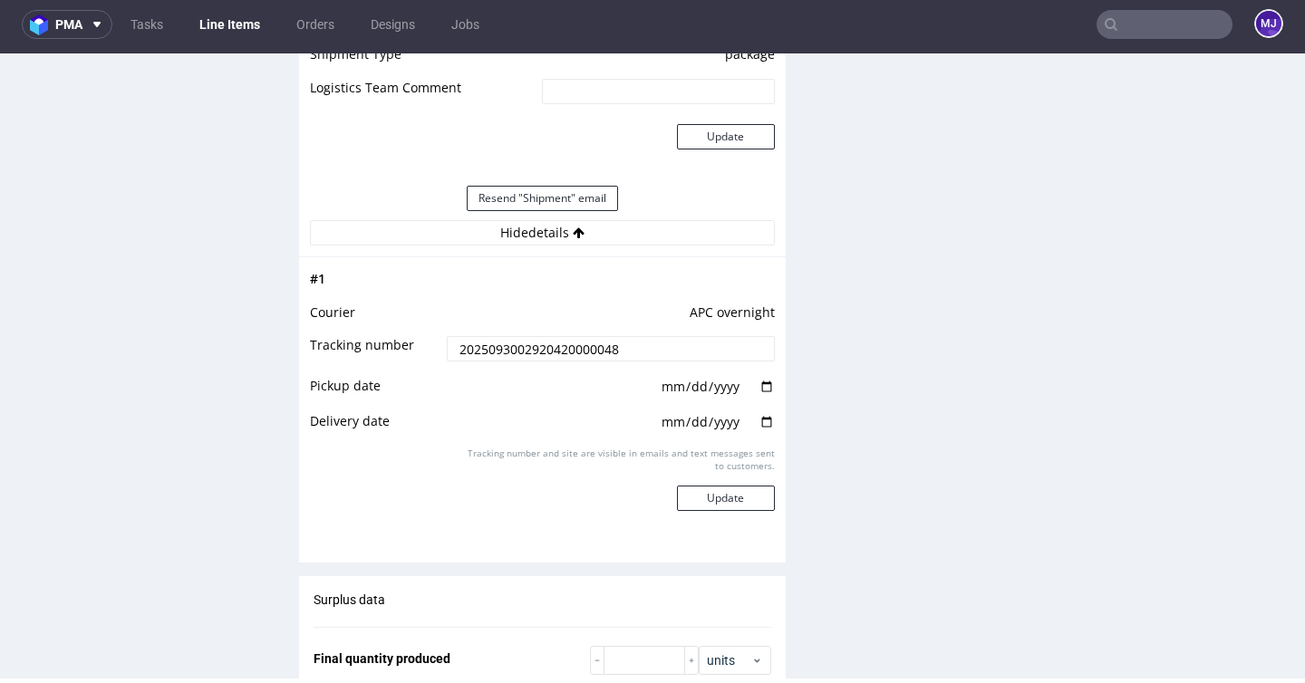
click at [760, 397] on input "date" at bounding box center [717, 387] width 115 height 20
type input "2025-09-30"
click at [754, 432] on input "date" at bounding box center [717, 422] width 115 height 20
type input "2025-10-01"
click at [716, 510] on button "Update" at bounding box center [726, 498] width 98 height 25
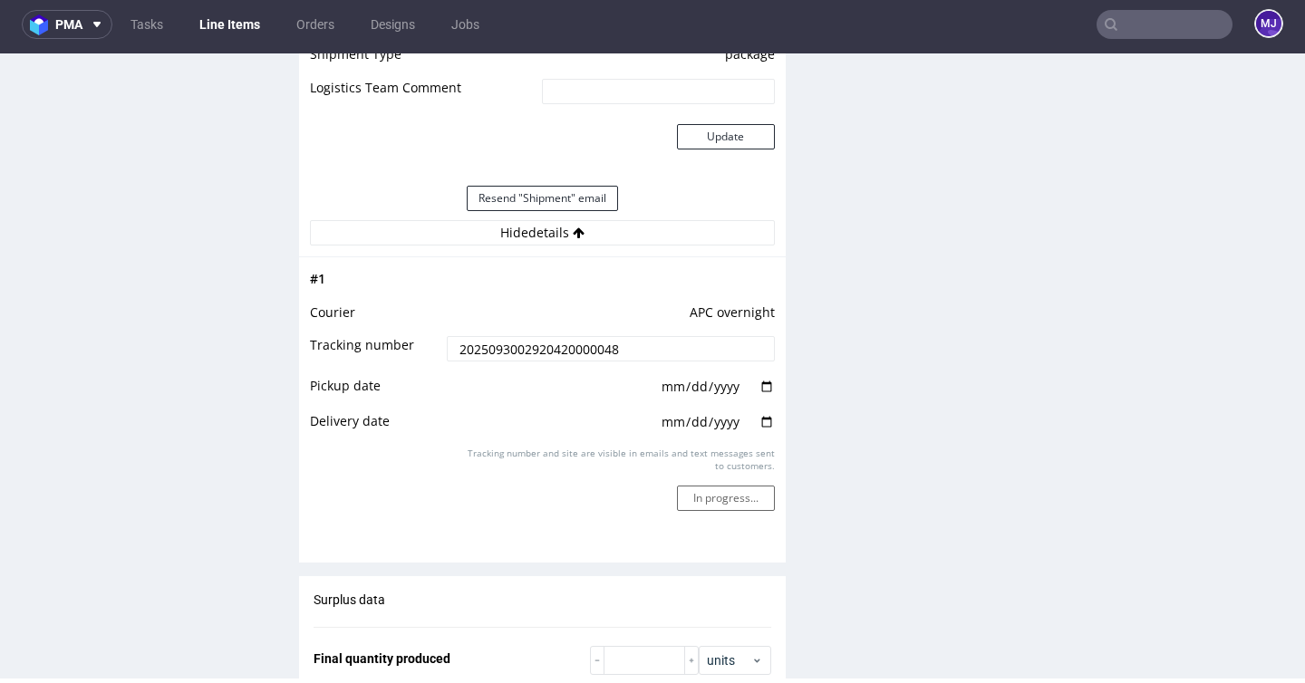
click at [859, 370] on div "Production Files - Design Spit Spit request impossible Box design not found, un…" at bounding box center [1048, 88] width 487 height 2800
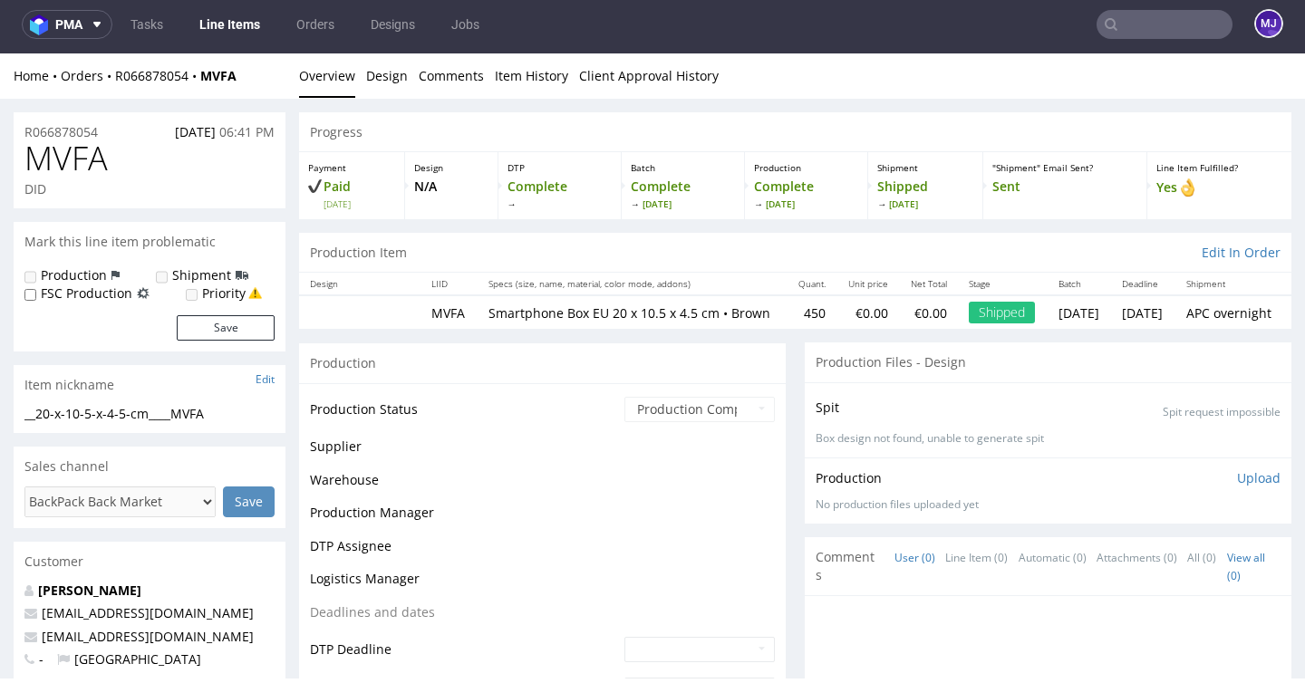
scroll to position [1305, 0]
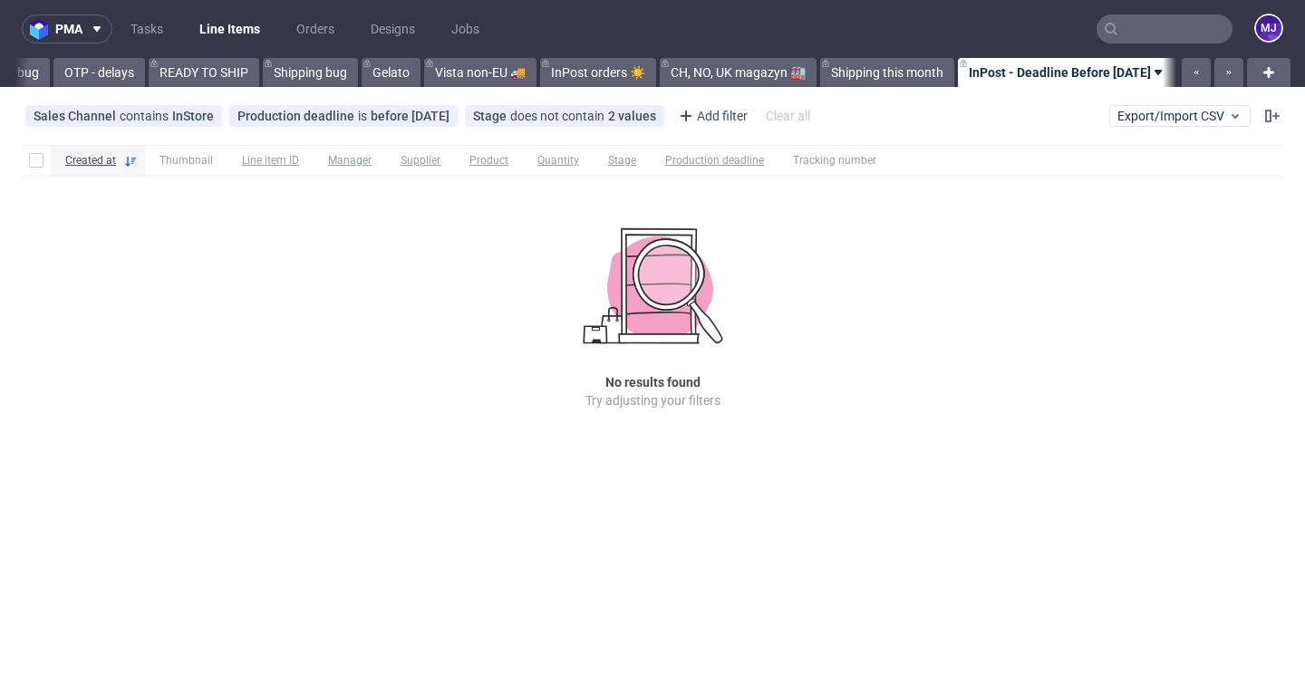
click at [914, 256] on div "Created at Thumbnail Line item ID Manager Supplier Product Quantity Stage Produ…" at bounding box center [652, 303] width 1305 height 330
click at [918, 228] on div "Created at Thumbnail Line item ID Manager Supplier Product Quantity Stage Produ…" at bounding box center [652, 303] width 1305 height 330
click at [1026, 70] on link "InPost - Deadline Before [DATE]" at bounding box center [1067, 72] width 218 height 29
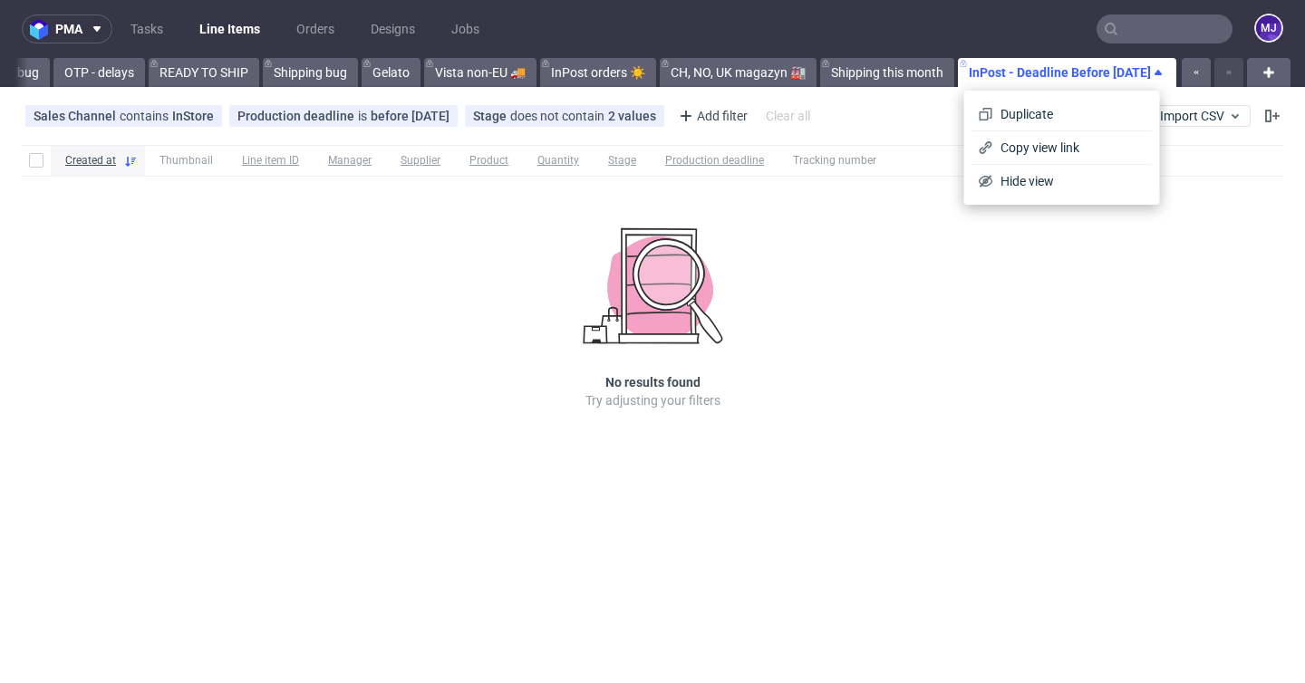
click at [1015, 24] on nav "pma Tasks Line Items Orders Designs Jobs MJ" at bounding box center [652, 29] width 1305 height 58
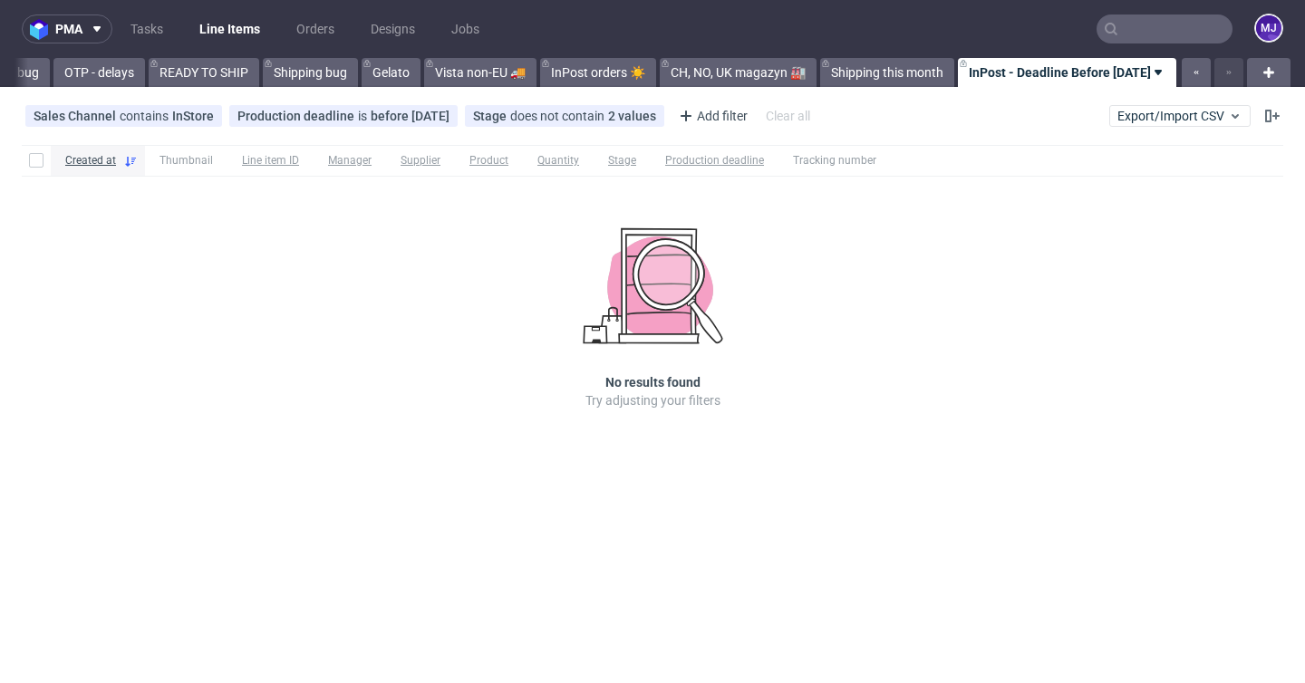
click at [958, 228] on div "Created at Thumbnail Line item ID Manager Supplier Product Quantity Stage Produ…" at bounding box center [652, 303] width 1305 height 330
